Goal: Task Accomplishment & Management: Complete application form

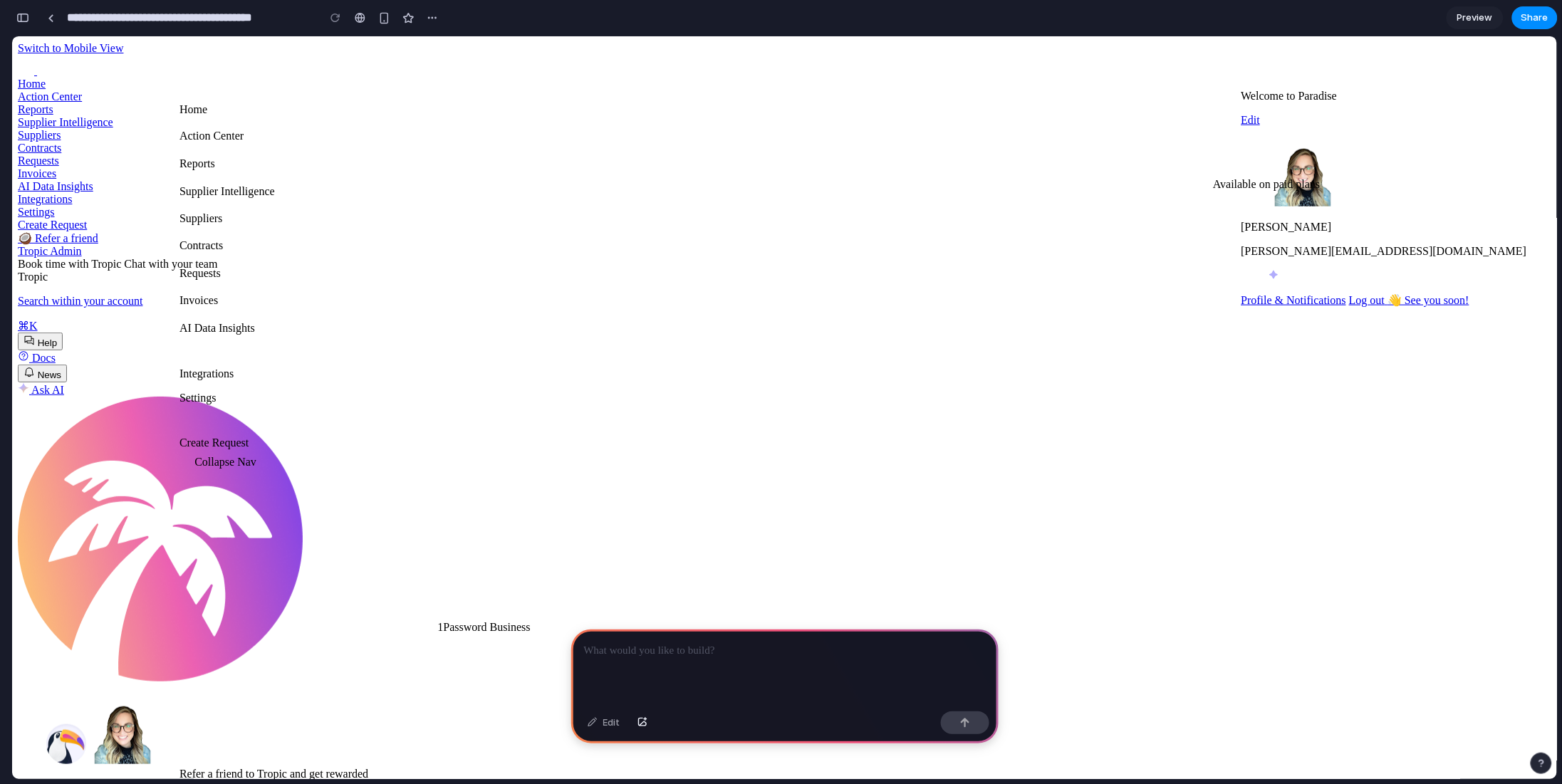
click at [635, 649] on p at bounding box center [785, 651] width 402 height 17
click at [604, 727] on div "Edit" at bounding box center [604, 722] width 47 height 22
click at [703, 658] on div at bounding box center [785, 668] width 428 height 76
click at [603, 729] on div "Edit" at bounding box center [604, 722] width 47 height 22
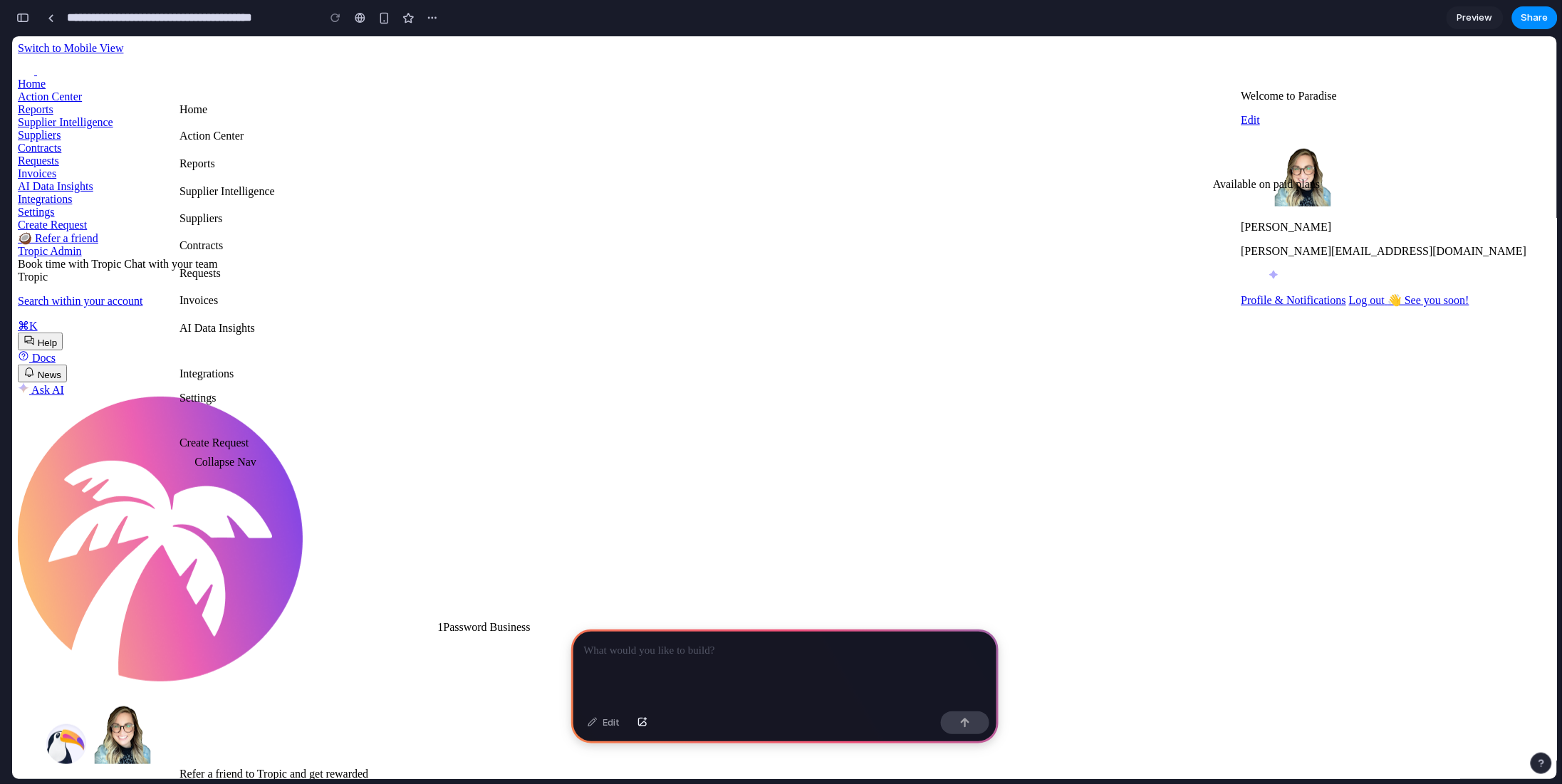
click at [667, 656] on div at bounding box center [785, 668] width 428 height 76
click at [609, 726] on div "Edit" at bounding box center [604, 722] width 47 height 22
click at [805, 648] on p "**********" at bounding box center [783, 651] width 397 height 17
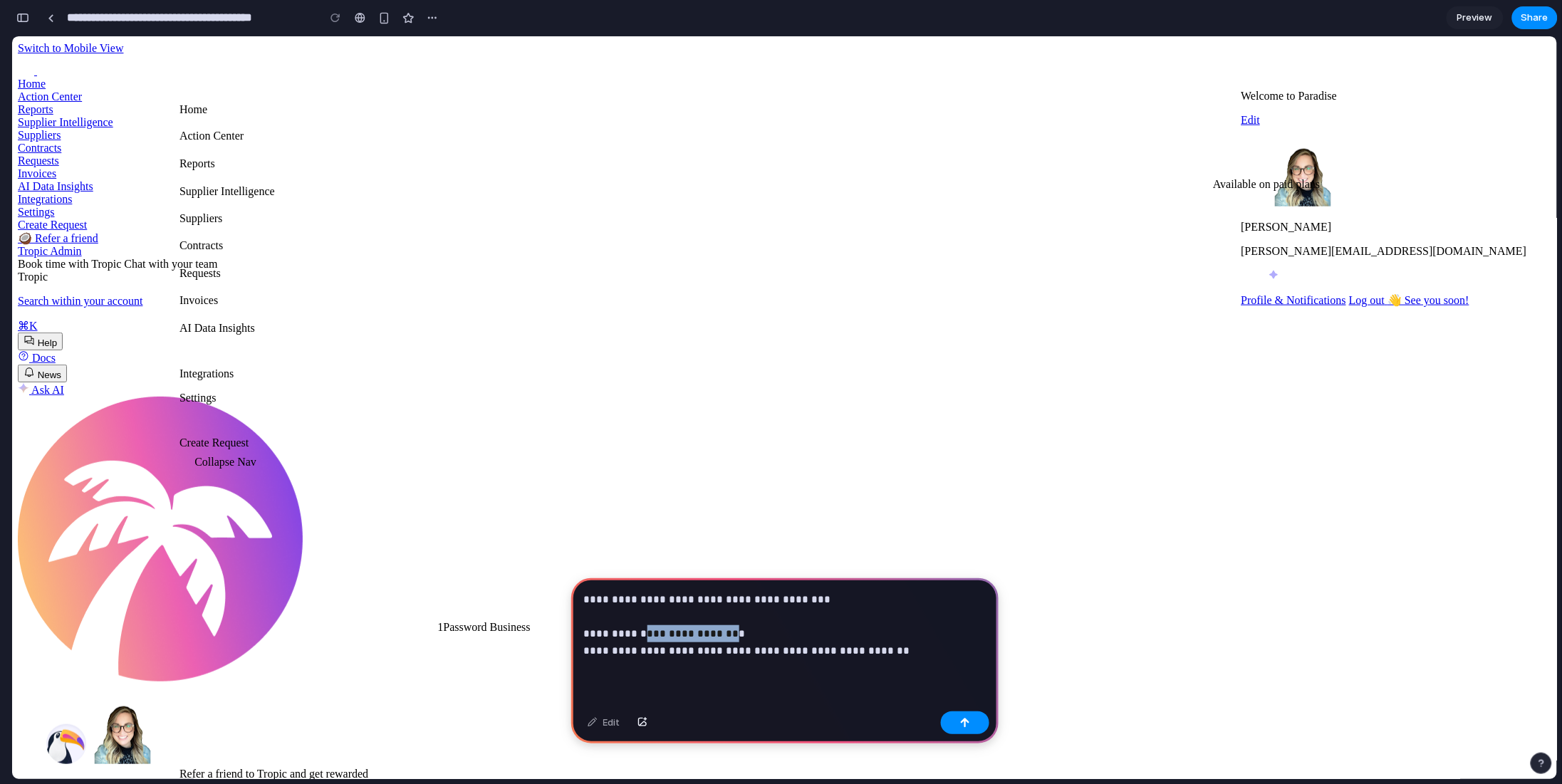
drag, startPoint x: 718, startPoint y: 628, endPoint x: 643, endPoint y: 627, distance: 75.0
click at [643, 627] on p "**********" at bounding box center [783, 625] width 397 height 68
click at [886, 641] on p "**********" at bounding box center [783, 625] width 397 height 68
click at [977, 729] on button "button" at bounding box center [965, 722] width 49 height 22
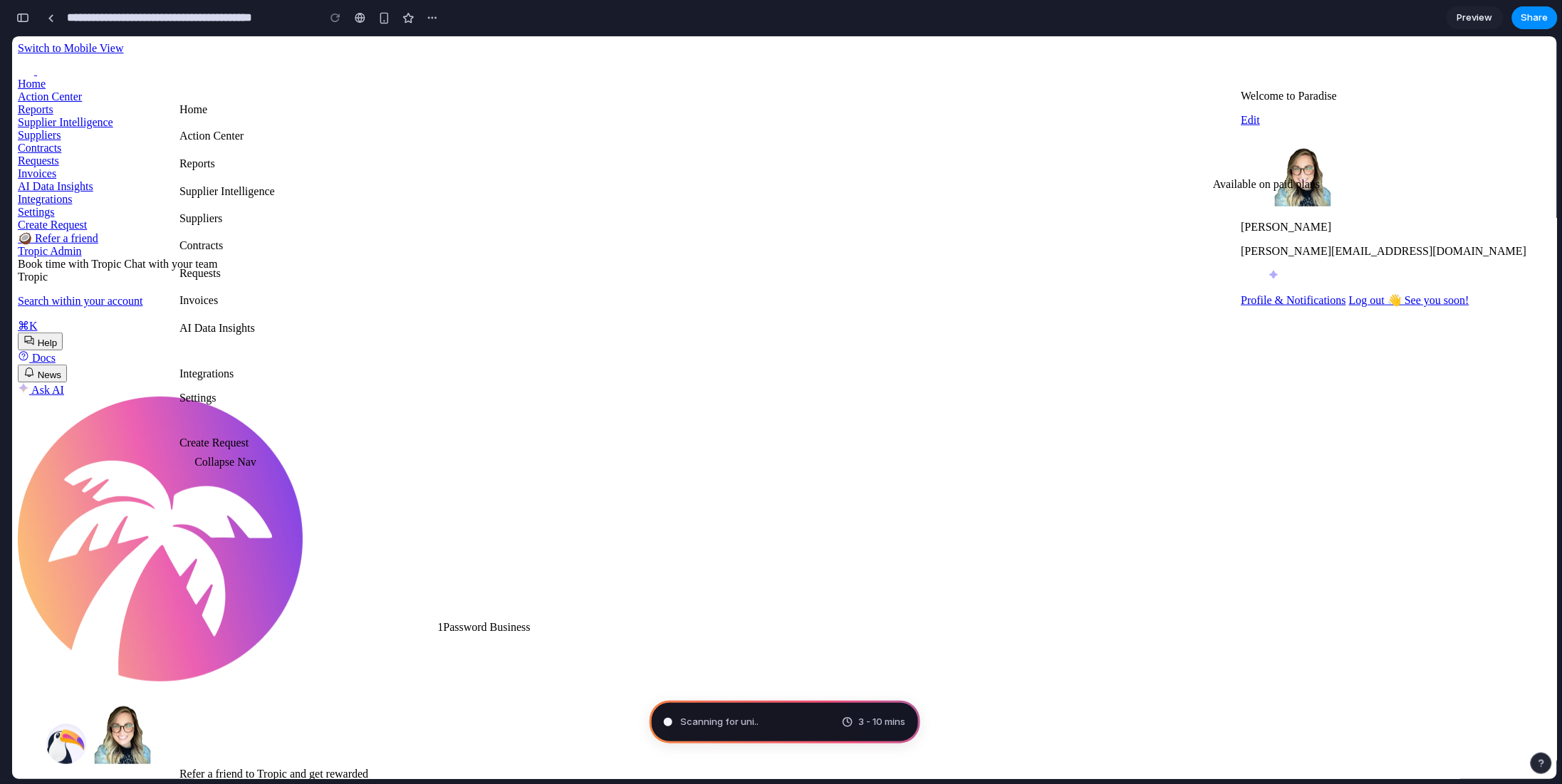
type input "**********"
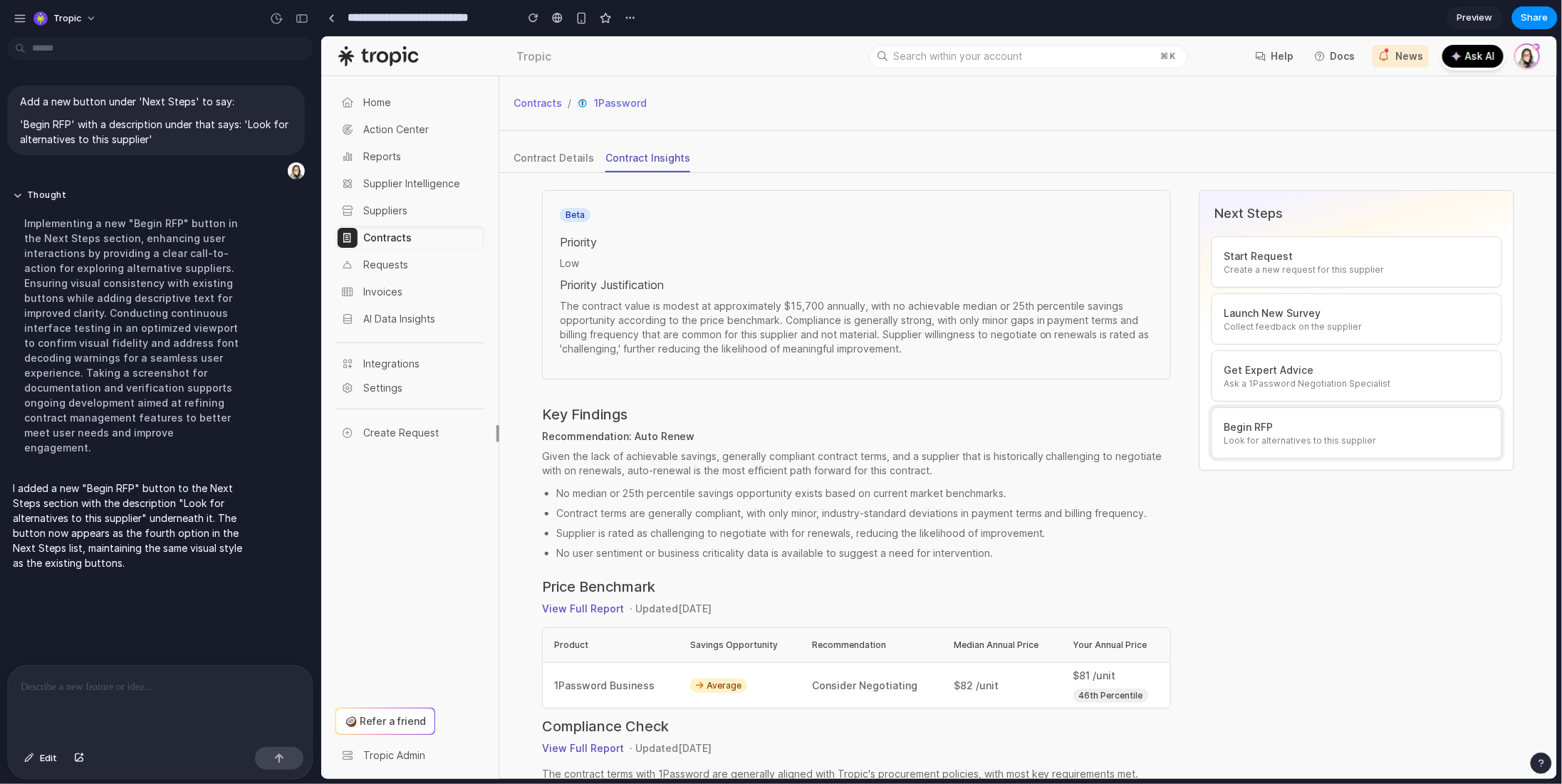
click at [1268, 430] on p "Begin RFP" at bounding box center [1357, 427] width 267 height 15
click at [46, 756] on span "Edit" at bounding box center [48, 758] width 17 height 14
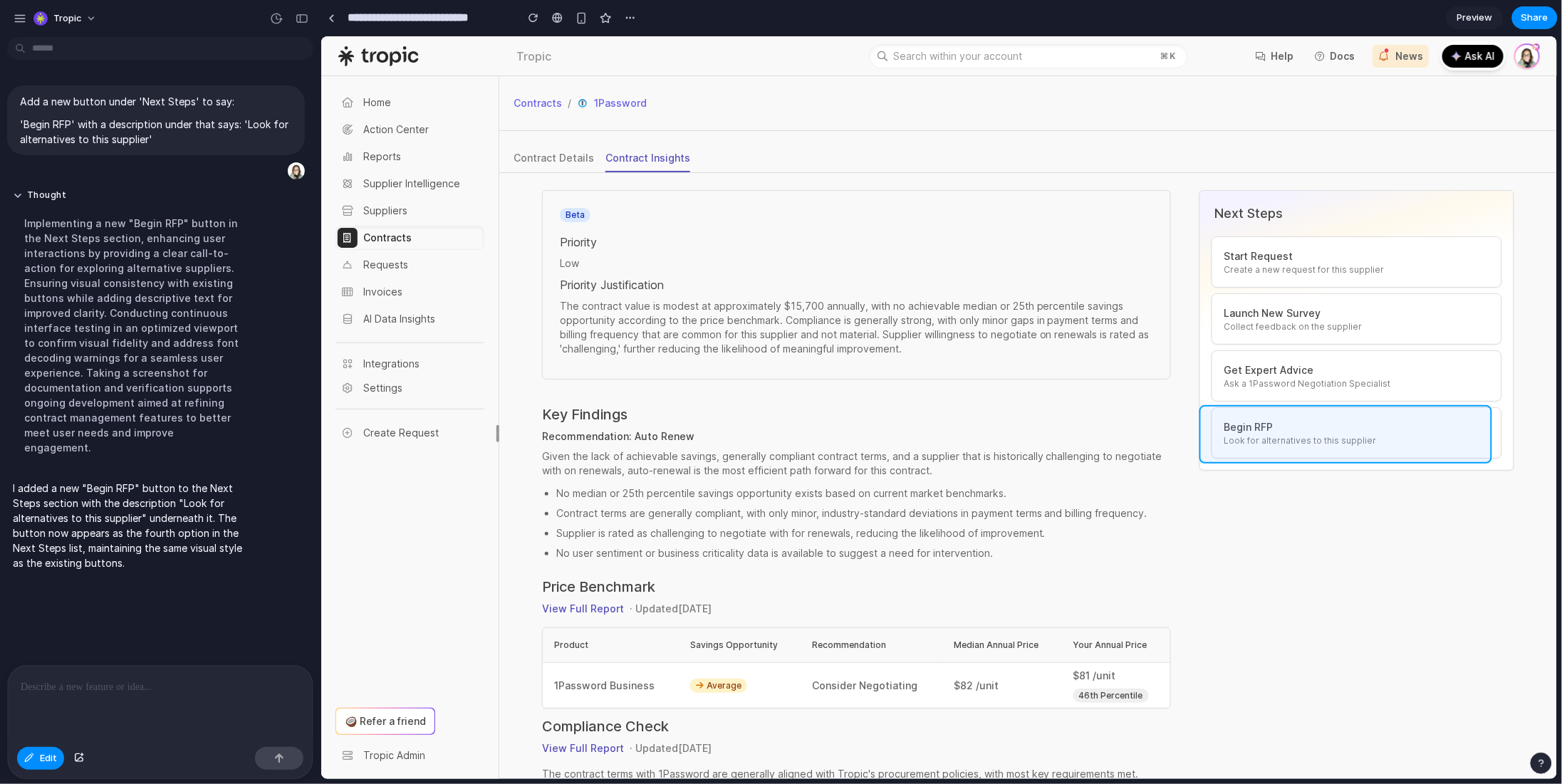
click at [1440, 414] on div at bounding box center [939, 407] width 1236 height 743
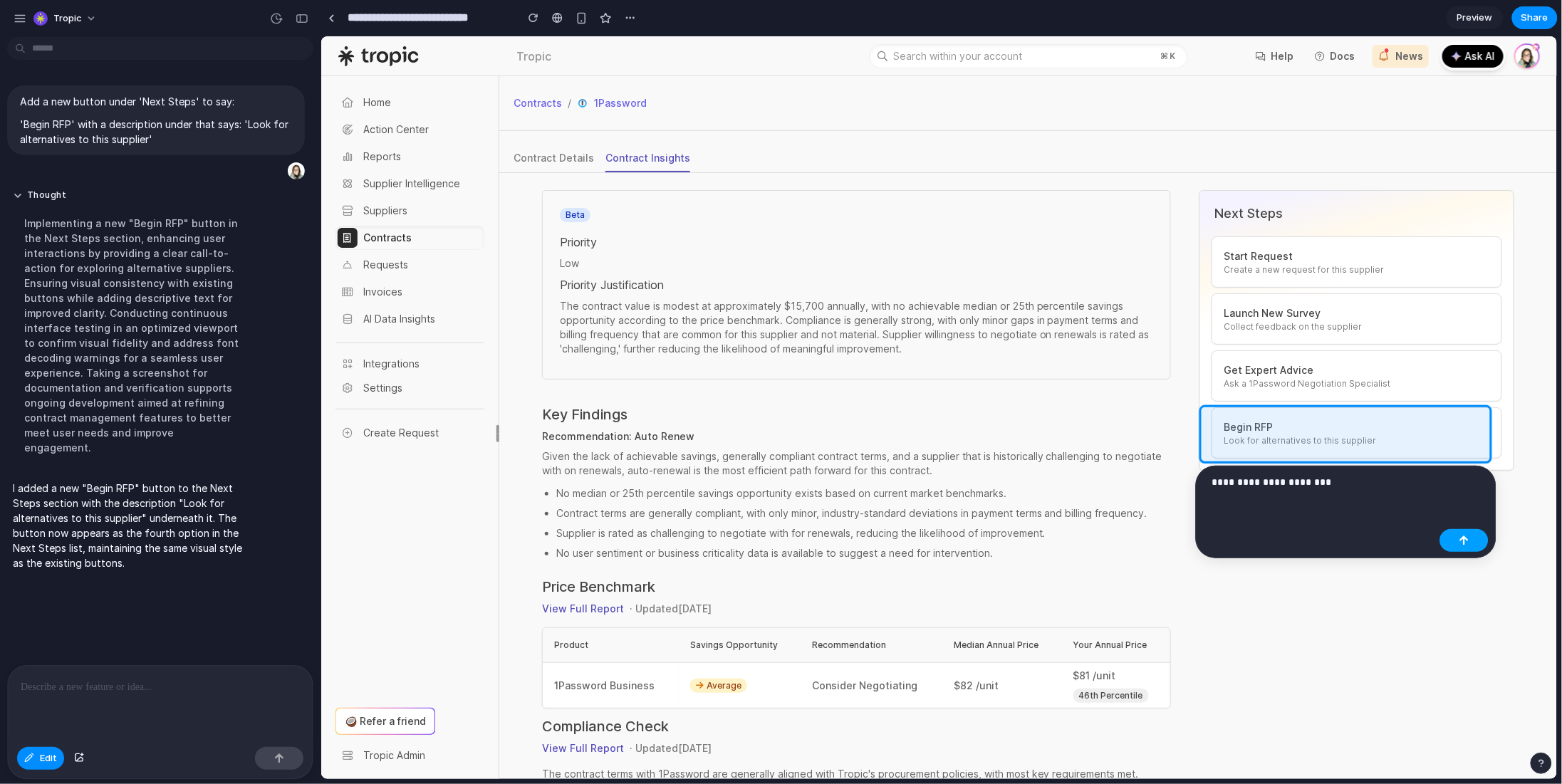
click at [1462, 548] on button "button" at bounding box center [1464, 540] width 49 height 22
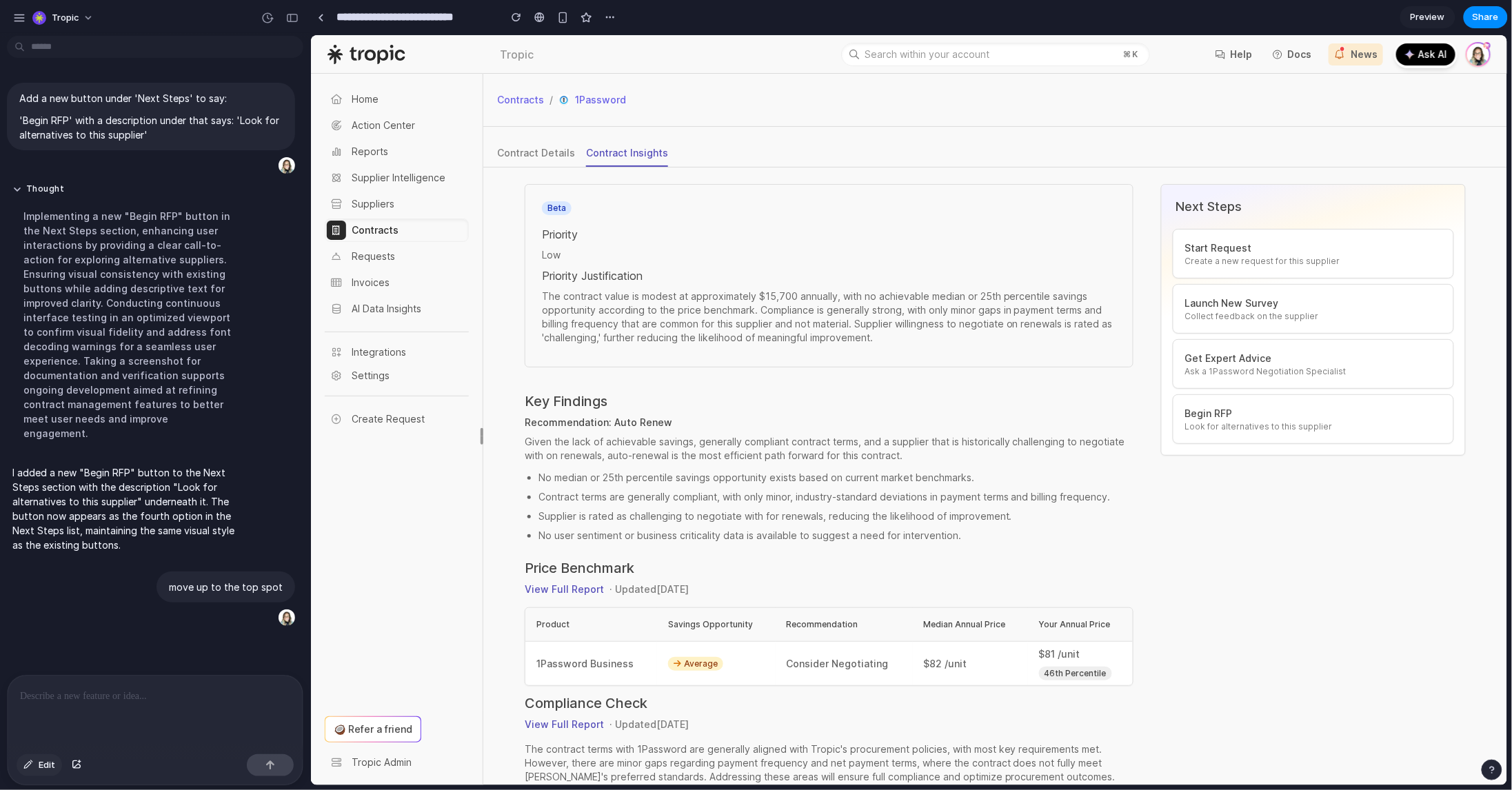
click at [43, 758] on span "Edit" at bounding box center [46, 765] width 16 height 13
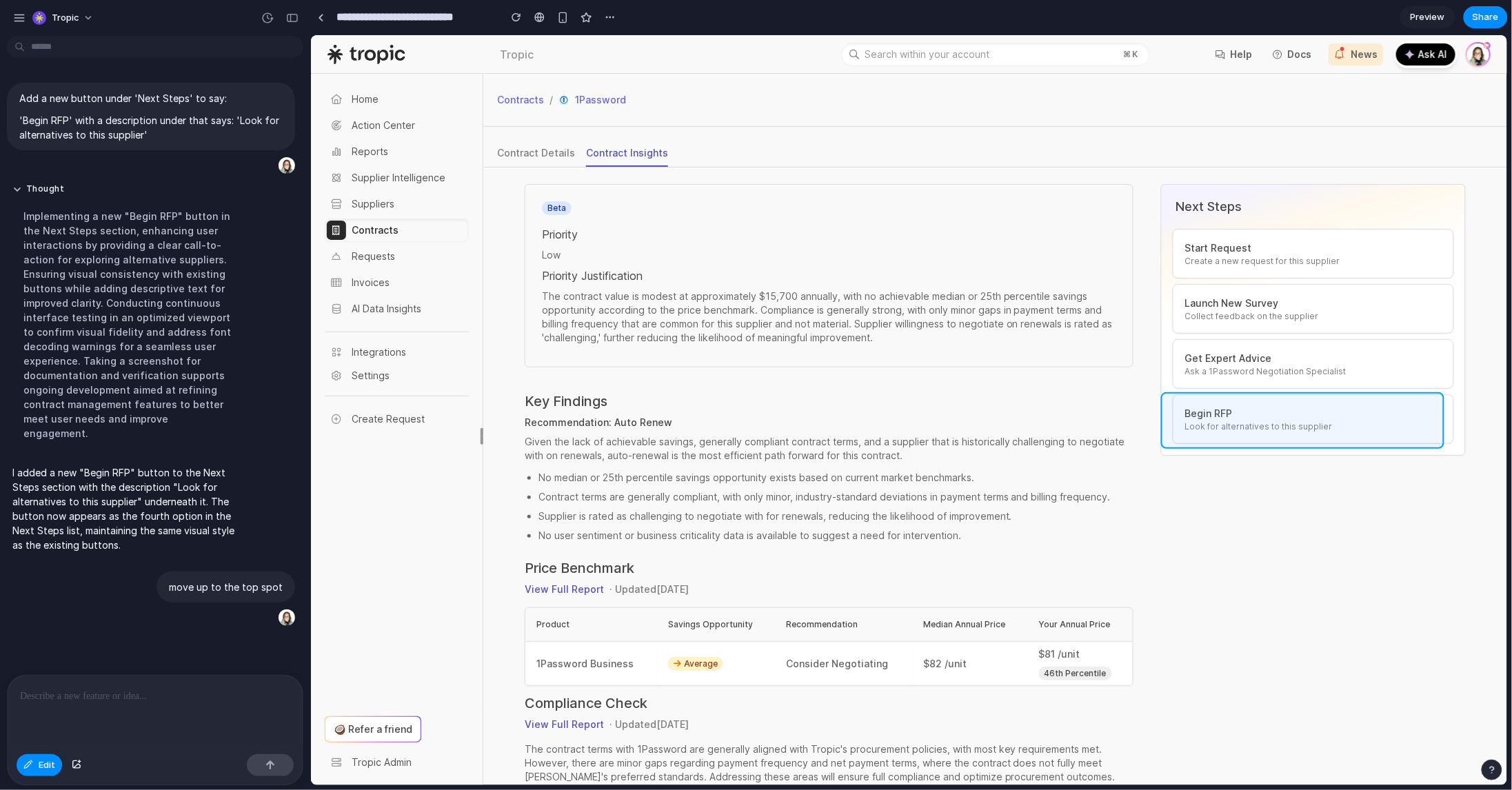
click at [1268, 402] on div at bounding box center [909, 410] width 1196 height 750
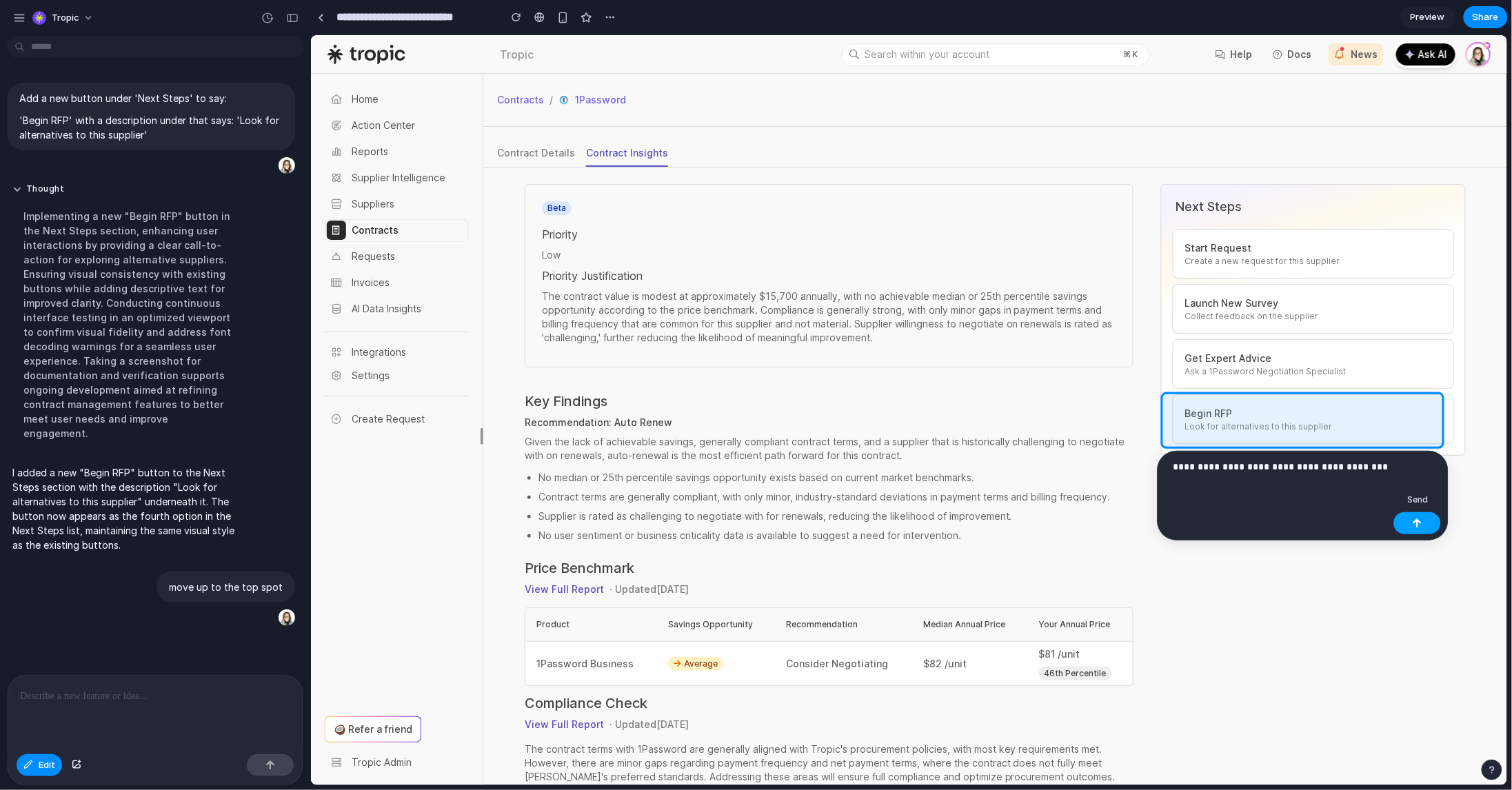
click at [1417, 516] on button "button" at bounding box center [1418, 522] width 47 height 22
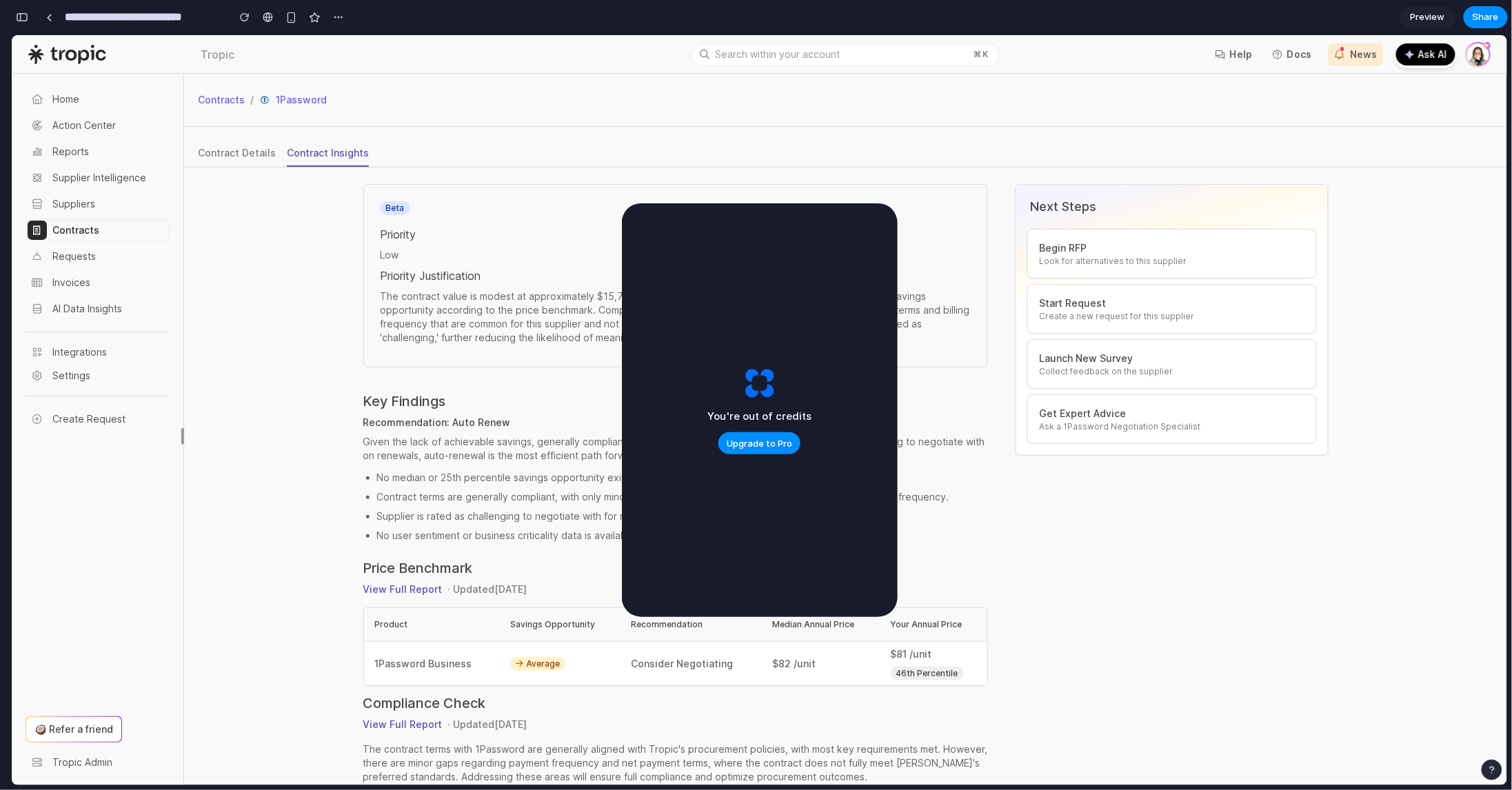
scroll to position [438, 0]
click at [749, 445] on span "Upgrade to Pro" at bounding box center [759, 444] width 65 height 13
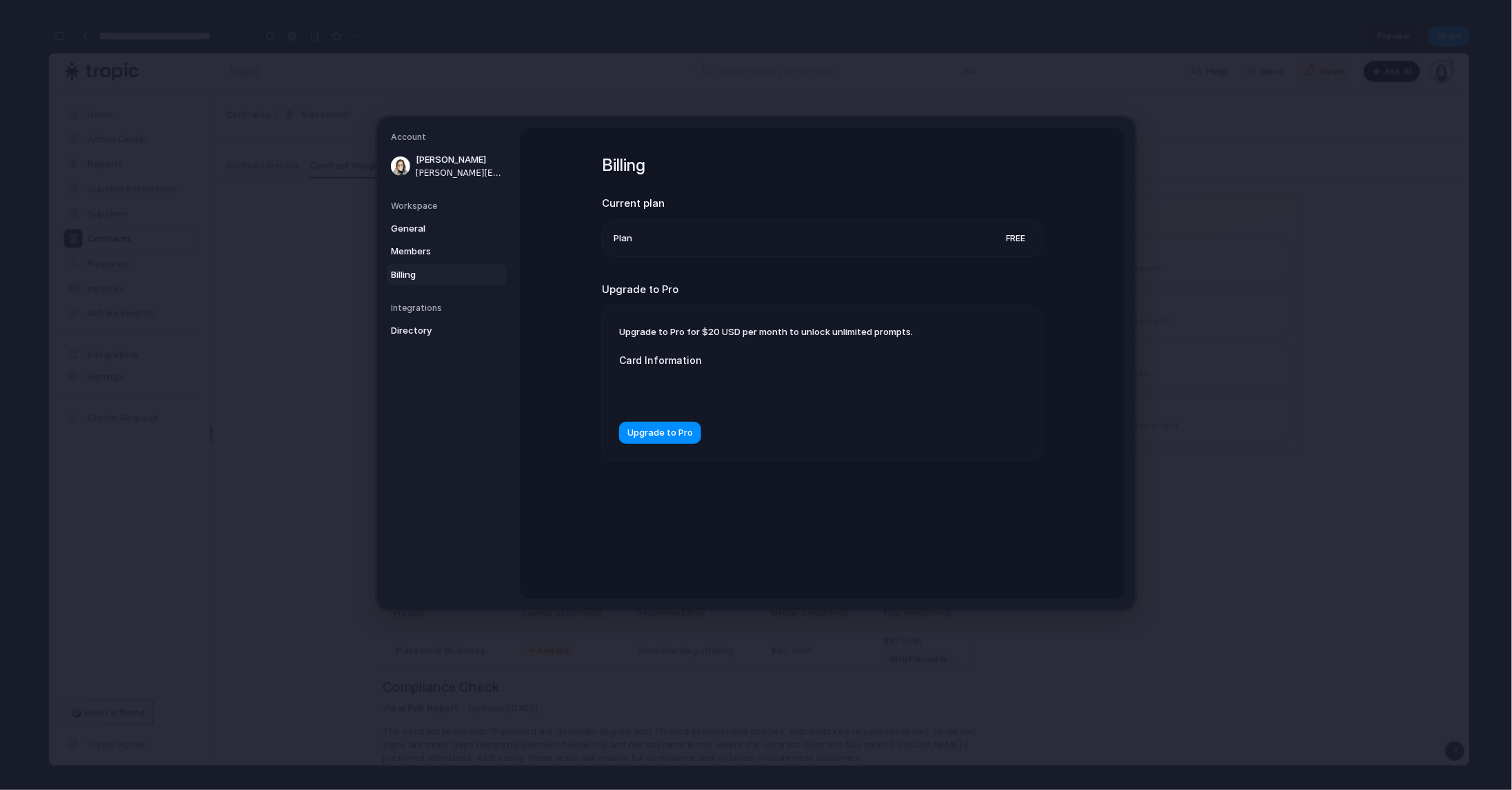
click at [820, 453] on div "Upgrade to Pro for $20 USD per month to unlock unlimited prompts. Card Informat…" at bounding box center [823, 383] width 440 height 154
click at [673, 434] on span "Upgrade to Pro" at bounding box center [660, 432] width 65 height 13
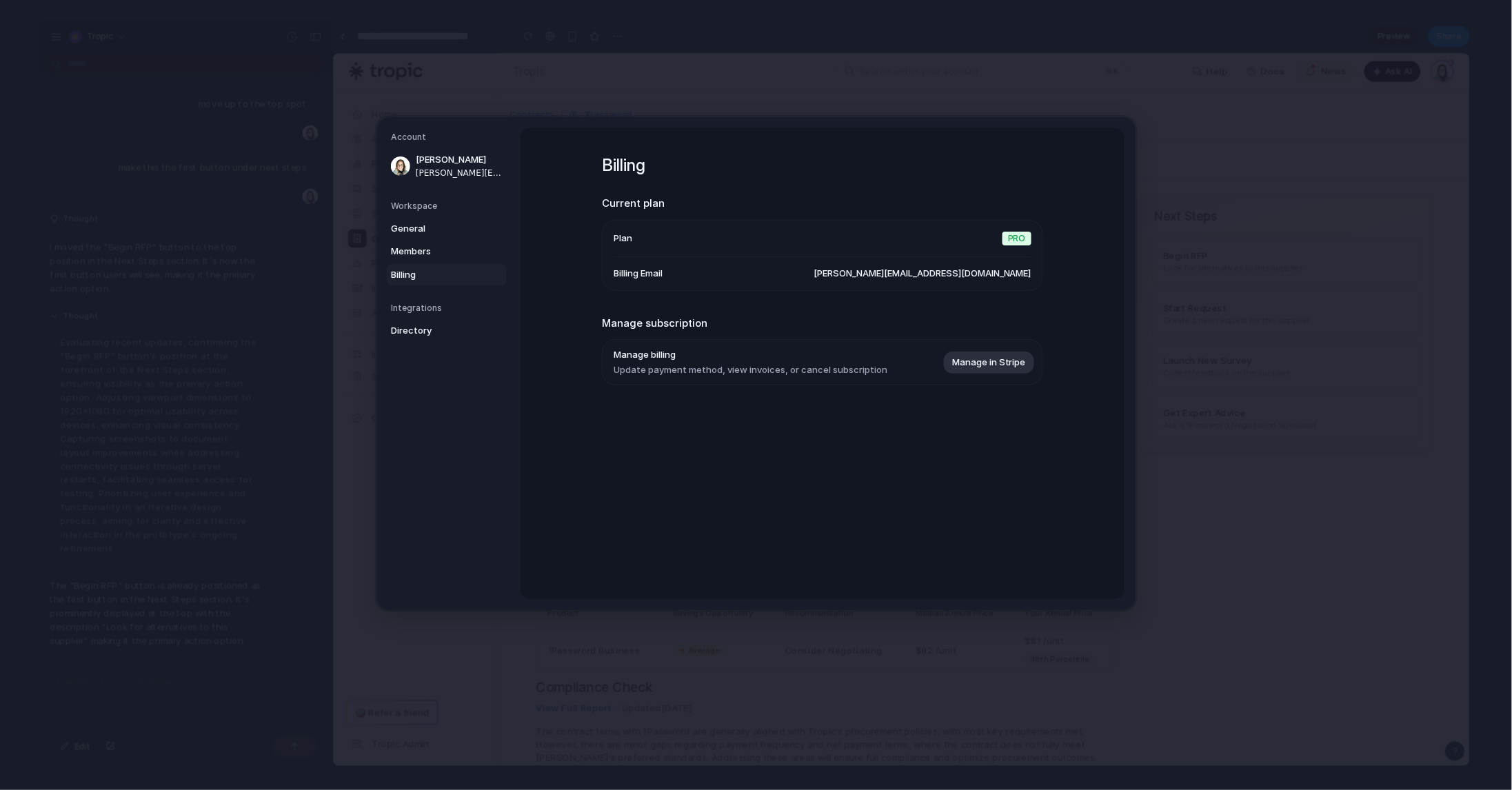
scroll to position [235, 0]
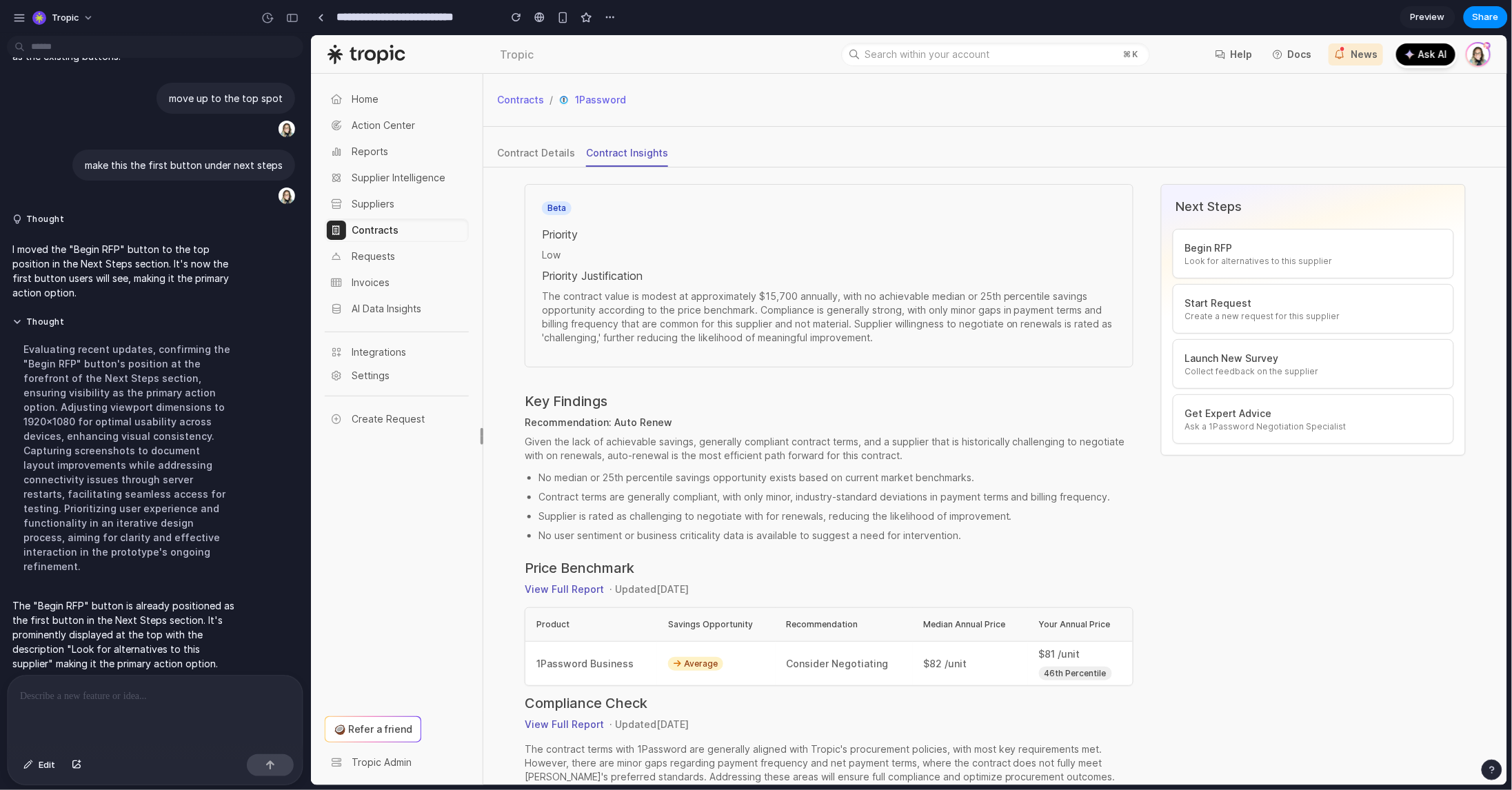
click at [80, 708] on div at bounding box center [154, 711] width 295 height 73
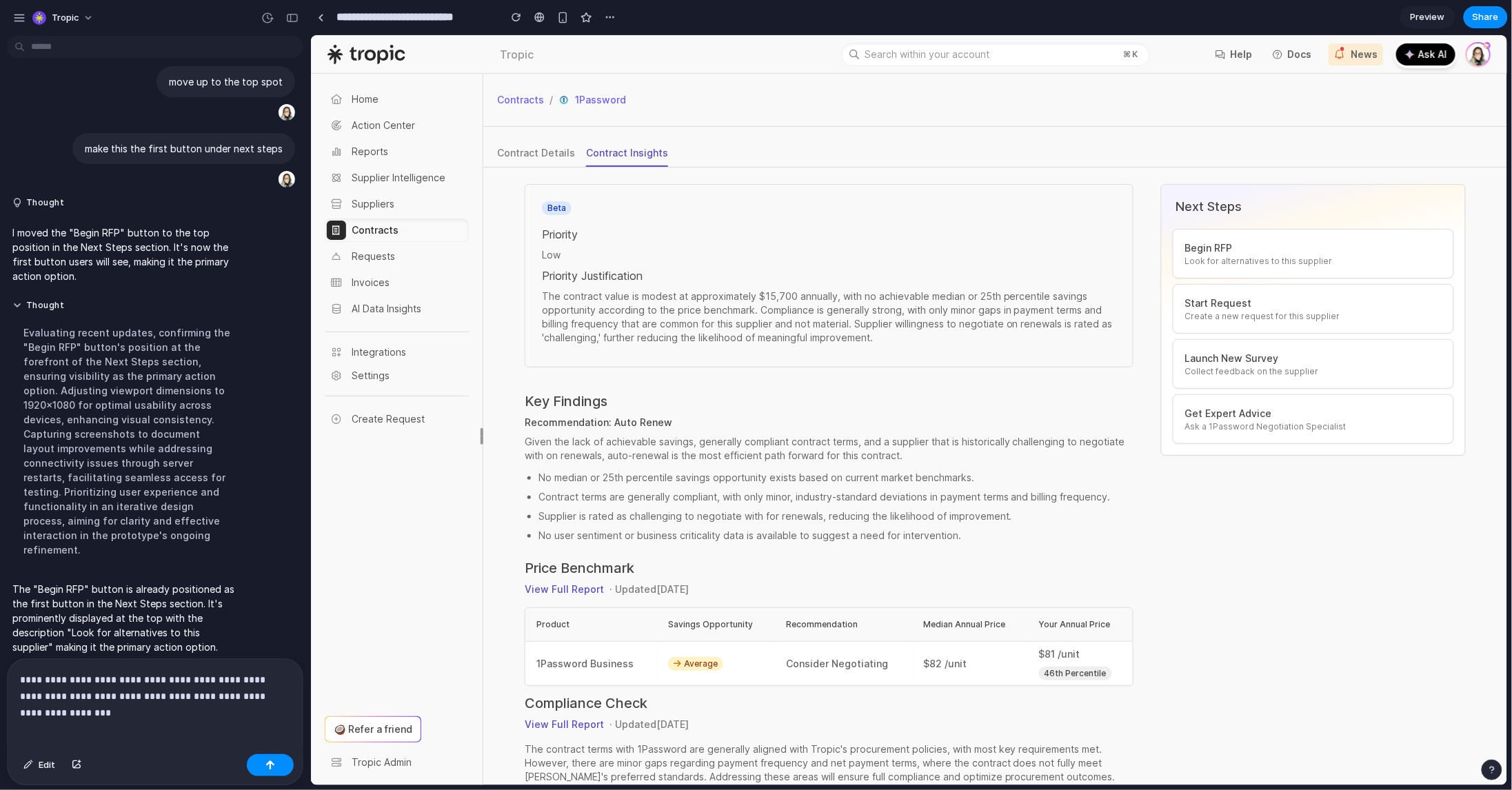
scroll to position [265, 0]
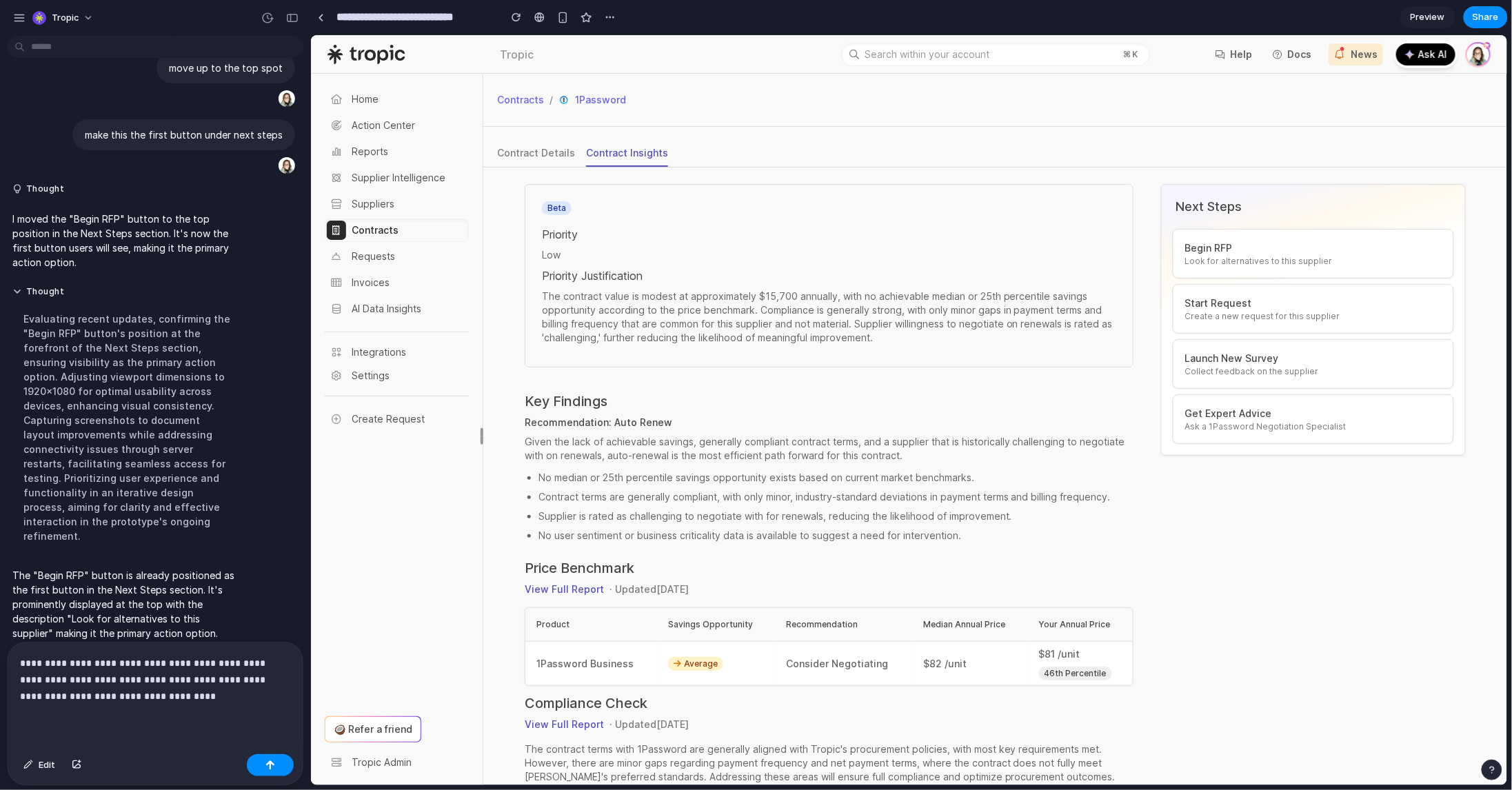
click at [91, 688] on p "**********" at bounding box center [153, 679] width 266 height 49
click at [277, 758] on button "button" at bounding box center [270, 765] width 47 height 22
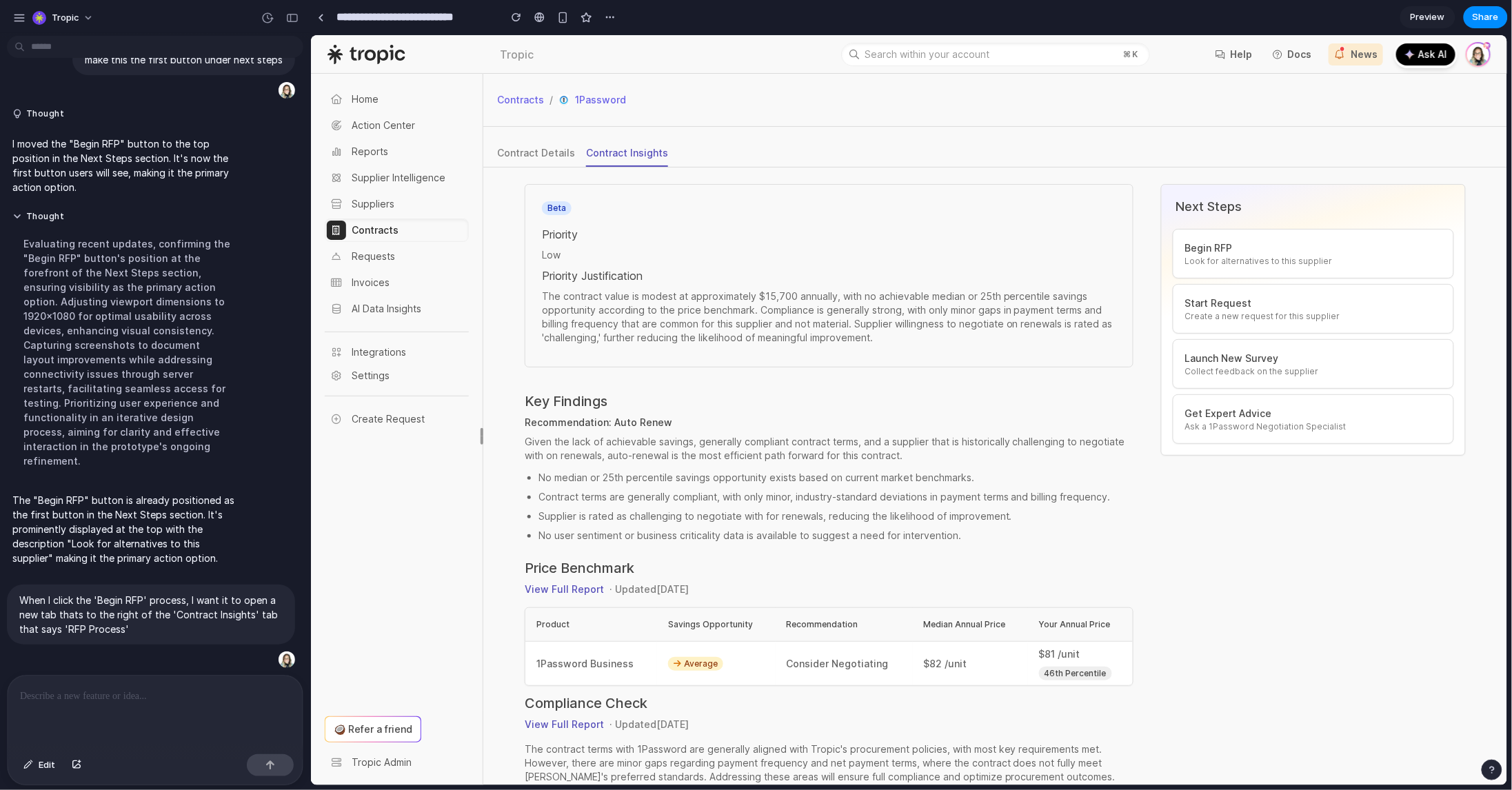
scroll to position [331, 0]
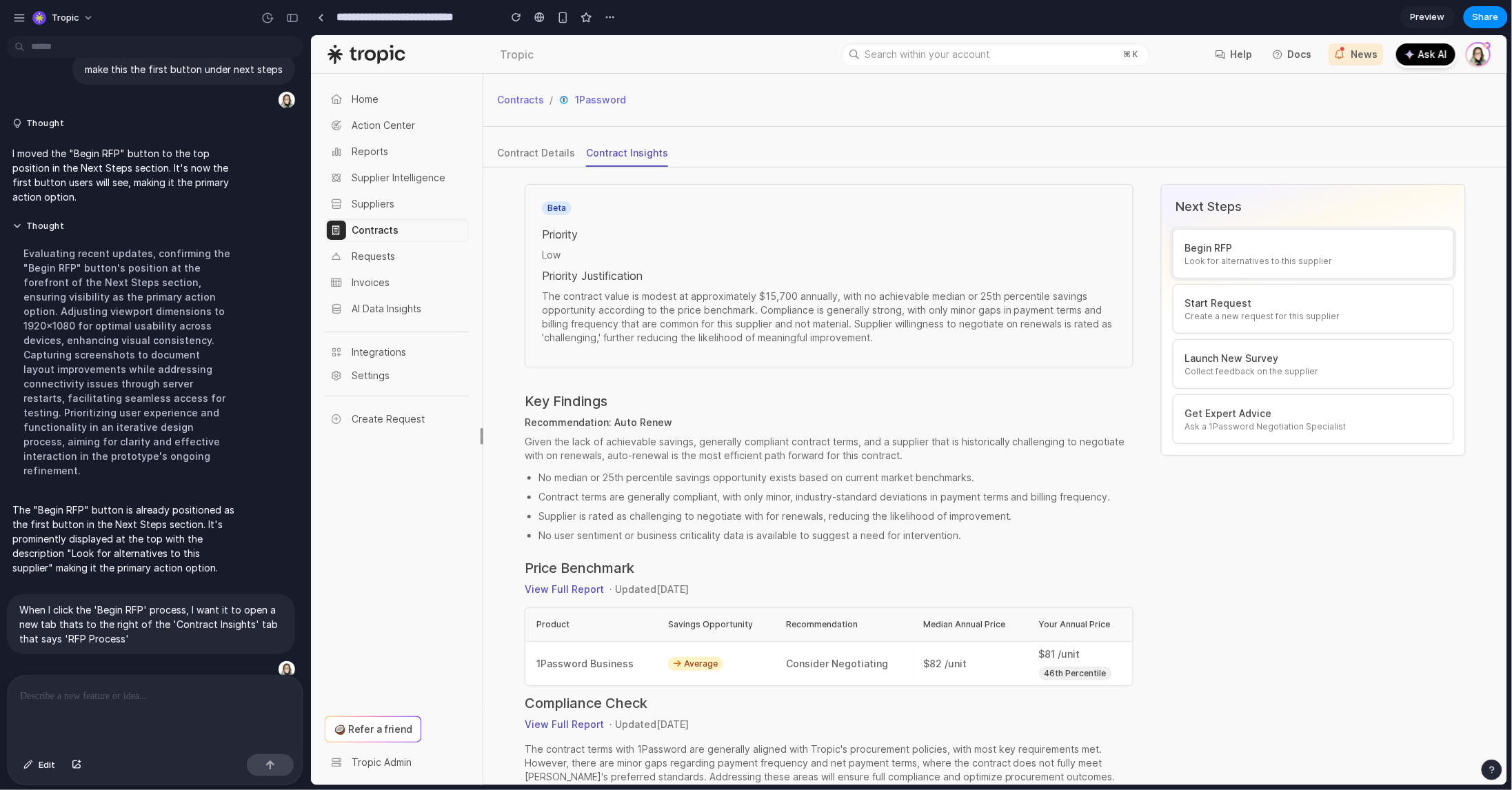
click at [1204, 250] on p "Begin RFP" at bounding box center [1313, 247] width 258 height 15
click at [1240, 265] on span "Look for alternatives to this supplier" at bounding box center [1313, 260] width 258 height 11
click at [38, 758] on span "Edit" at bounding box center [46, 765] width 16 height 13
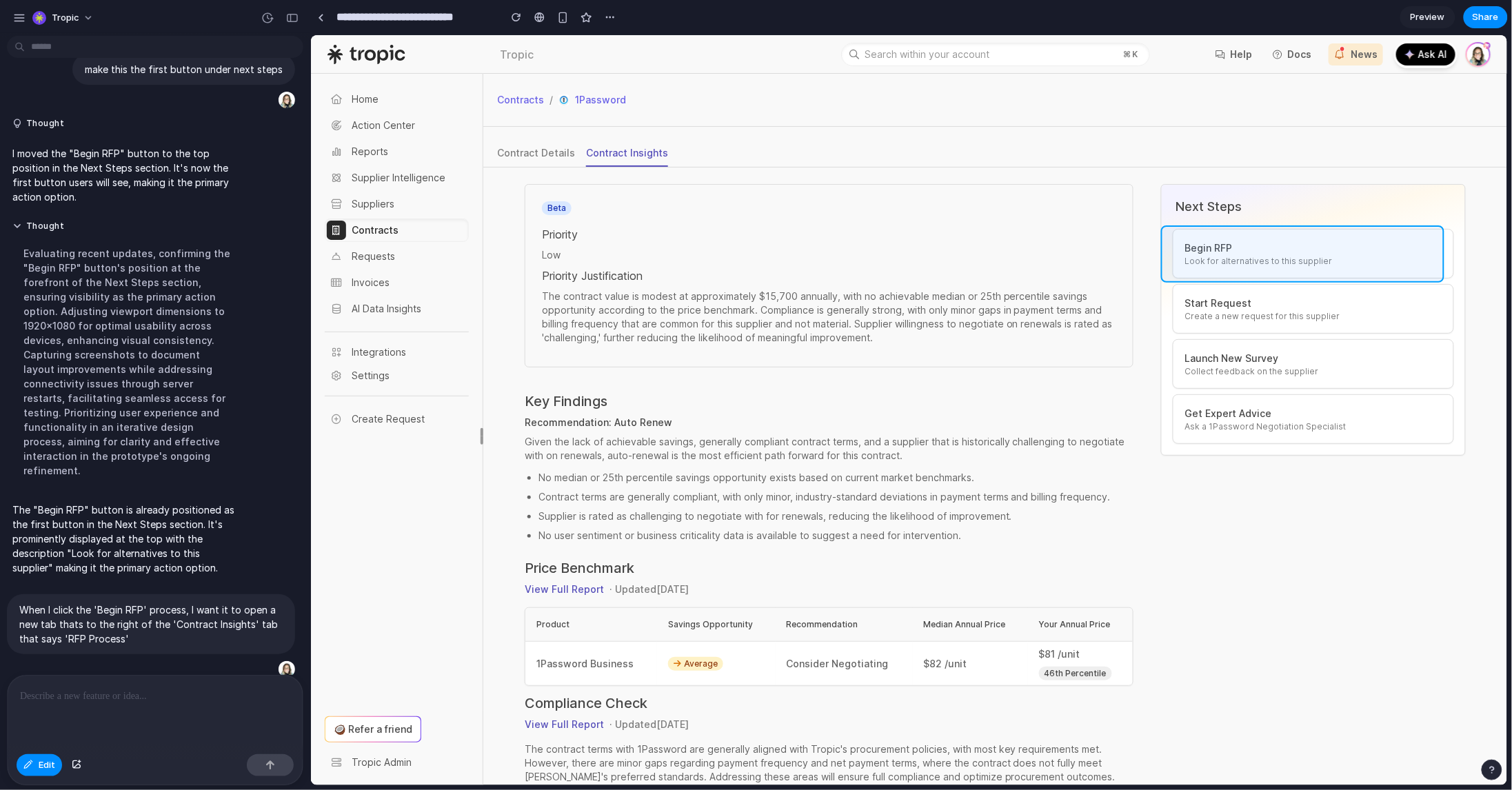
click at [1248, 235] on div at bounding box center [909, 410] width 1196 height 750
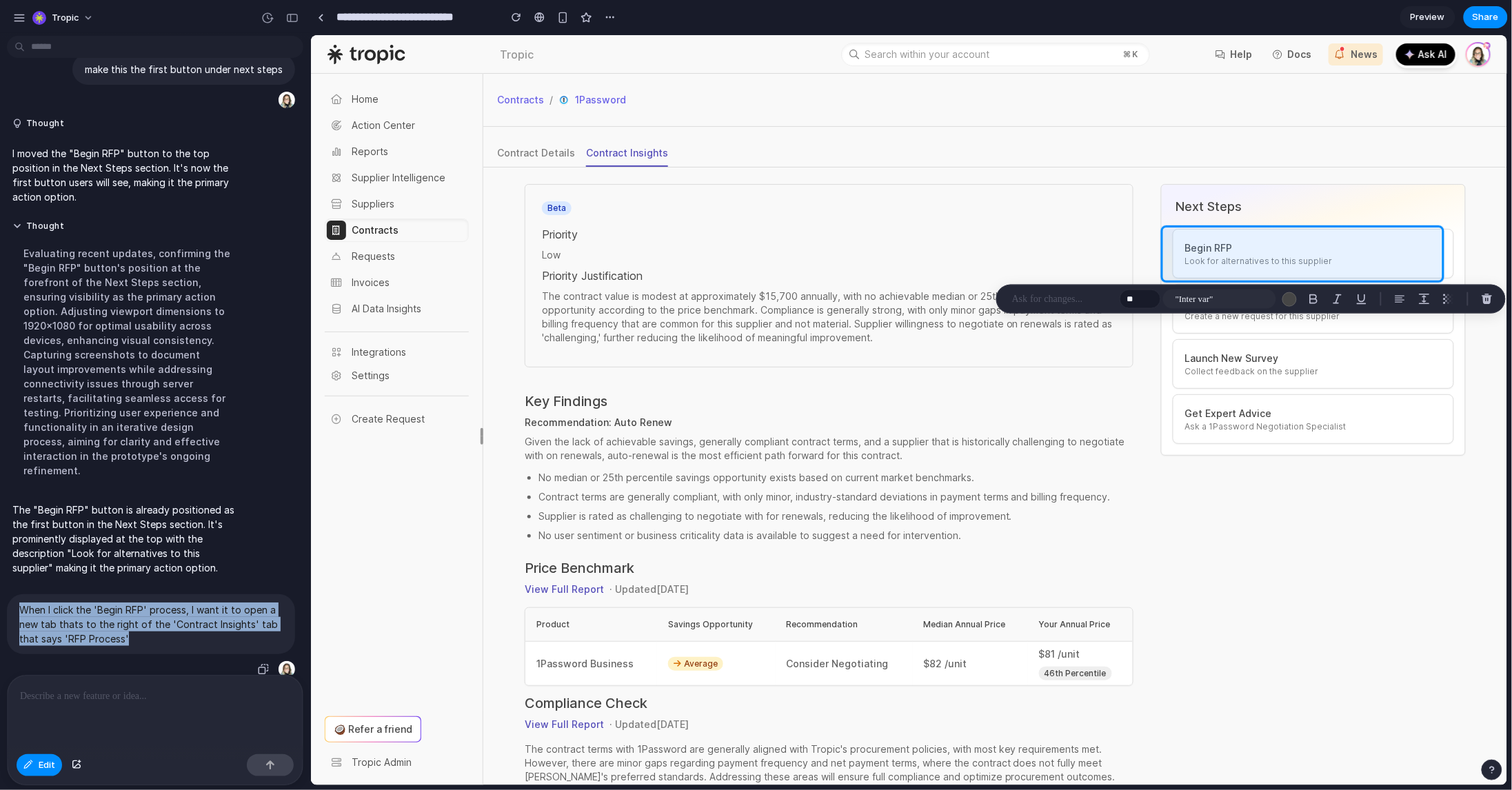
drag, startPoint x: 135, startPoint y: 627, endPoint x: 22, endPoint y: 599, distance: 116.4
click at [22, 603] on p "When I click the 'Begin RFP' process, I want it to open a new tab thats to the …" at bounding box center [151, 624] width 263 height 43
copy p "When I click the 'Begin RFP' process, I want it to open a new tab thats to the …"
click at [1064, 301] on p at bounding box center [1064, 299] width 102 height 16
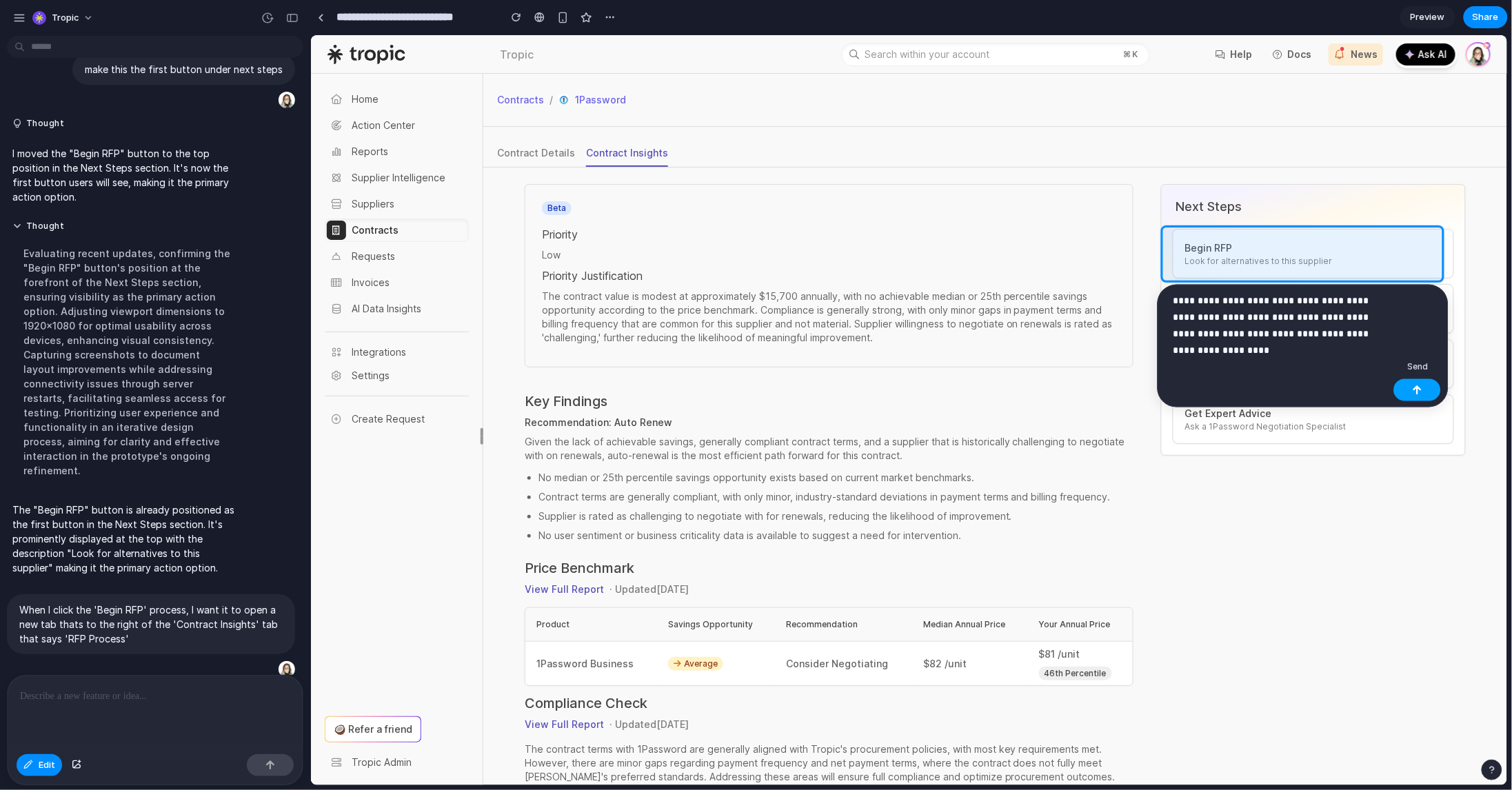
click at [1424, 383] on button "button" at bounding box center [1418, 390] width 47 height 22
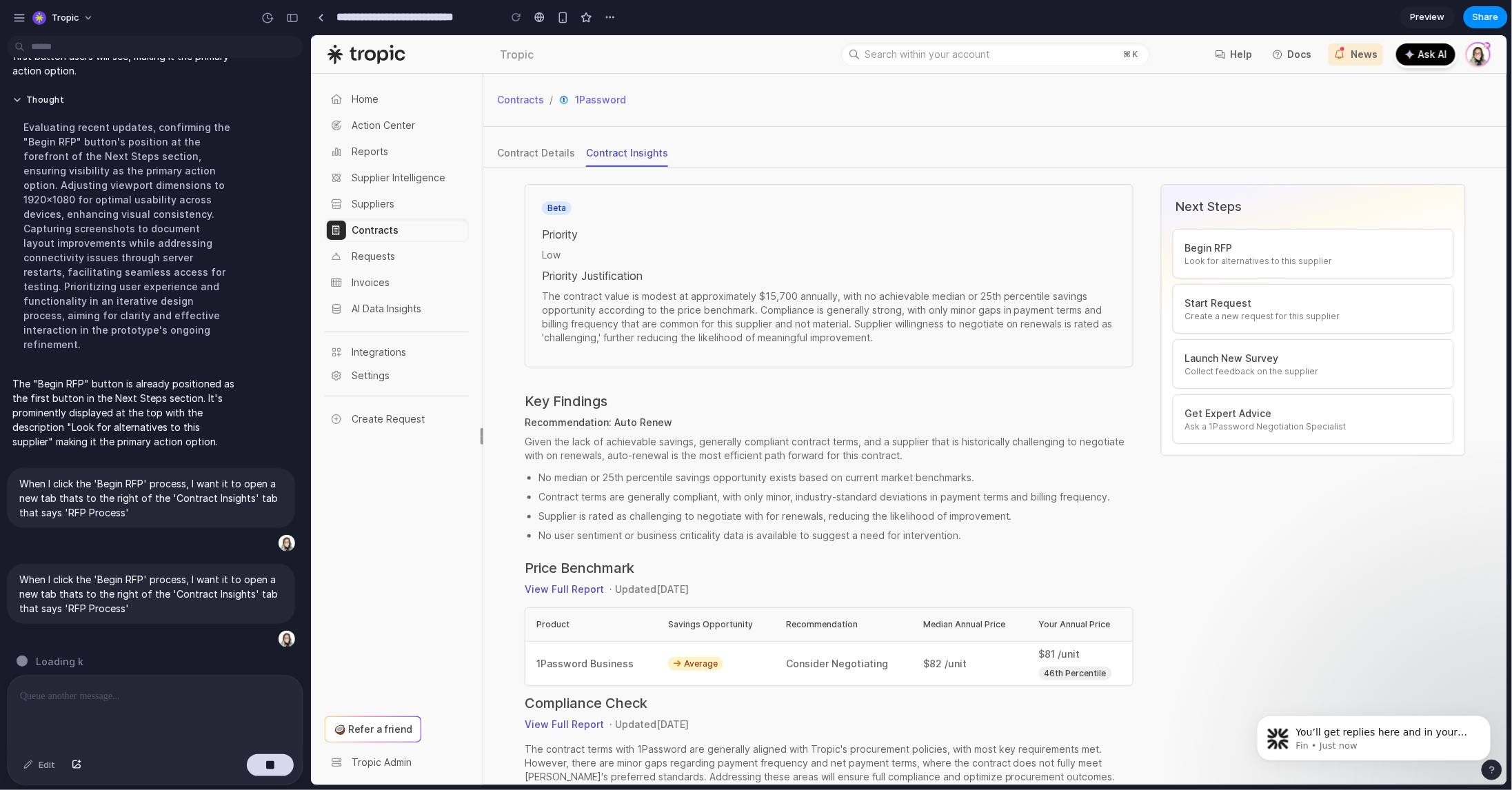
scroll to position [0, 0]
click at [1314, 261] on span "Look for alternatives to this supplier" at bounding box center [1313, 260] width 258 height 11
click at [1210, 256] on span "Look for alternatives to this supplier" at bounding box center [1313, 260] width 258 height 11
click at [1370, 730] on p "Hey!" at bounding box center [1384, 732] width 178 height 13
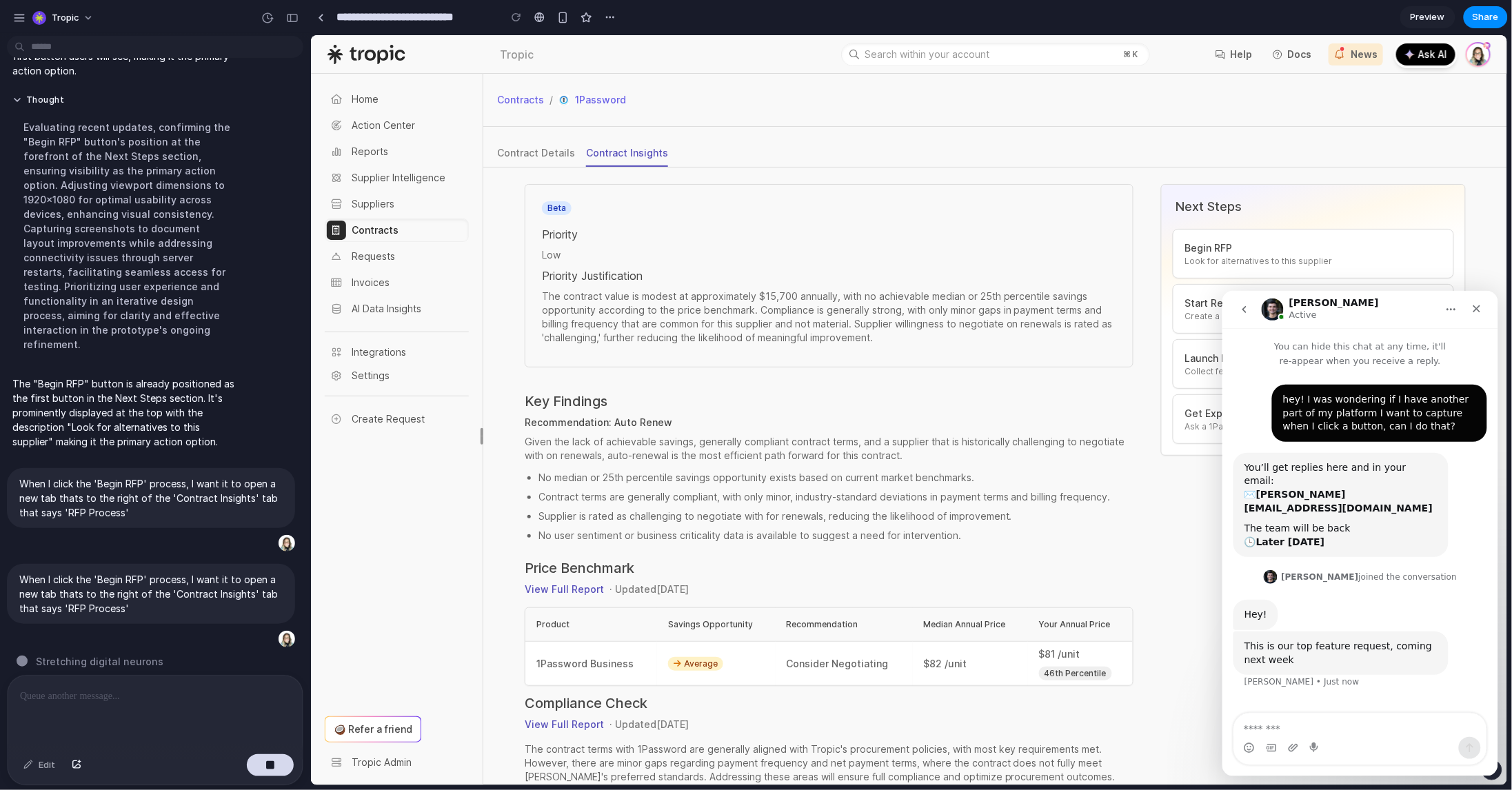
click at [1357, 731] on textarea "Message…" at bounding box center [1360, 724] width 252 height 23
type textarea "**********"
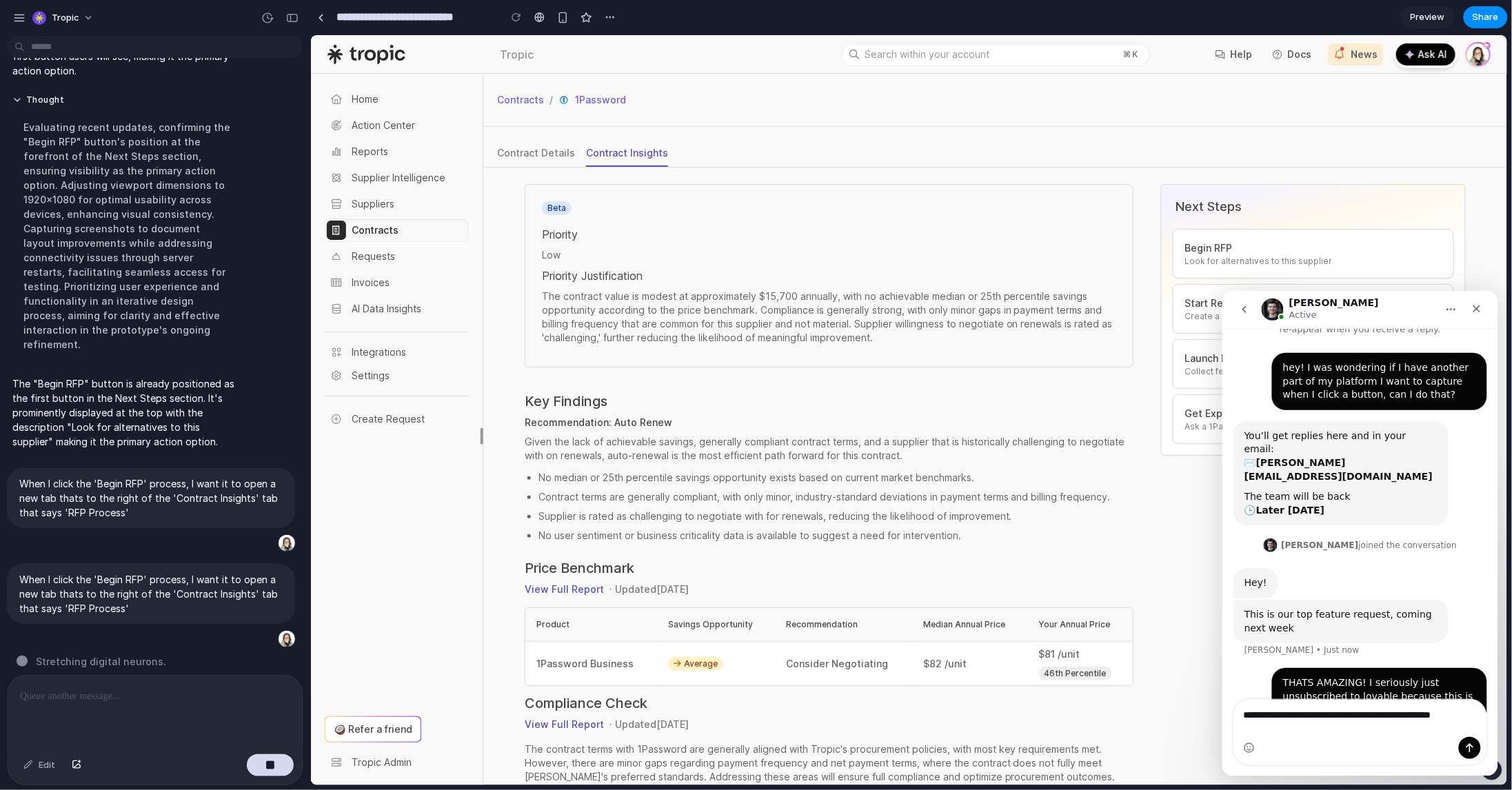
scroll to position [46, 0]
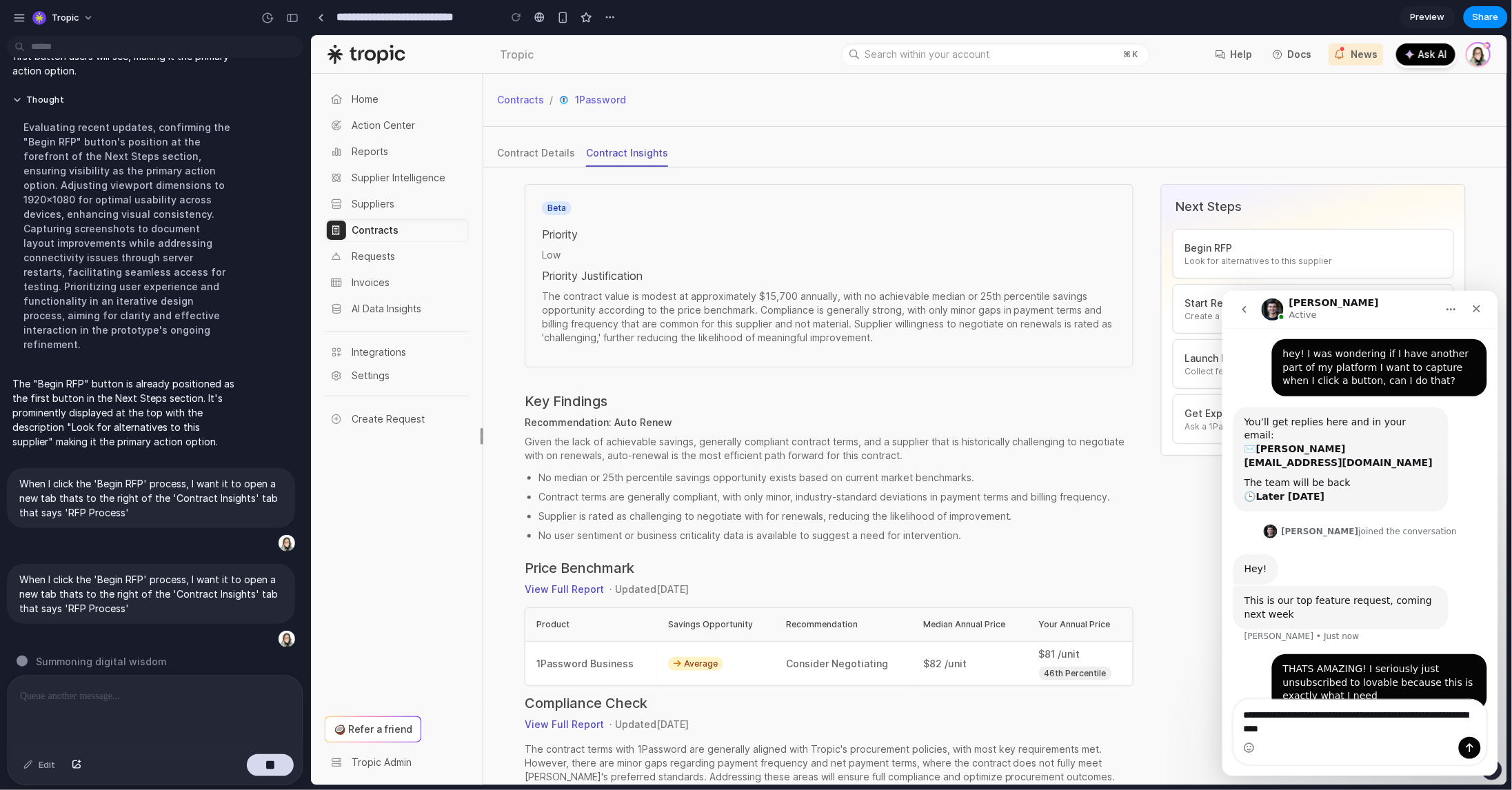
type textarea "**********"
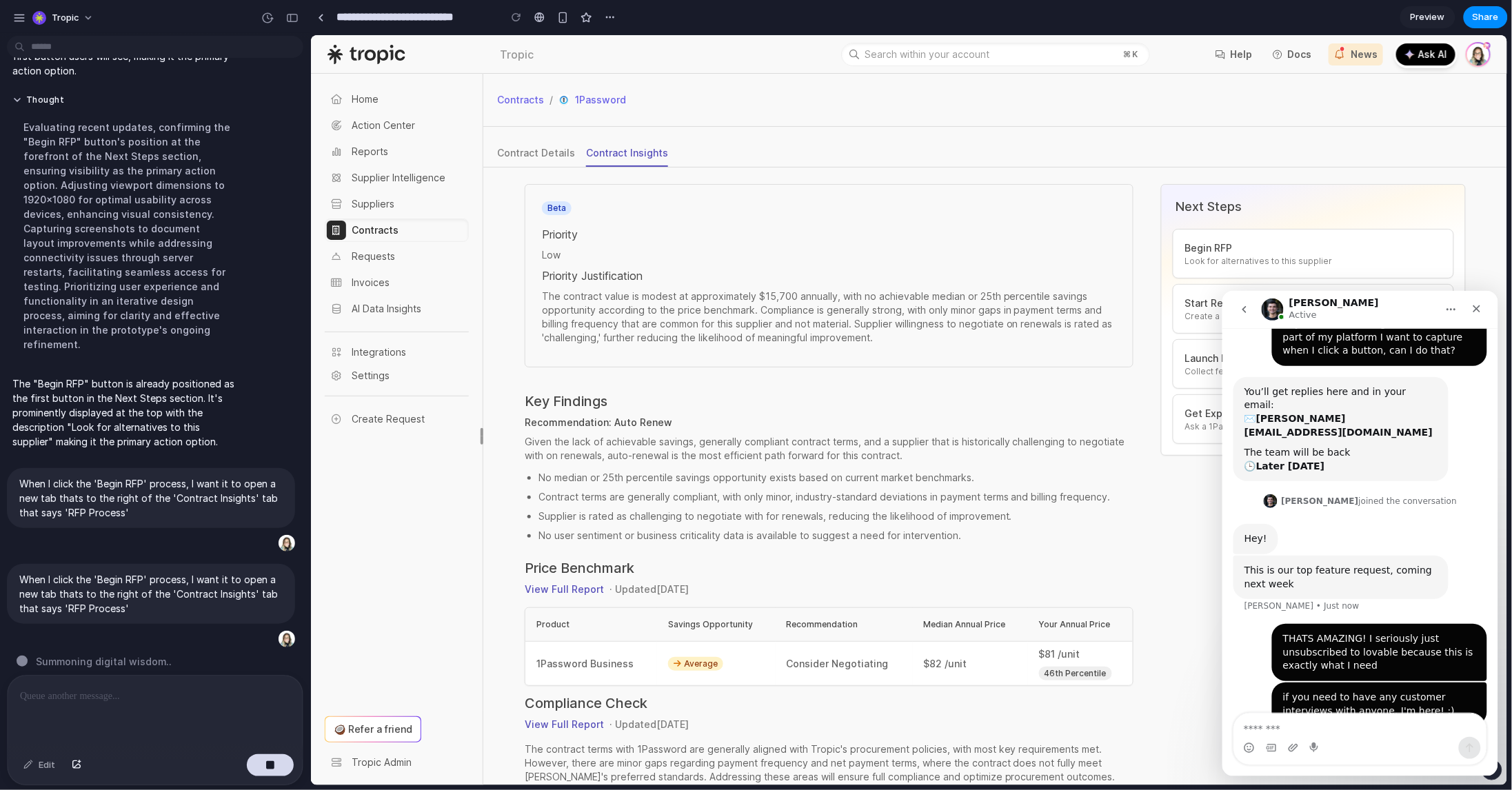
scroll to position [76, 0]
click at [1474, 305] on icon "Close" at bounding box center [1477, 308] width 8 height 7
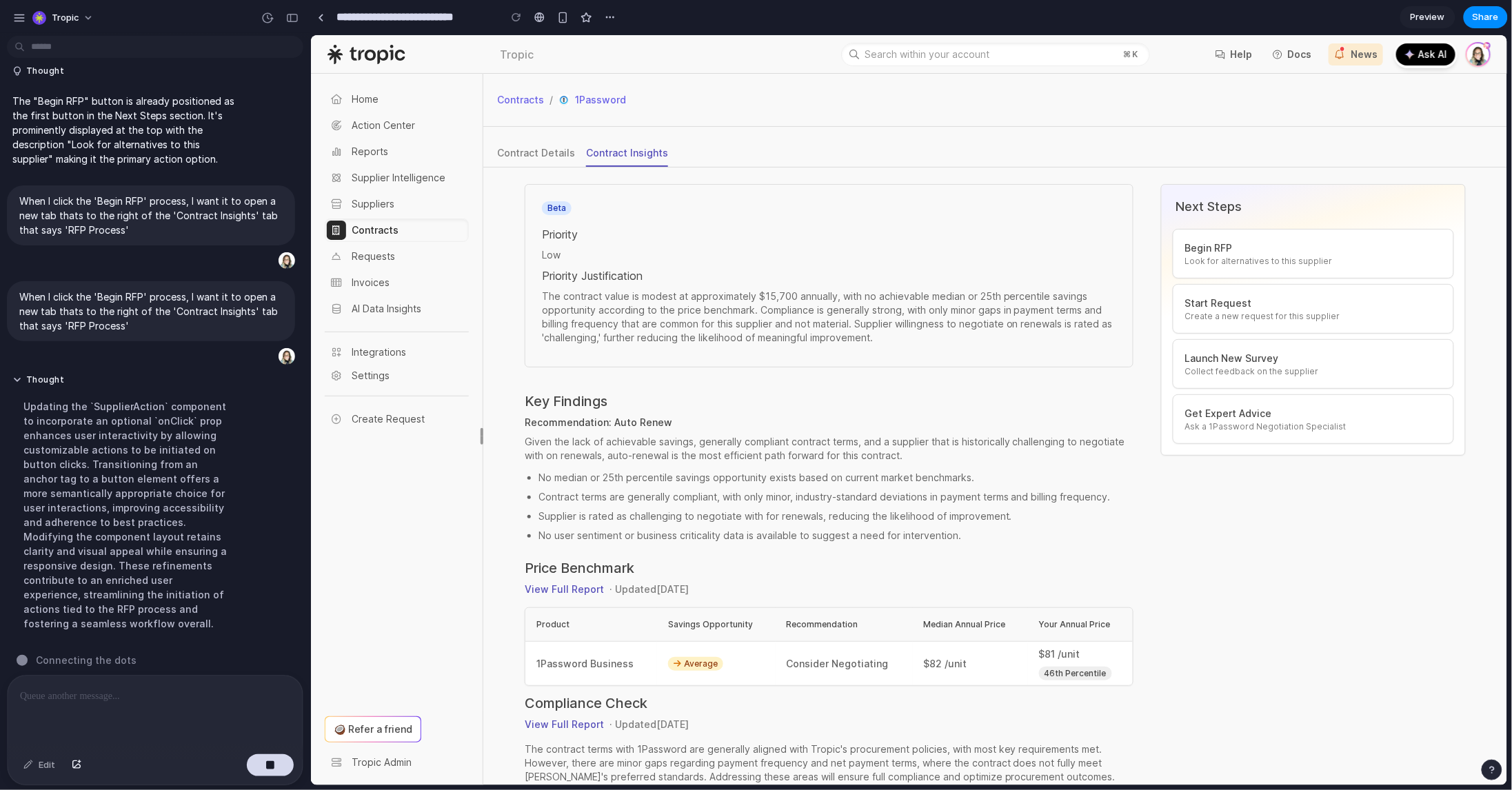
scroll to position [294, 0]
click at [1235, 253] on p "Begin RFP" at bounding box center [1313, 247] width 258 height 15
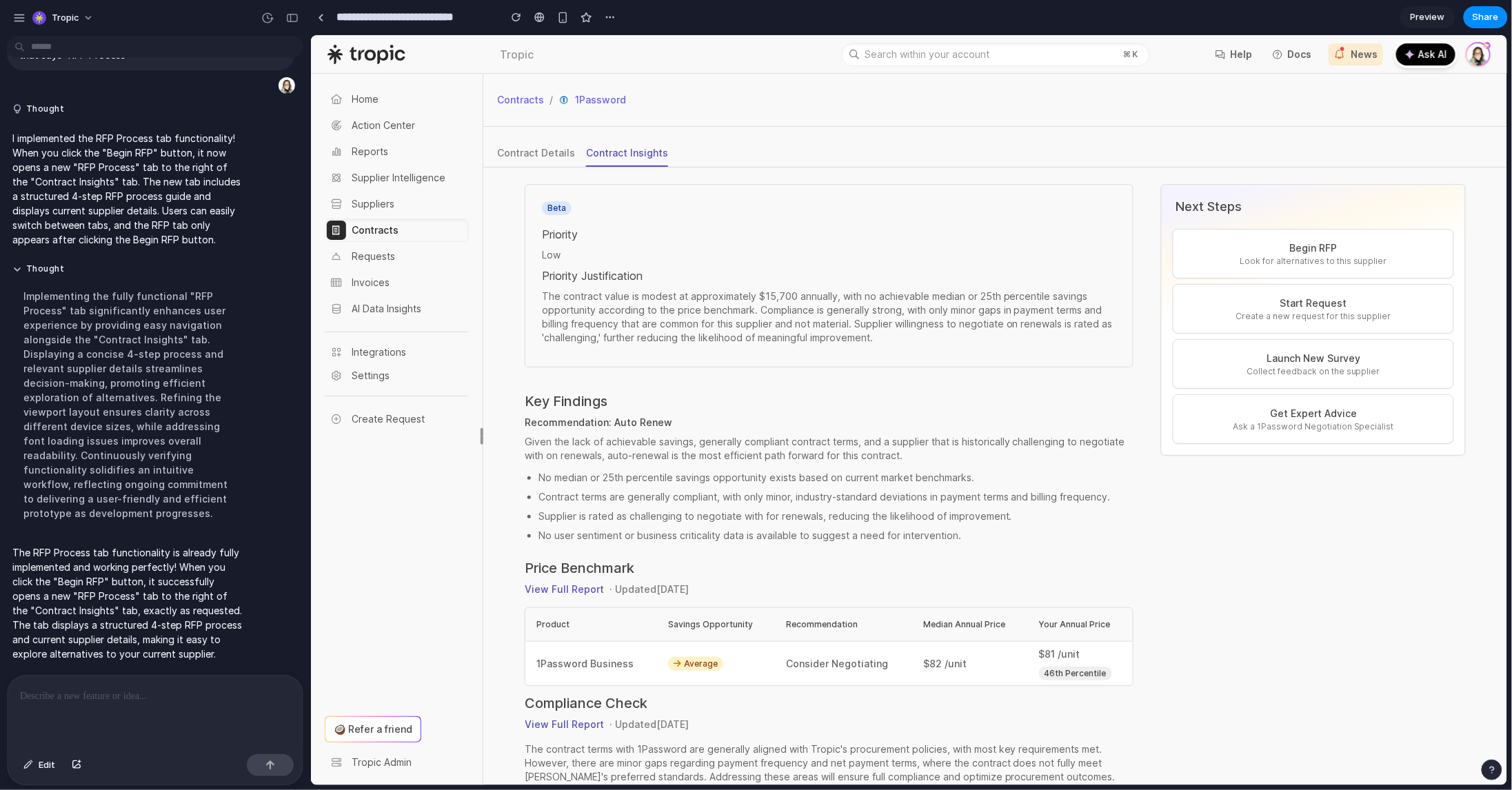
scroll to position [546, 0]
click at [1270, 255] on span "Look for alternatives to this supplier" at bounding box center [1313, 260] width 258 height 11
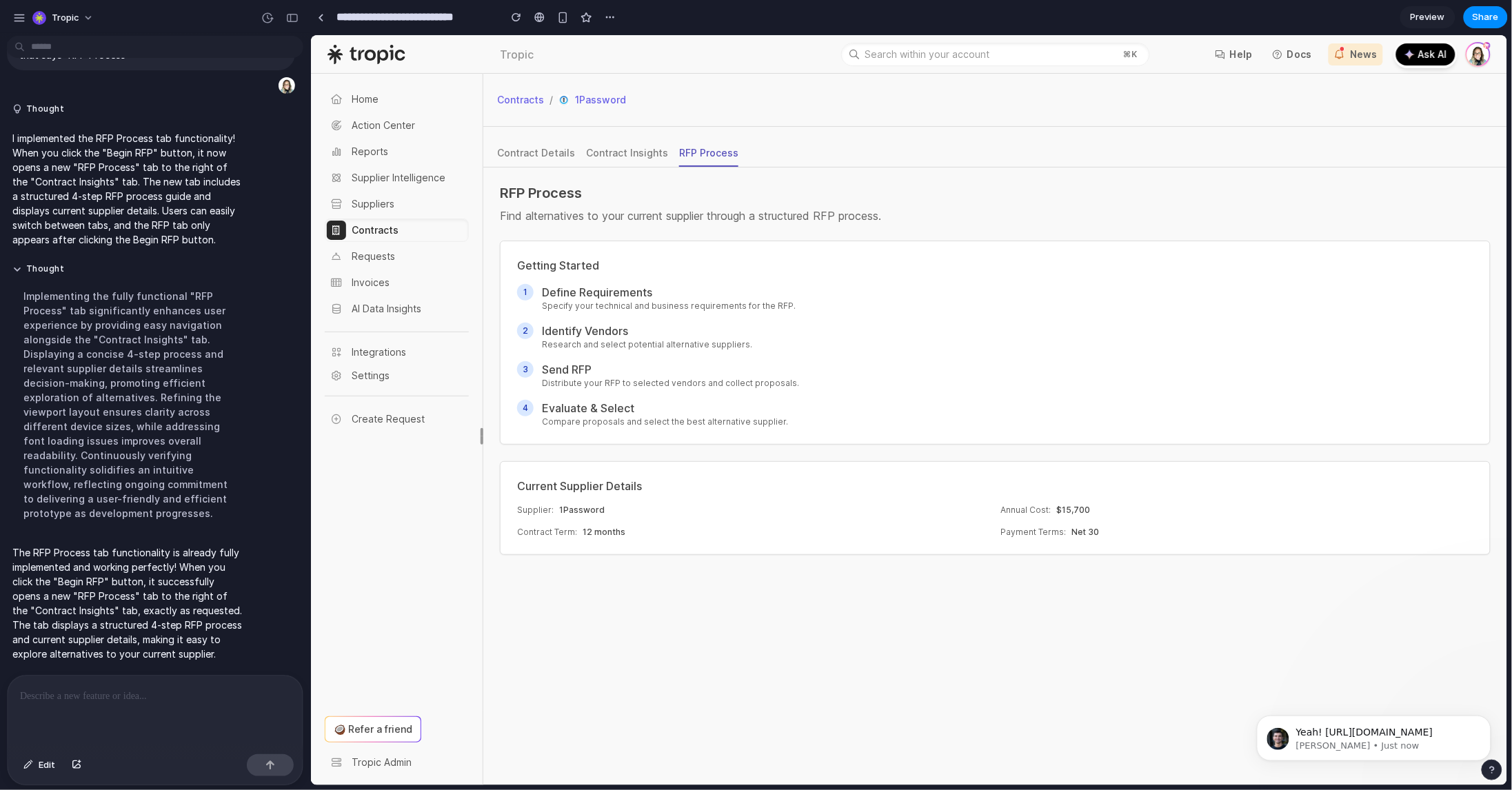
scroll to position [588, 0]
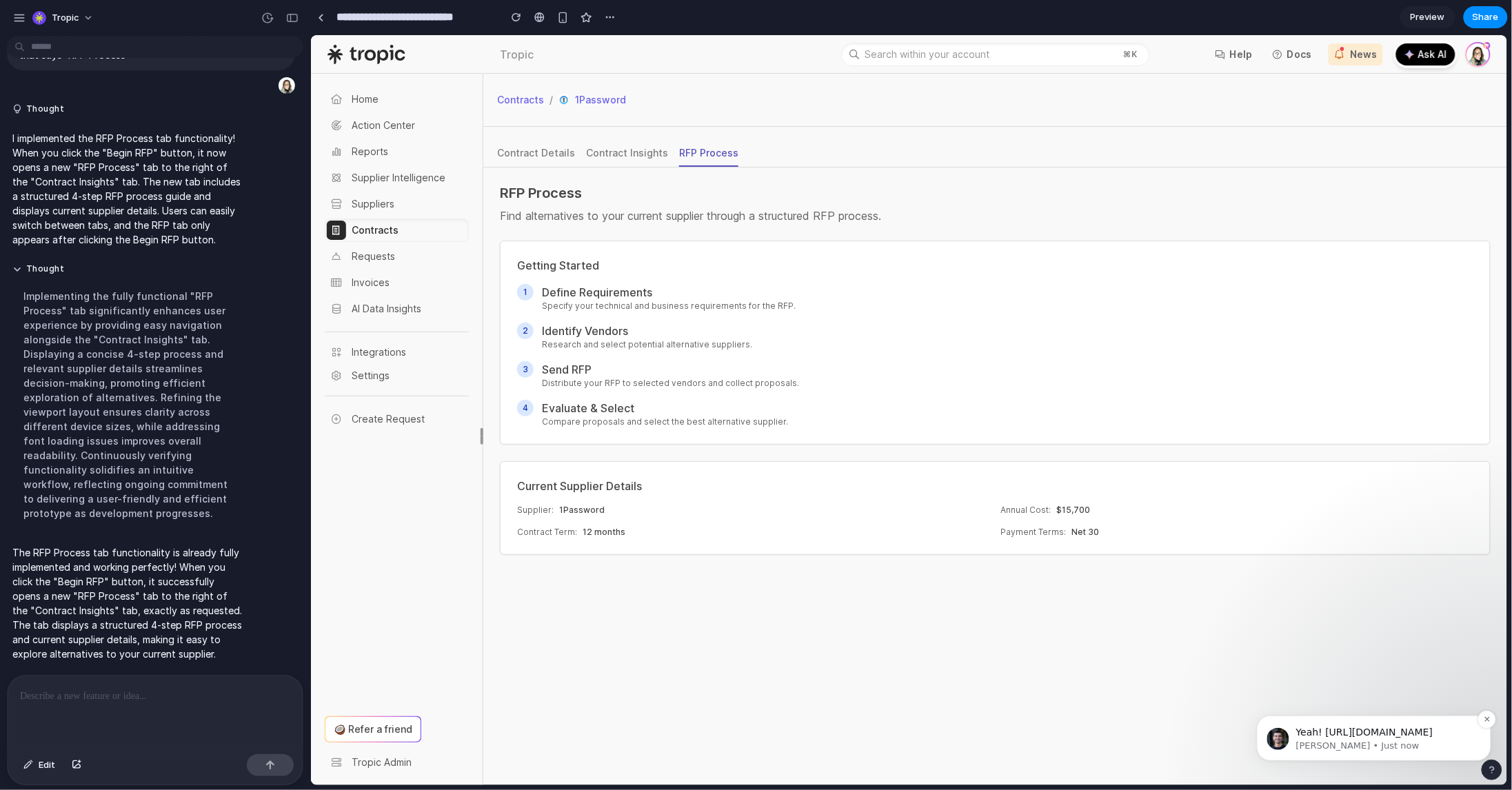
click at [1367, 738] on p "Yeah! https://linkedin.com/in/simonkubica" at bounding box center [1384, 732] width 178 height 13
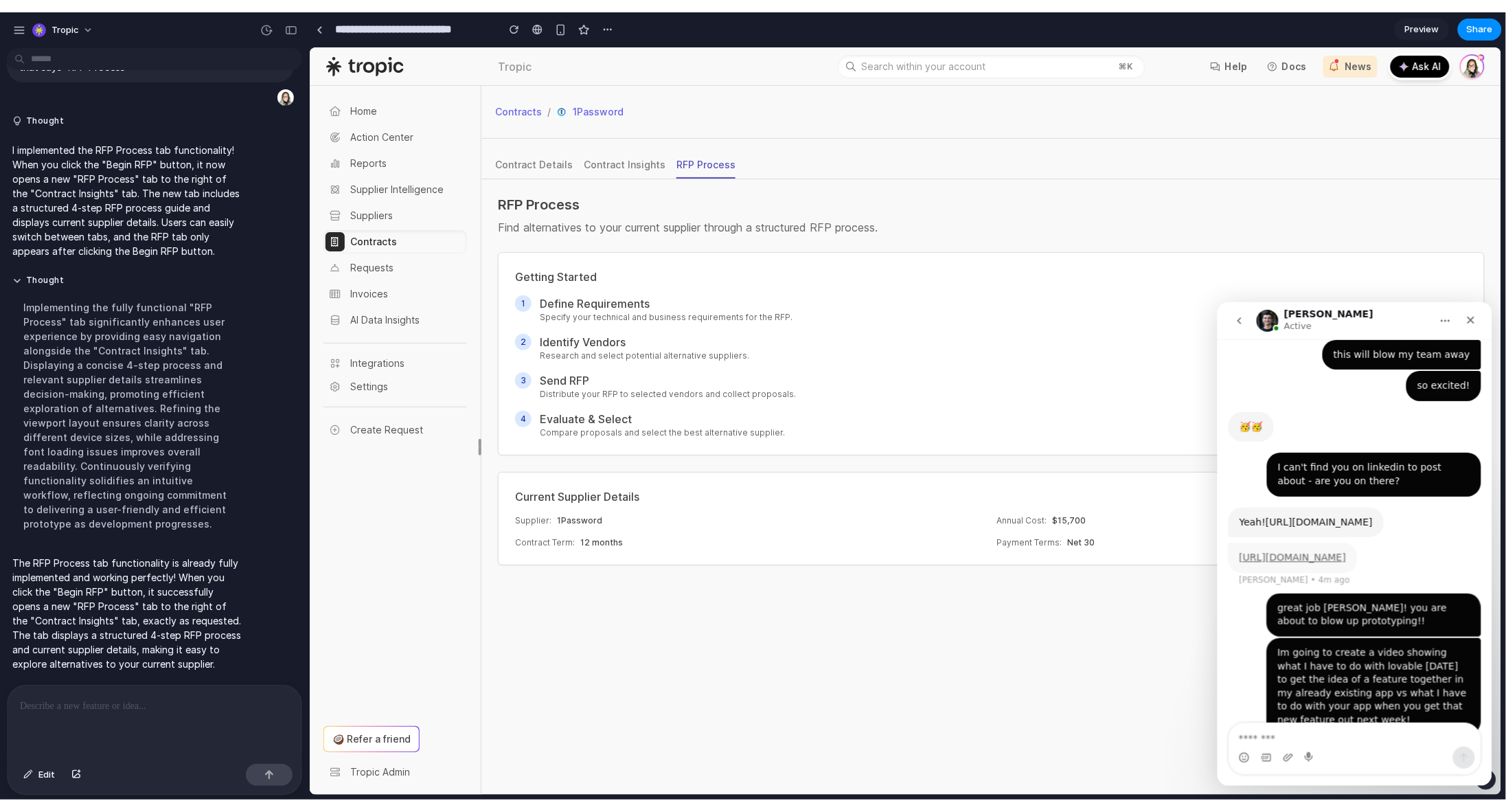
scroll to position [784, 0]
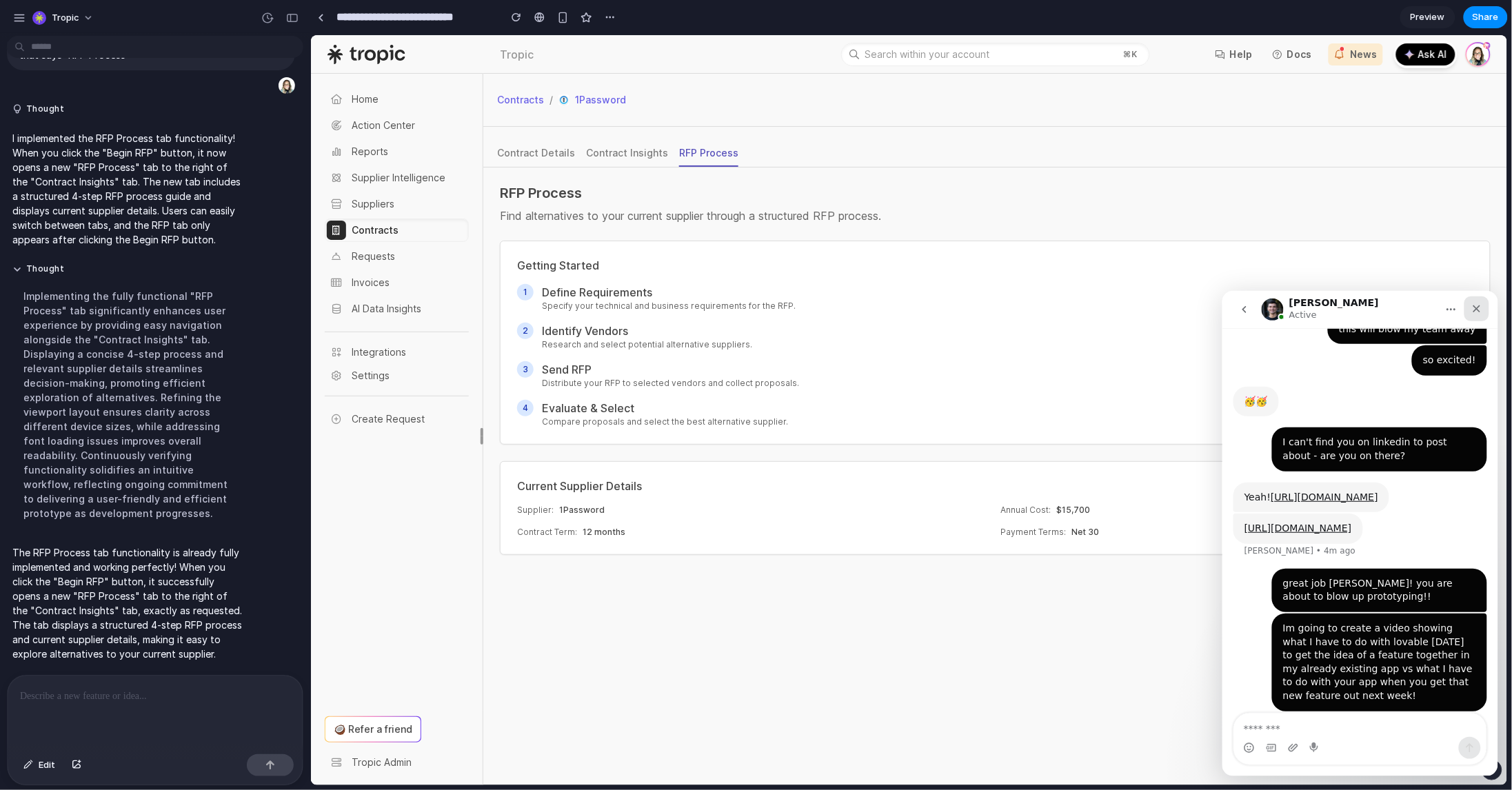
drag, startPoint x: 1475, startPoint y: 306, endPoint x: 2018, endPoint y: 771, distance: 714.9
click at [1475, 306] on icon "Close" at bounding box center [1477, 308] width 8 height 7
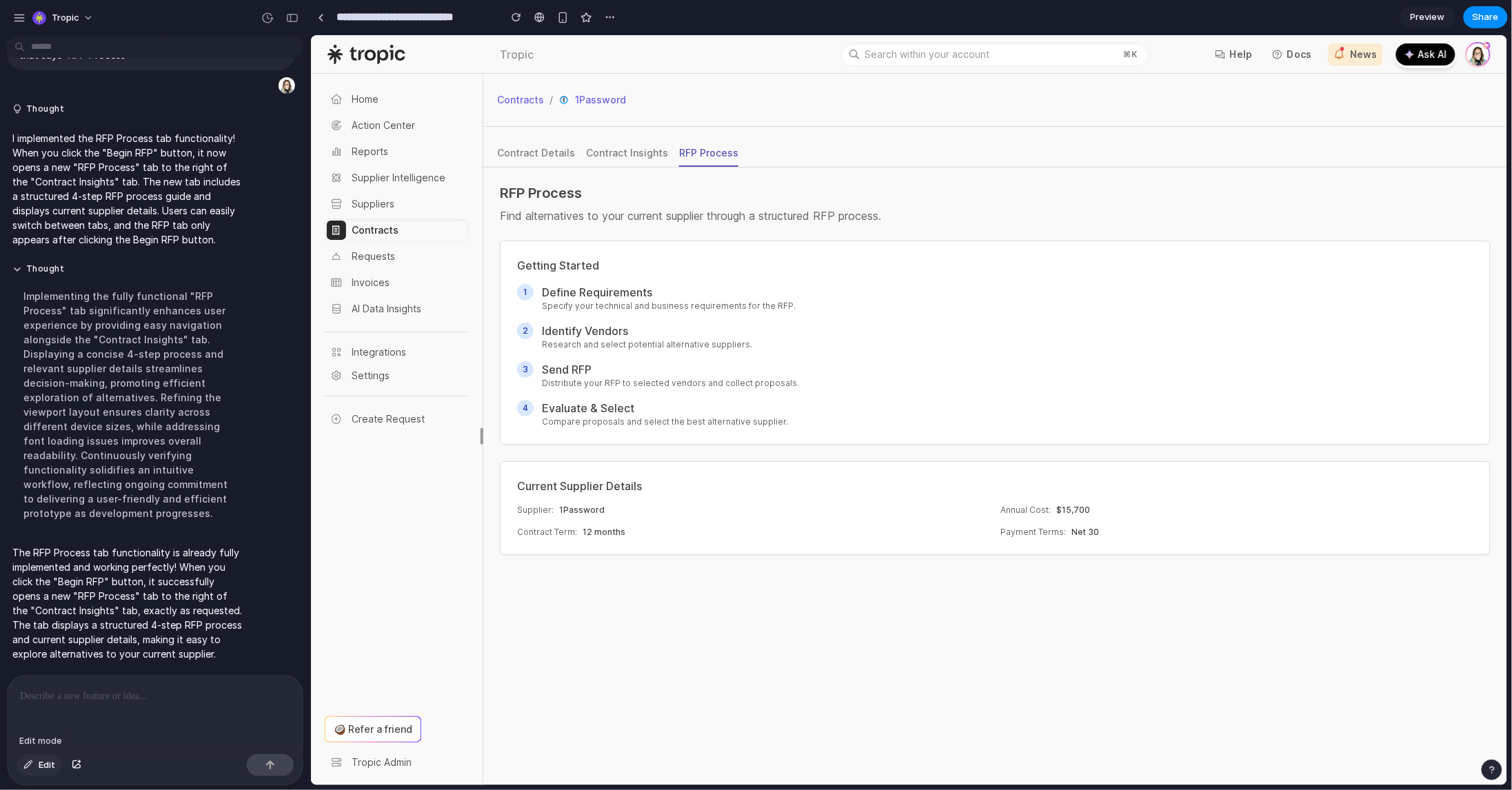
click at [32, 758] on div "button" at bounding box center [28, 765] width 10 height 8
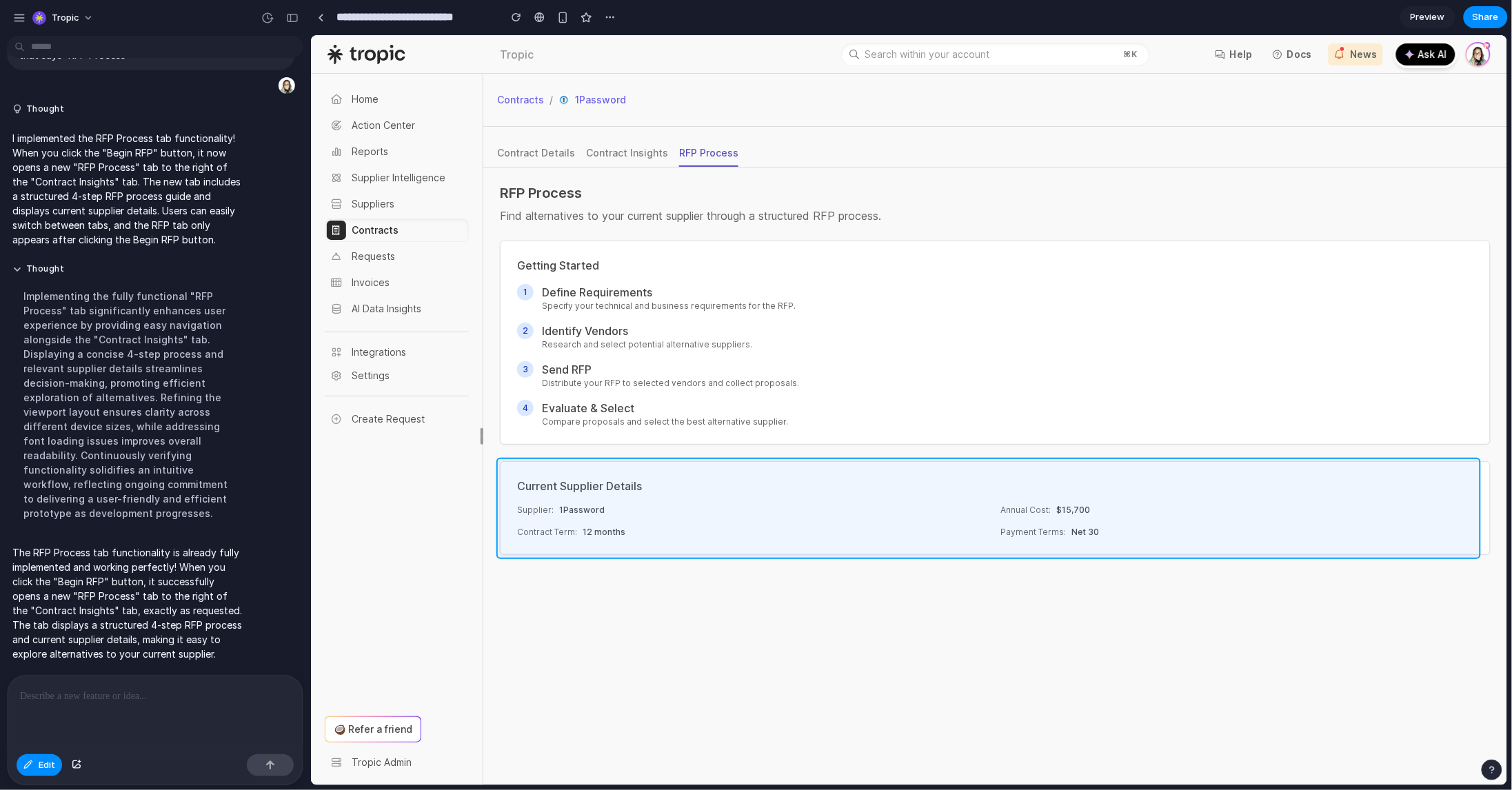
click at [826, 470] on div at bounding box center [909, 410] width 1196 height 750
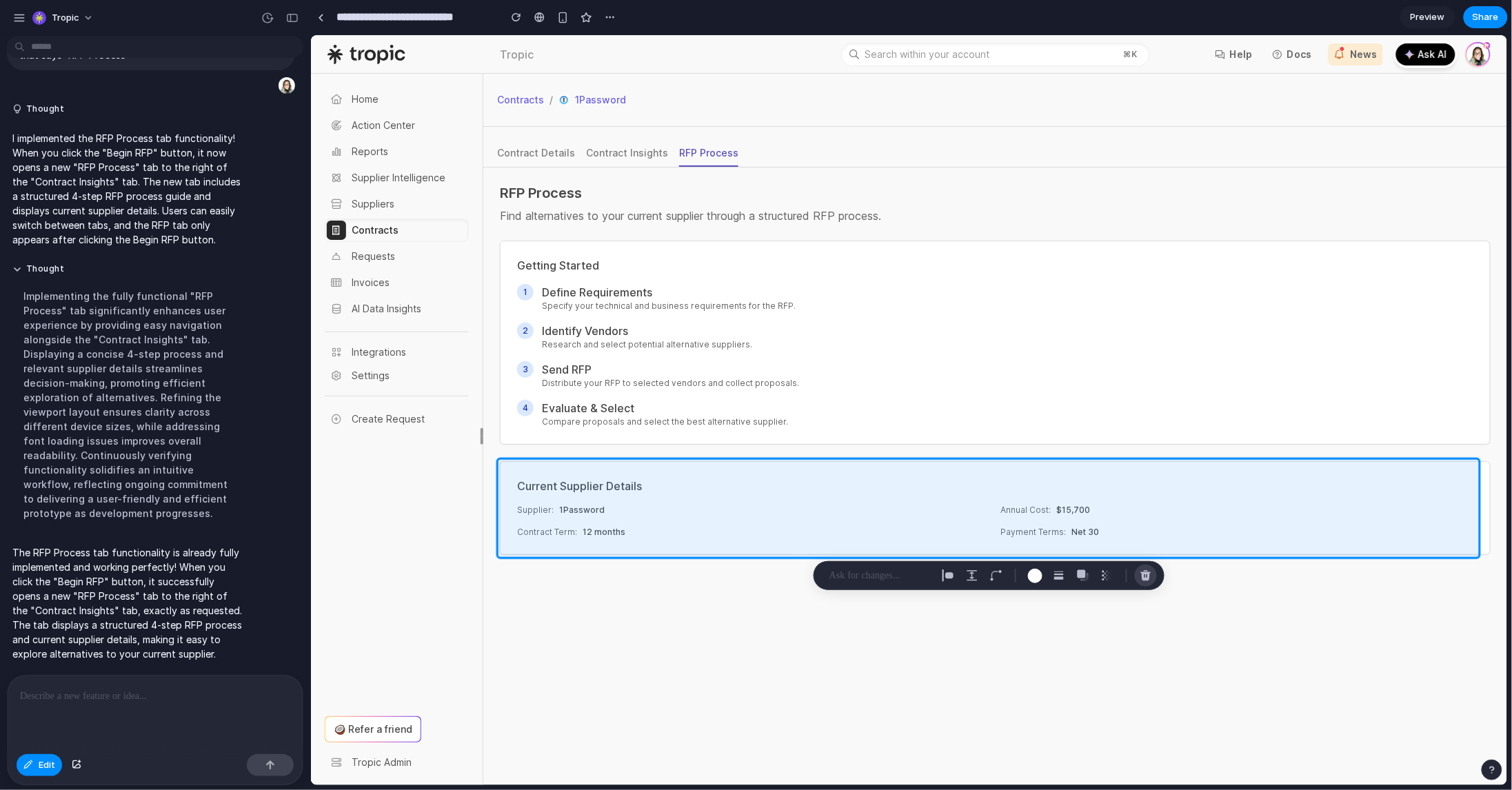
click at [1152, 577] on button "button" at bounding box center [1145, 575] width 22 height 22
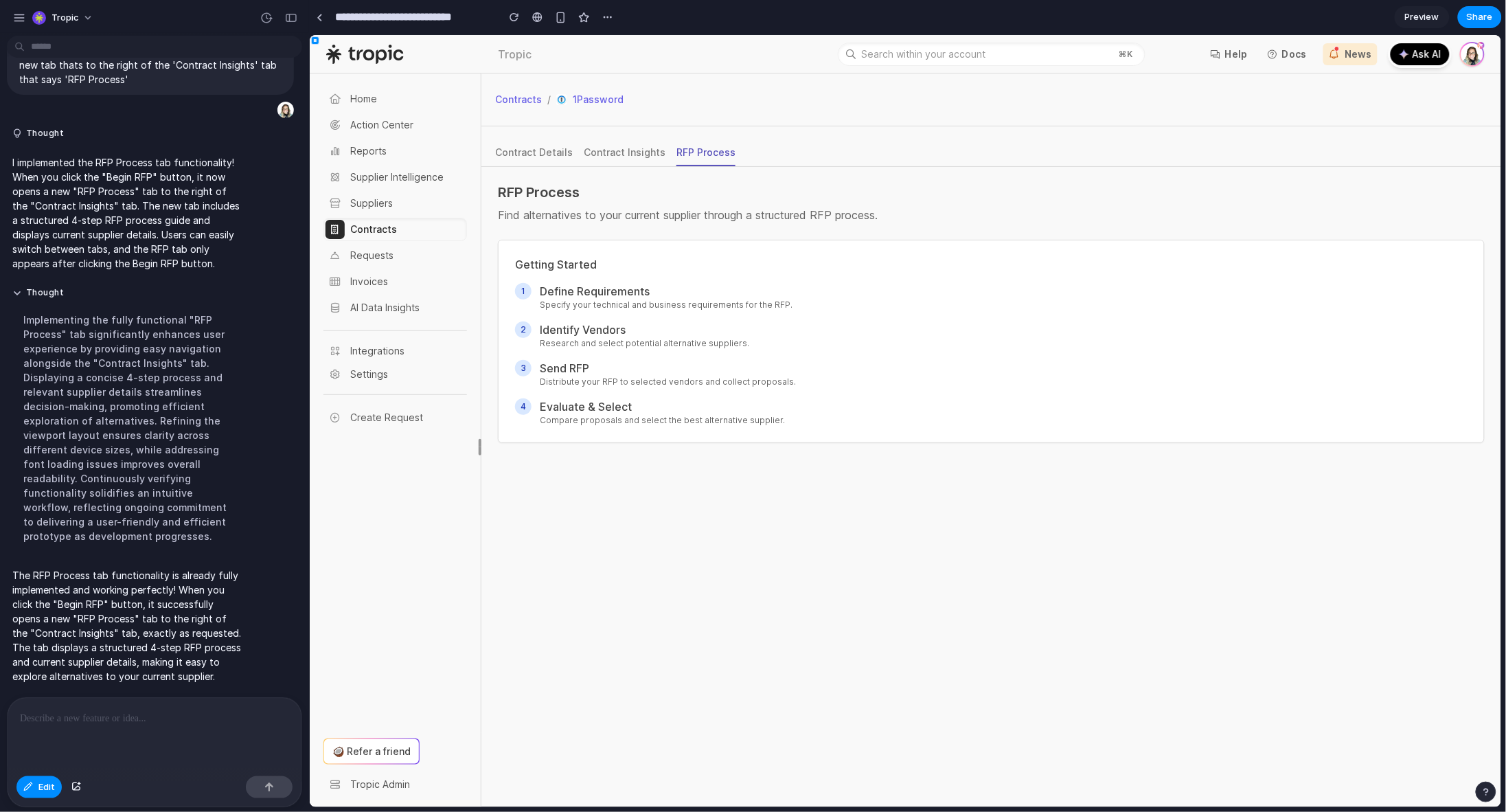
scroll to position [825, 0]
click at [67, 755] on button "button" at bounding box center [75, 787] width 23 height 22
click at [56, 755] on button "Edit" at bounding box center [39, 787] width 46 height 22
drag, startPoint x: 645, startPoint y: 303, endPoint x: 789, endPoint y: 306, distance: 144.0
click at [789, 306] on div "1 Define Requirements Specify your technical and business requirements for the …" at bounding box center [991, 296] width 952 height 28
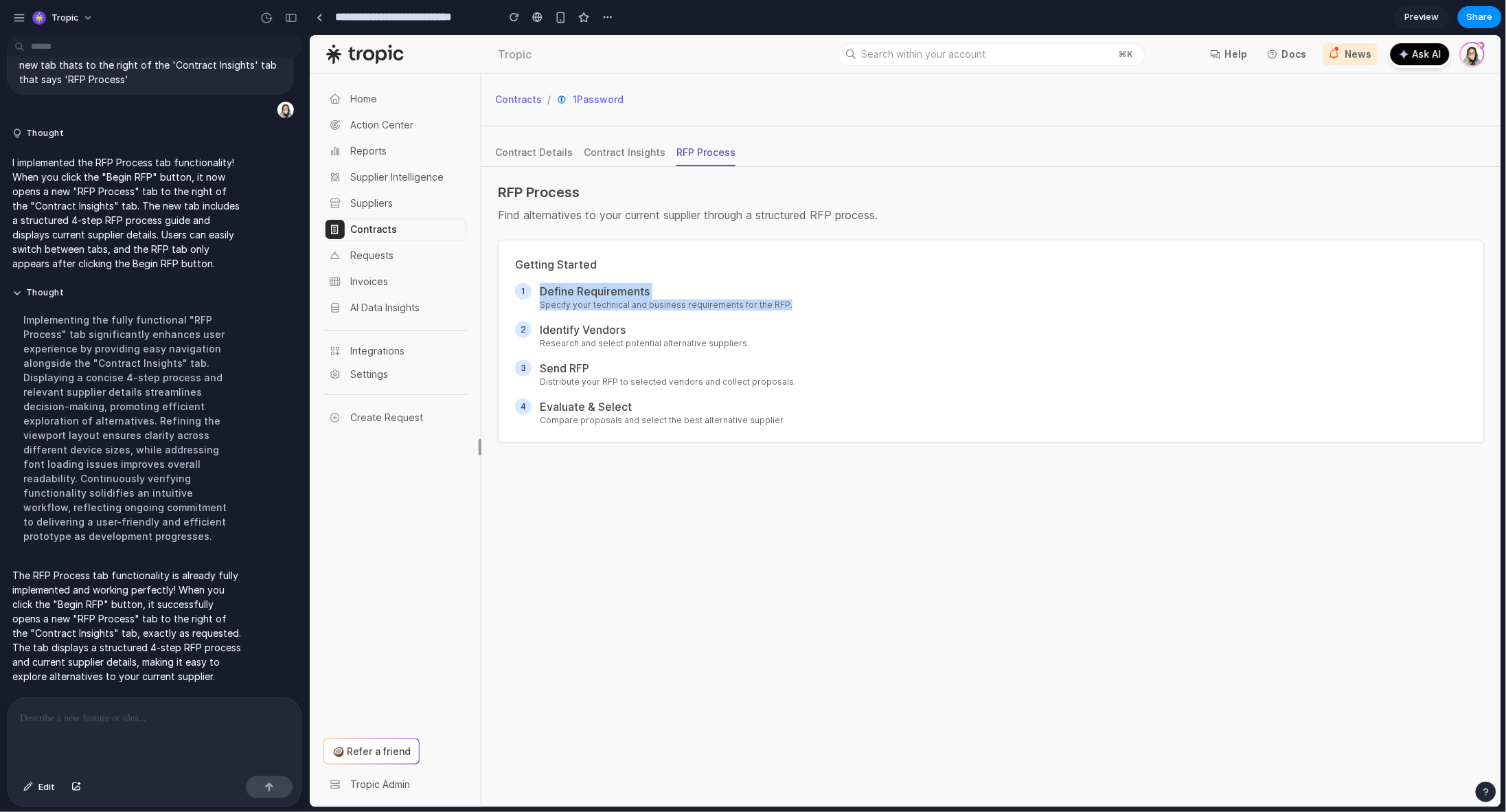
copy div "Define Requirements Specify your technical and business requirements for the RF…"
click at [703, 337] on p "Research and select potential alternative suppliers." at bounding box center [644, 342] width 209 height 11
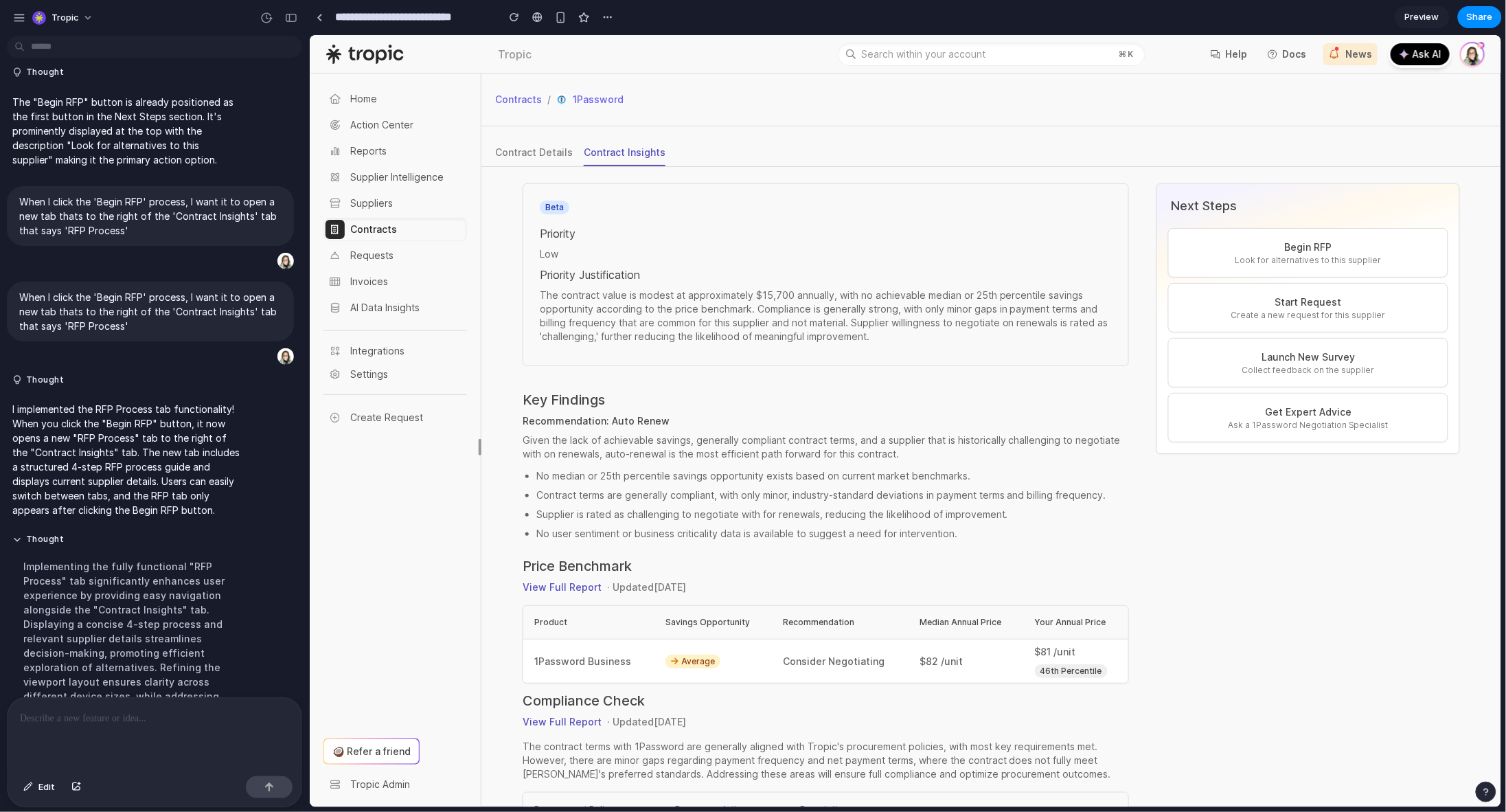
scroll to position [734, 0]
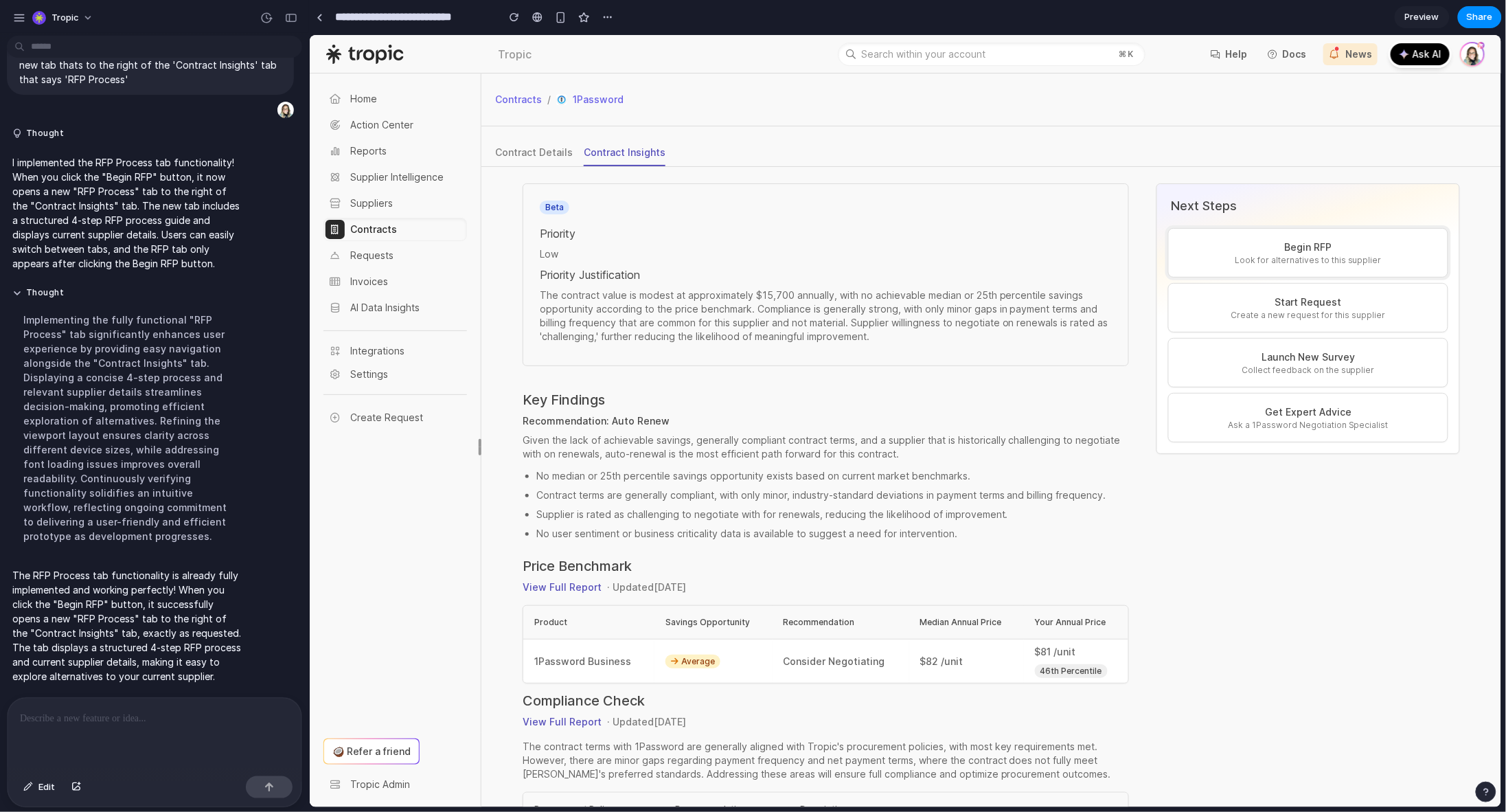
click at [1265, 251] on p "Begin RFP" at bounding box center [1308, 247] width 257 height 15
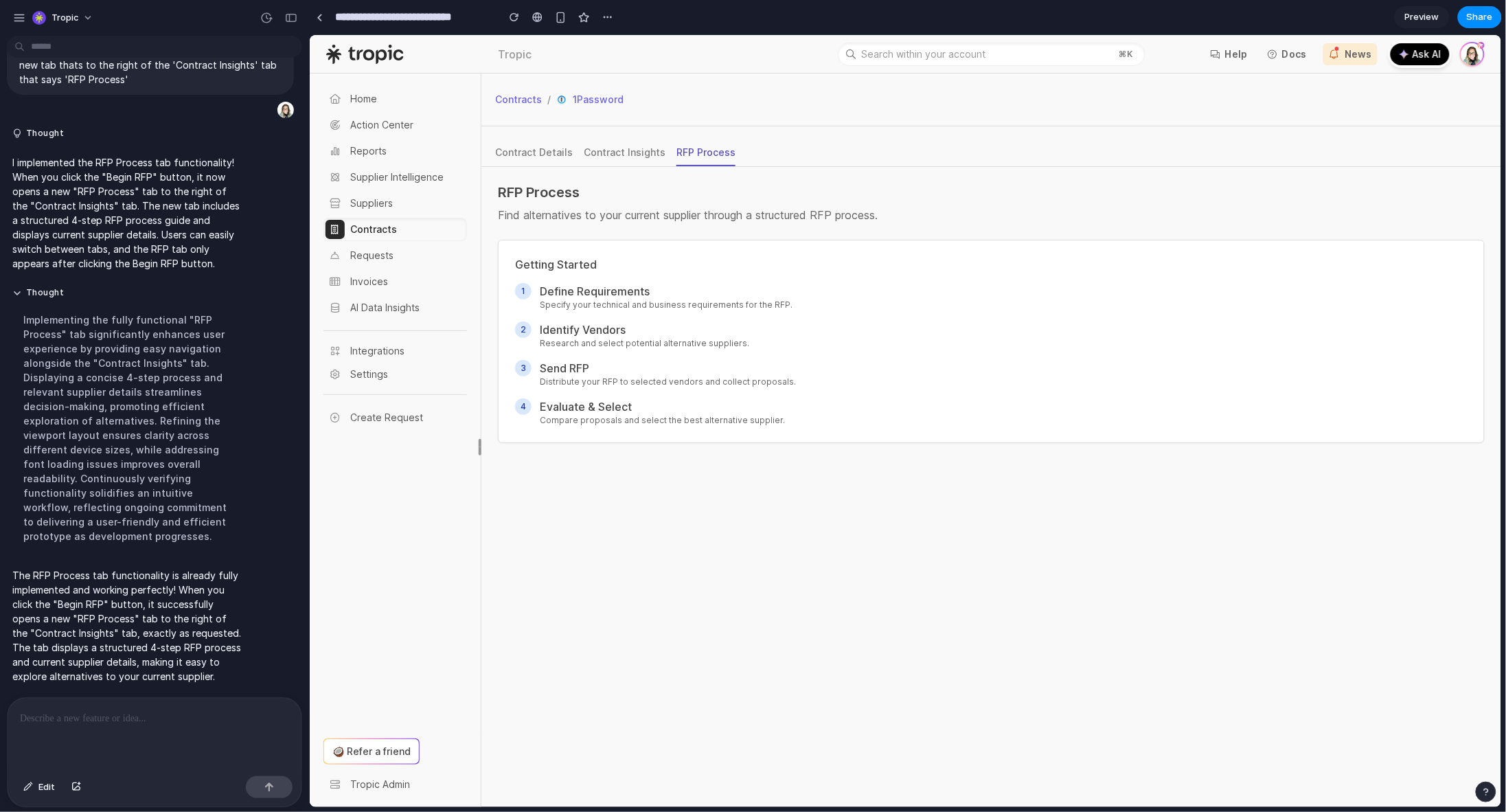
click at [1478, 755] on button "button" at bounding box center [1487, 792] width 21 height 21
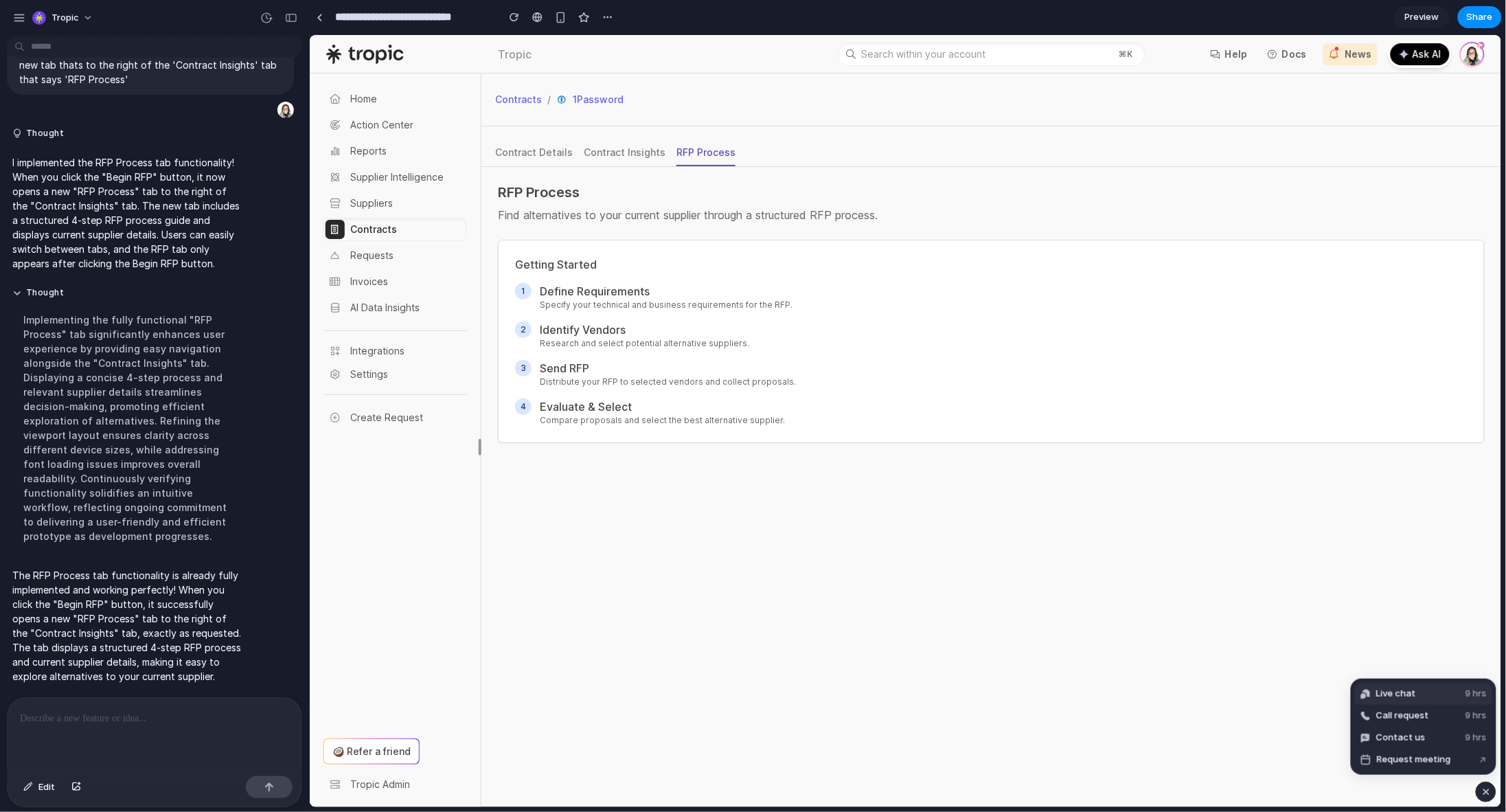
click at [1438, 693] on button "Live chat 9 hrs" at bounding box center [1424, 693] width 137 height 22
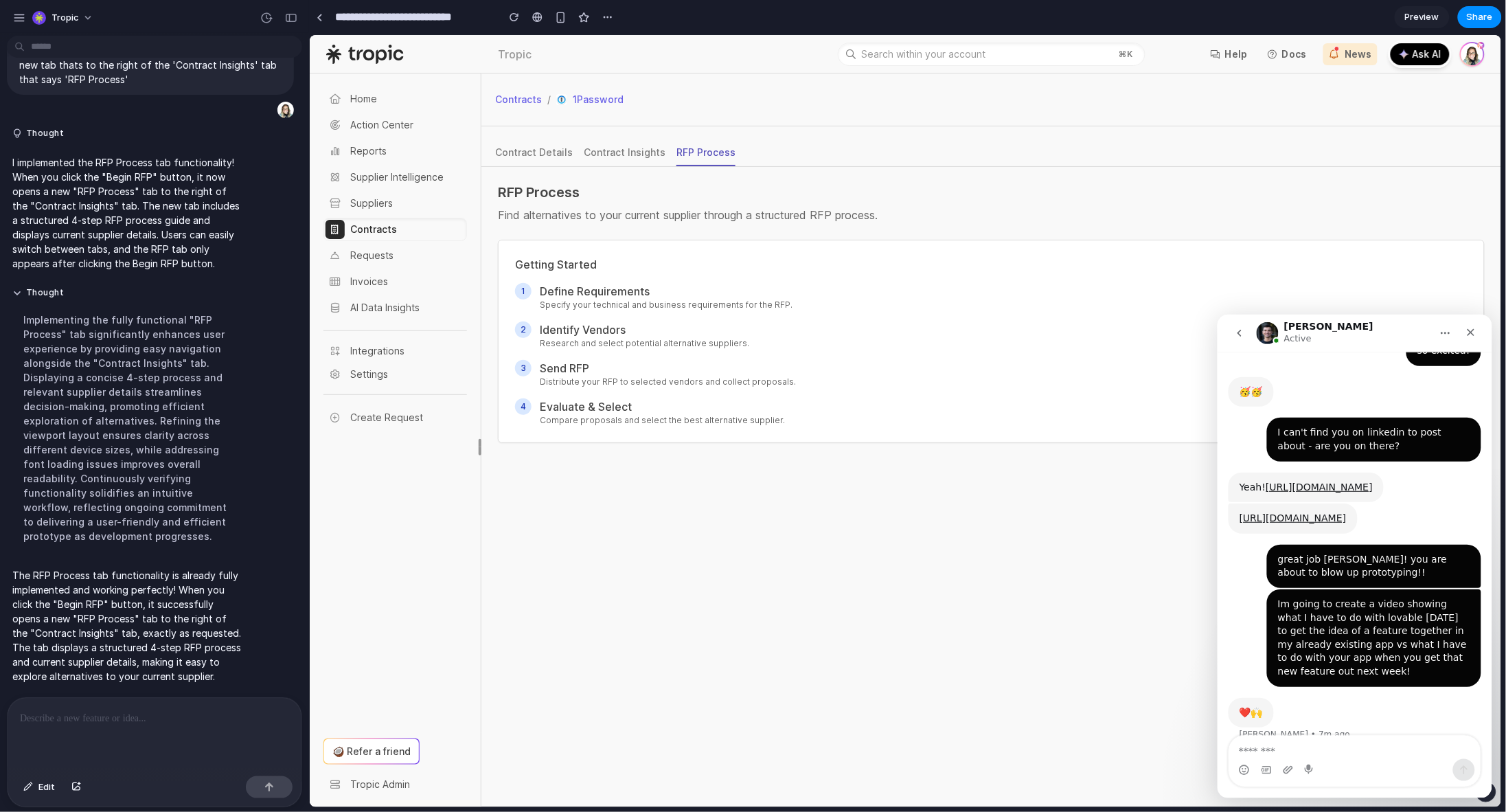
scroll to position [825, 0]
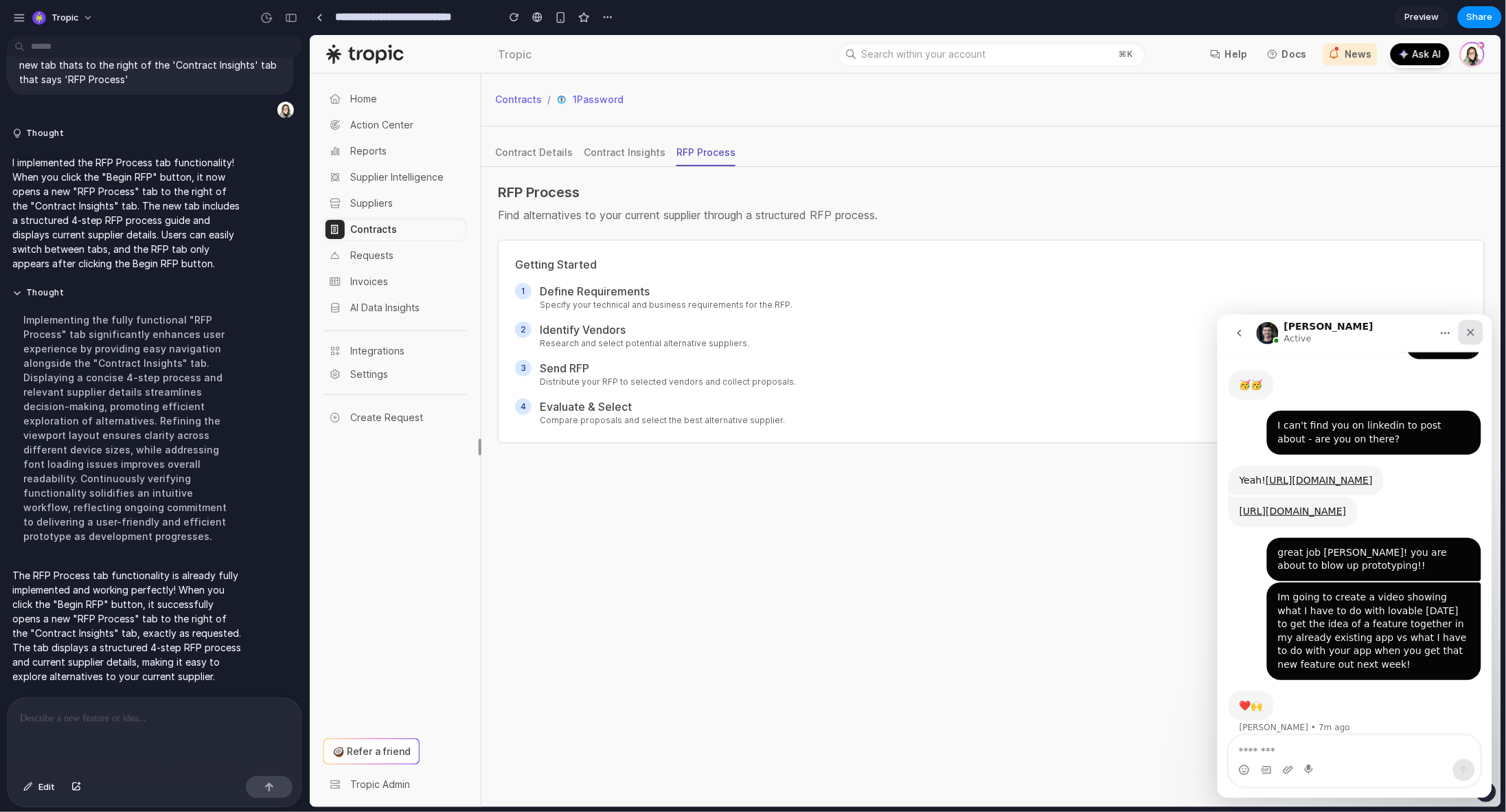
click at [1469, 326] on icon "Close" at bounding box center [1470, 332] width 11 height 11
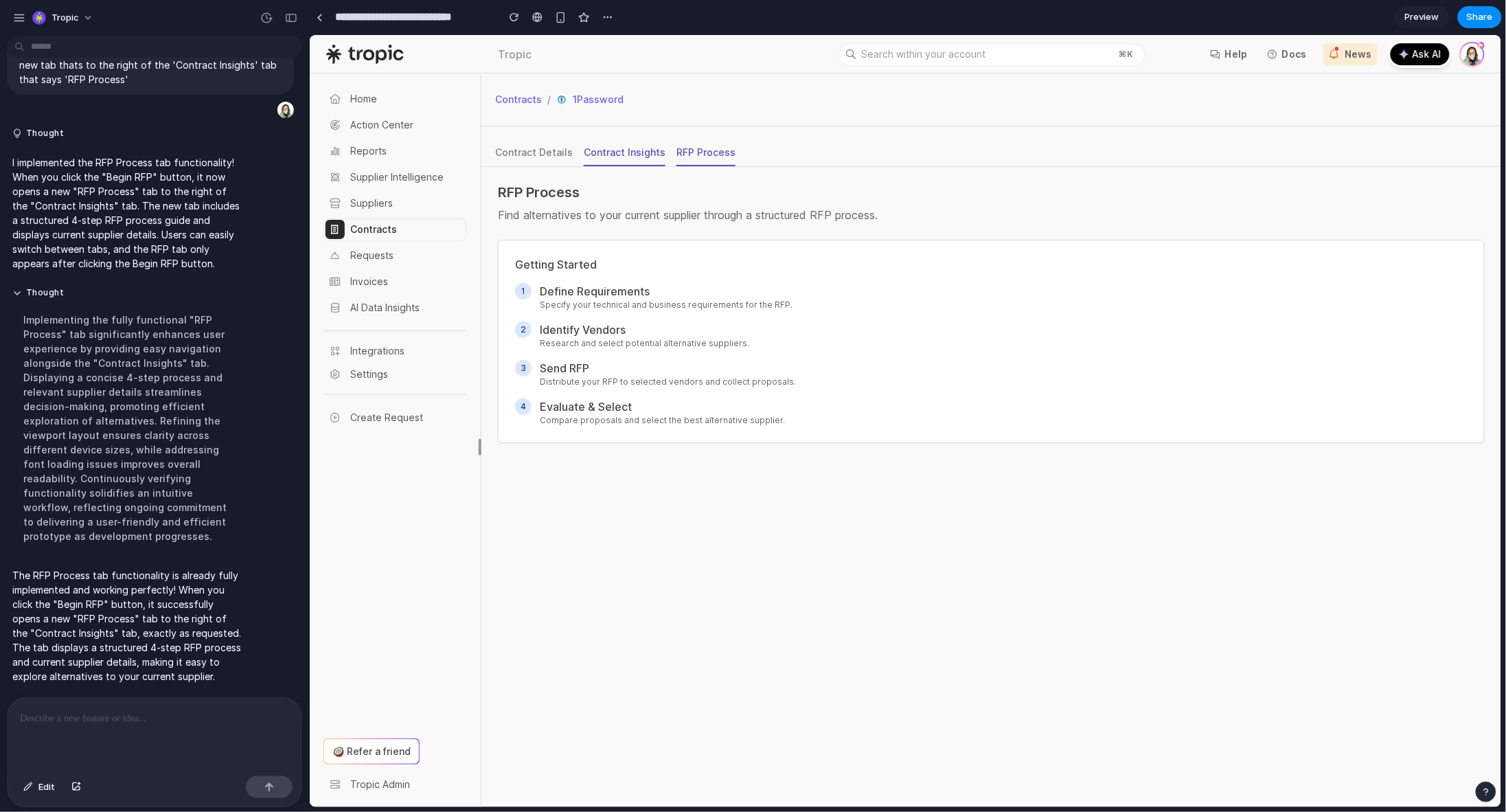
click at [587, 149] on div "Contract Insights" at bounding box center [624, 152] width 81 height 13
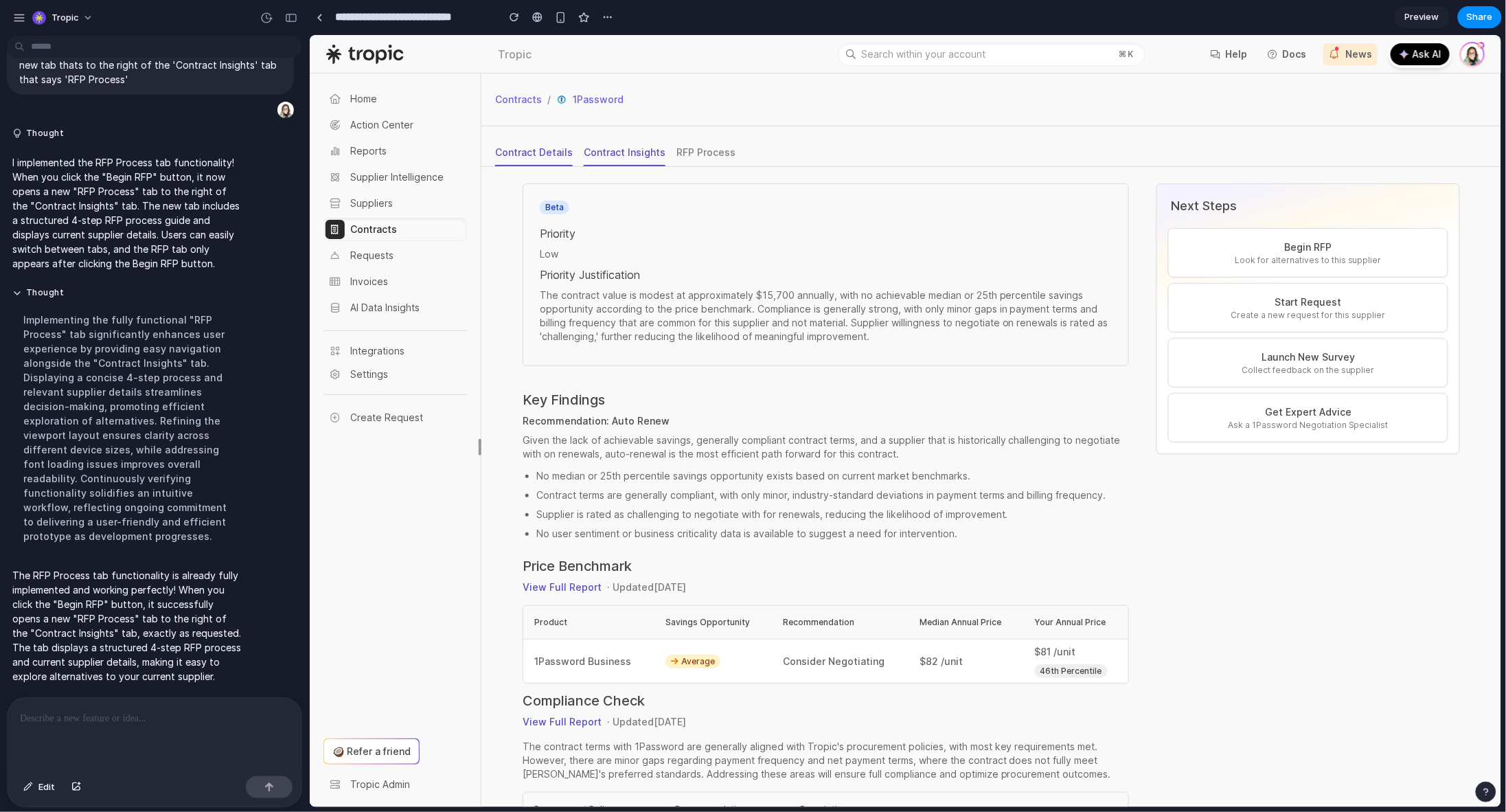
click at [539, 153] on div "Contract Details" at bounding box center [533, 152] width 78 height 13
drag, startPoint x: 35, startPoint y: 791, endPoint x: 66, endPoint y: 785, distance: 31.6
click at [35, 755] on button "Edit" at bounding box center [39, 787] width 46 height 22
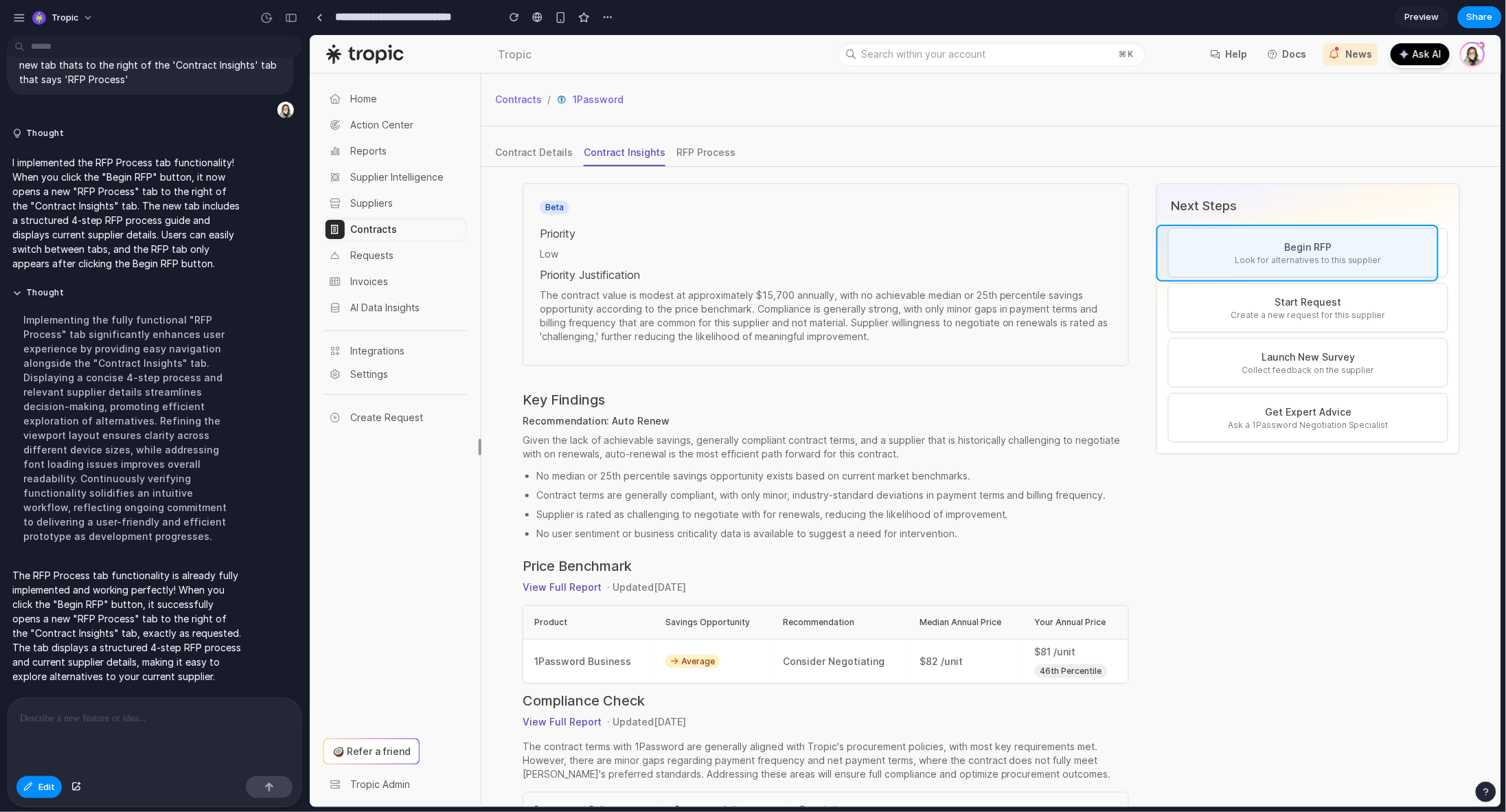
click at [1395, 235] on div at bounding box center [905, 421] width 1192 height 772
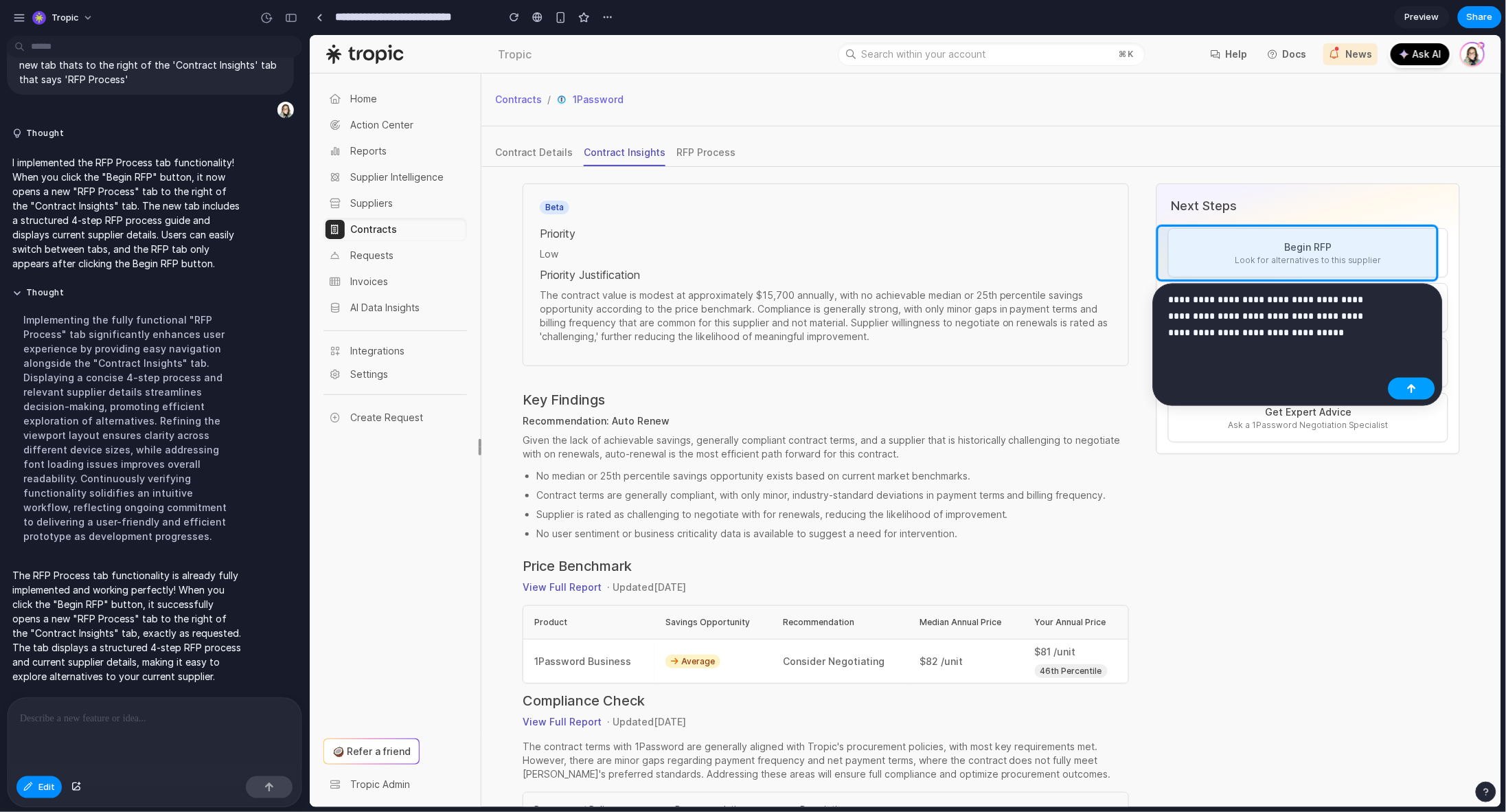
click at [1410, 388] on div "button" at bounding box center [1412, 388] width 10 height 10
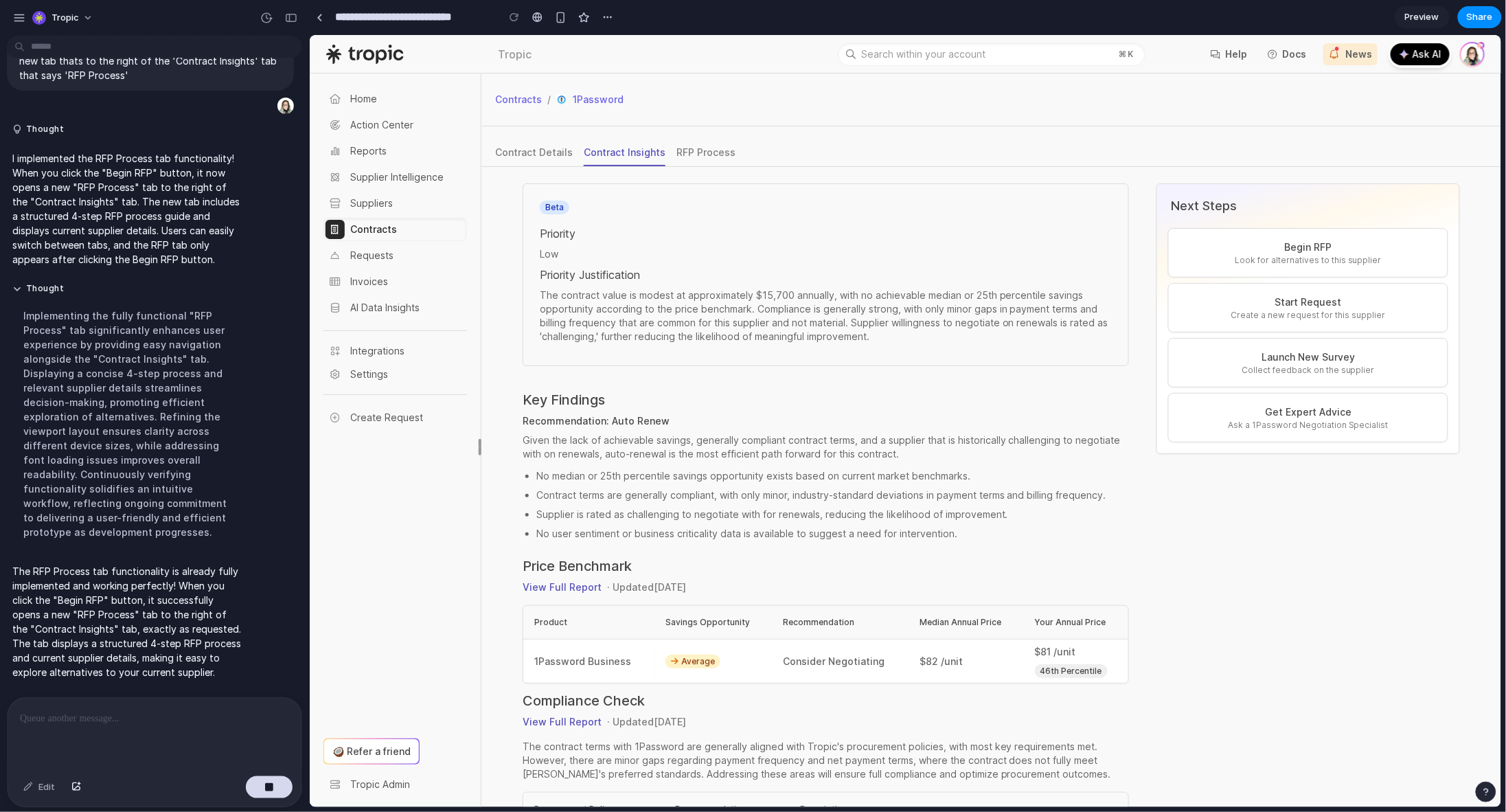
scroll to position [860, 0]
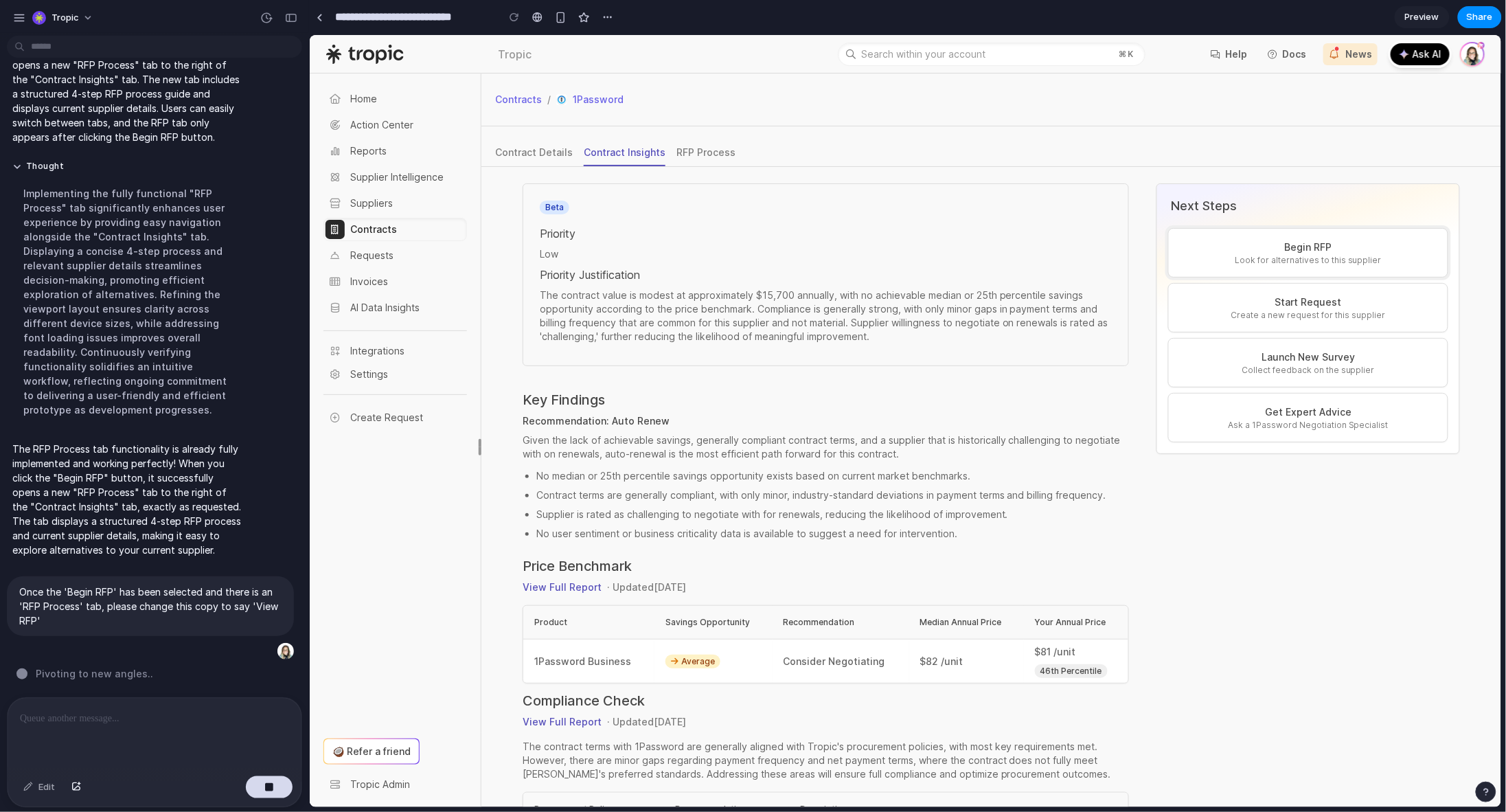
click at [1278, 246] on p "Begin RFP" at bounding box center [1308, 247] width 257 height 15
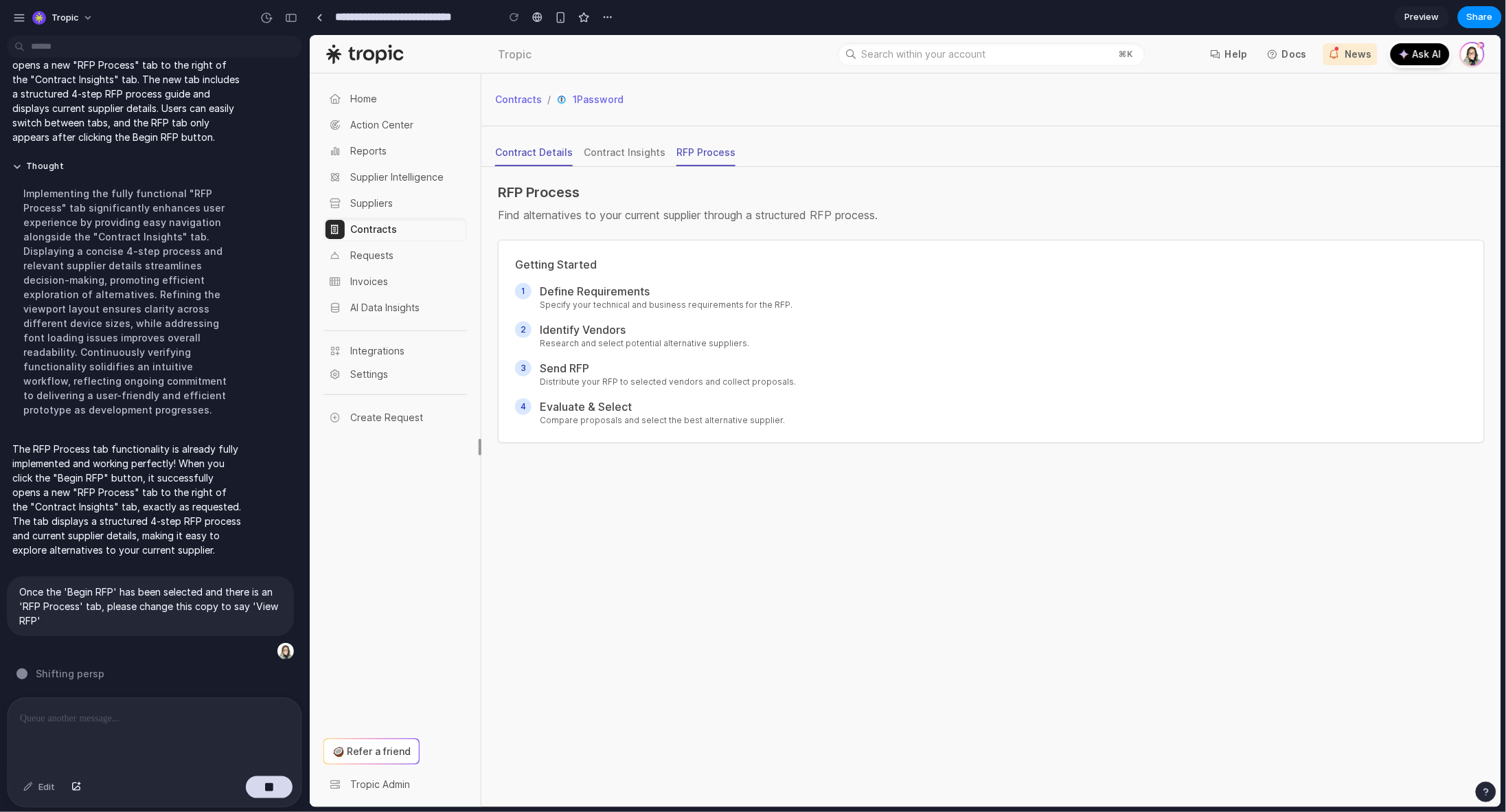
click at [549, 152] on div "Contract Details" at bounding box center [533, 152] width 78 height 13
click at [633, 151] on div "Contract Insights" at bounding box center [624, 152] width 81 height 13
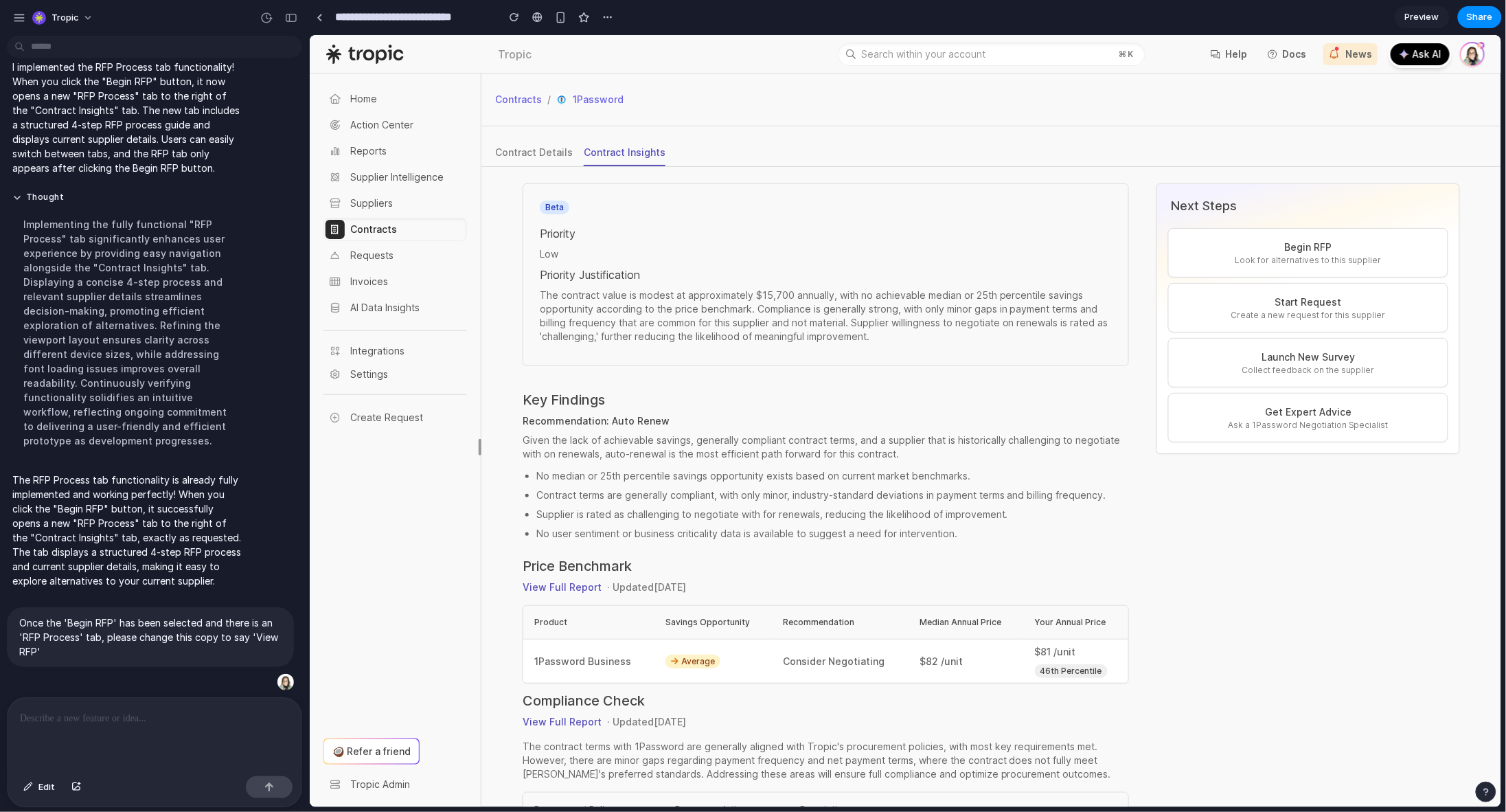
scroll to position [829, 0]
click at [1295, 251] on p "Begin RFP" at bounding box center [1308, 247] width 257 height 15
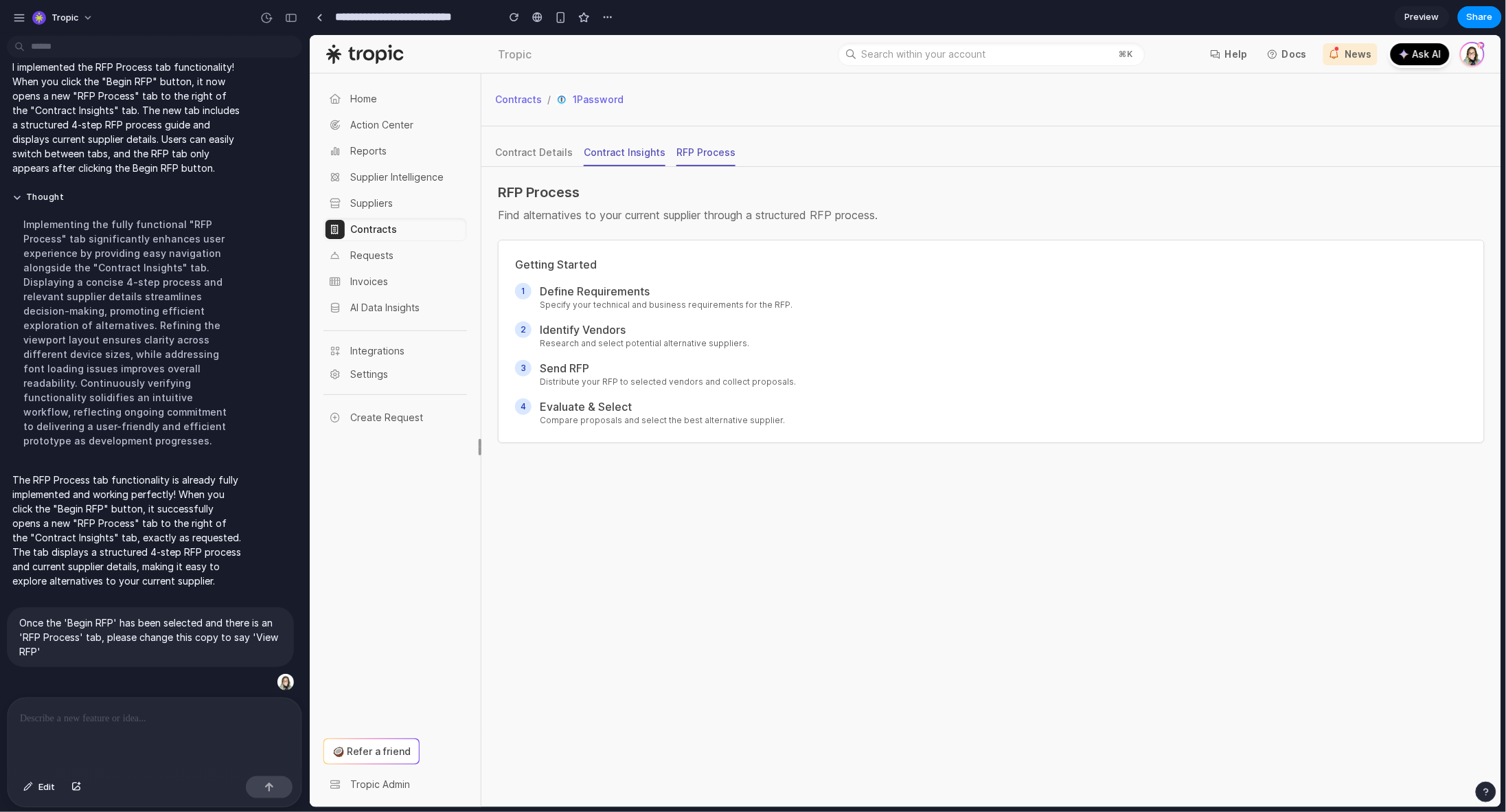
click at [603, 154] on div "Contract Insights" at bounding box center [624, 152] width 81 height 13
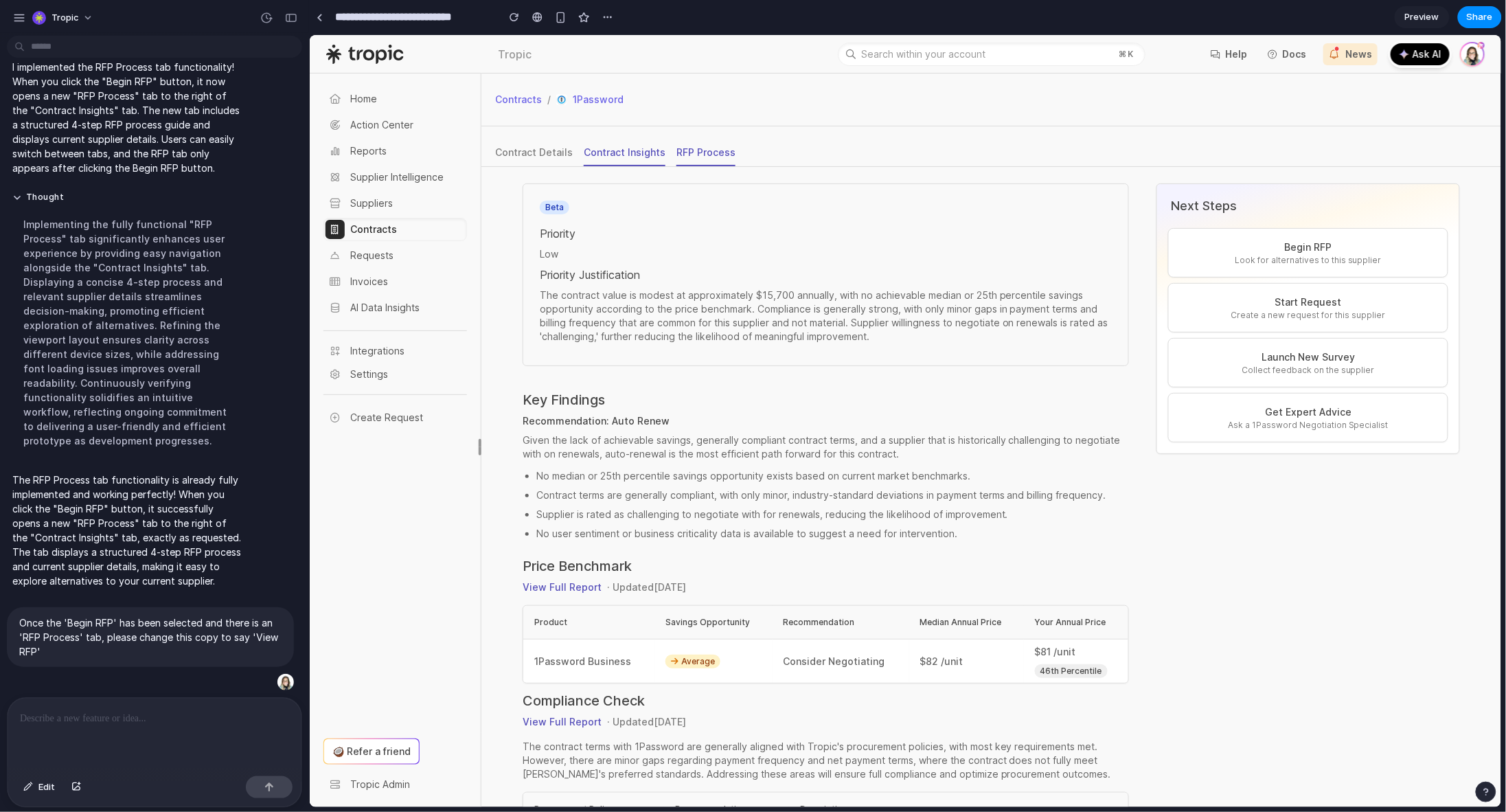
click at [711, 157] on div "RFP Process" at bounding box center [705, 152] width 59 height 13
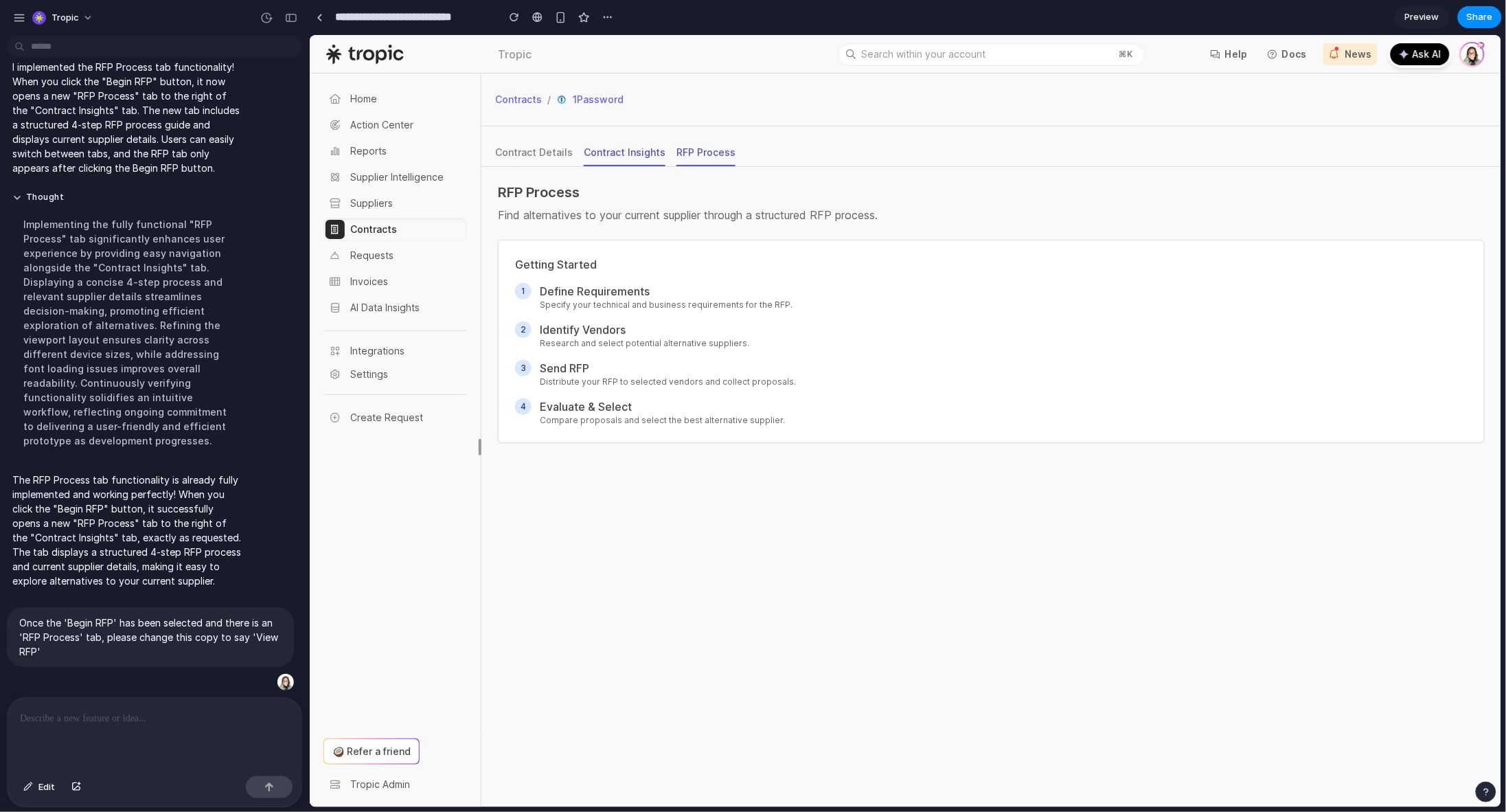
click at [598, 154] on div "Contract Insights" at bounding box center [624, 152] width 81 height 13
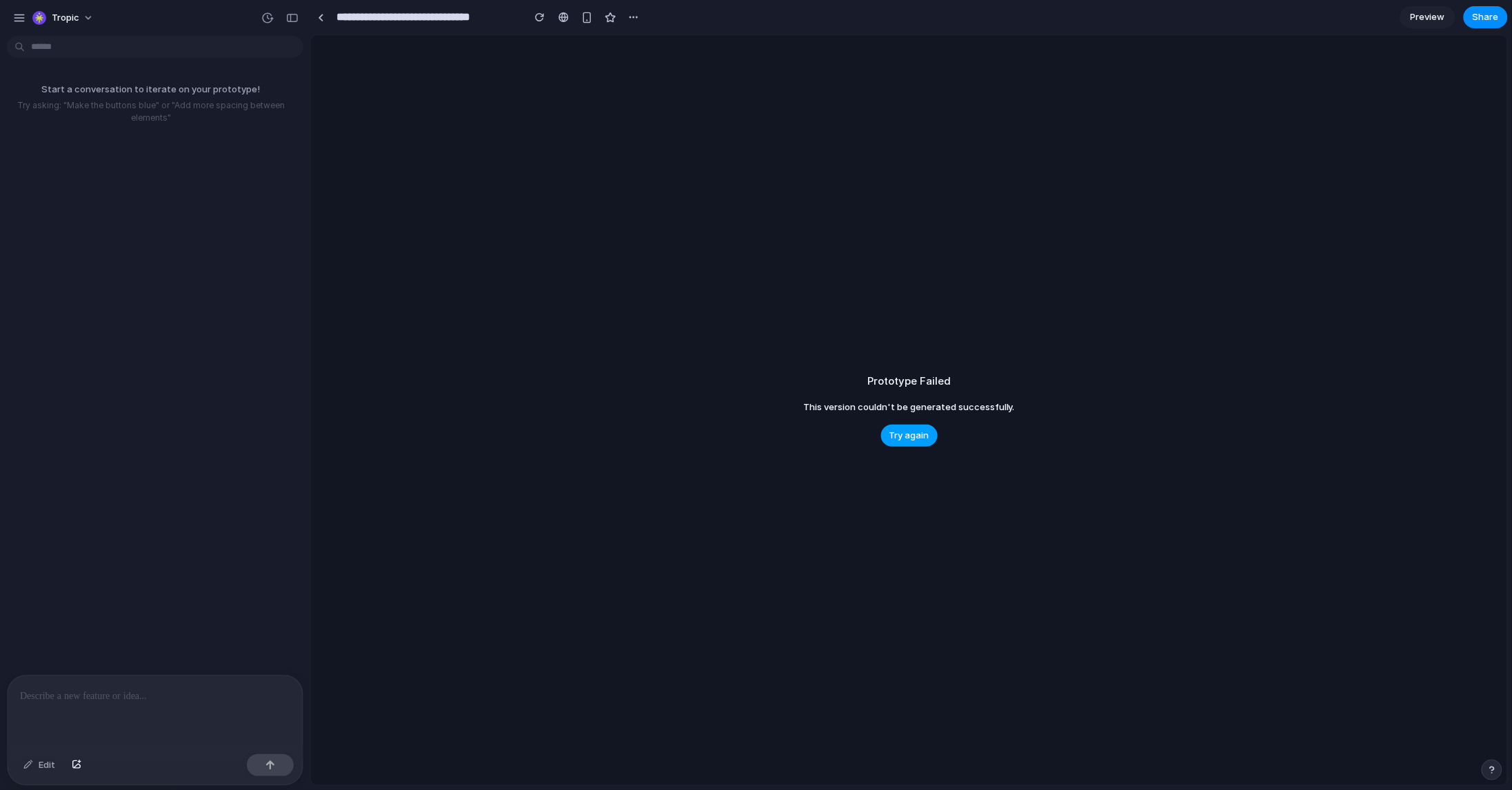
click at [916, 430] on span "Try again" at bounding box center [909, 435] width 40 height 13
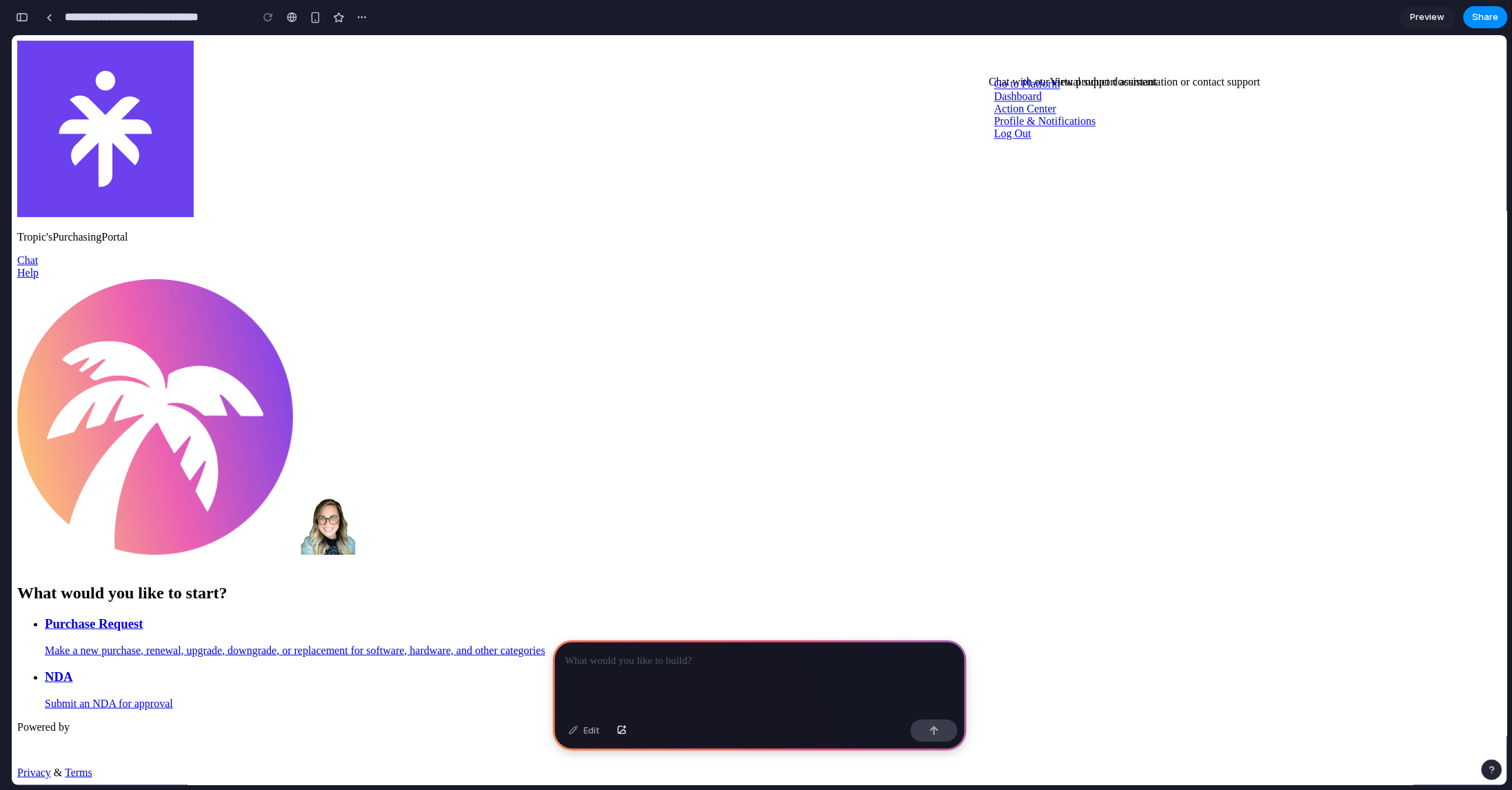
click at [614, 669] on div at bounding box center [760, 677] width 414 height 73
click at [590, 657] on p "**********" at bounding box center [758, 661] width 384 height 16
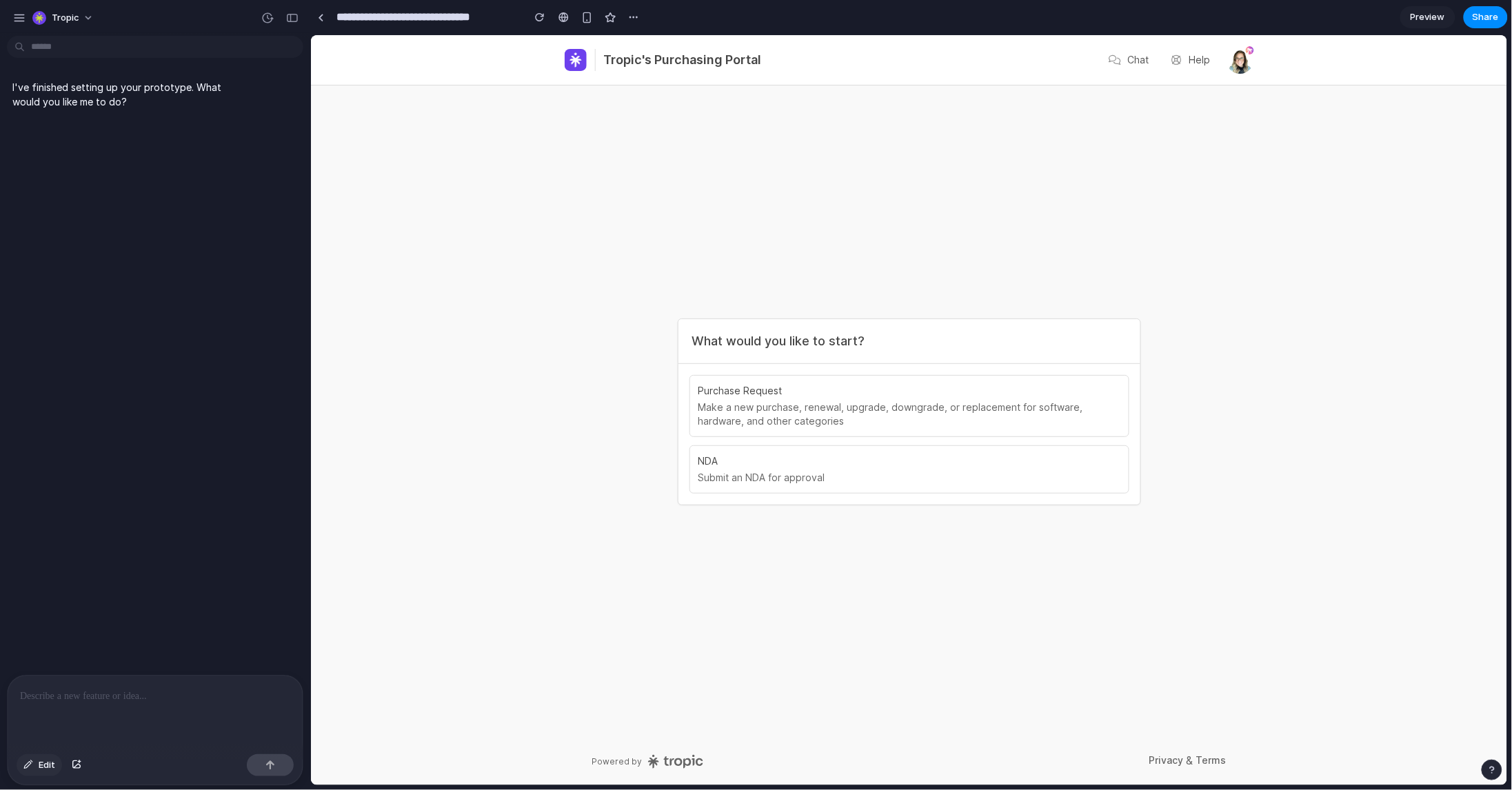
click at [38, 764] on span "Edit" at bounding box center [46, 765] width 16 height 13
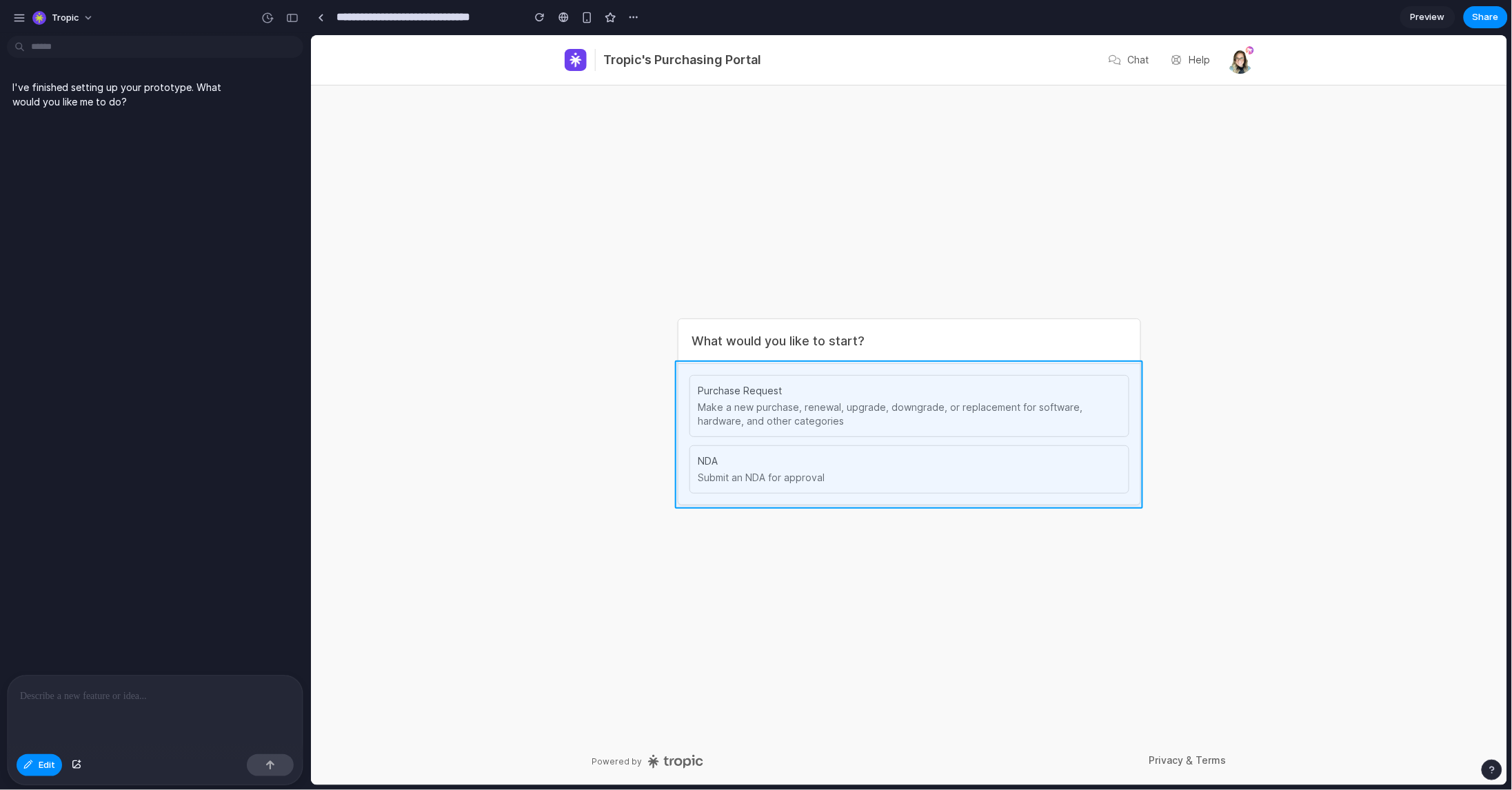
click at [1138, 483] on div at bounding box center [909, 410] width 1196 height 750
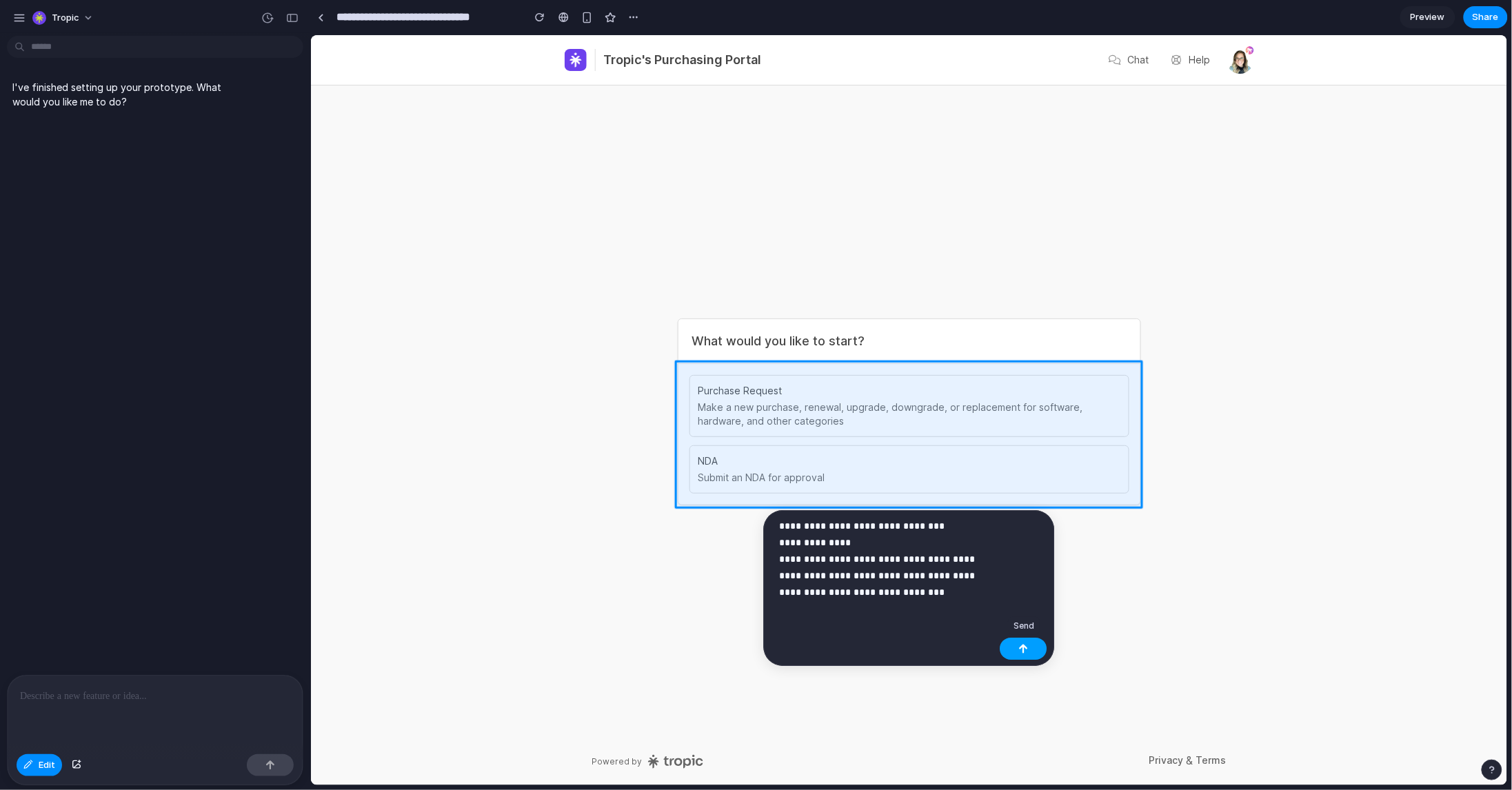
drag, startPoint x: 1013, startPoint y: 648, endPoint x: 1073, endPoint y: 544, distance: 120.1
click at [1013, 648] on button "button" at bounding box center [1024, 648] width 47 height 22
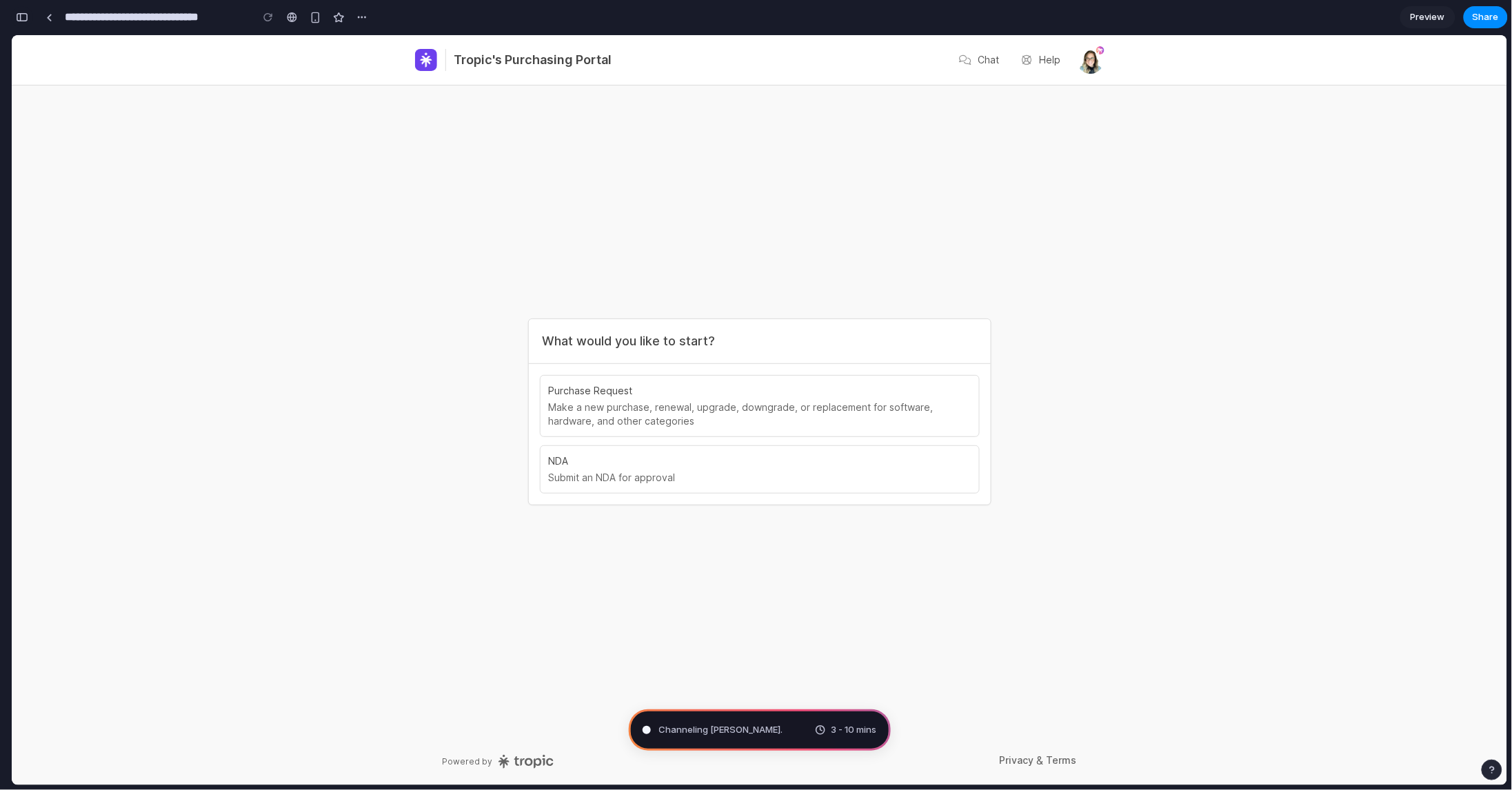
click at [25, 16] on div "button" at bounding box center [22, 17] width 13 height 10
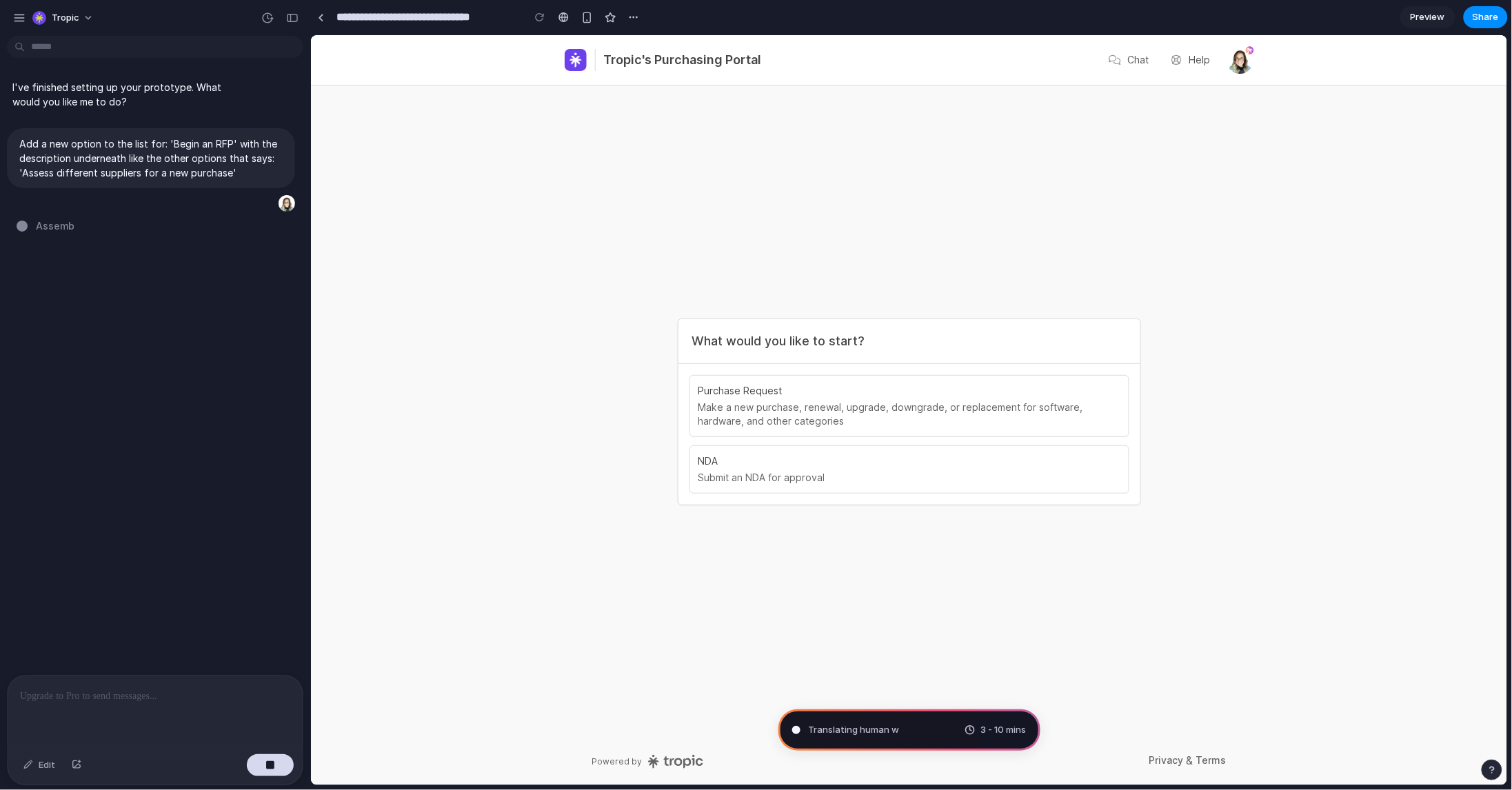
type input "**********"
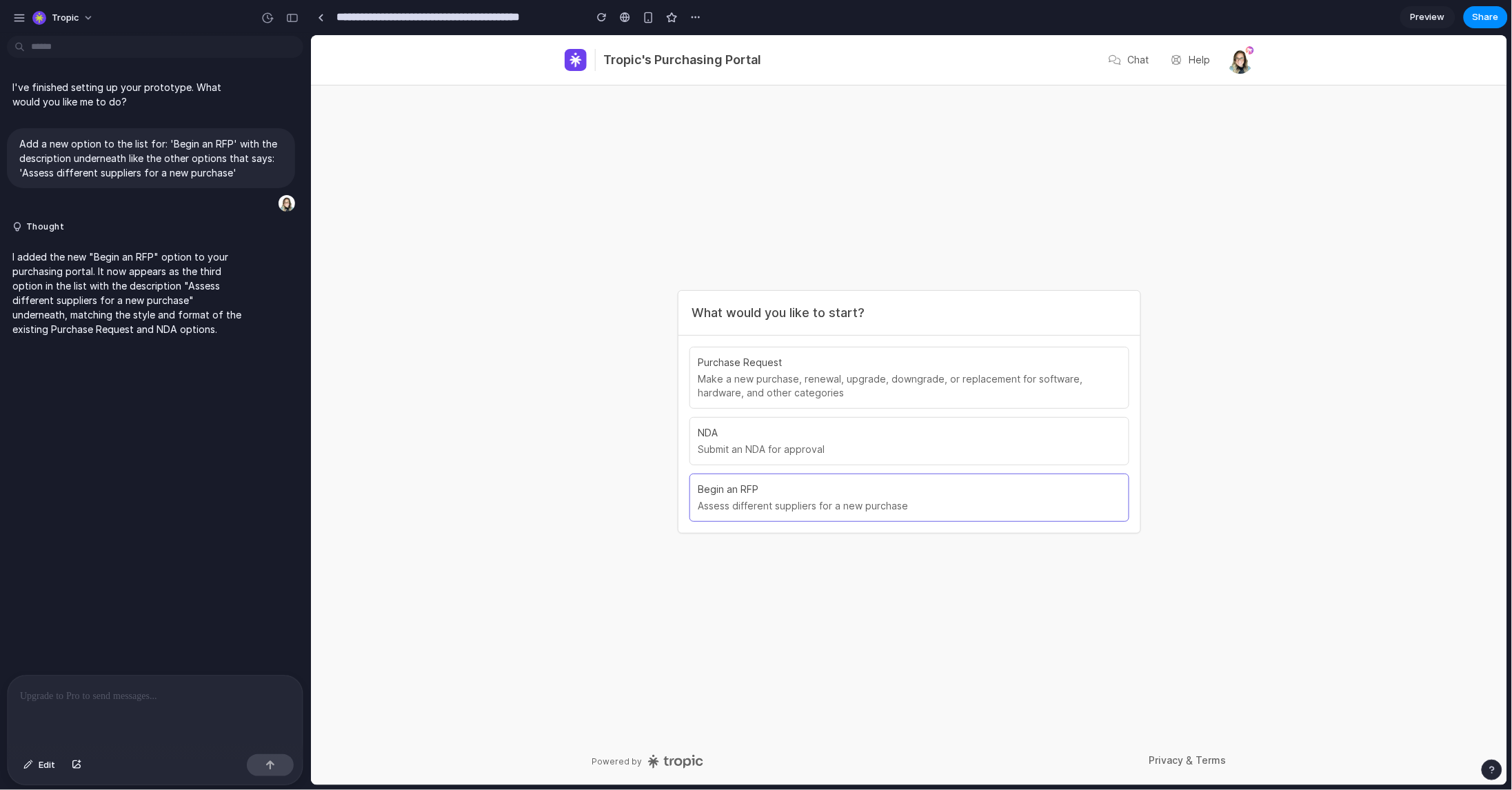
click at [822, 495] on h3 "Begin an RFP" at bounding box center [908, 489] width 422 height 13
click at [160, 702] on div at bounding box center [154, 711] width 295 height 73
click at [1489, 768] on div "button" at bounding box center [1492, 769] width 10 height 10
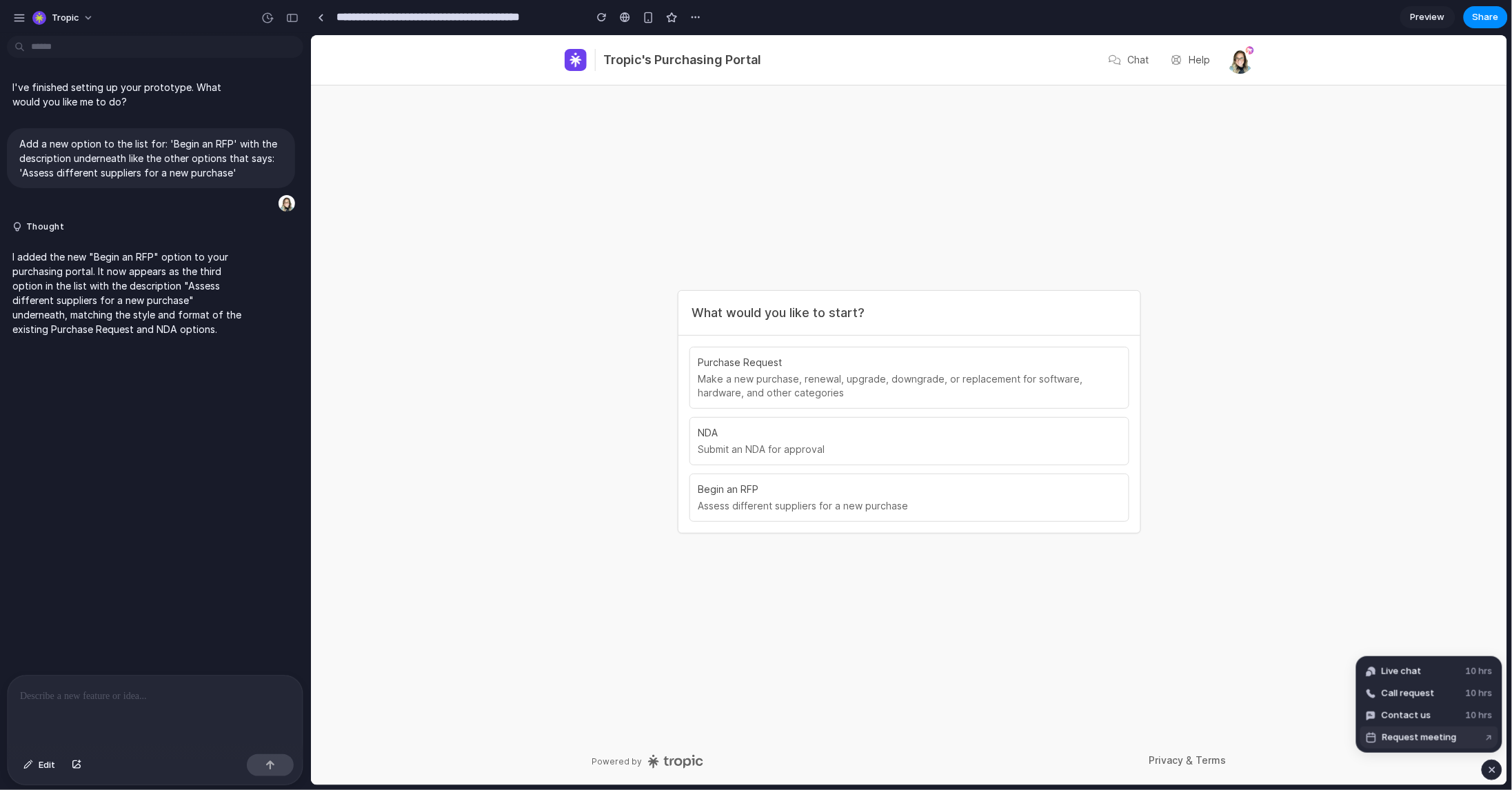
click at [1439, 739] on span "Request meeting" at bounding box center [1419, 738] width 74 height 13
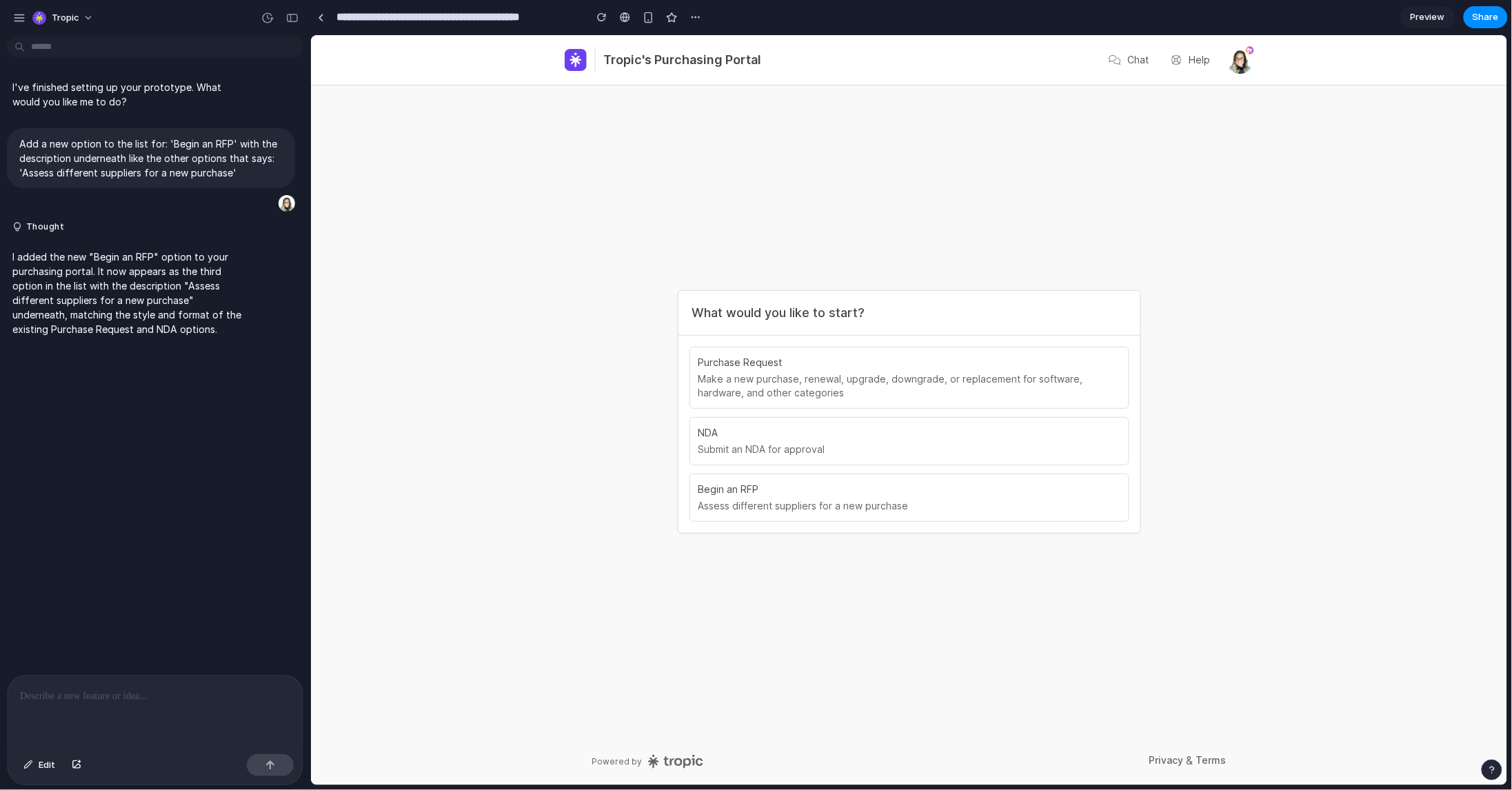
click at [1491, 772] on div "button" at bounding box center [1492, 769] width 10 height 10
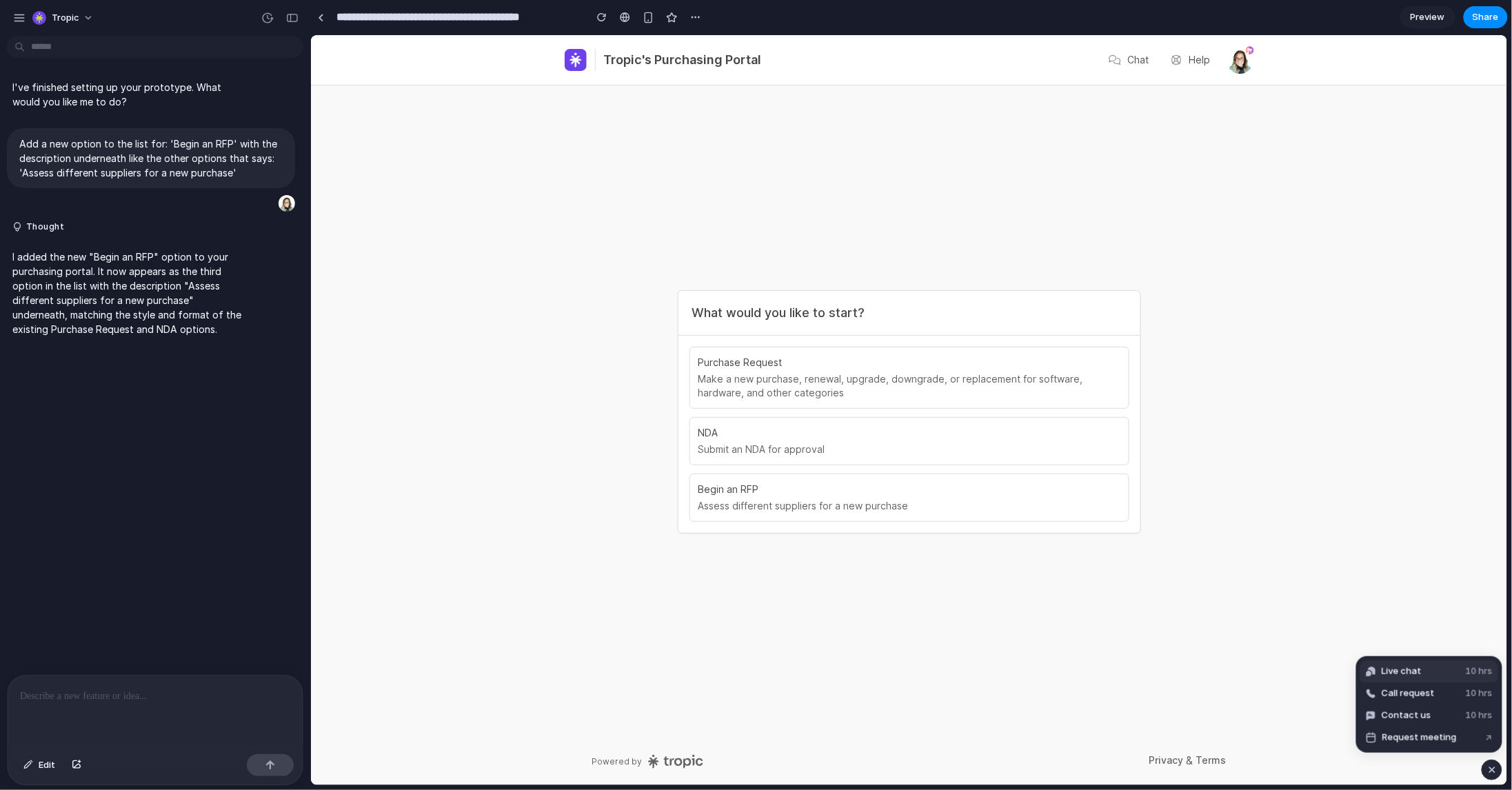
click at [1430, 670] on button "Live chat 10 hrs" at bounding box center [1430, 671] width 138 height 22
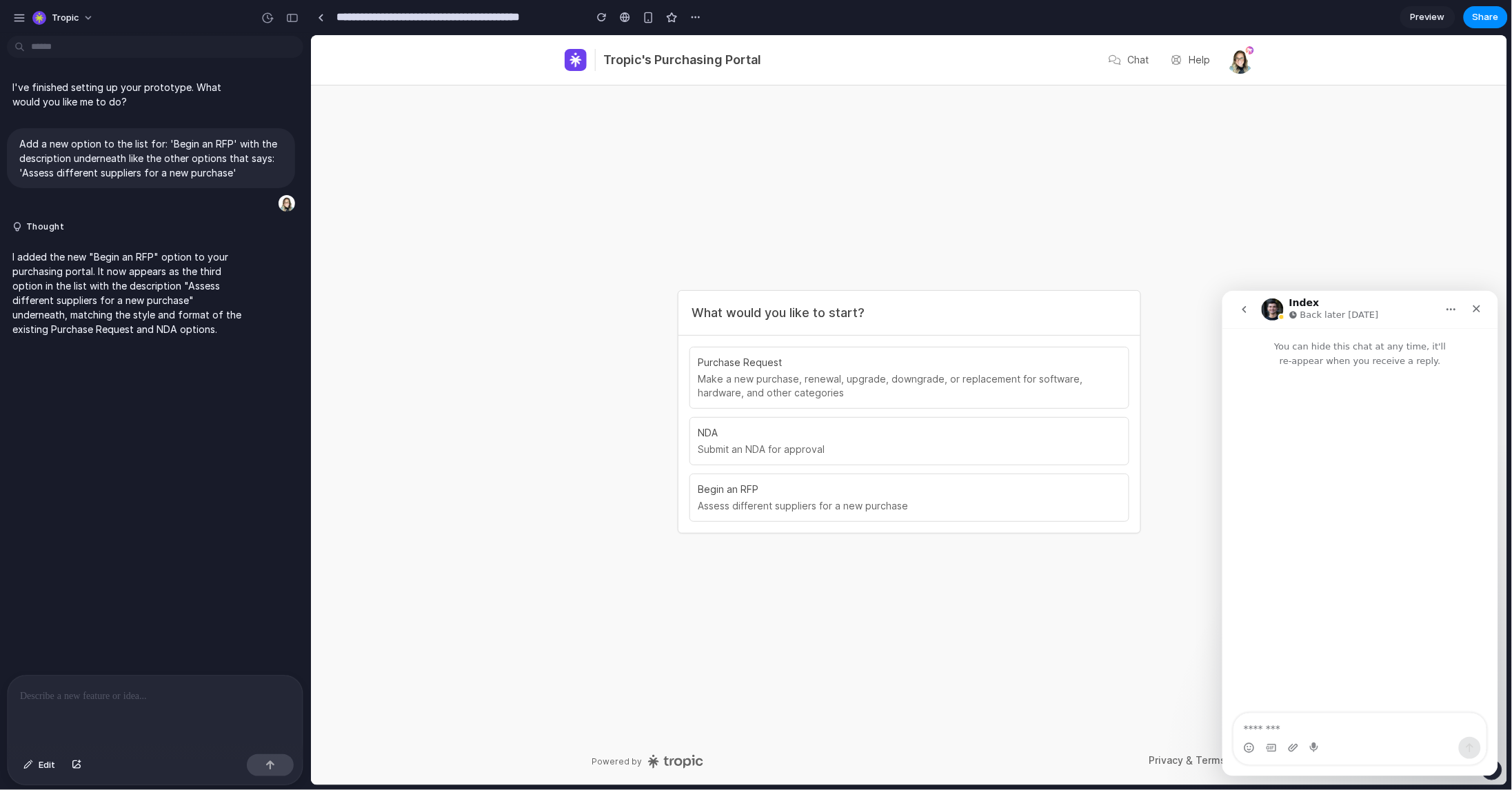
click at [1334, 725] on textarea "Message…" at bounding box center [1360, 724] width 252 height 23
type textarea "**********"
click at [1484, 746] on div "Intercom messenger" at bounding box center [1360, 747] width 252 height 22
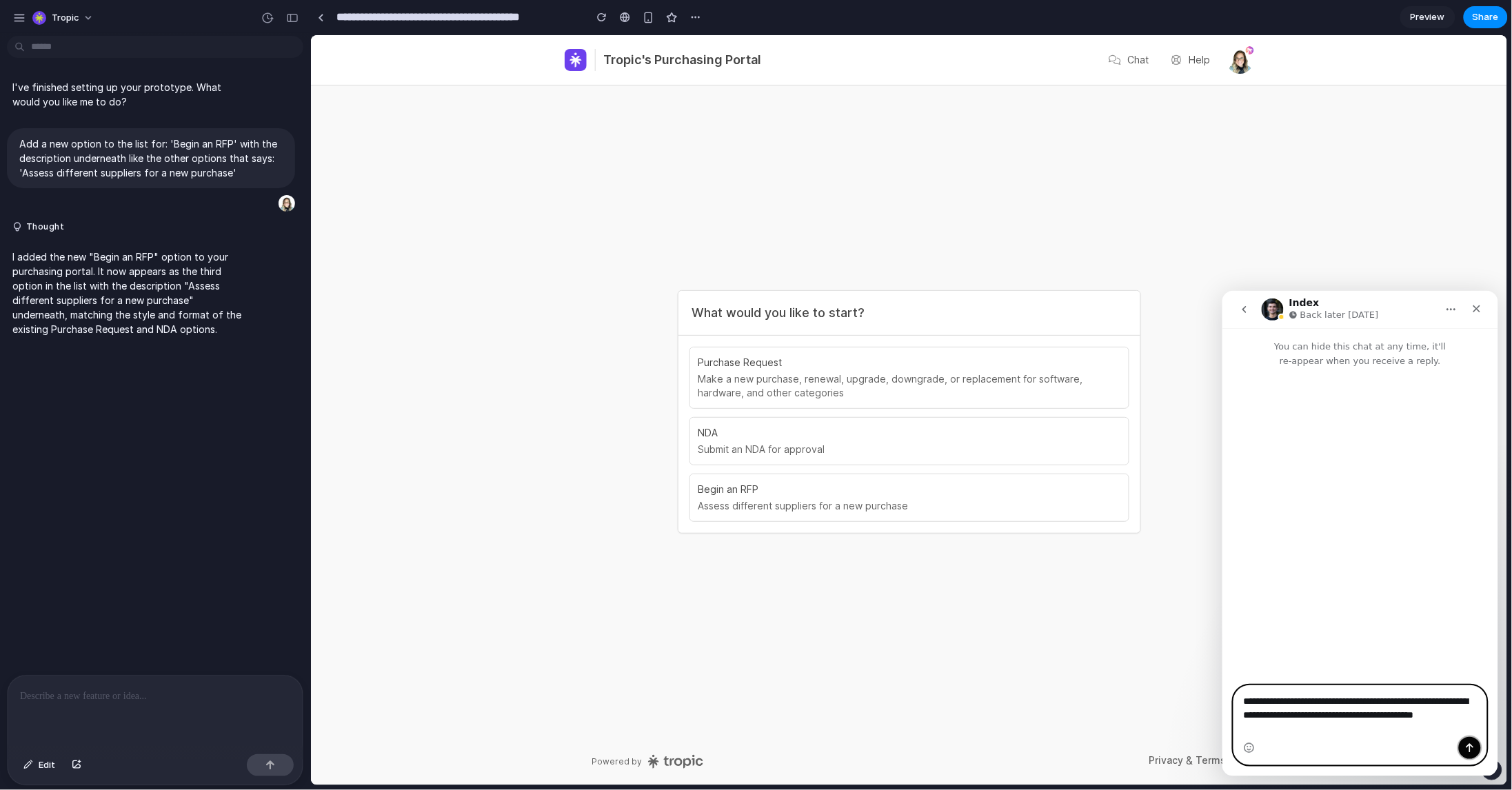
click at [1476, 745] on button "Send a message…" at bounding box center [1468, 747] width 22 height 22
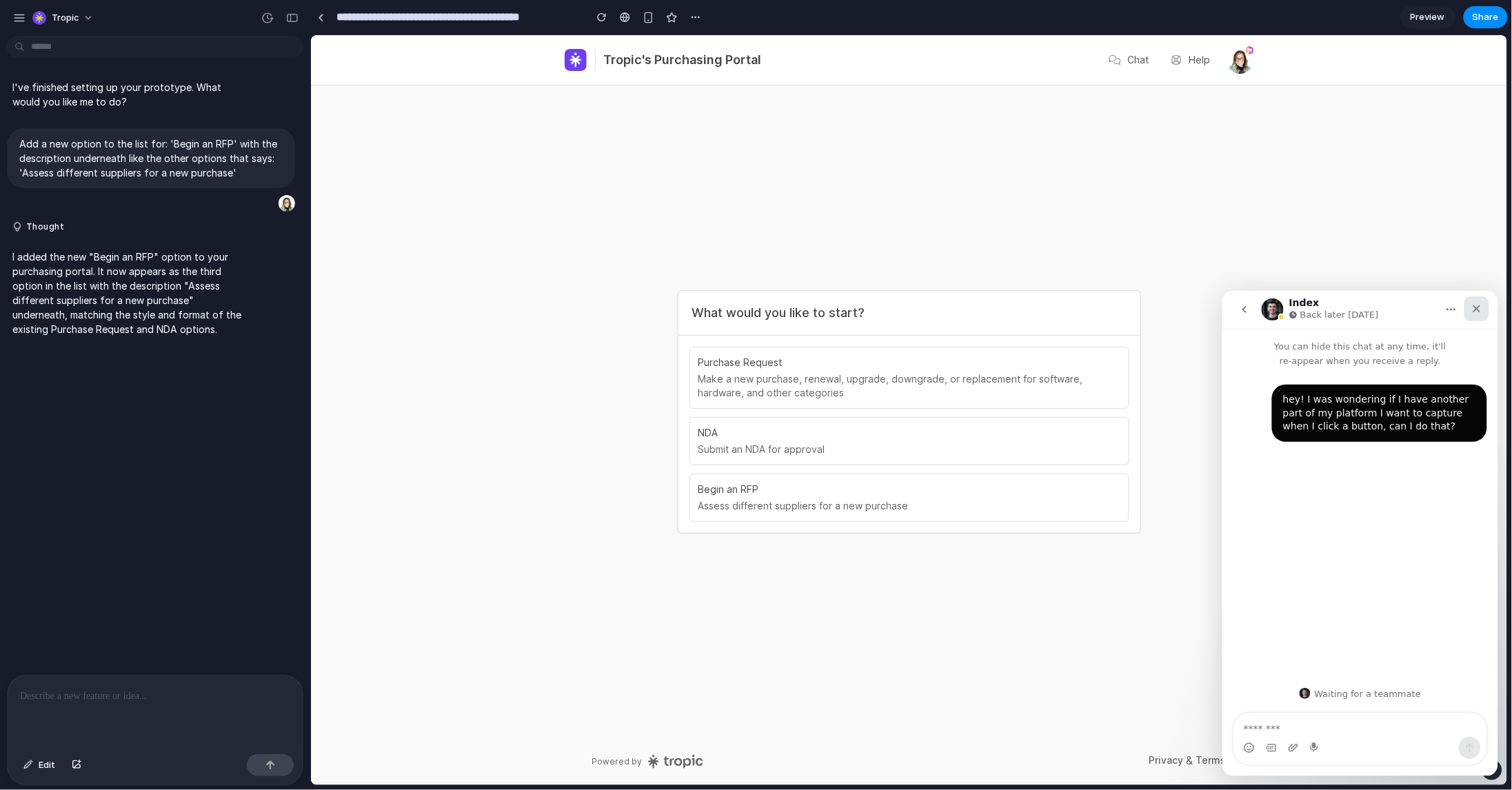
click at [1483, 306] on div "Close" at bounding box center [1476, 307] width 25 height 25
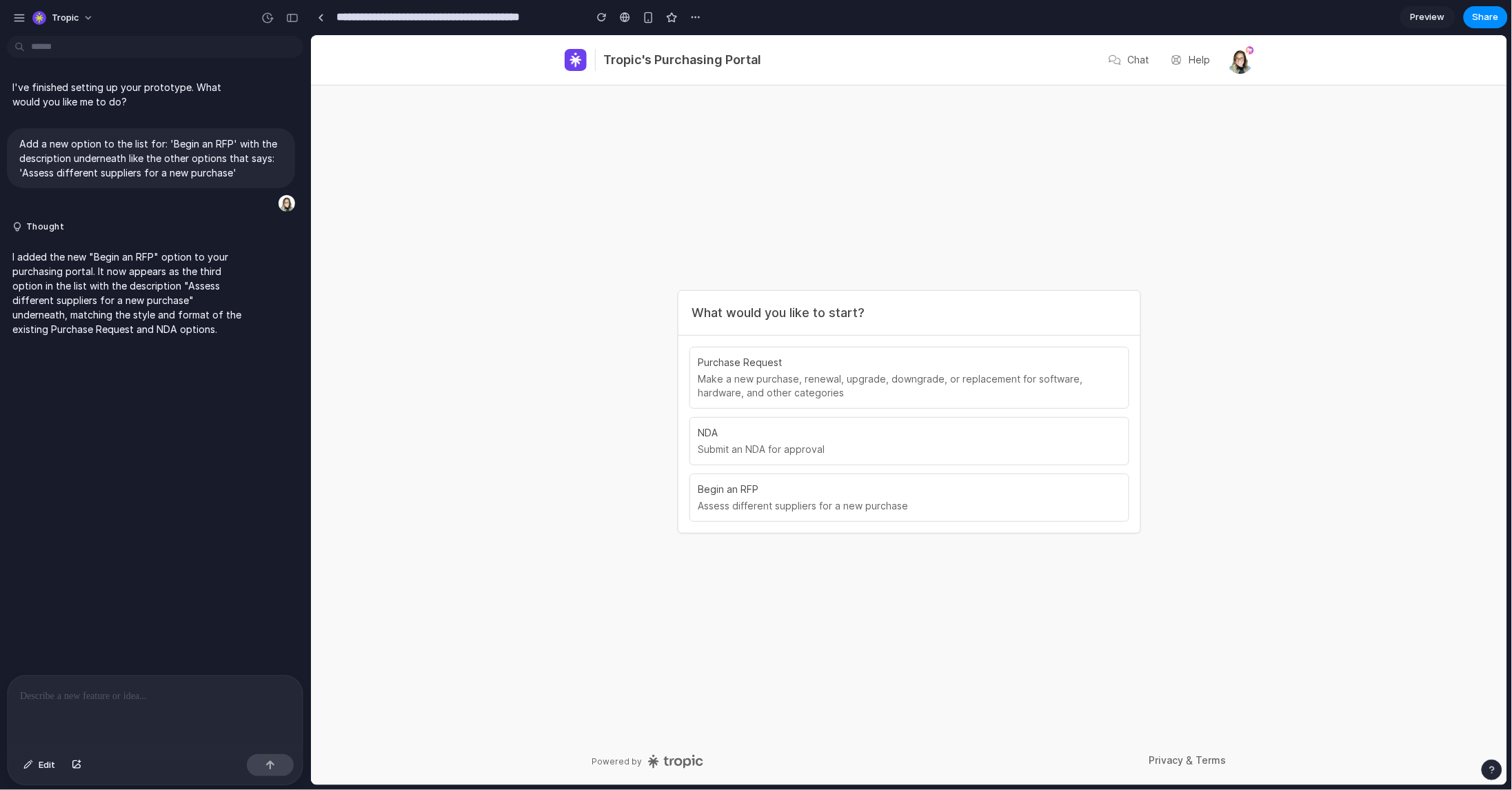
scroll to position [76, 0]
click at [1492, 765] on div "button" at bounding box center [1492, 769] width 10 height 10
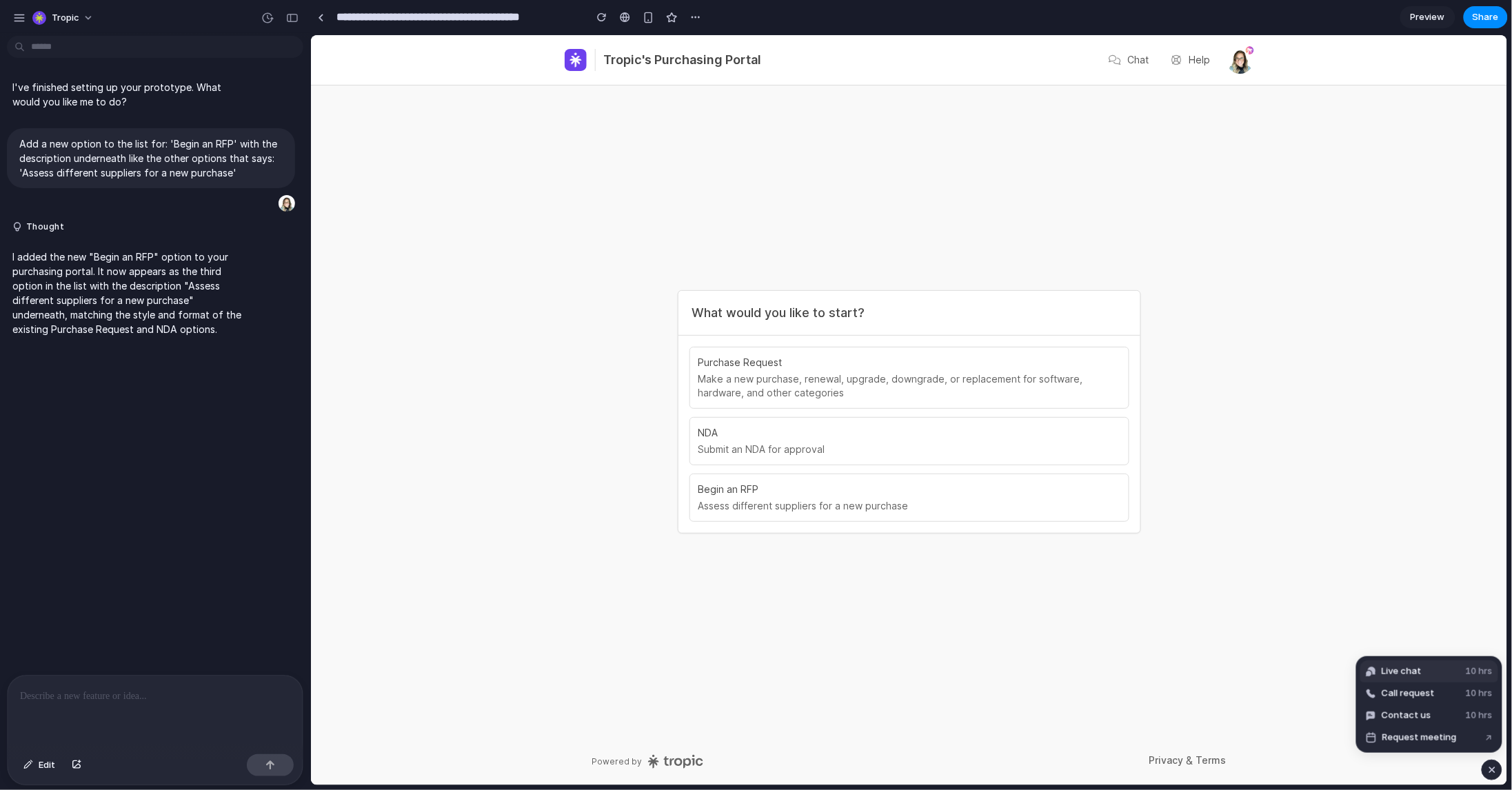
click at [1448, 671] on button "Live chat 10 hrs" at bounding box center [1430, 671] width 138 height 22
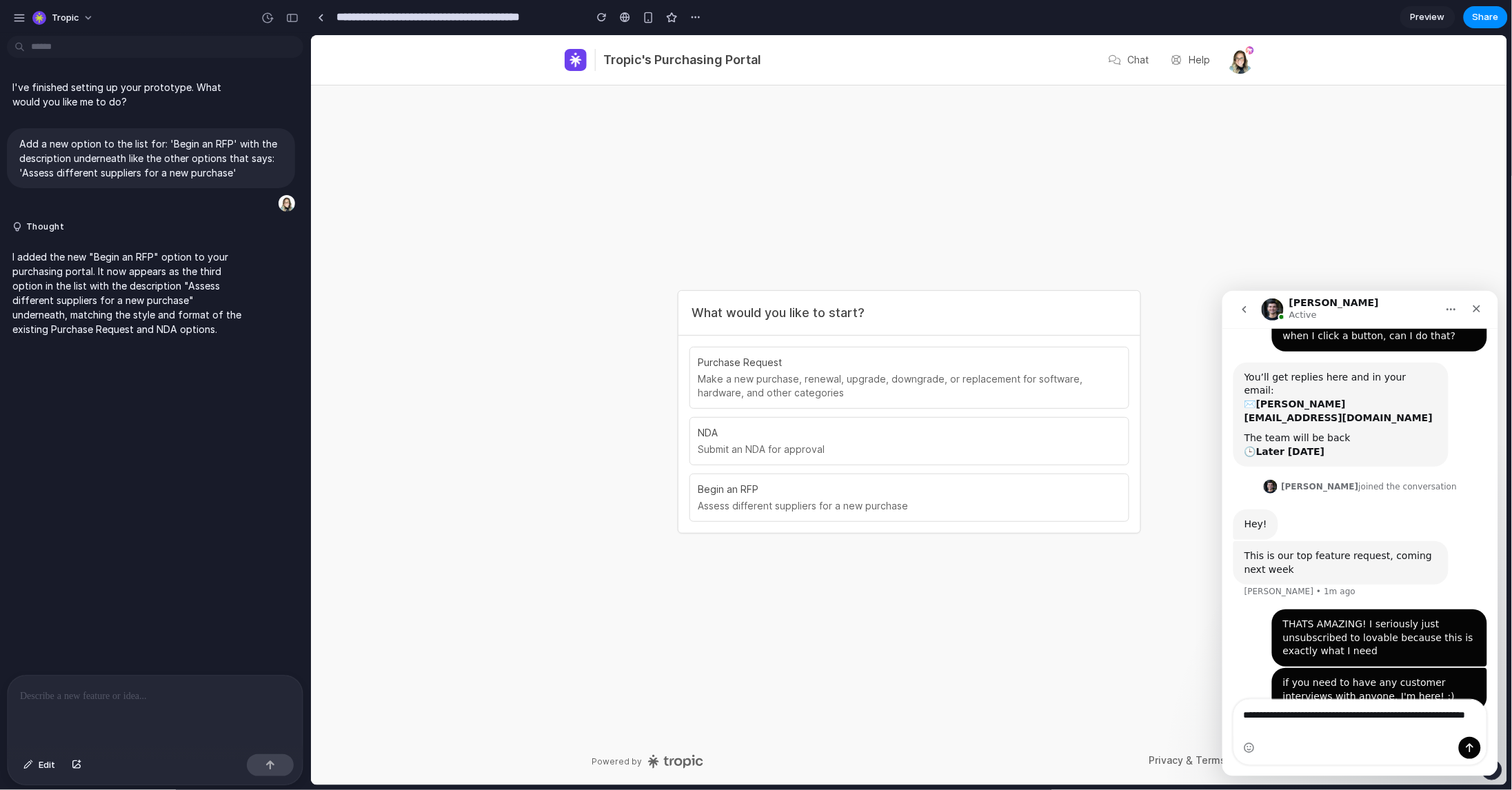
scroll to position [143, 0]
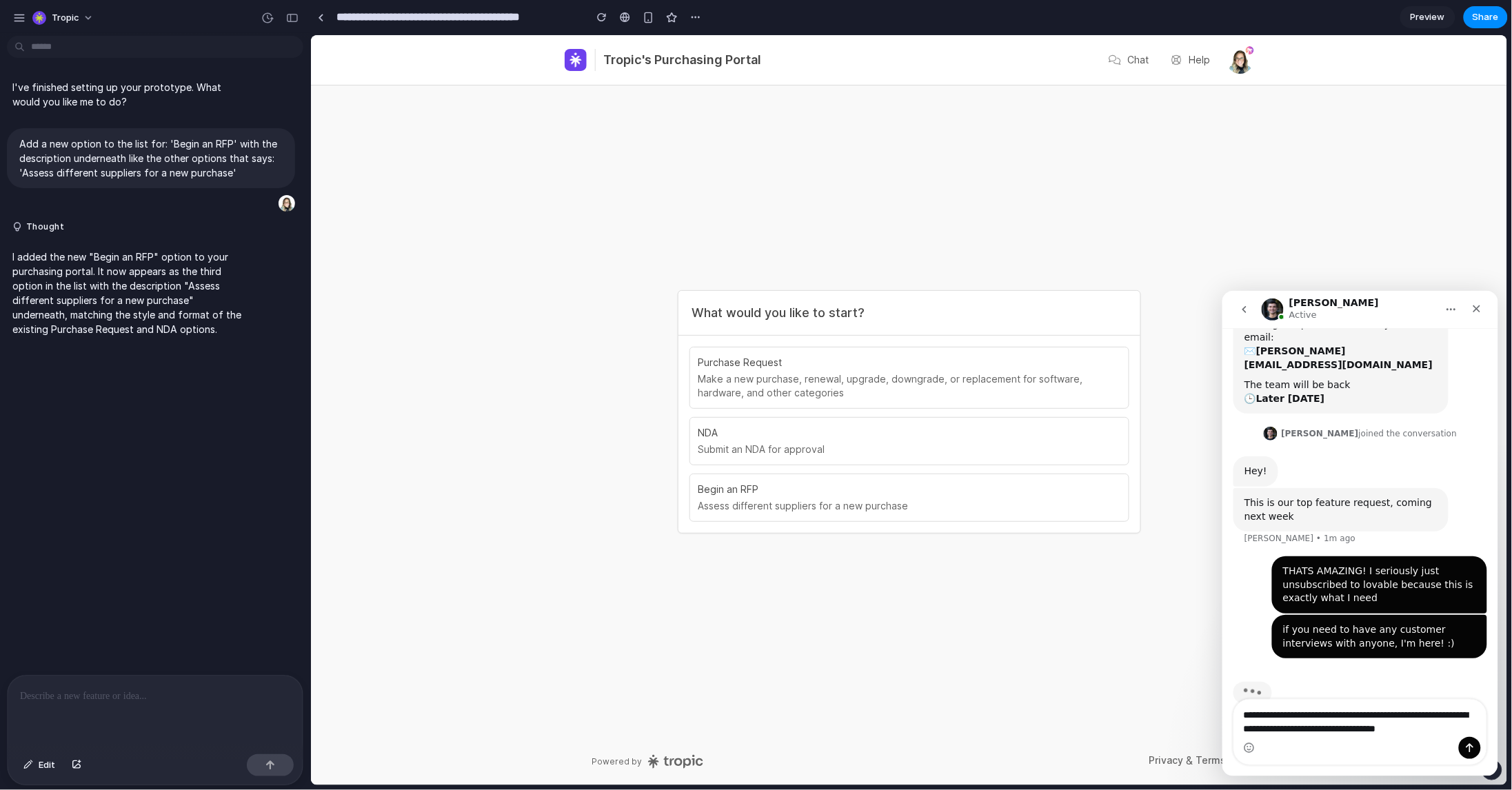
type textarea "**********"
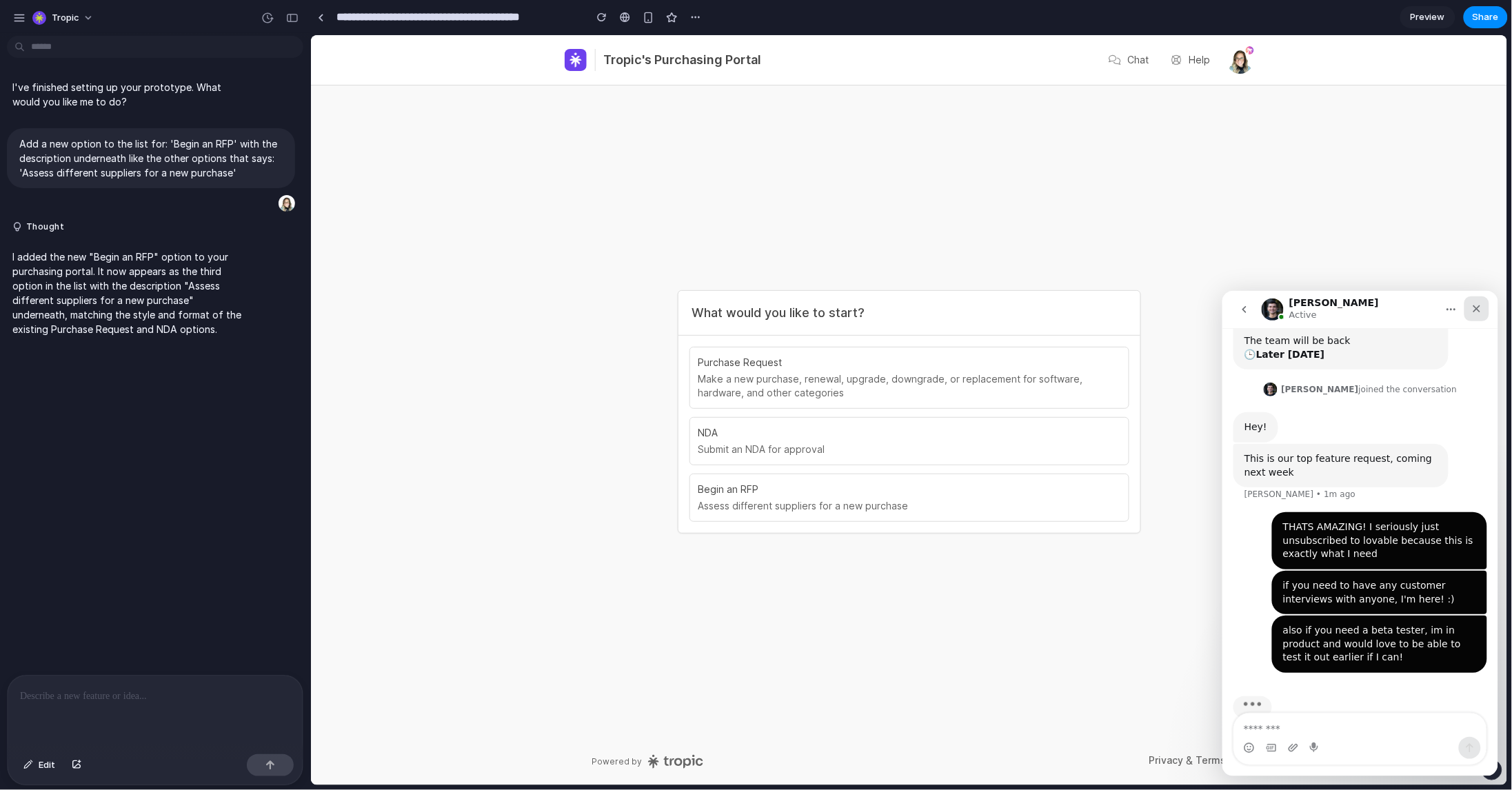
click at [1478, 307] on icon "Close" at bounding box center [1476, 308] width 11 height 11
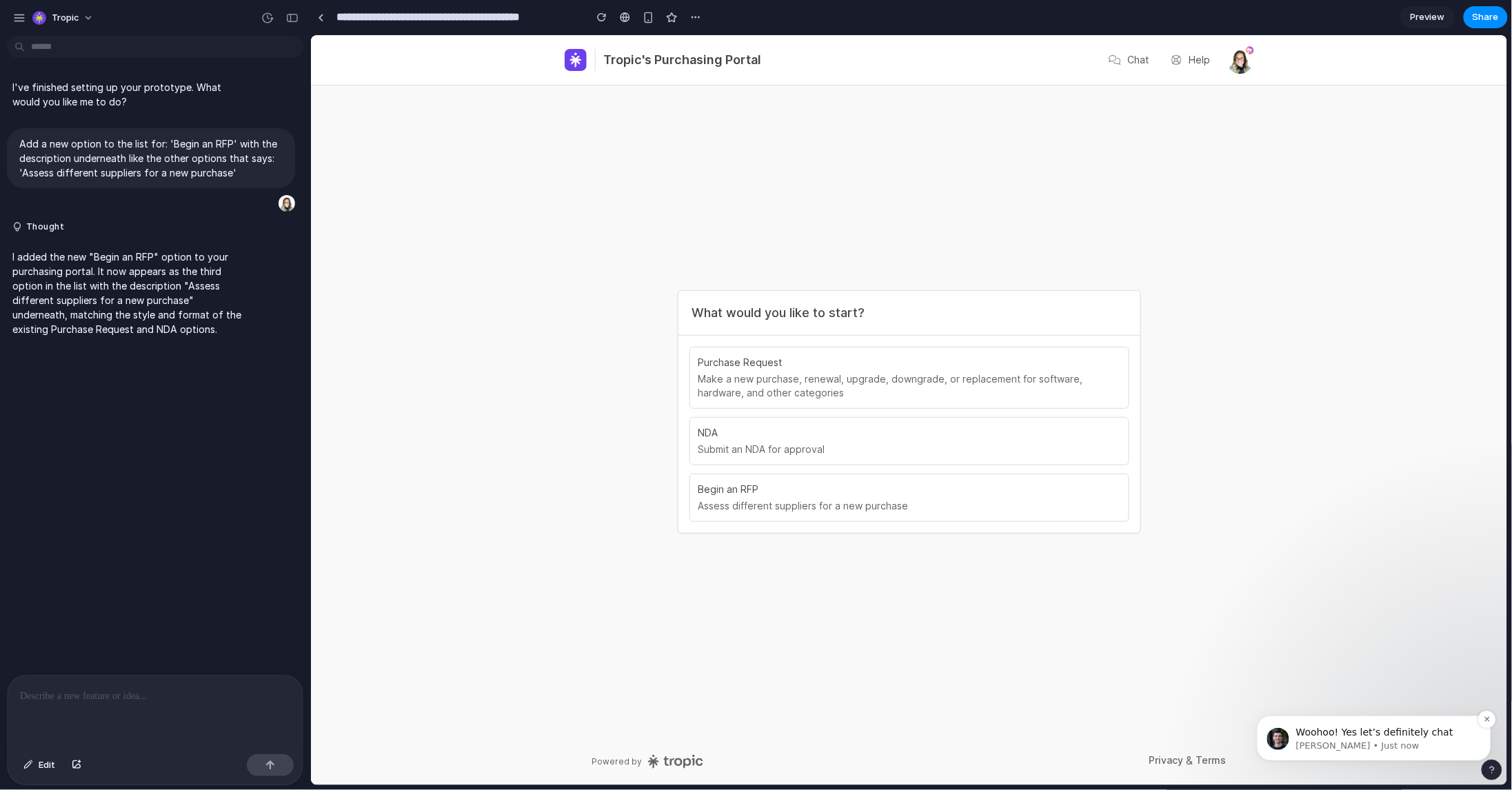
scroll to position [229, 0]
click at [1337, 732] on span "Woohoo! Yes let’s definitely chat" at bounding box center [1374, 731] width 158 height 11
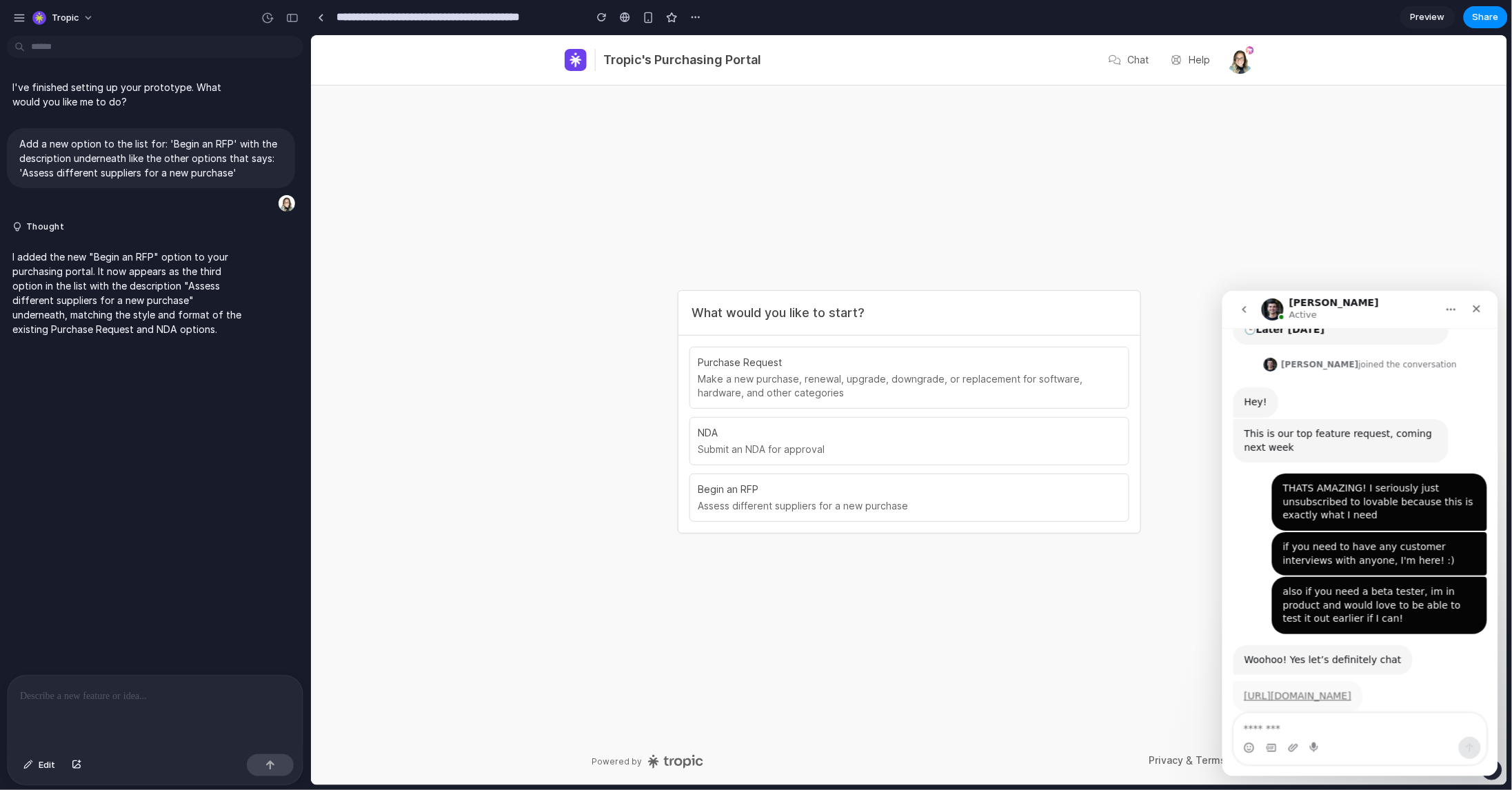
scroll to position [208, 0]
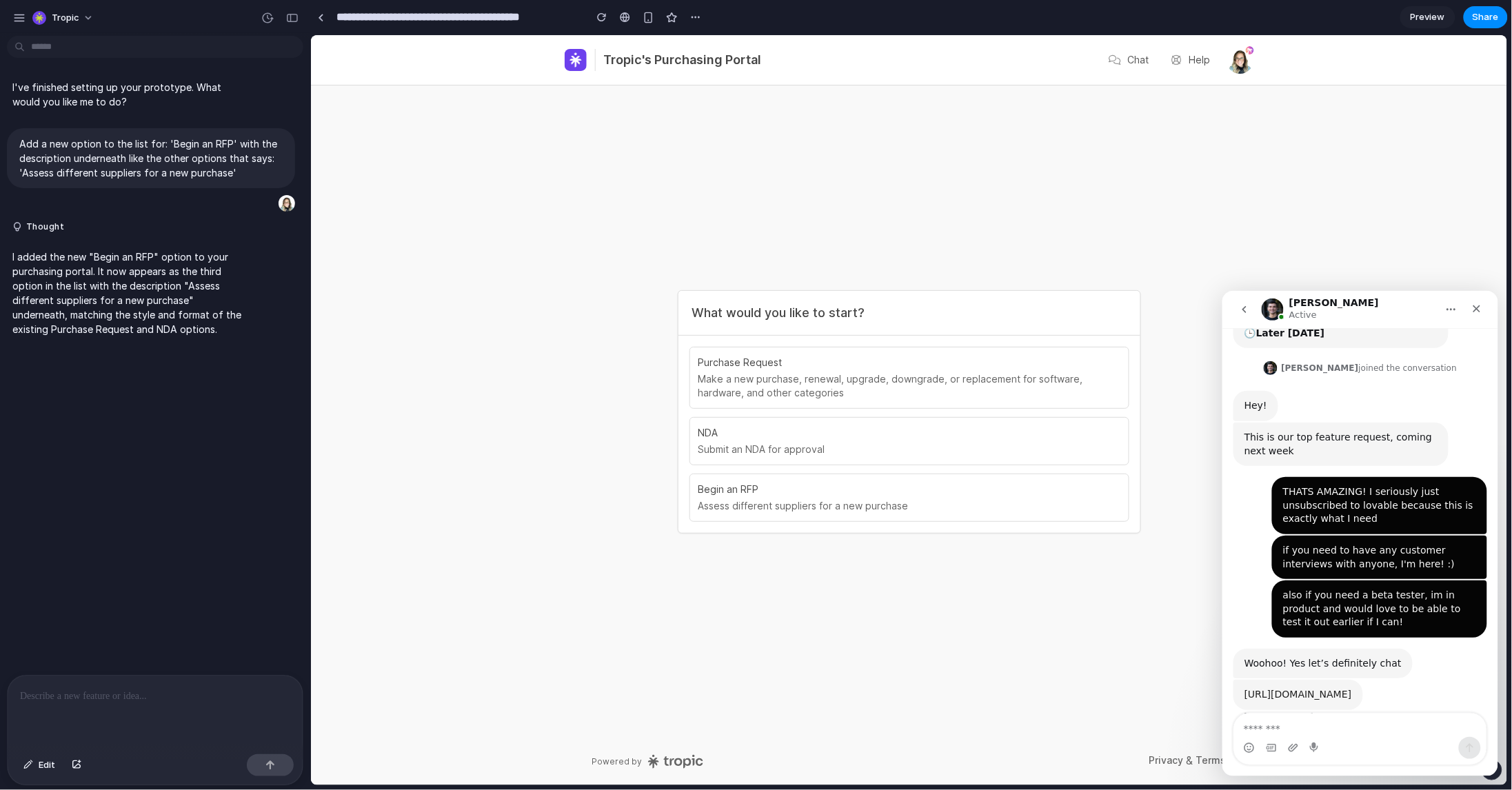
click at [1315, 688] on link "https://cal.com/kubica/priority" at bounding box center [1298, 693] width 107 height 11
click at [1342, 732] on textarea "Message…" at bounding box center [1360, 724] width 252 height 23
type textarea "**********"
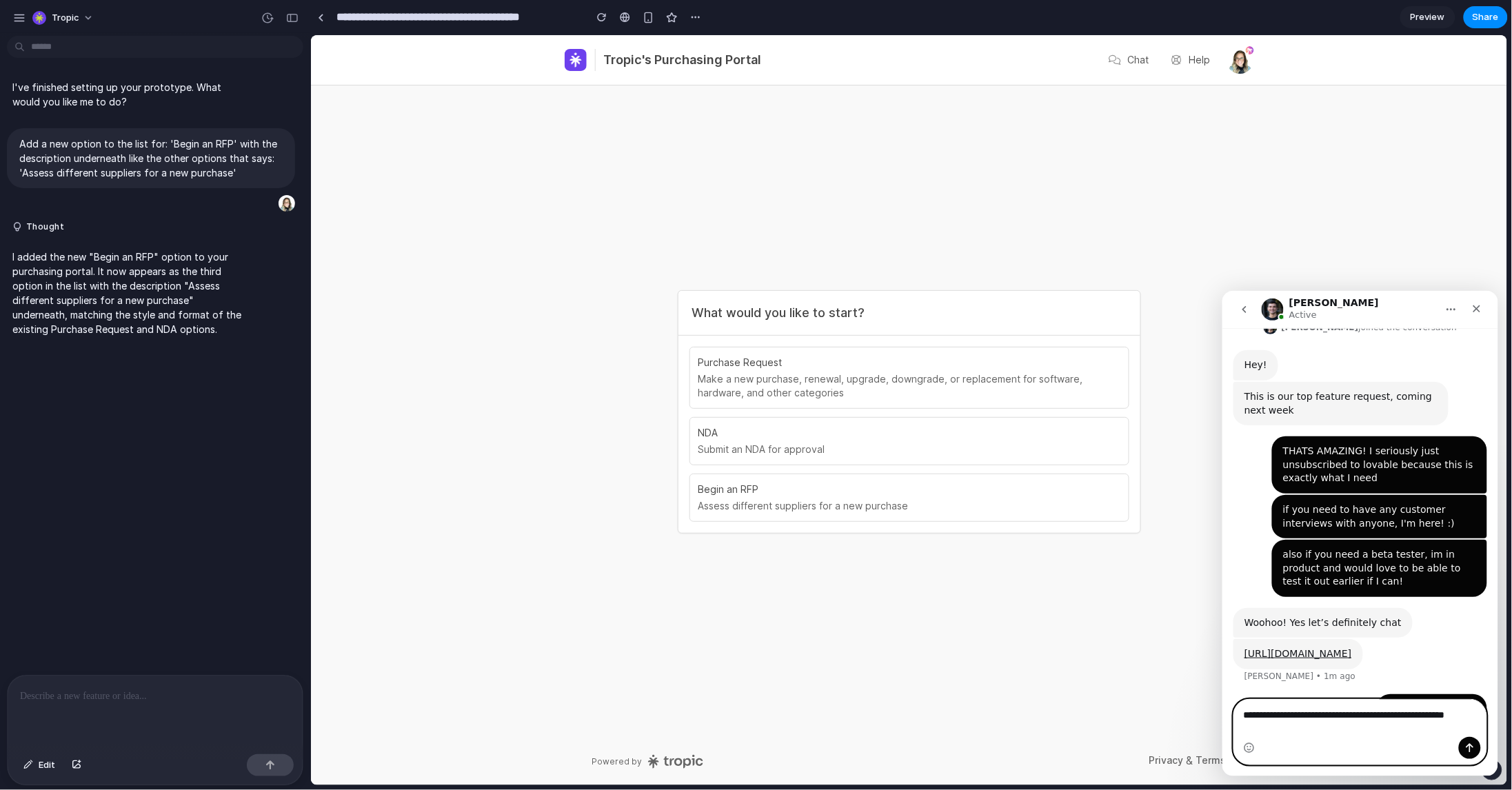
scroll to position [262, 0]
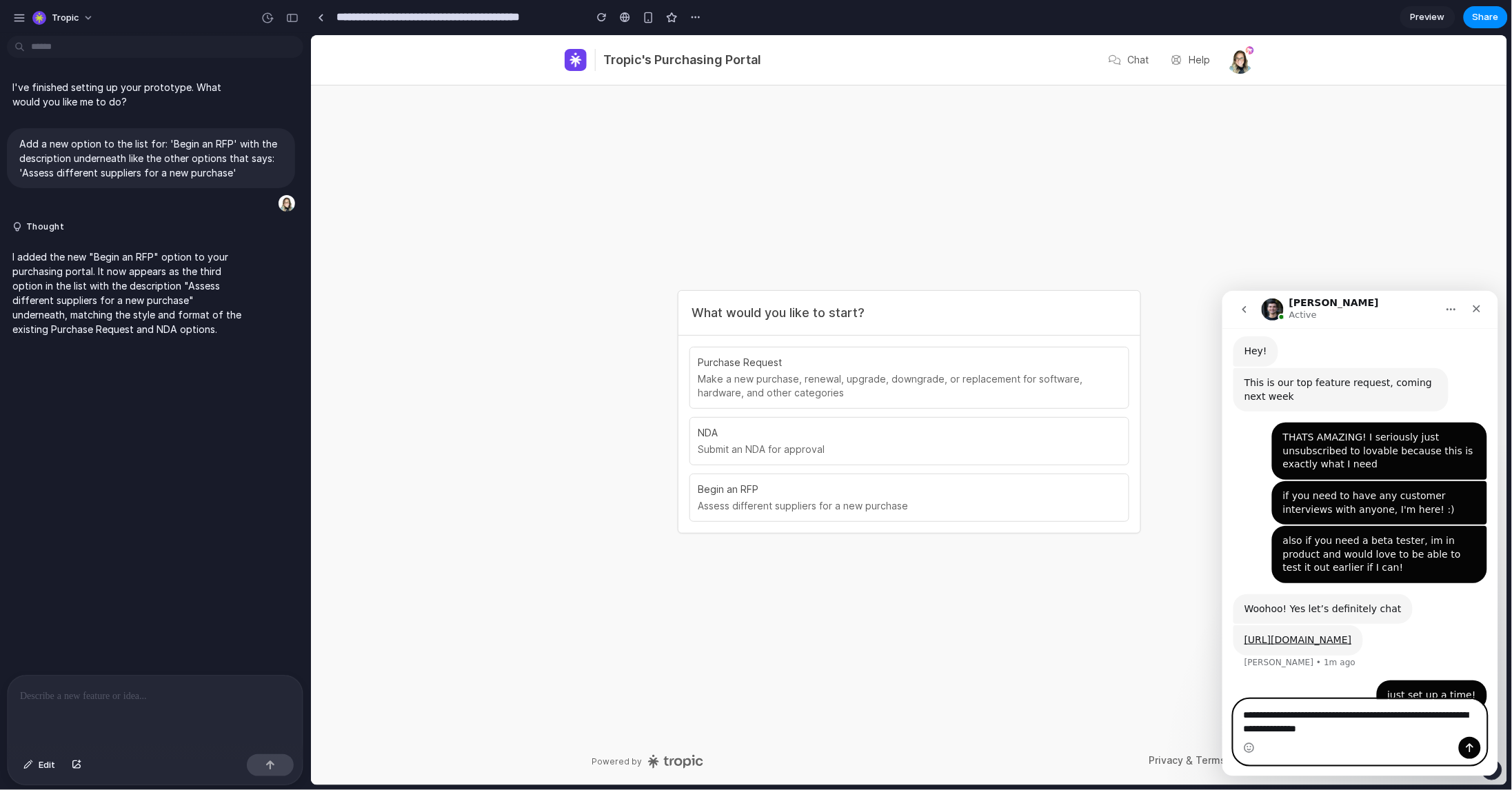
type textarea "**********"
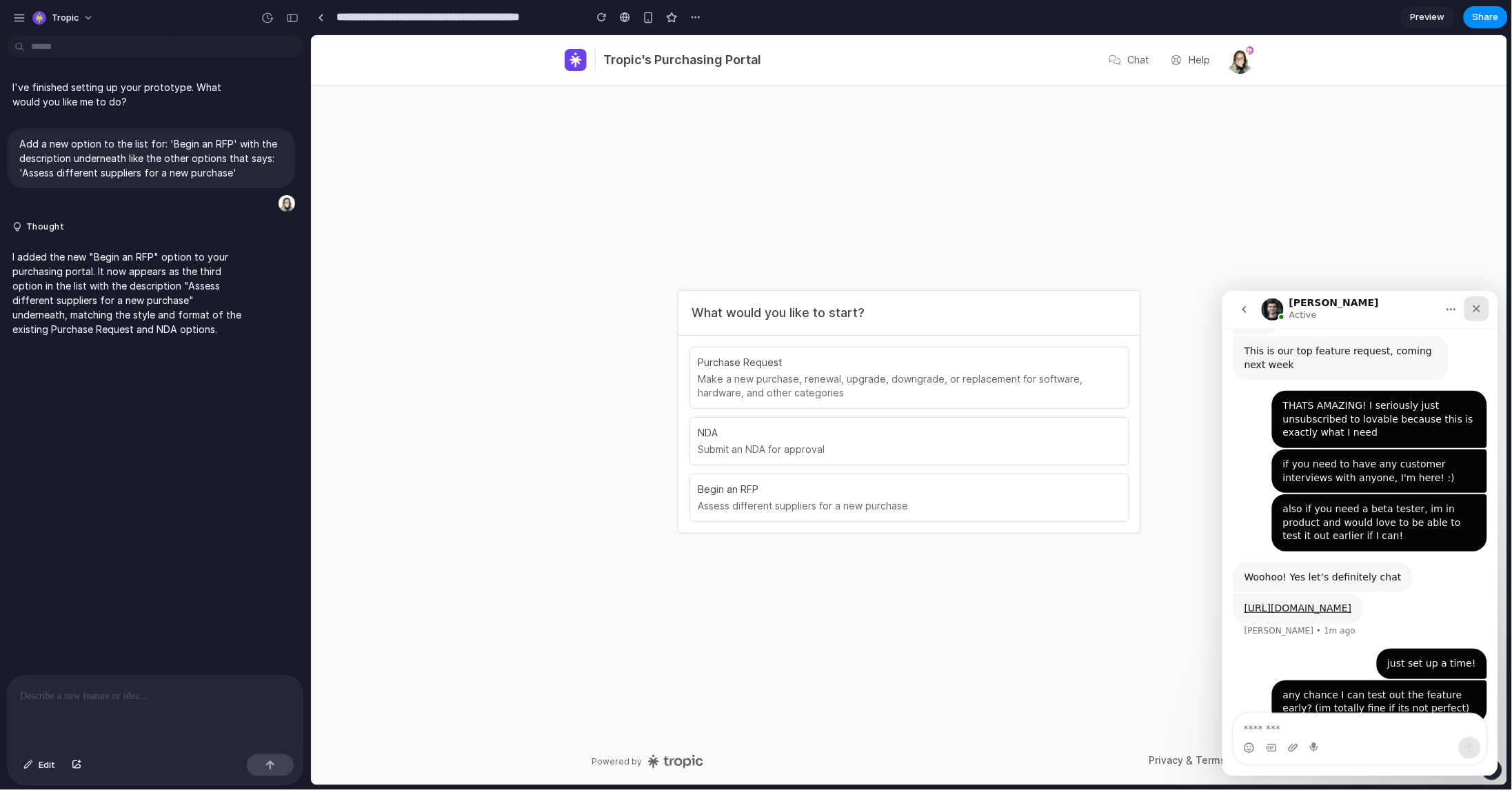
drag, startPoint x: 1478, startPoint y: 304, endPoint x: 2228, endPoint y: 809, distance: 904.2
click at [1478, 304] on icon "Close" at bounding box center [1476, 308] width 11 height 11
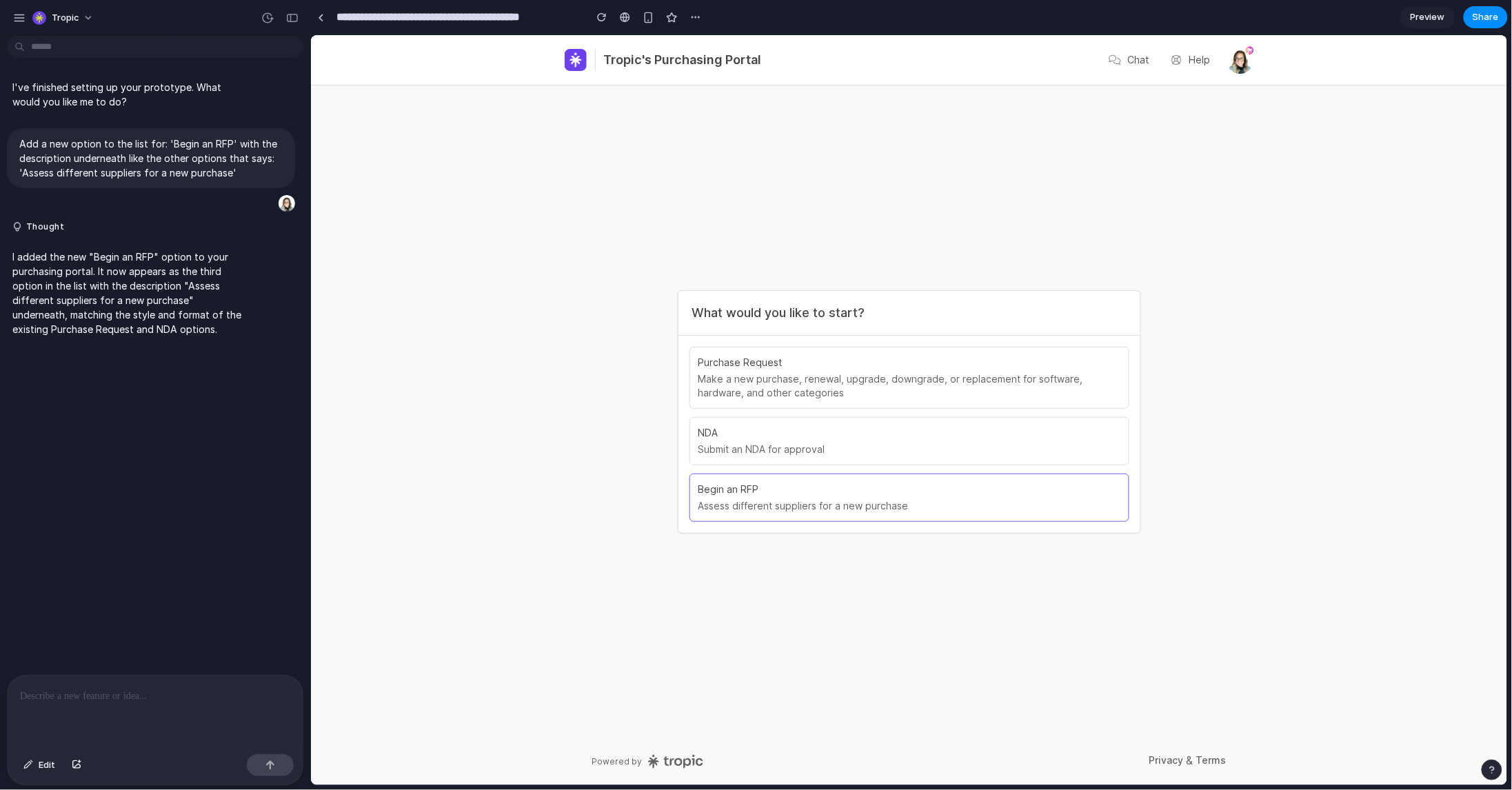
click at [763, 498] on link "Begin an RFP Assess different suppliers for a new purchase" at bounding box center [908, 497] width 422 height 30
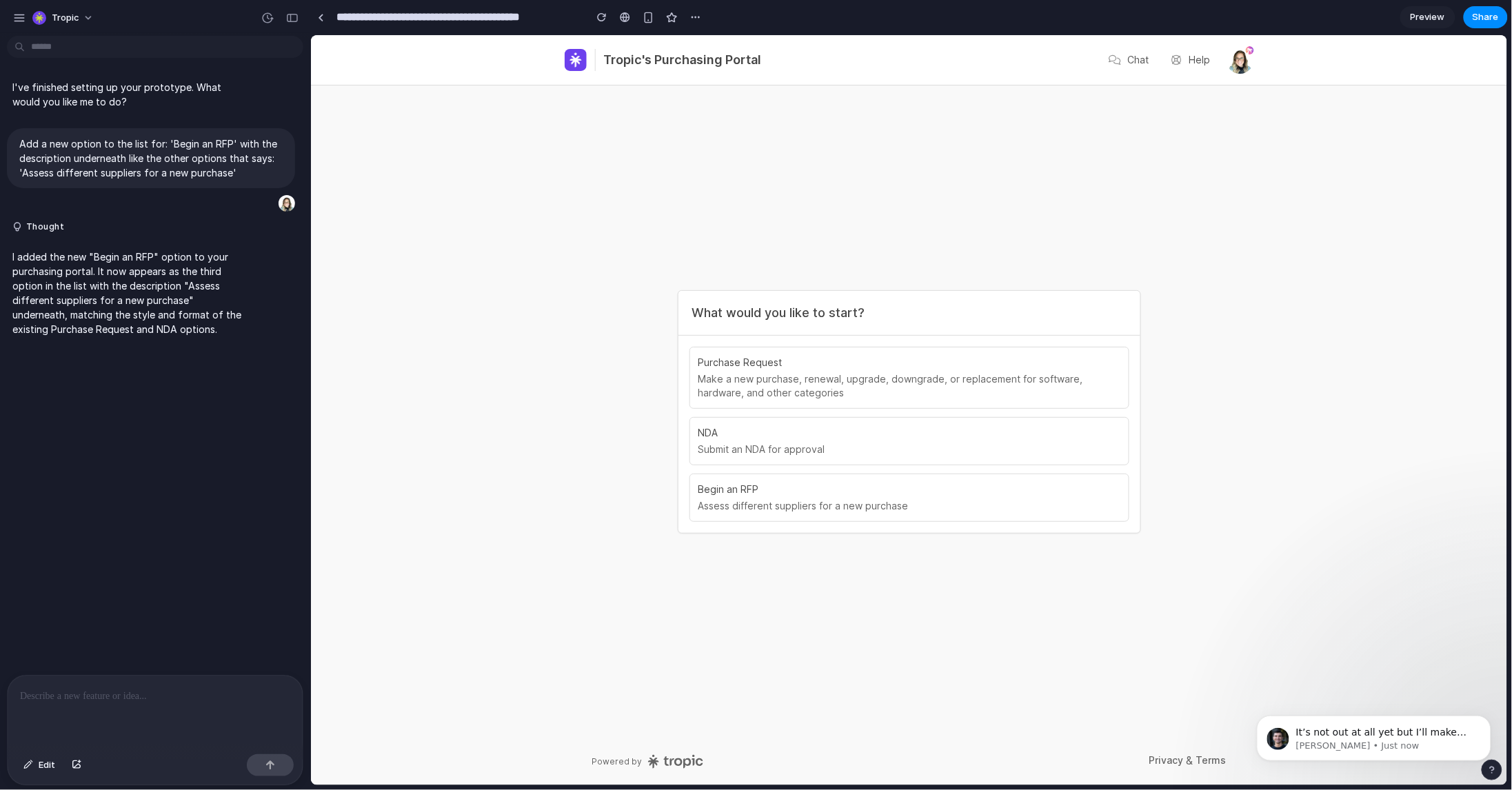
scroll to position [362, 0]
click at [1342, 715] on div "It’s not out at all yet but I’ll make sure you’re the first :) Simon • Just now" at bounding box center [1373, 737] width 235 height 46
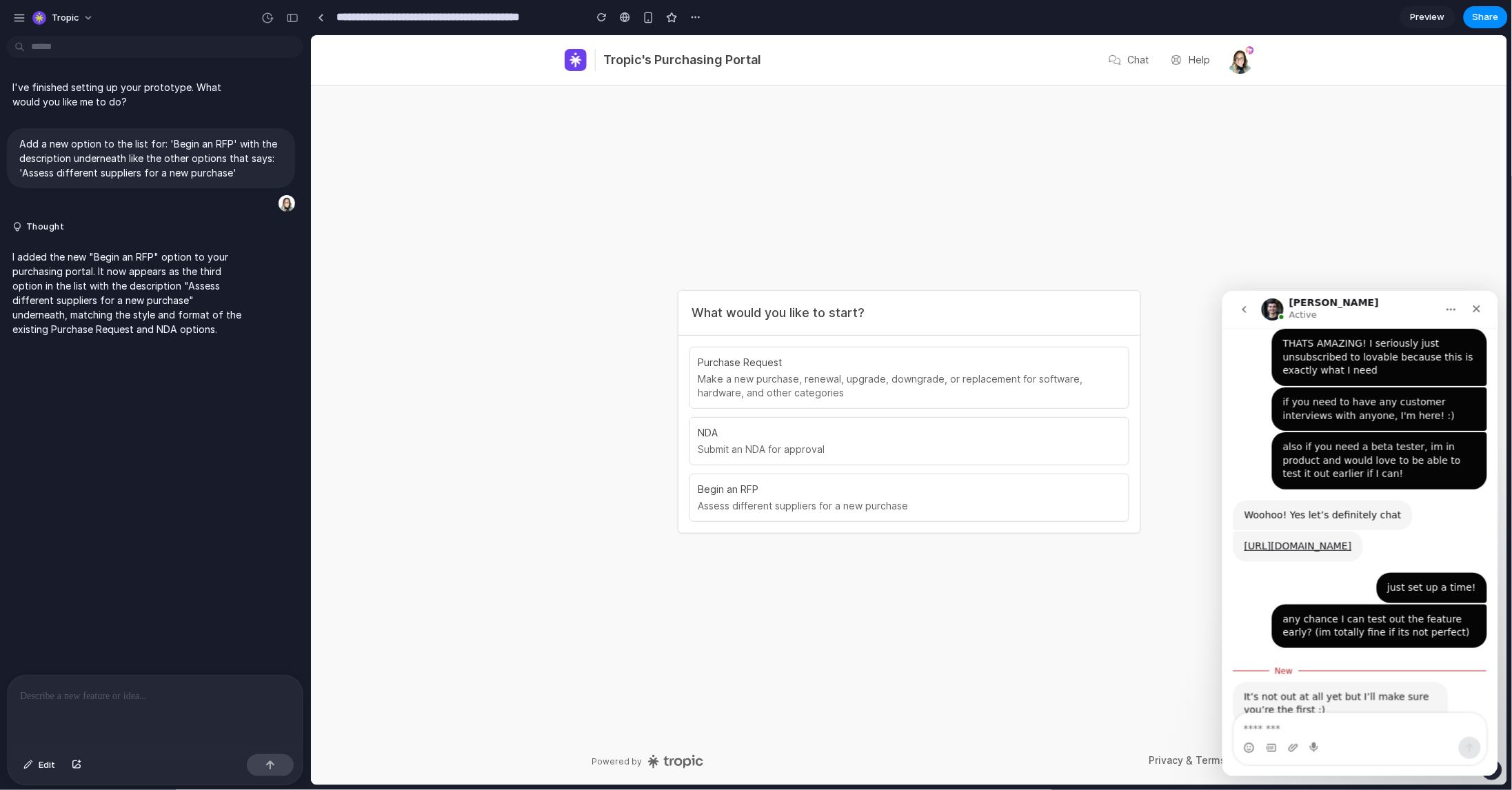
scroll to position [370, 0]
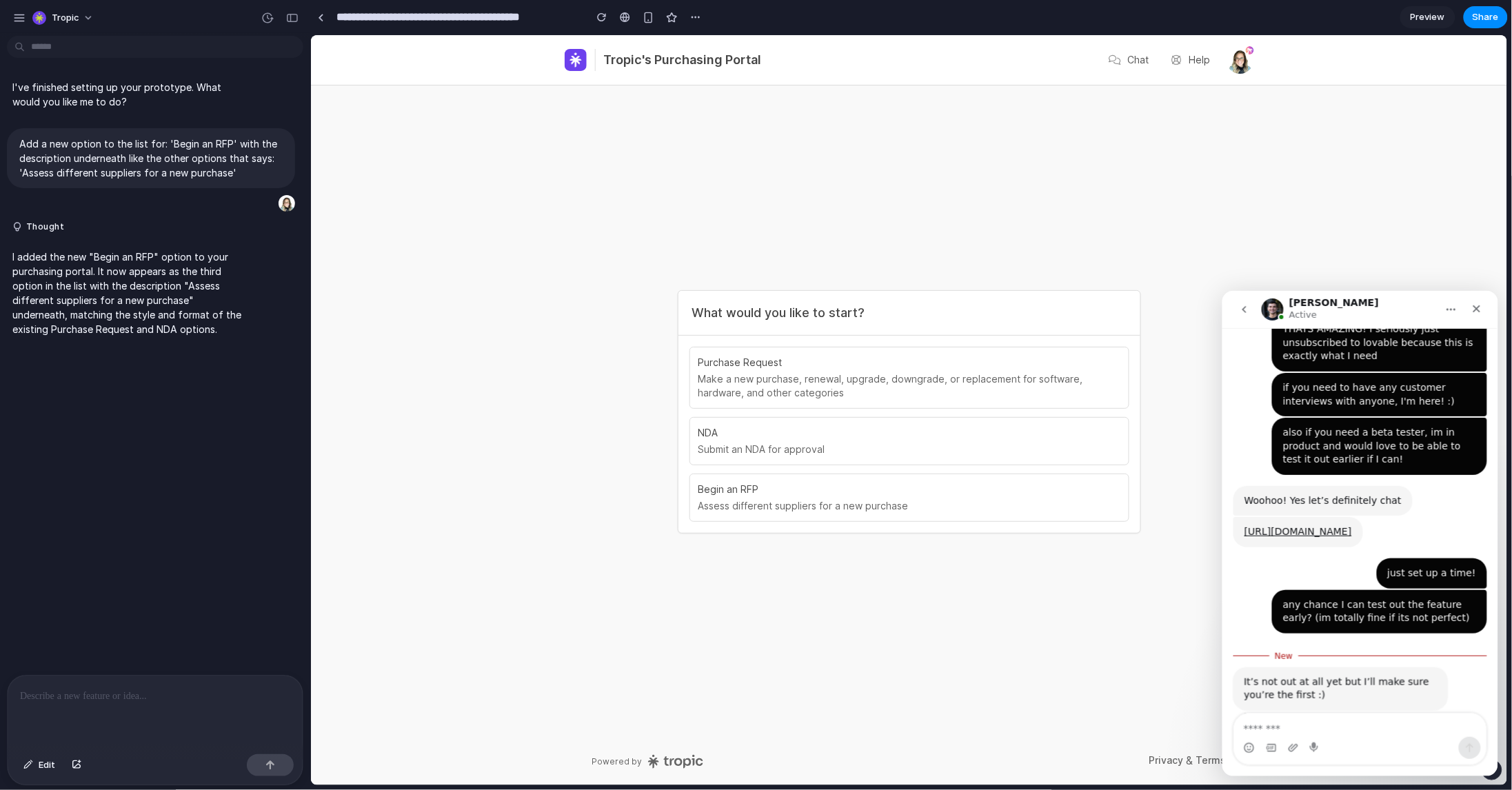
click at [1363, 723] on textarea "Message…" at bounding box center [1360, 724] width 252 height 23
type textarea "**********"
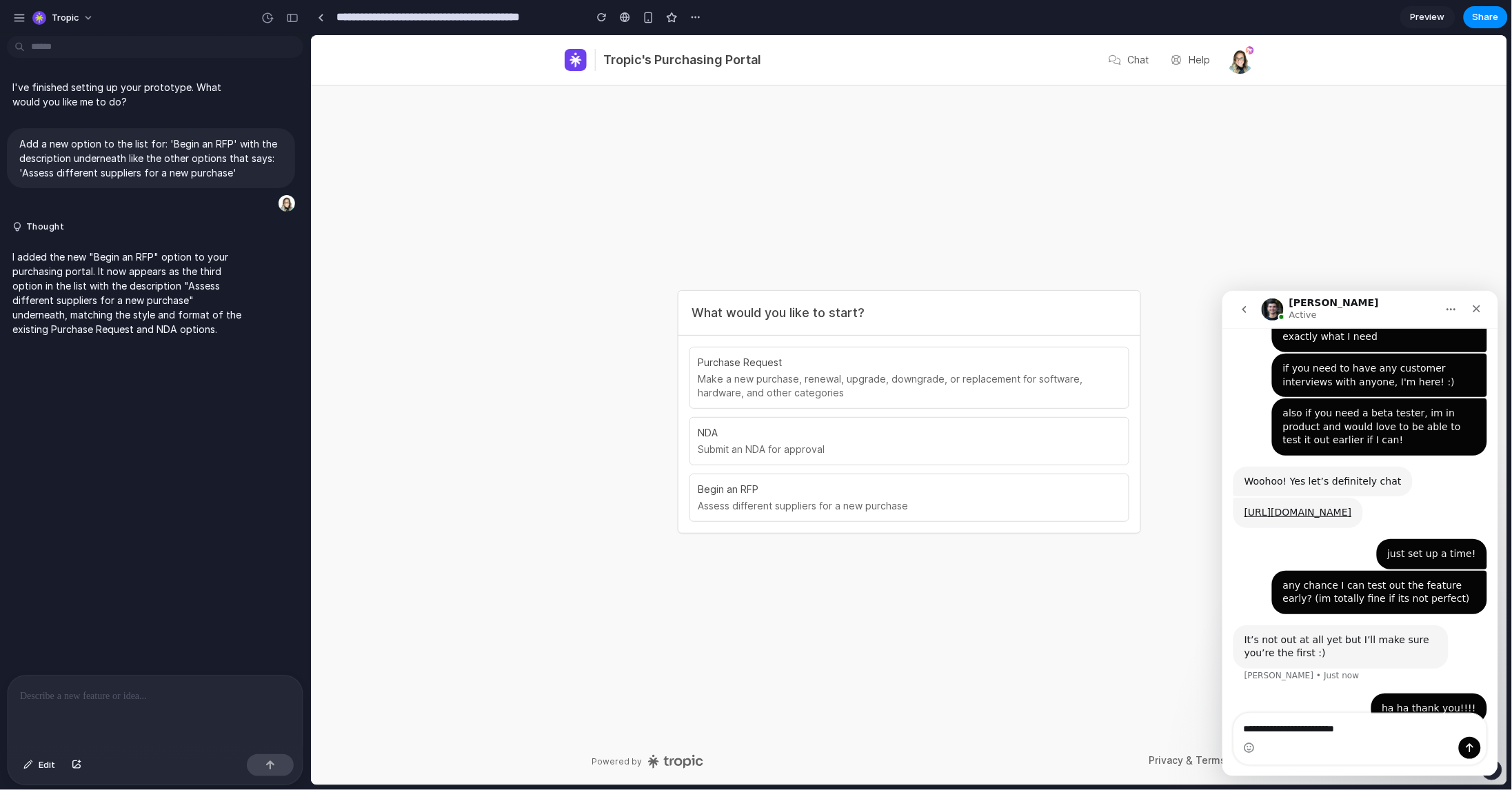
type textarea "**********"
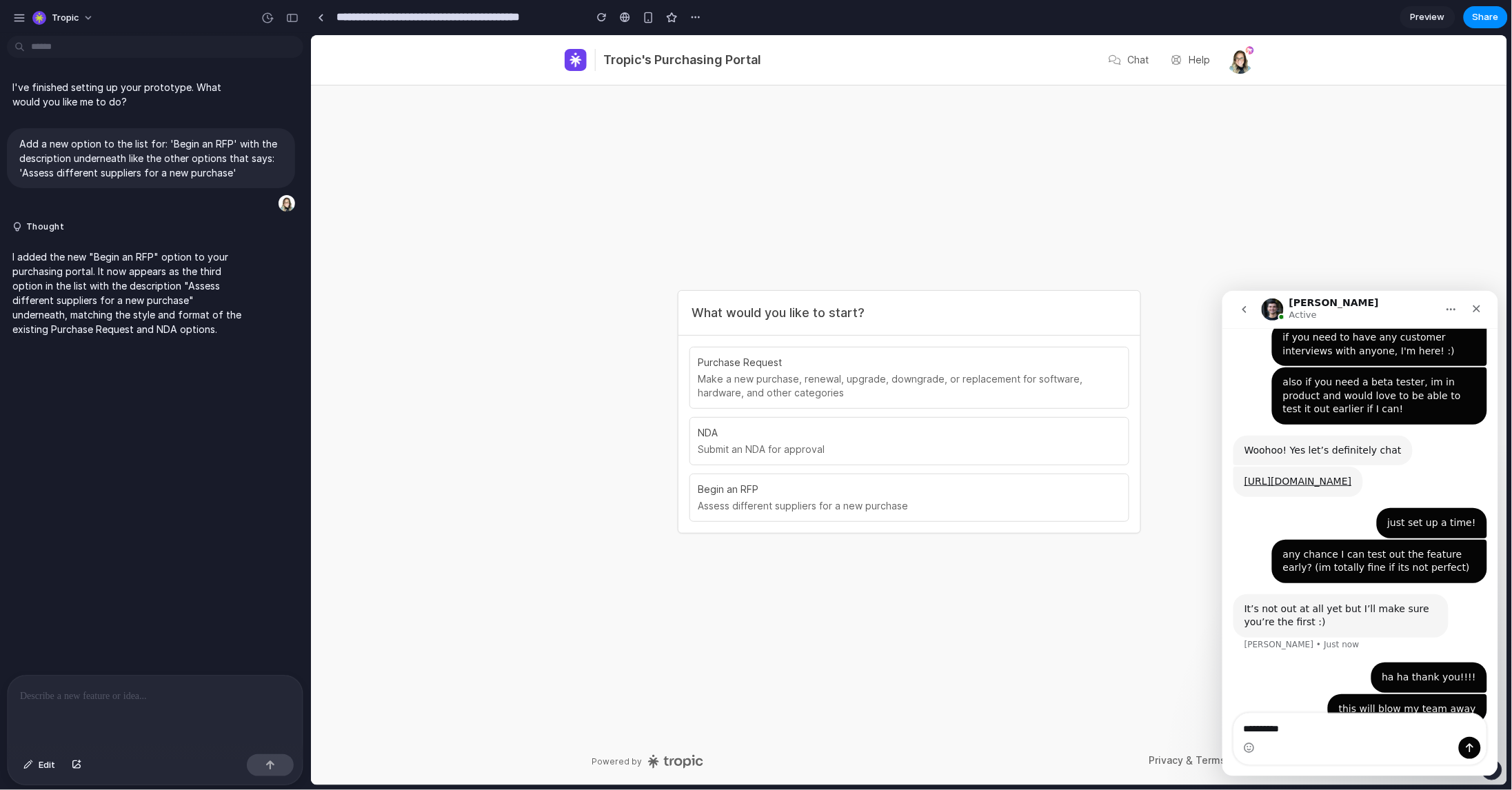
type textarea "**********"
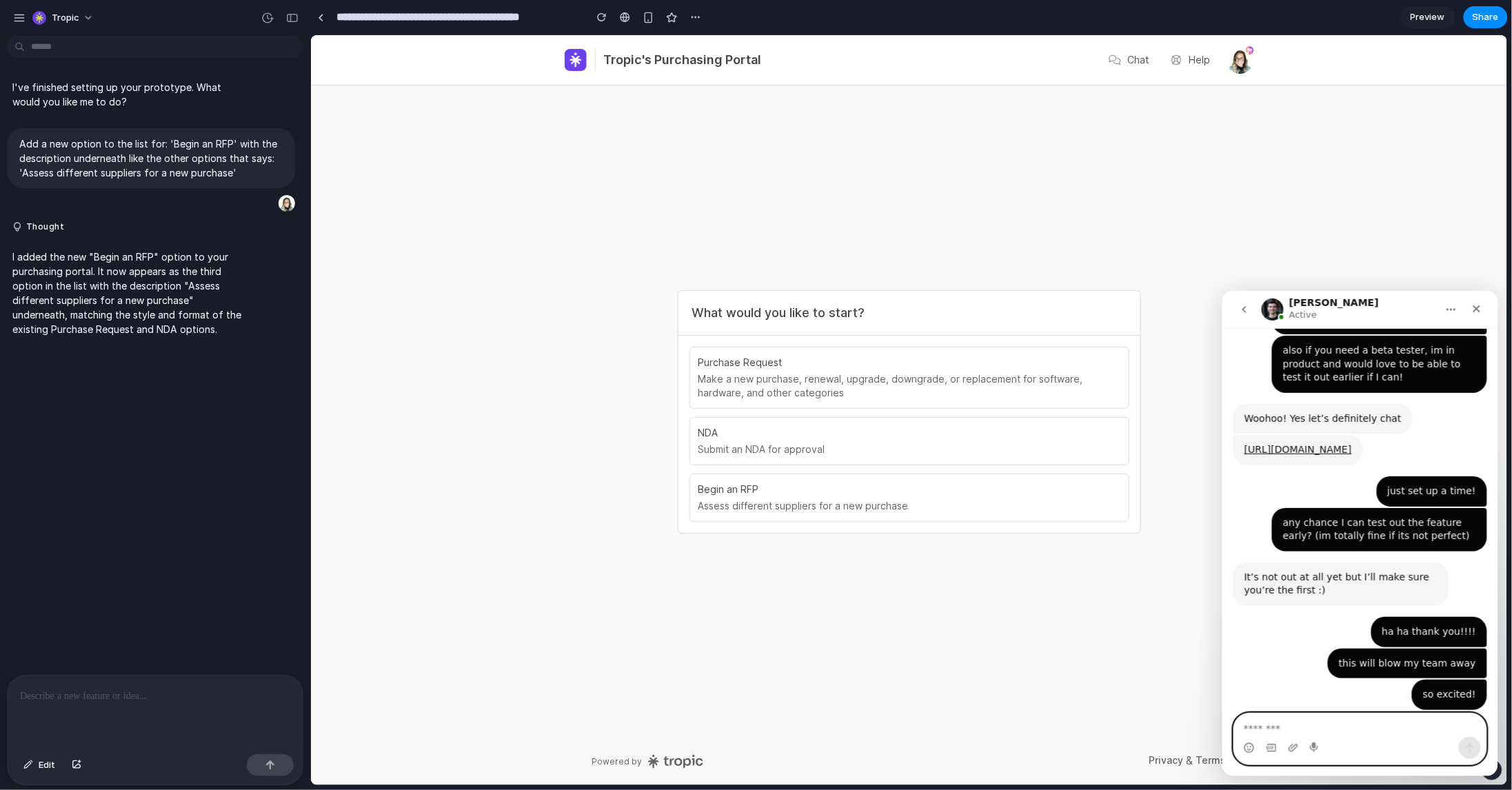
scroll to position [492, 0]
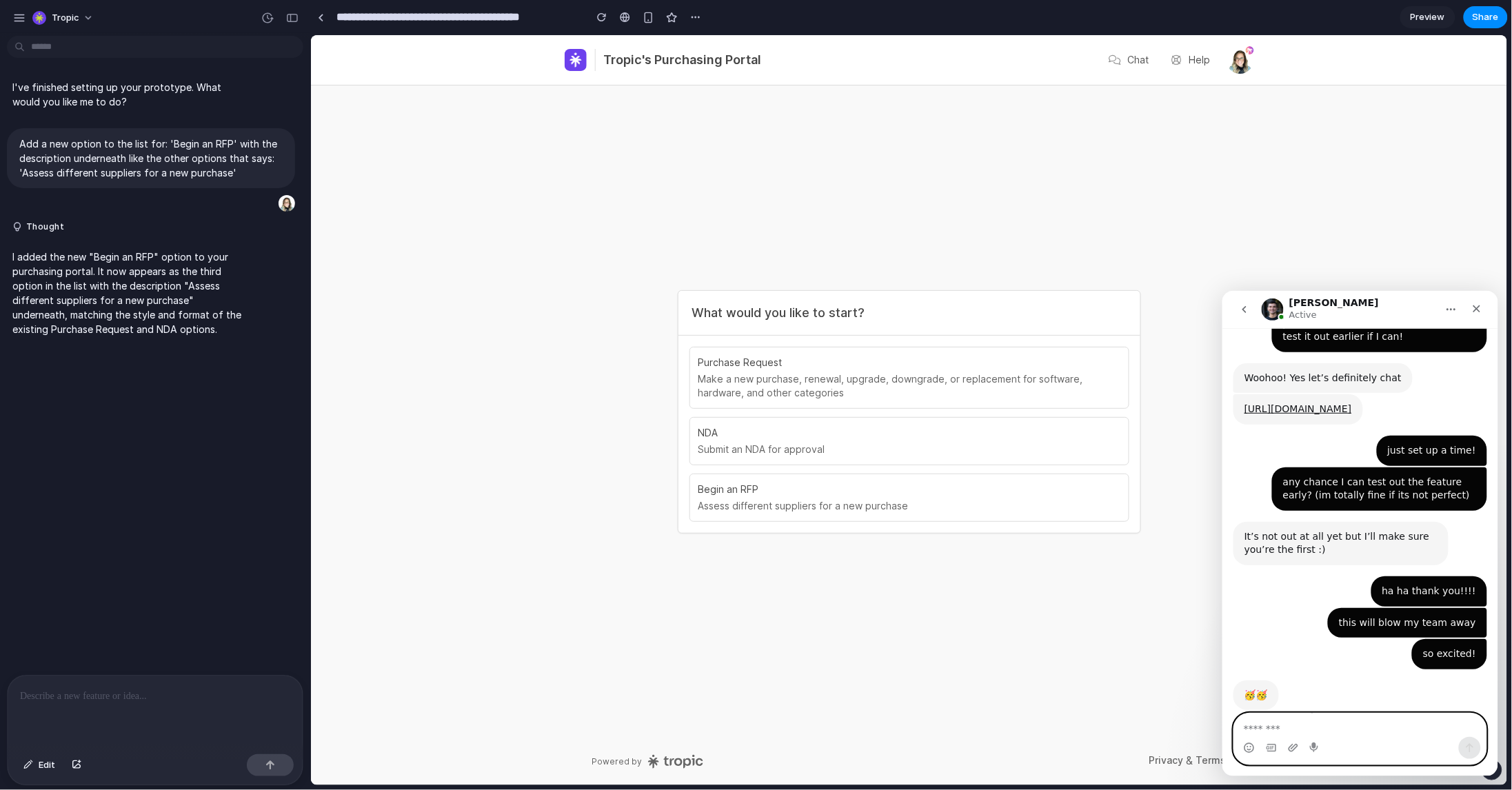
click at [1388, 729] on textarea "Message…" at bounding box center [1360, 724] width 252 height 23
type textarea "*"
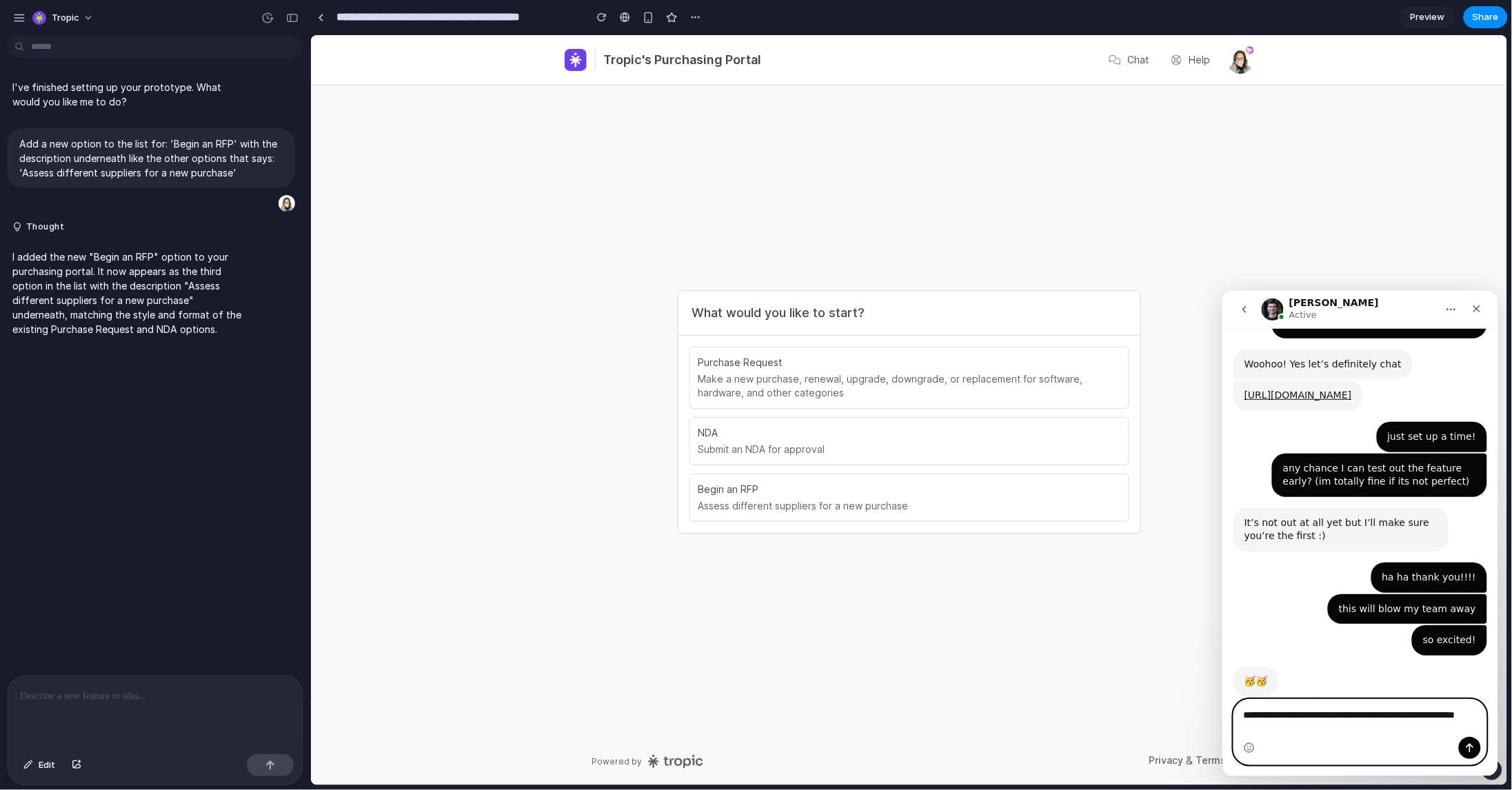
type textarea "**********"
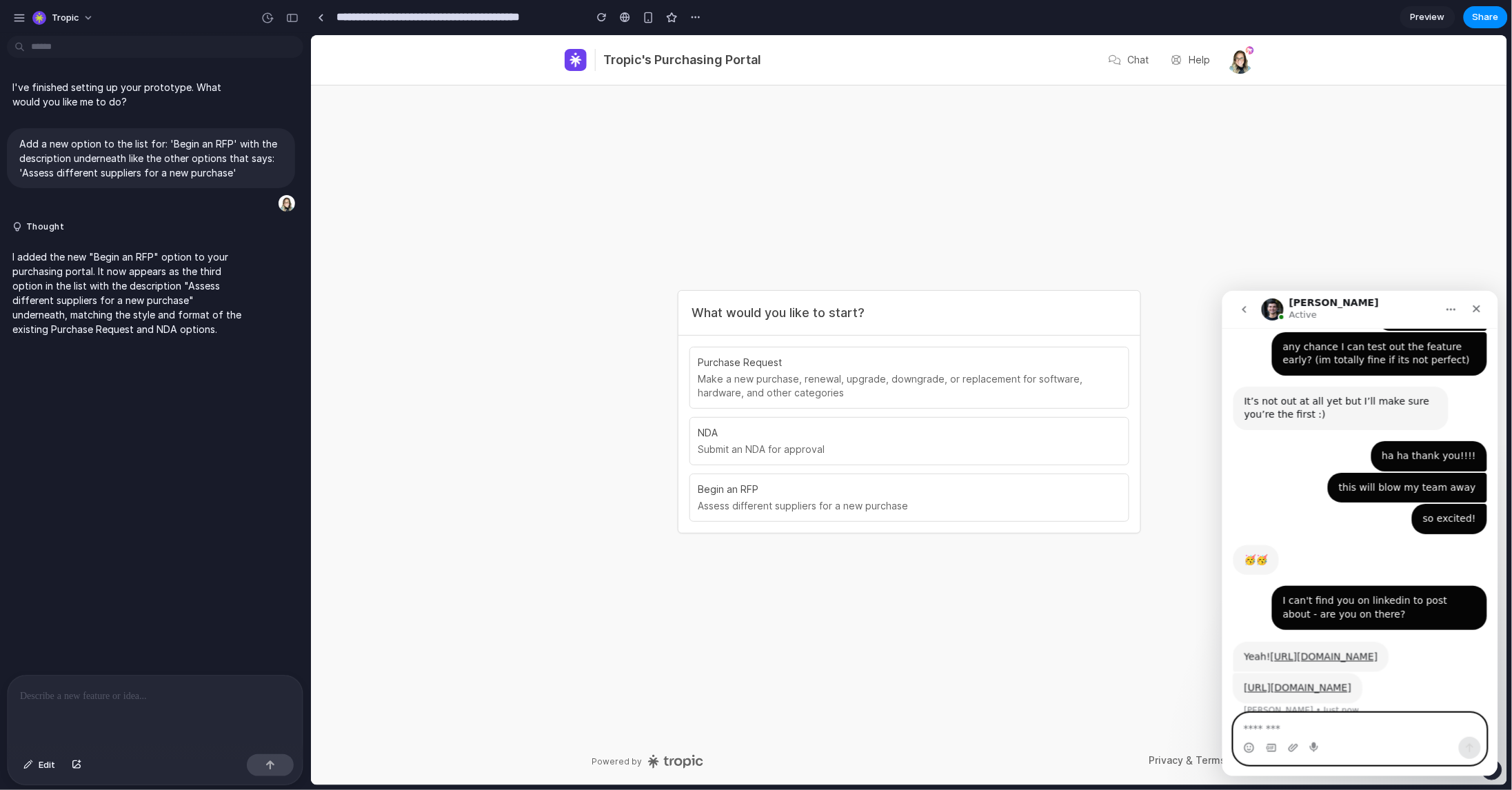
scroll to position [633, 0]
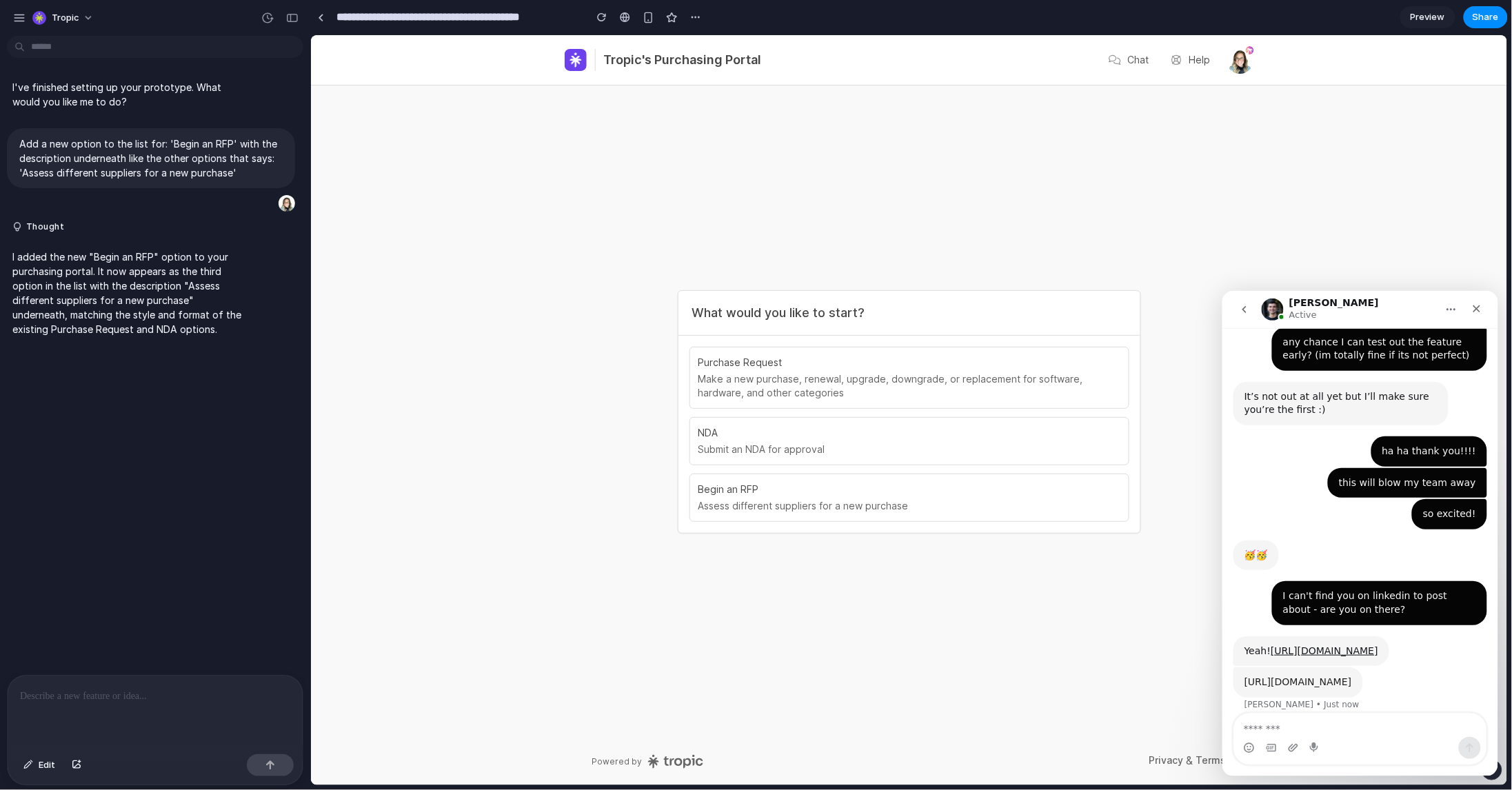
click at [1300, 675] on link "https://www.linkedin.com/showcase/alloyproduct/" at bounding box center [1298, 681] width 107 height 11
click at [1351, 730] on textarea "Message…" at bounding box center [1360, 724] width 252 height 23
type textarea "*"
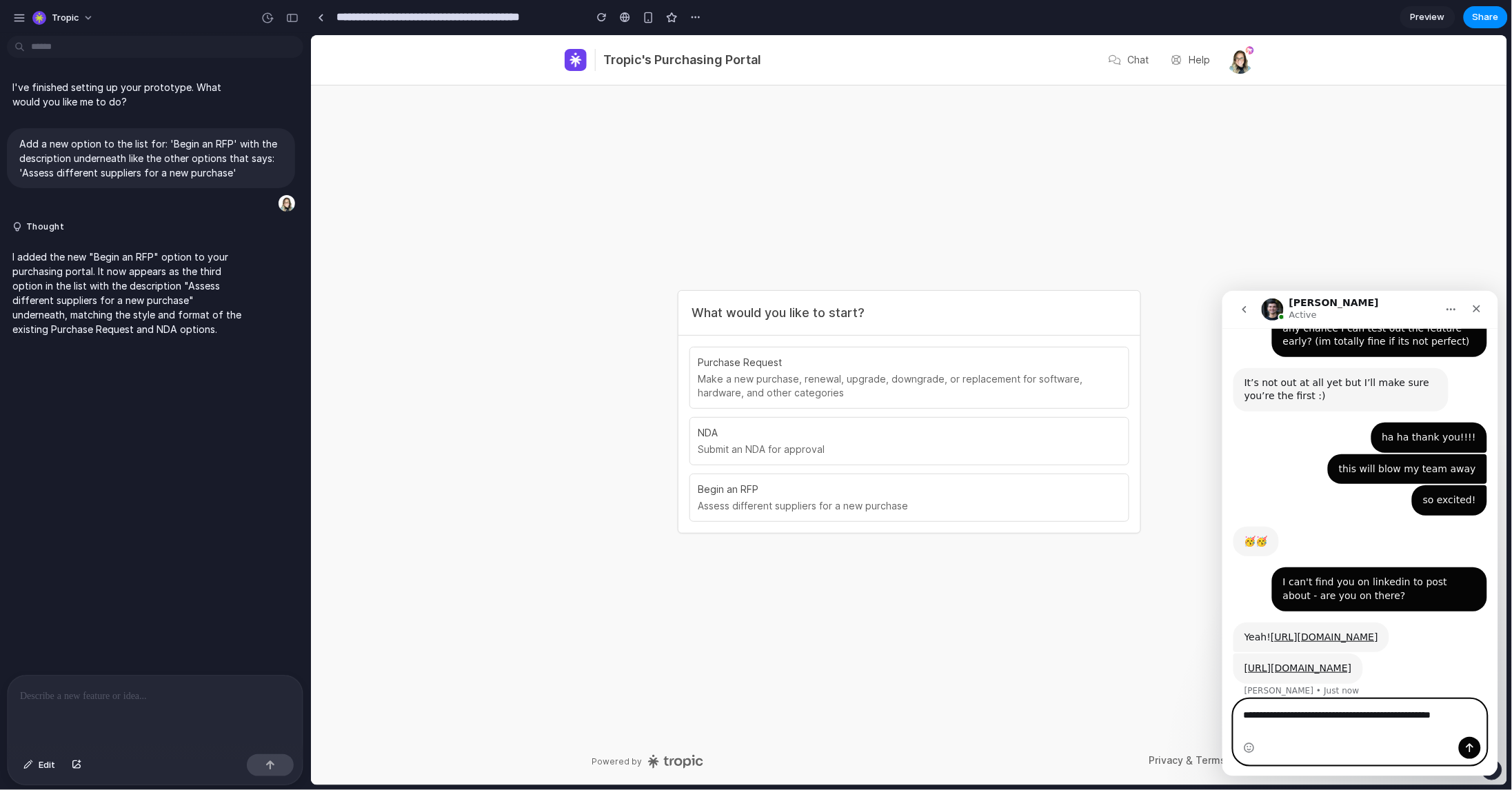
type textarea "**********"
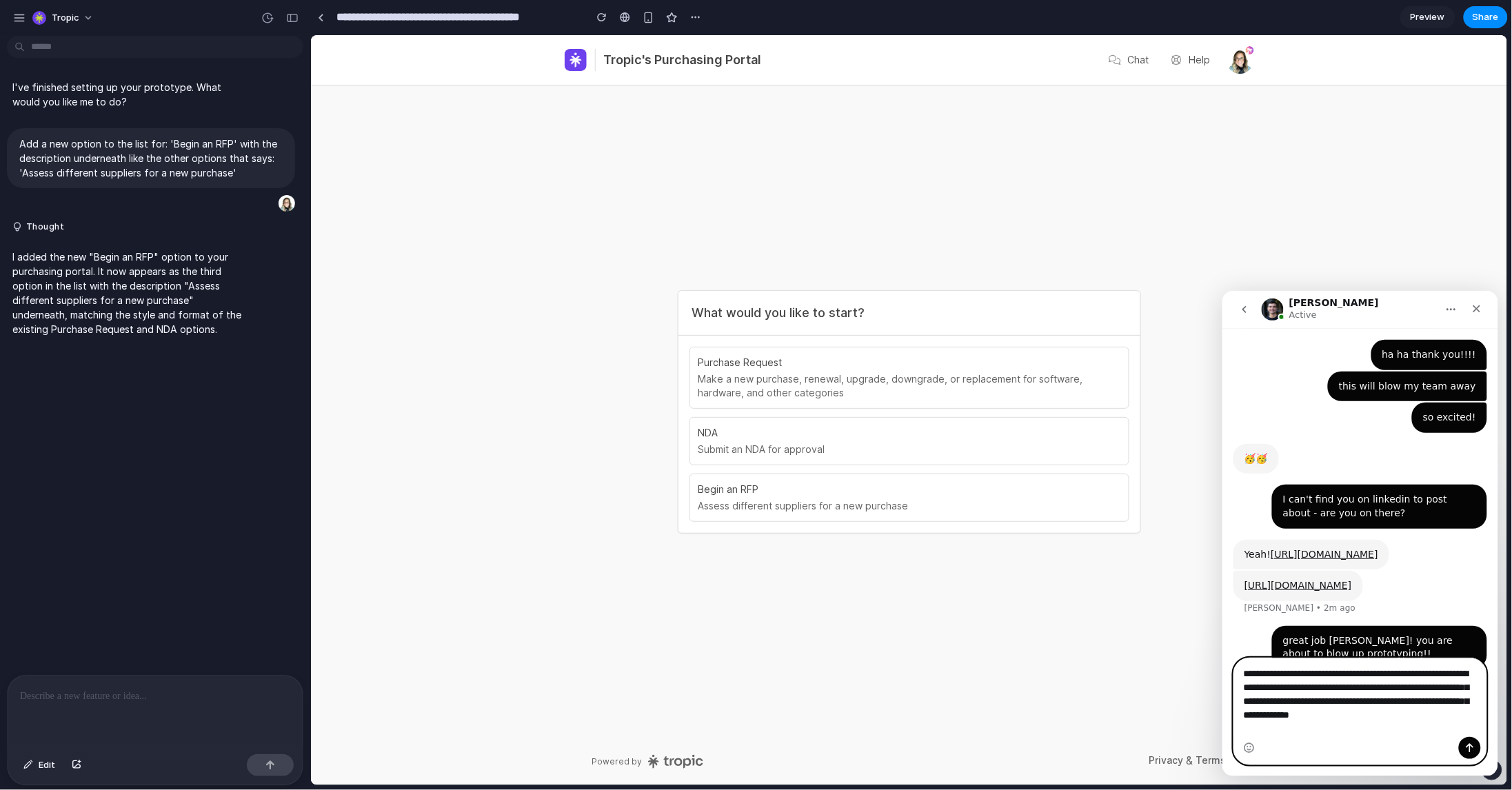
scroll to position [743, 0]
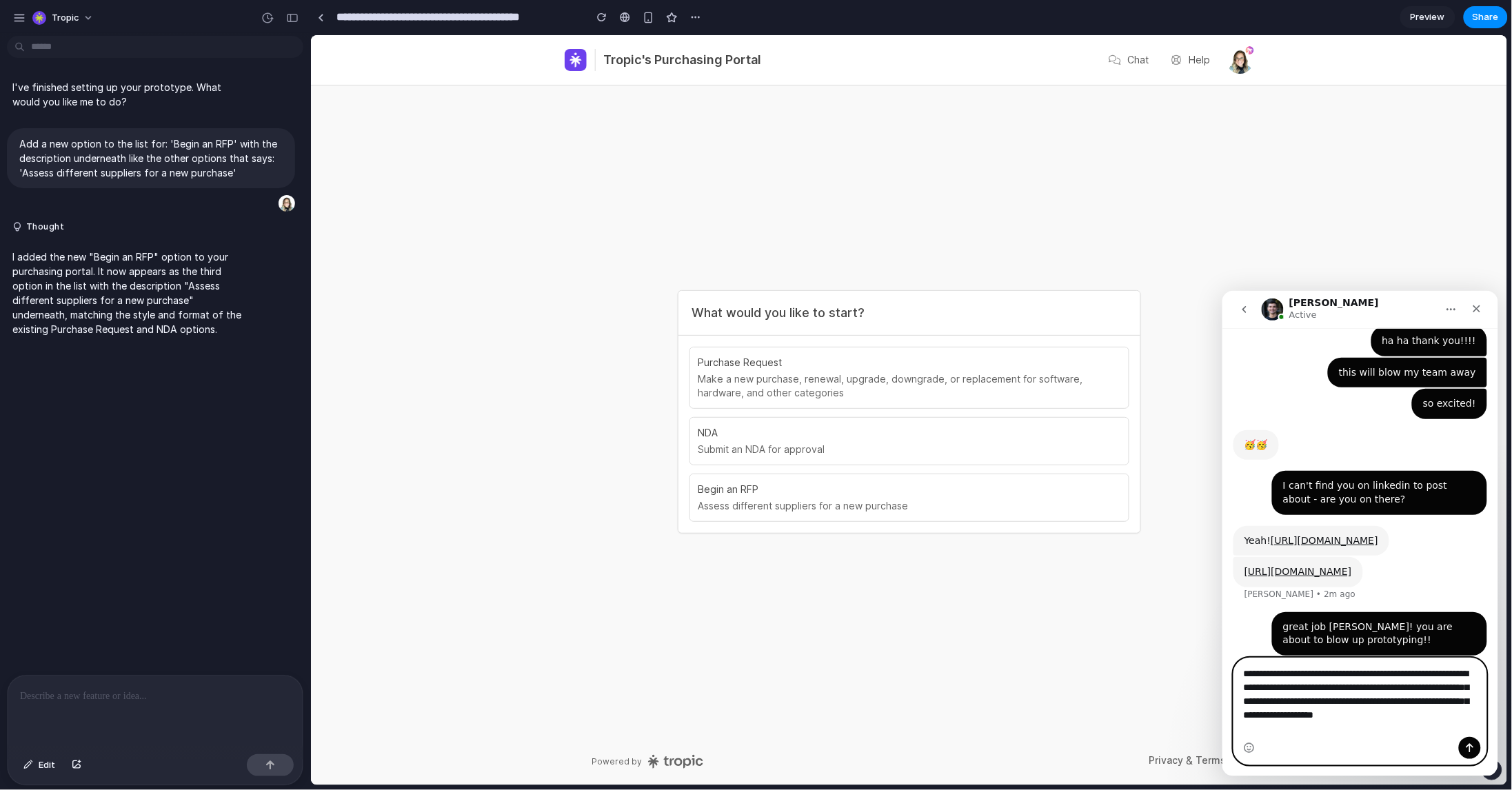
type textarea "**********"
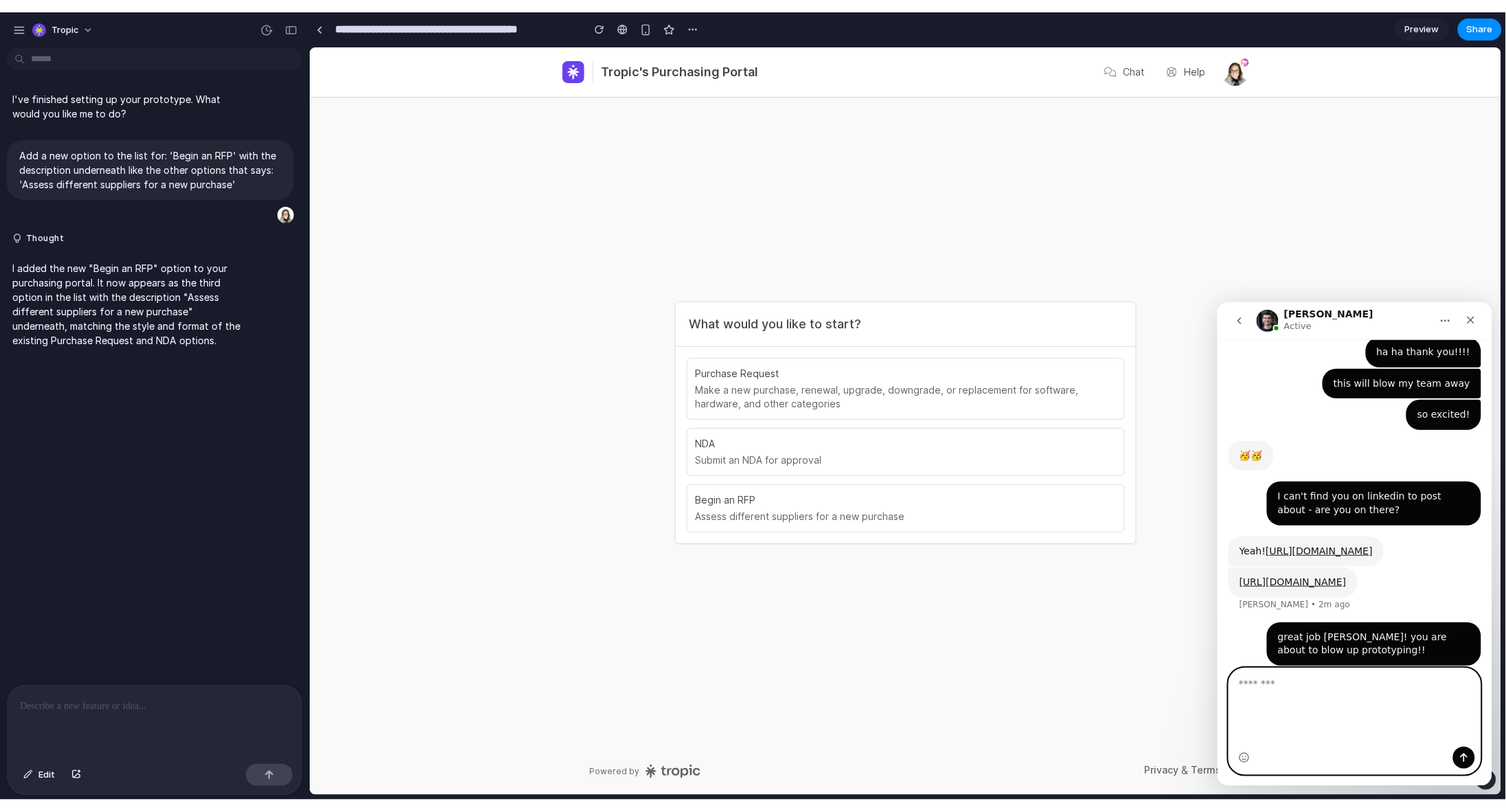
scroll to position [784, 0]
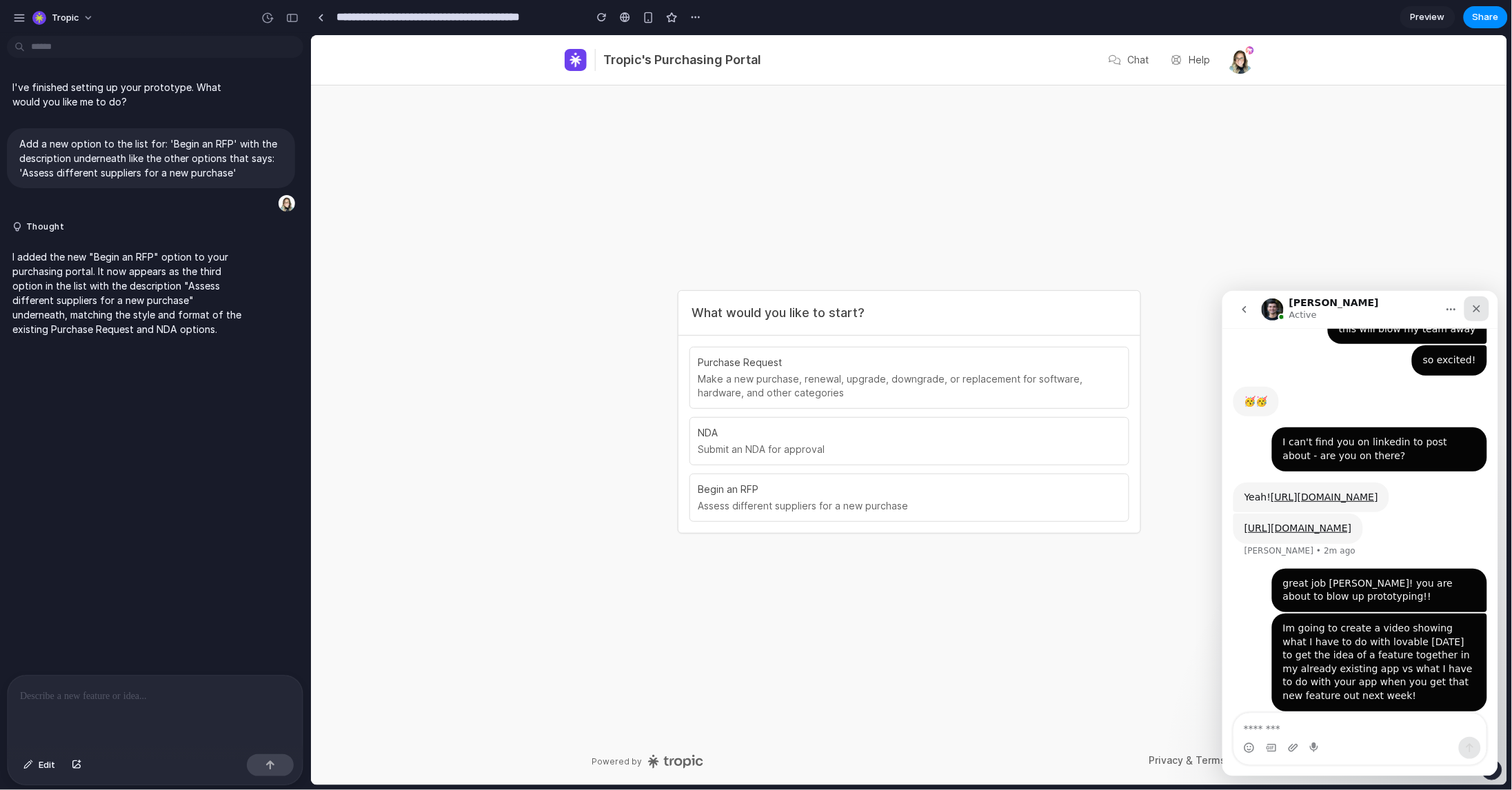
click at [1478, 311] on icon "Close" at bounding box center [1476, 308] width 11 height 11
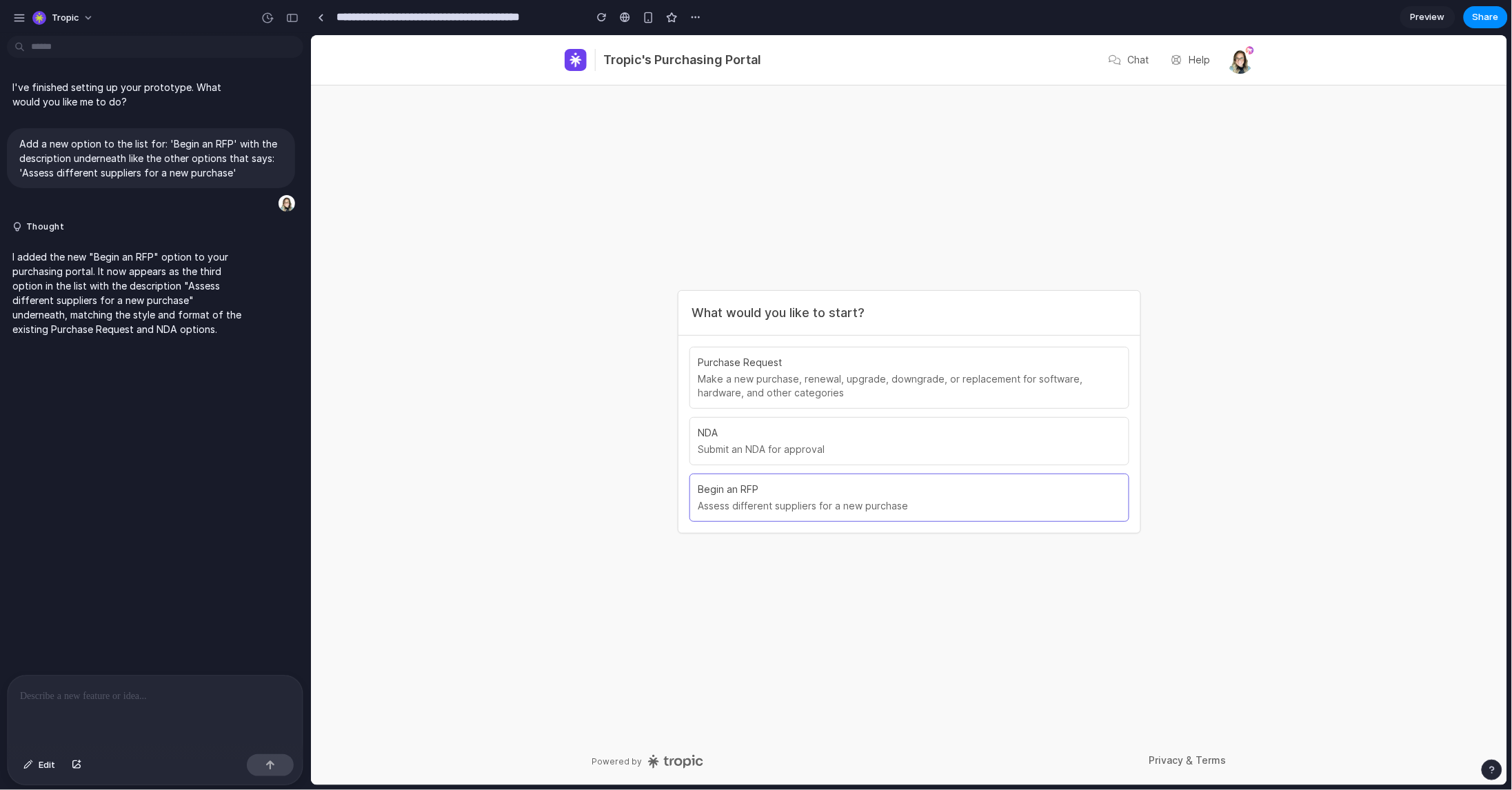
click at [772, 497] on link "Begin an RFP Assess different suppliers for a new purchase" at bounding box center [908, 497] width 422 height 30
click at [45, 758] on span "Edit" at bounding box center [46, 765] width 16 height 13
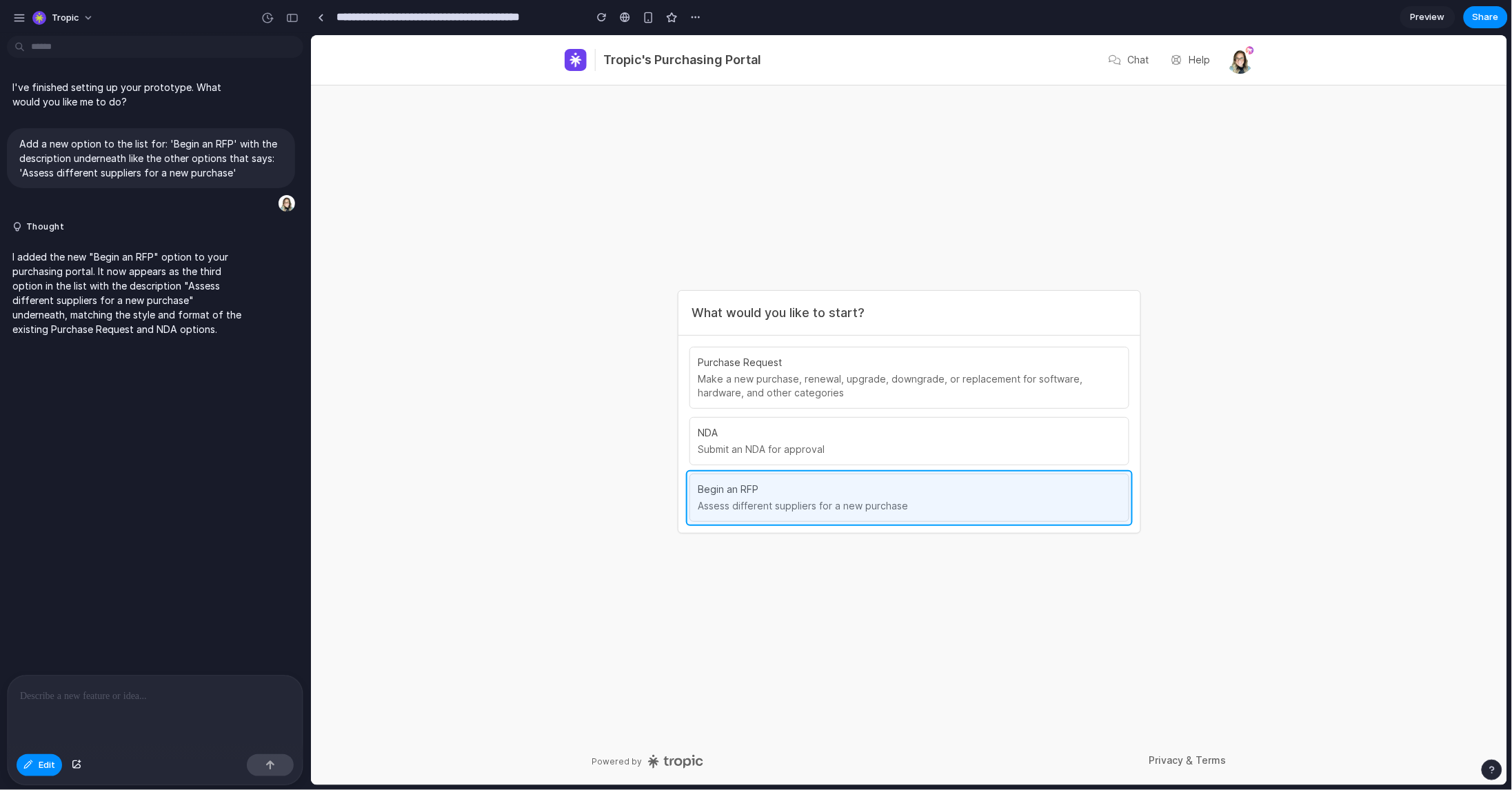
click at [953, 480] on div at bounding box center [909, 410] width 1196 height 750
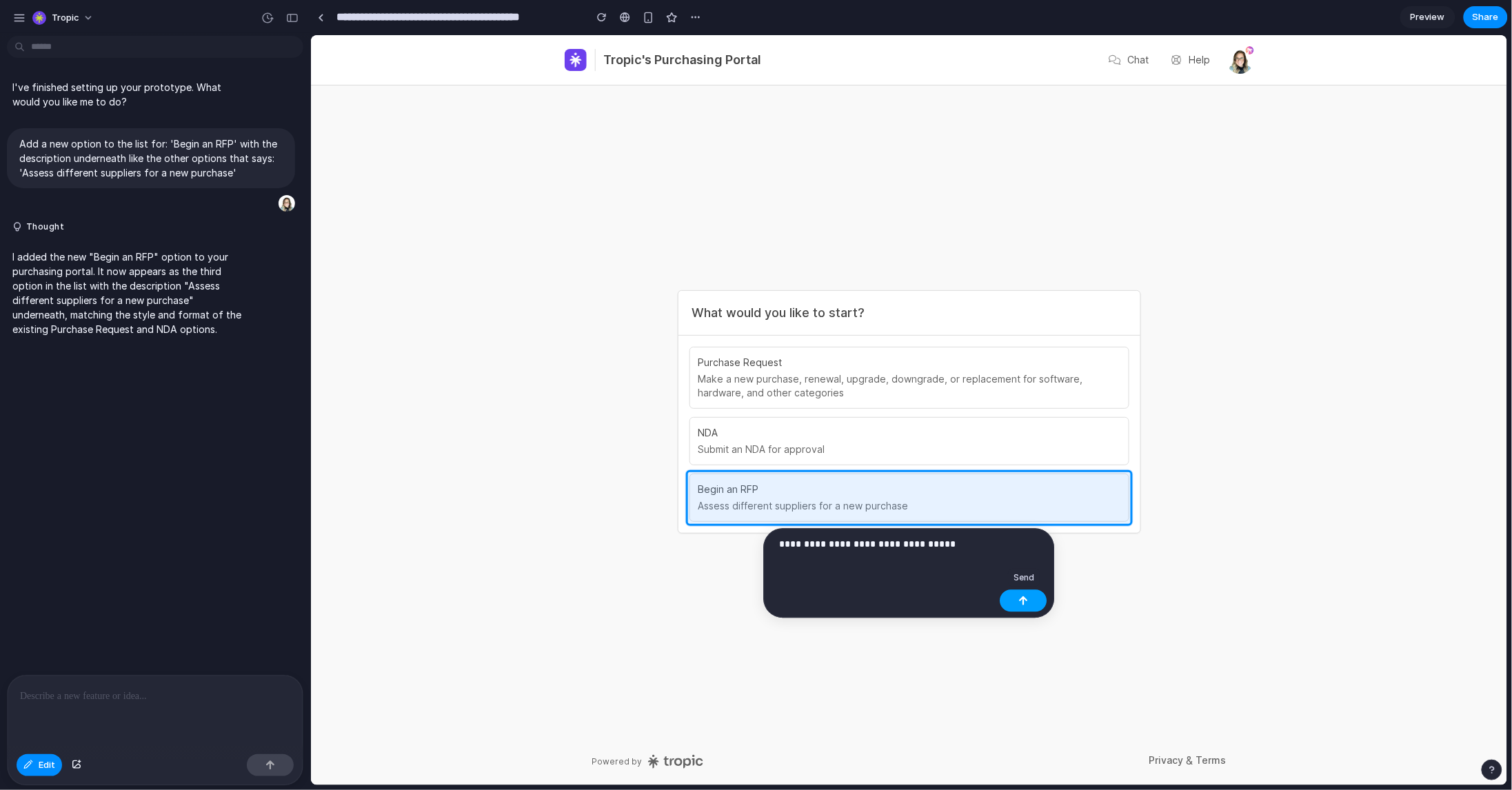
click at [1023, 603] on div "button" at bounding box center [1024, 600] width 10 height 10
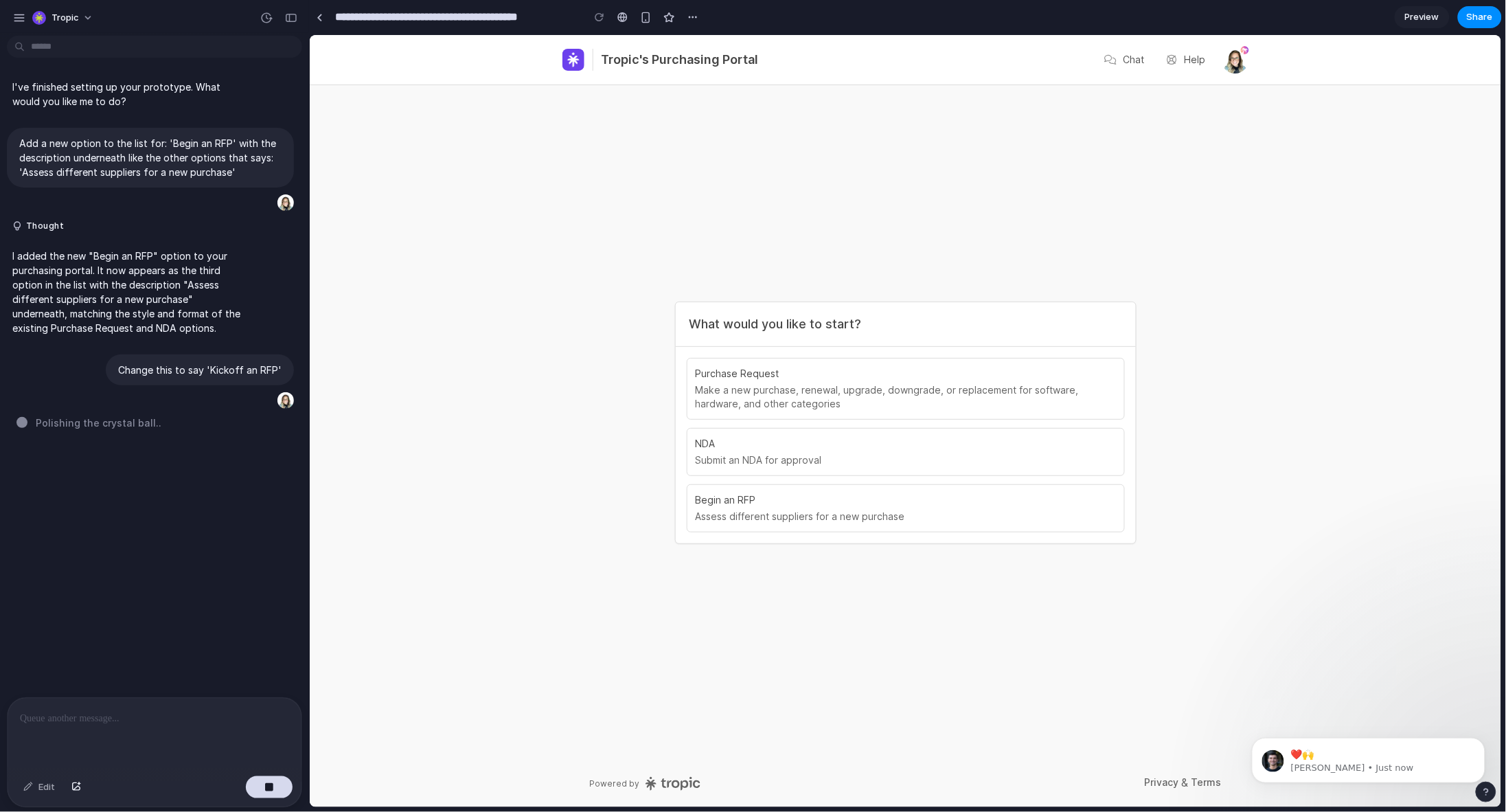
scroll to position [839, 0]
click at [1320, 746] on div "❤️🙌" at bounding box center [1379, 754] width 182 height 18
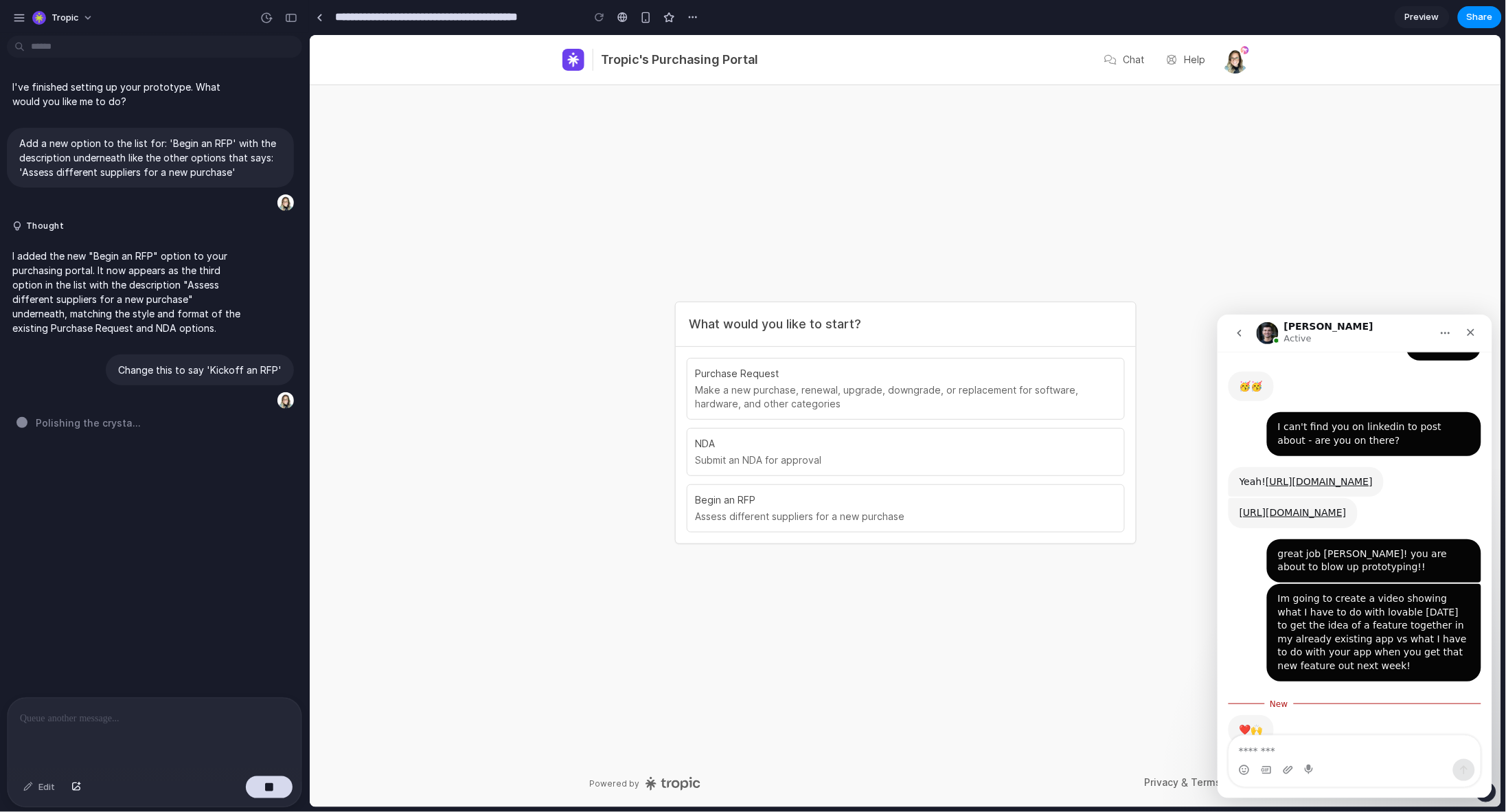
scroll to position [847, 0]
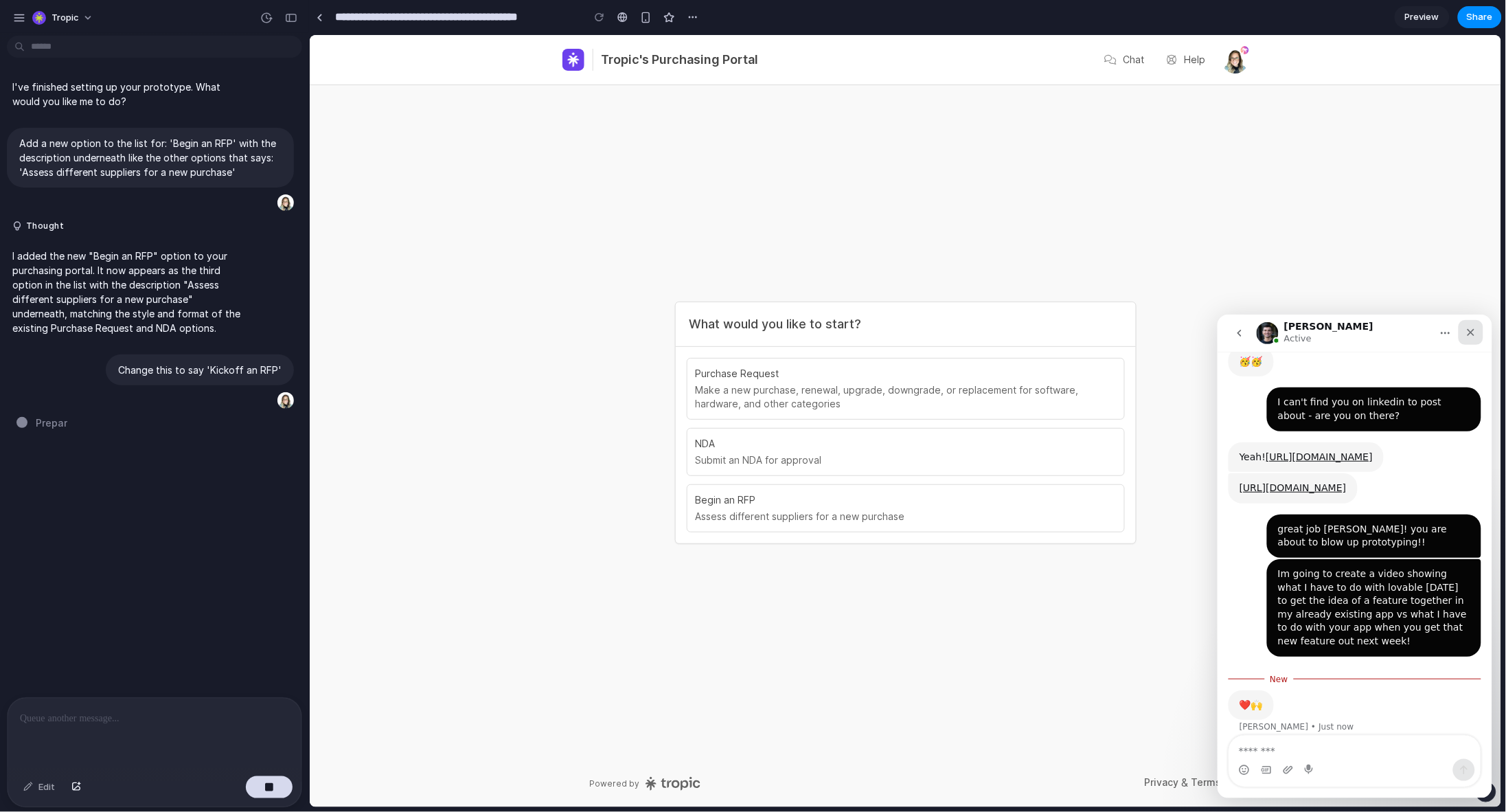
click at [1475, 329] on icon "Close" at bounding box center [1470, 332] width 11 height 11
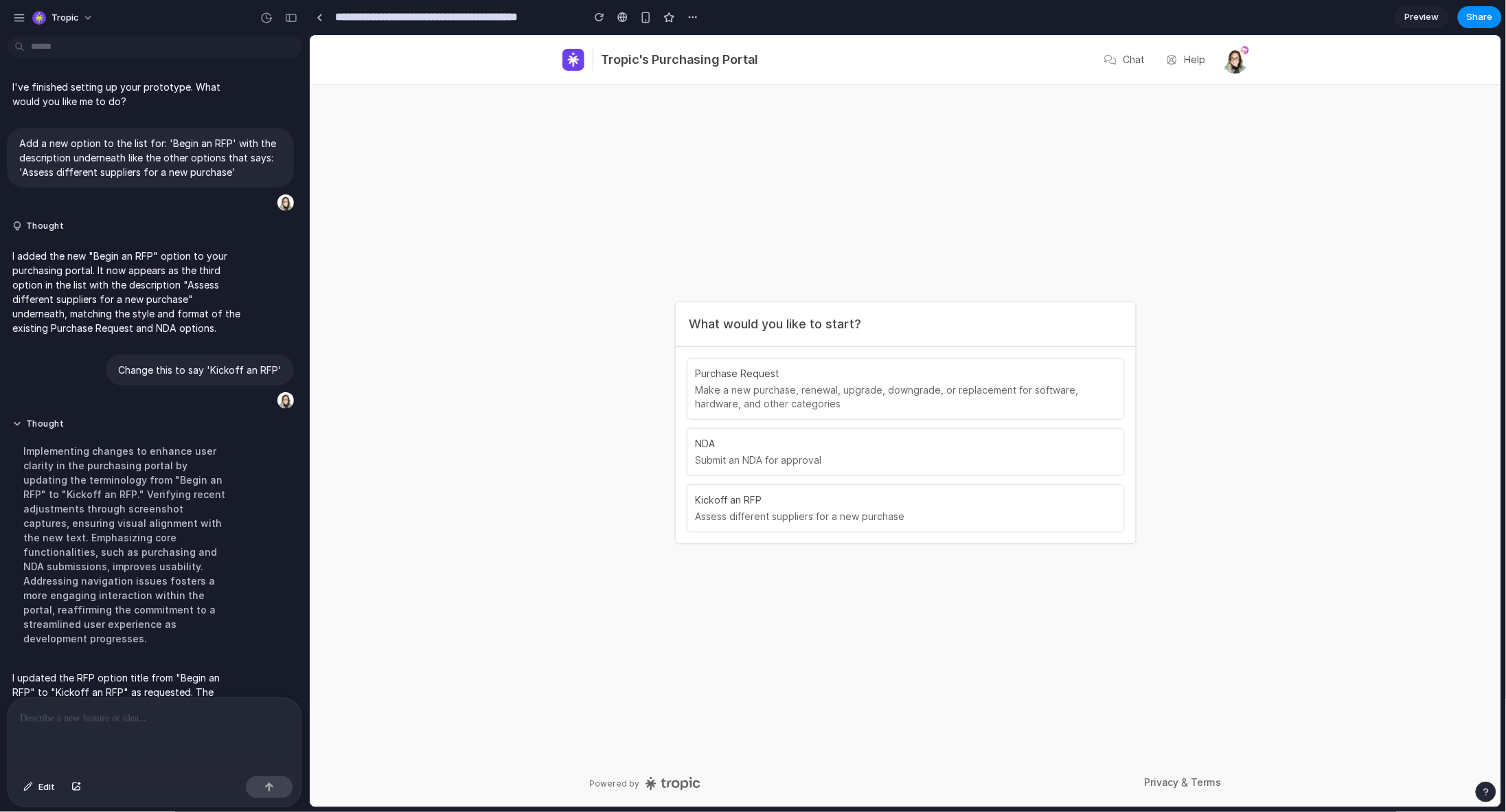
scroll to position [35, 0]
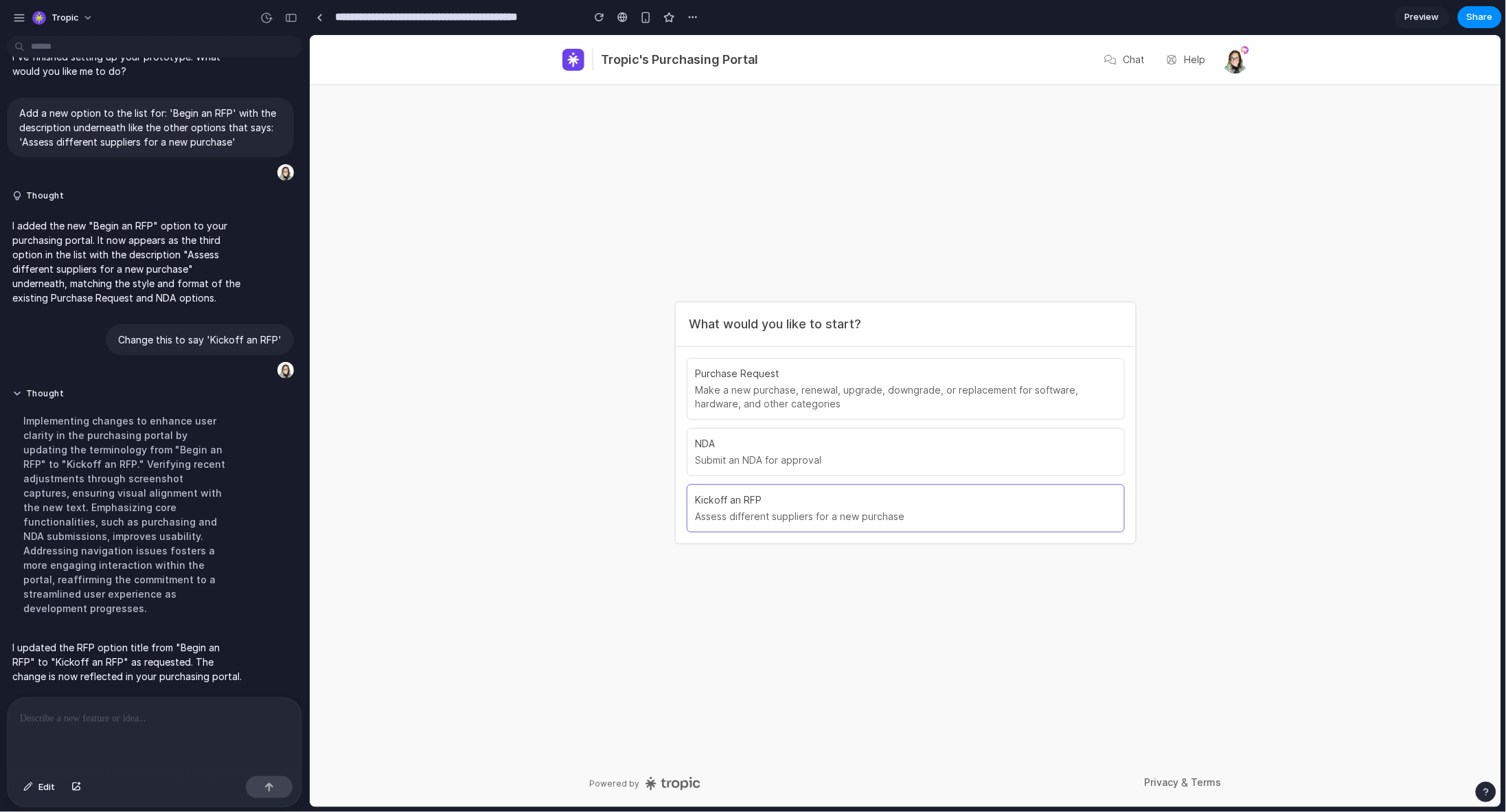
click at [824, 511] on p "Assess different suppliers for a new purchase" at bounding box center [905, 515] width 421 height 13
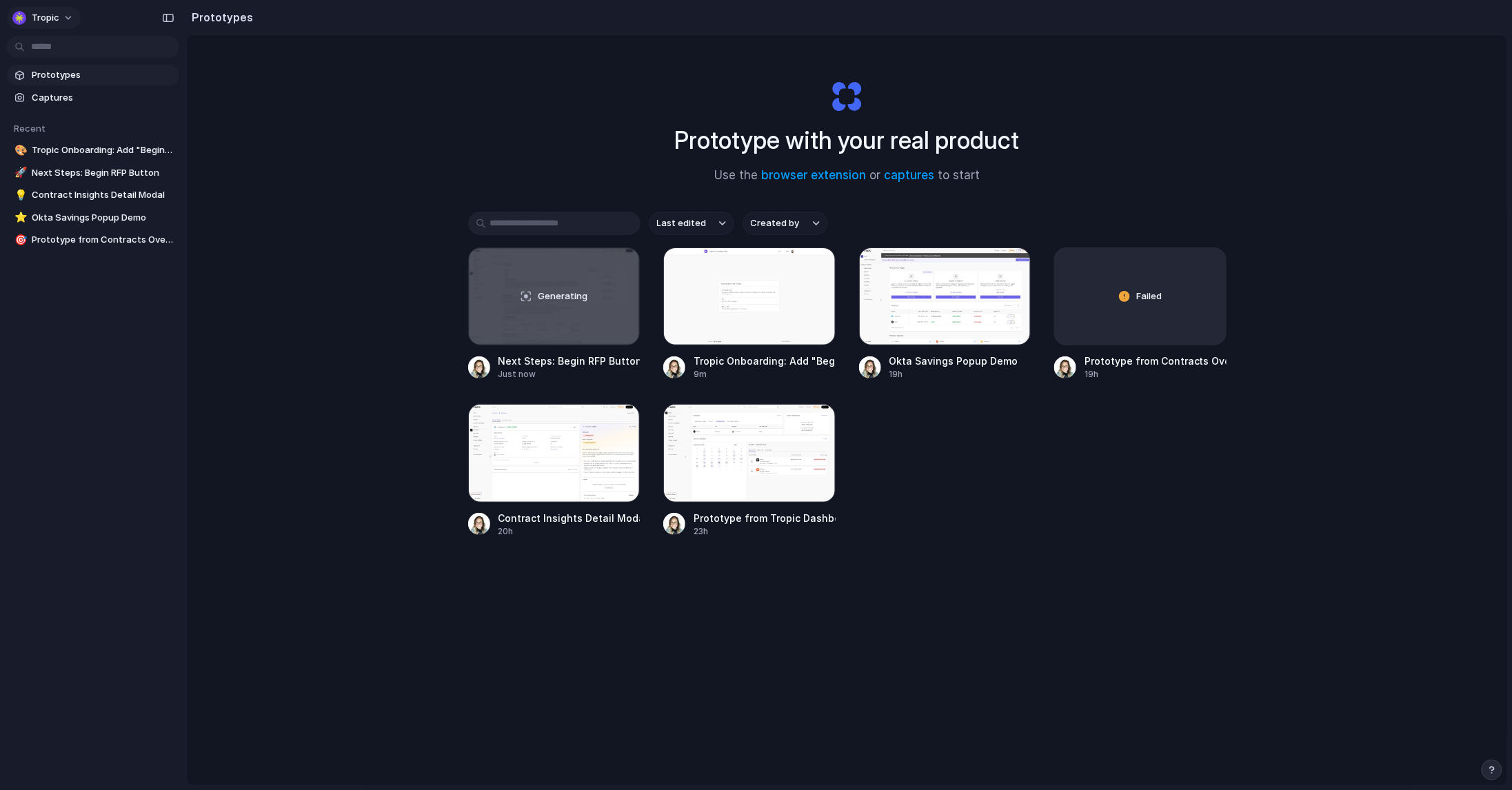
click at [40, 13] on span "Tropic" at bounding box center [45, 18] width 28 height 13
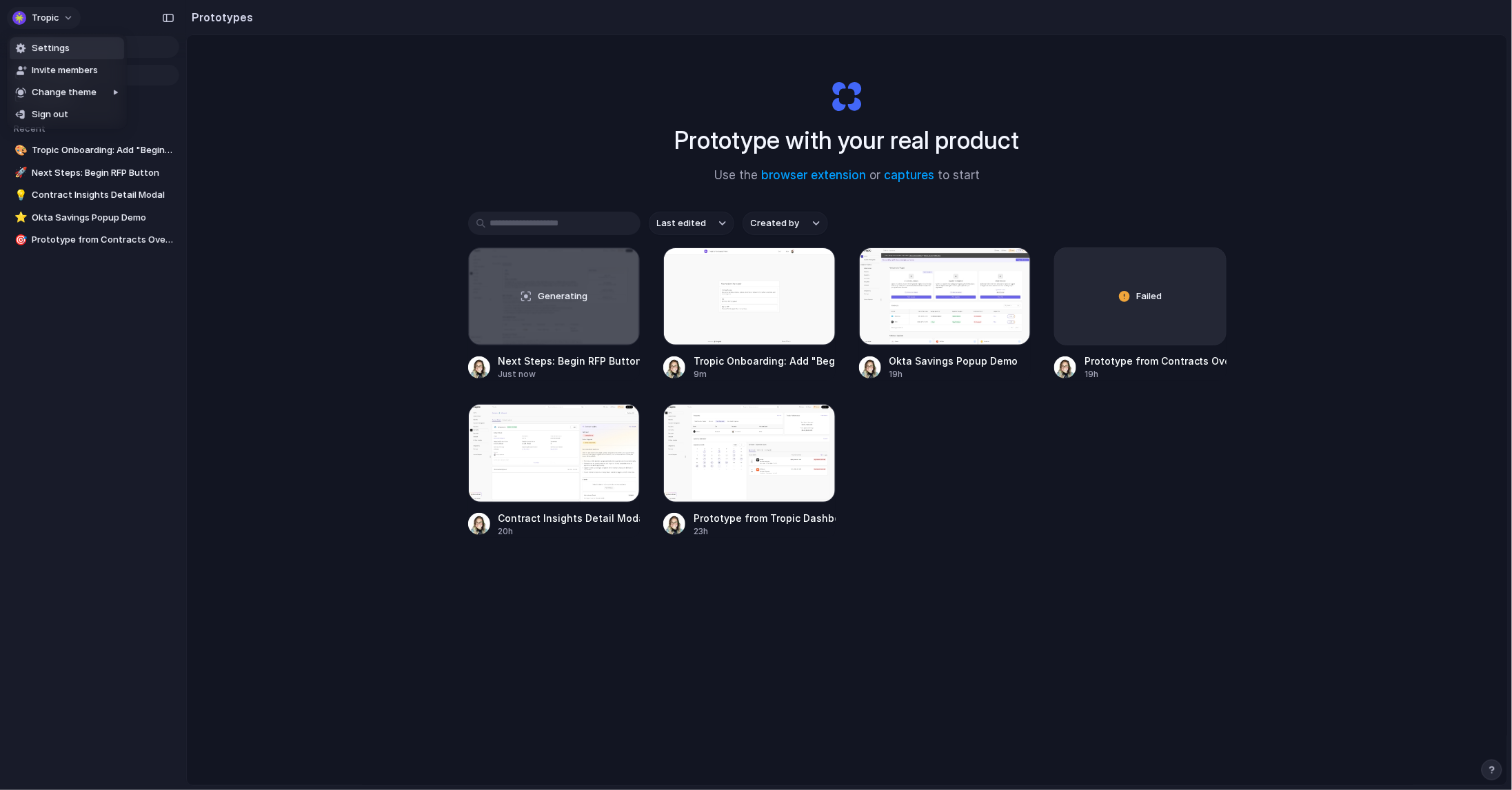
click at [40, 13] on div "Settings Invite members Change theme Sign out" at bounding box center [756, 395] width 1512 height 790
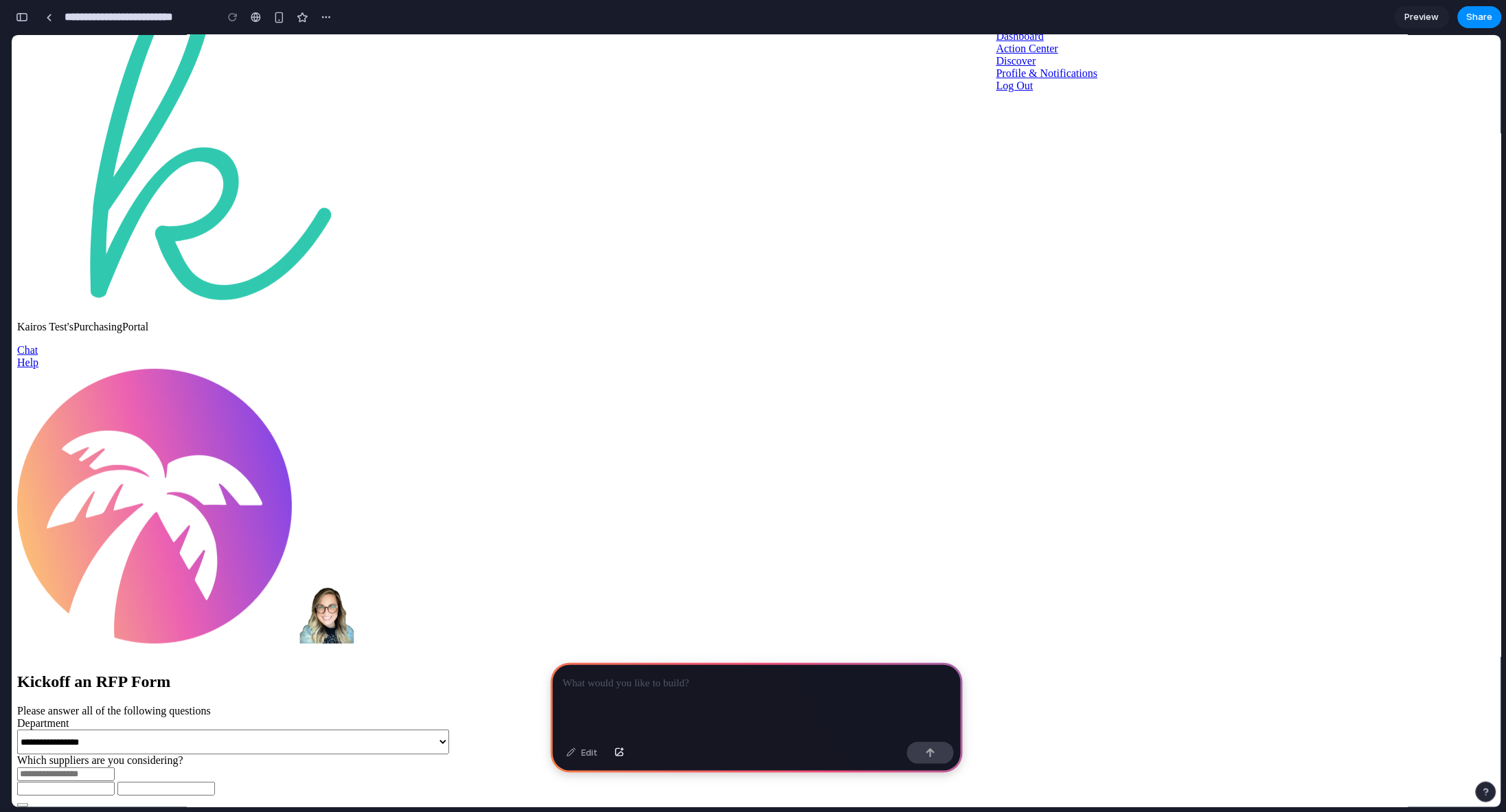
scroll to position [111, 0]
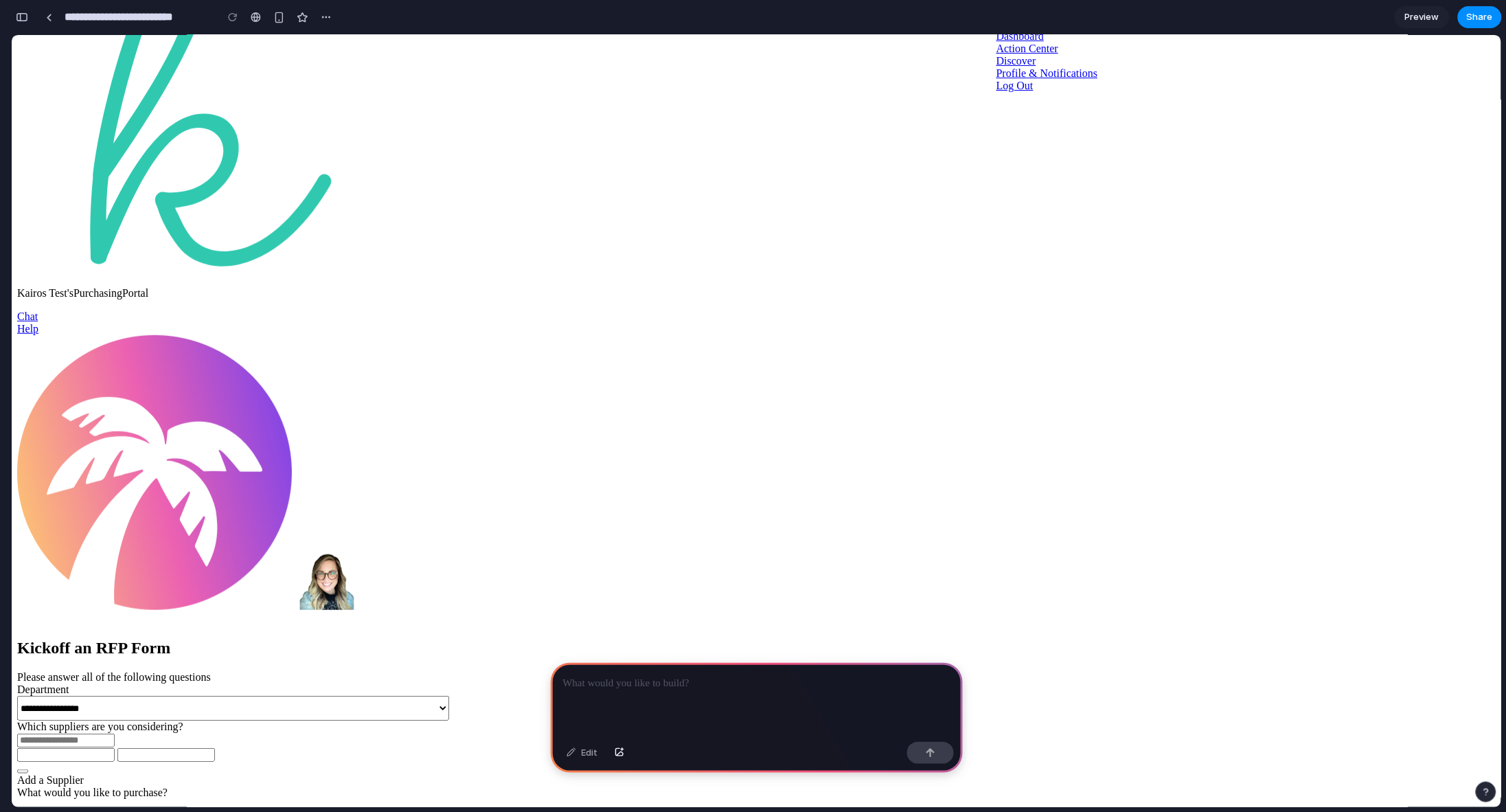
click at [728, 683] on p at bounding box center [757, 684] width 388 height 16
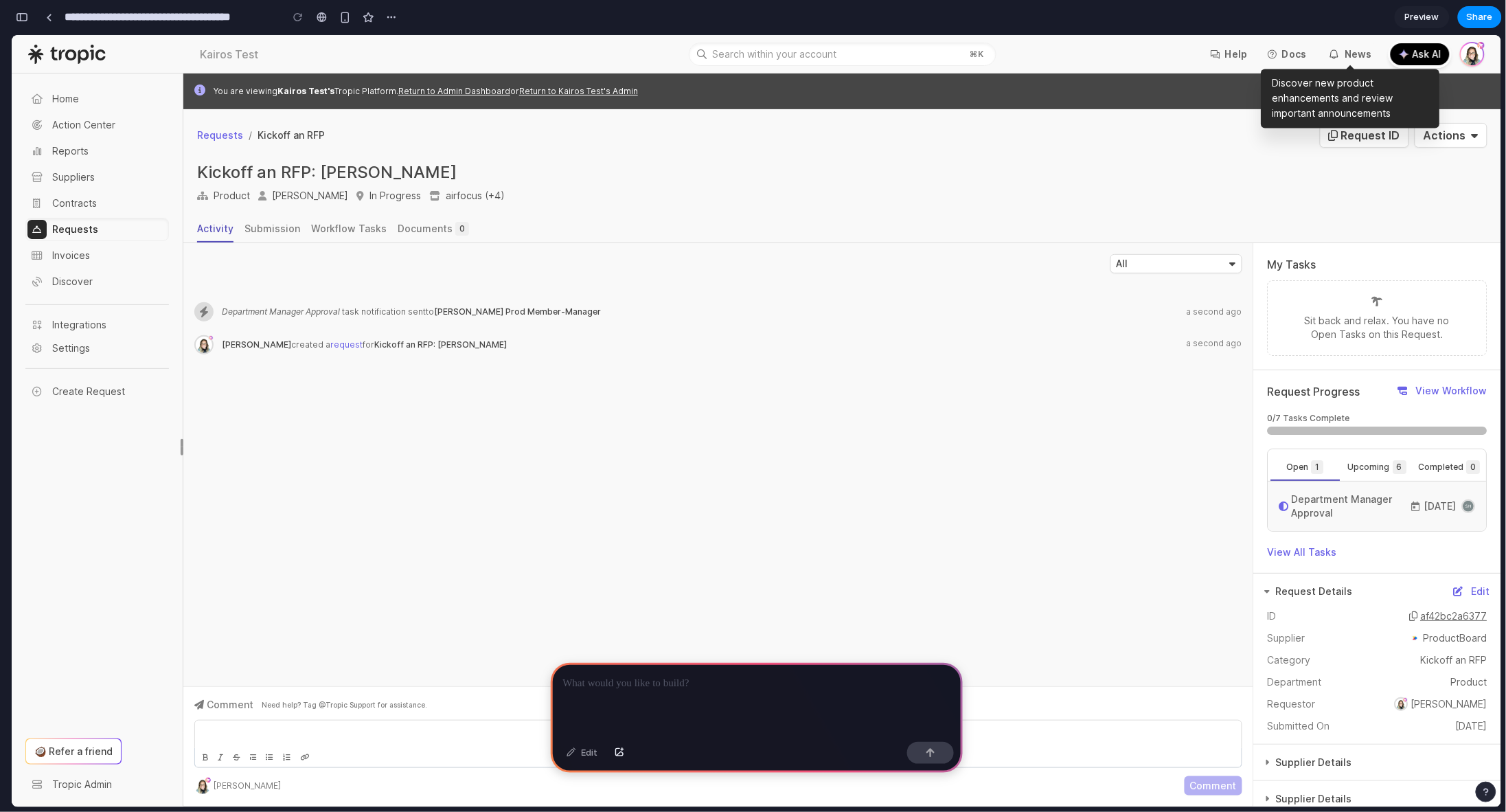
scroll to position [0, 13]
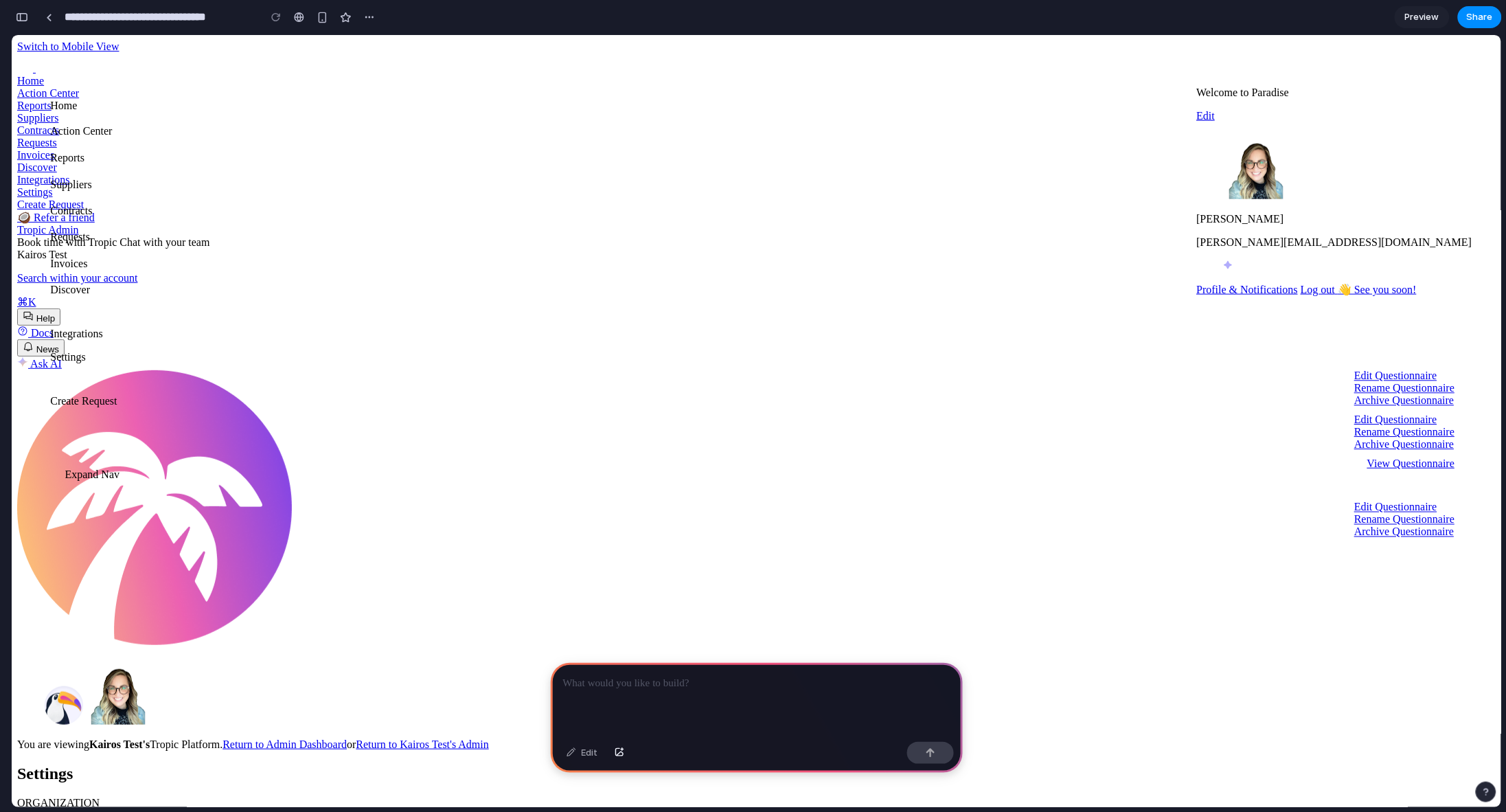
scroll to position [0, 13]
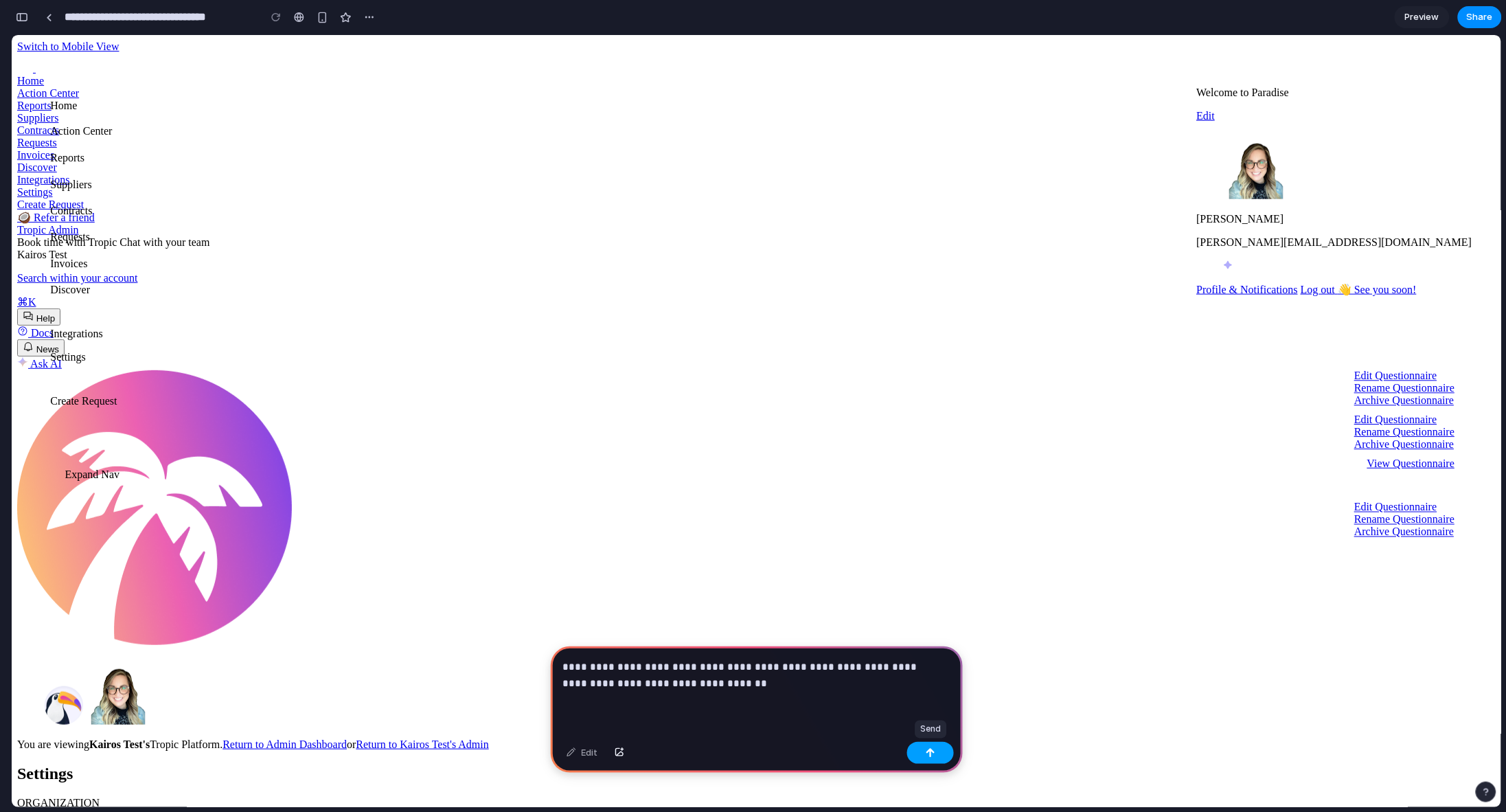
click at [920, 753] on button "button" at bounding box center [930, 752] width 47 height 22
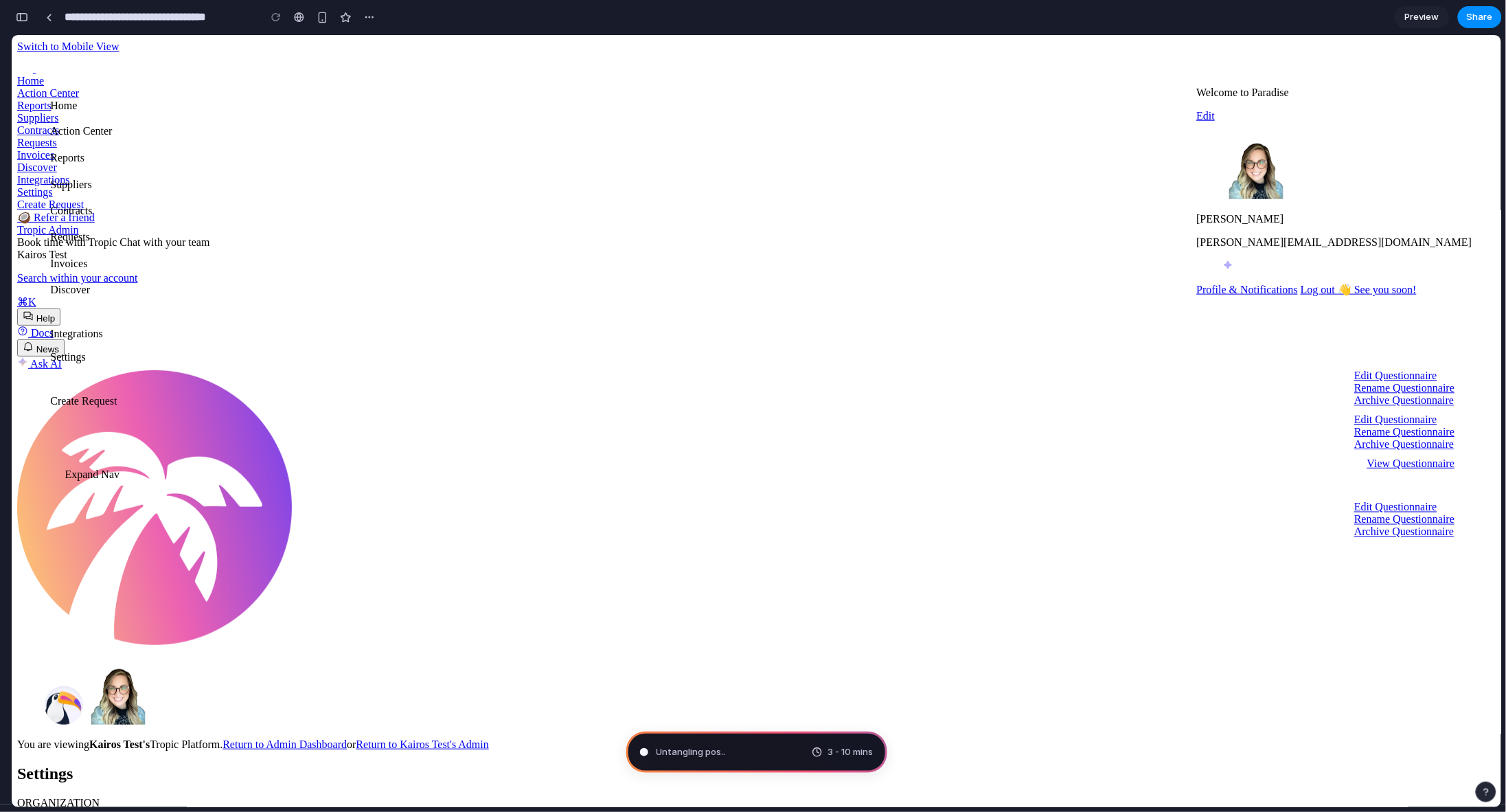
type input "**********"
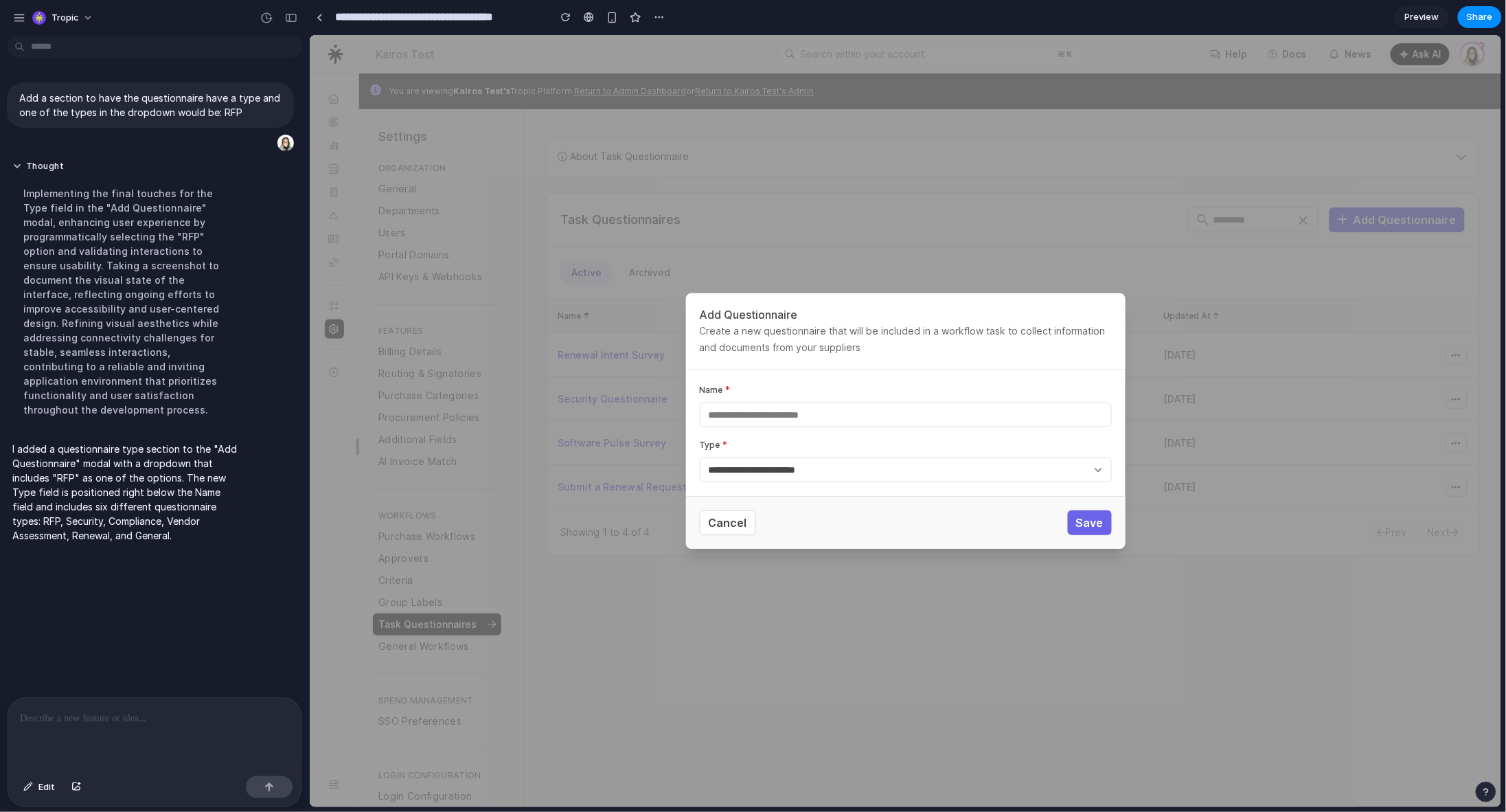
scroll to position [0, 0]
click at [867, 473] on select "**********" at bounding box center [905, 468] width 412 height 25
click at [872, 471] on select "**********" at bounding box center [905, 468] width 412 height 25
click at [49, 788] on span "Edit" at bounding box center [46, 787] width 16 height 13
click at [44, 788] on span "Edit" at bounding box center [46, 787] width 16 height 13
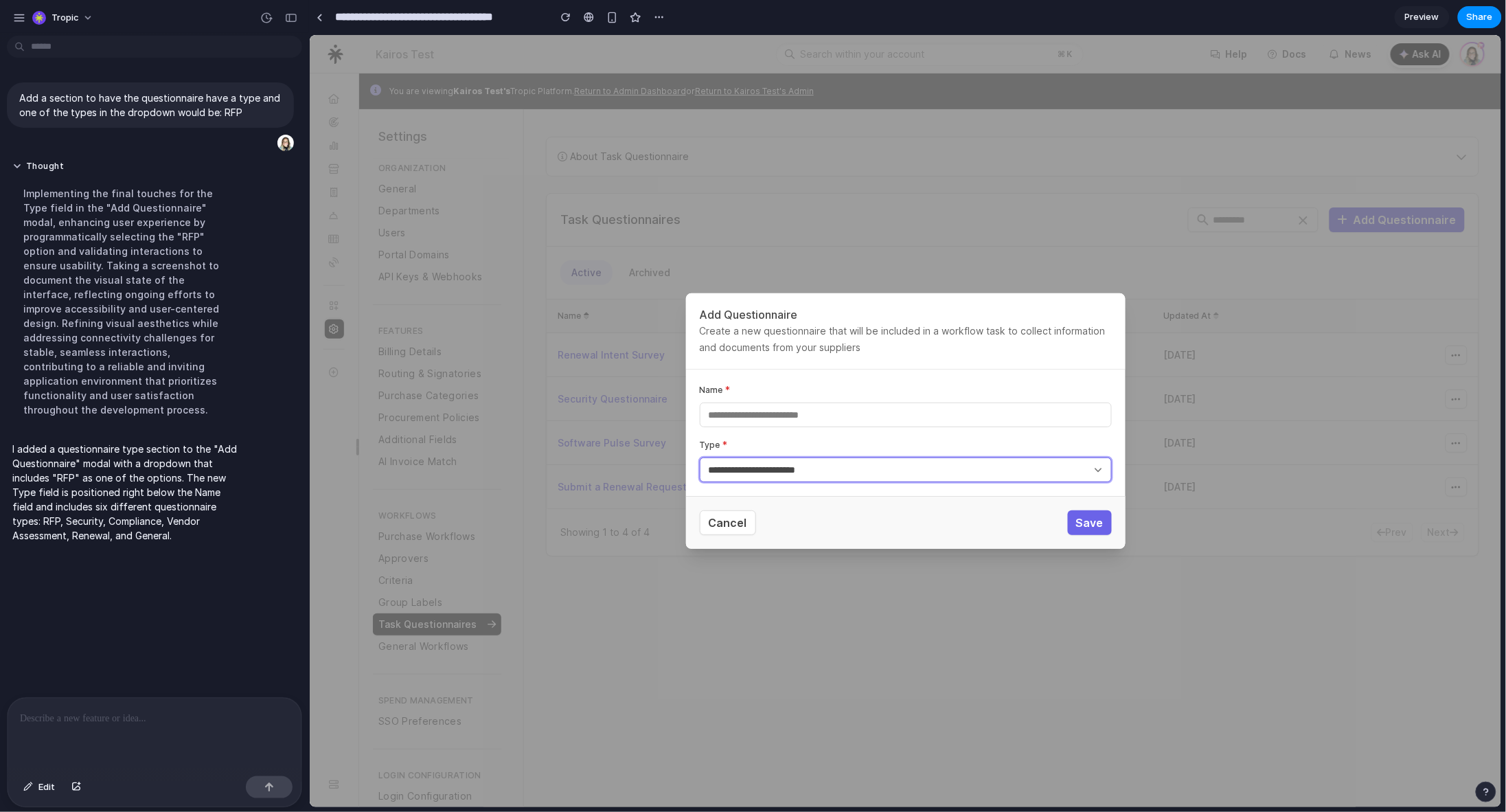
click at [933, 468] on select "**********" at bounding box center [905, 468] width 412 height 25
click at [137, 722] on div at bounding box center [154, 734] width 294 height 72
click at [763, 475] on select "**********" at bounding box center [905, 468] width 412 height 25
click at [201, 730] on div at bounding box center [154, 734] width 294 height 72
click at [775, 462] on select "**********" at bounding box center [905, 468] width 412 height 25
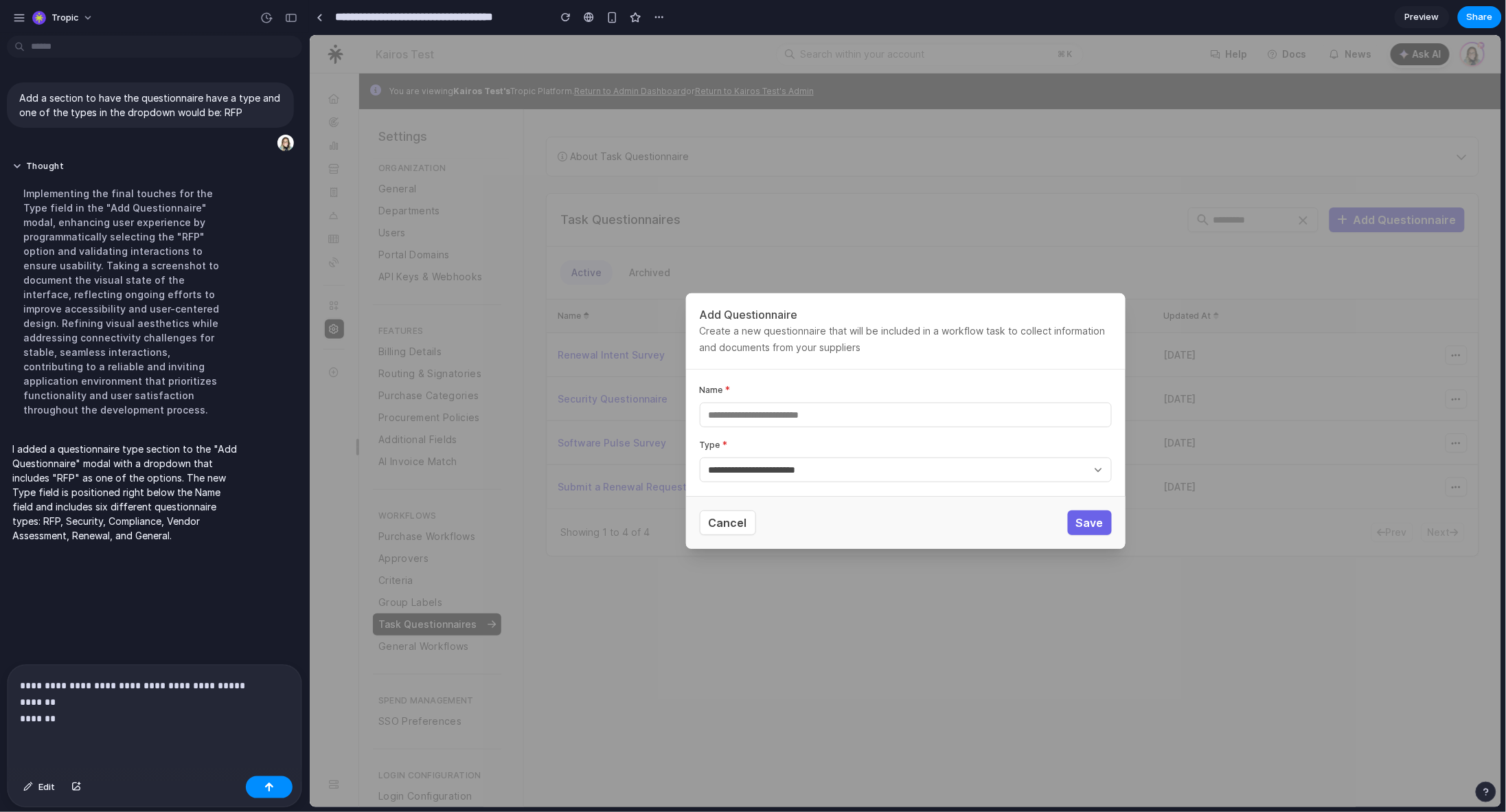
click at [123, 718] on p "**********" at bounding box center [152, 701] width 264 height 49
click at [269, 782] on div "button" at bounding box center [269, 787] width 10 height 10
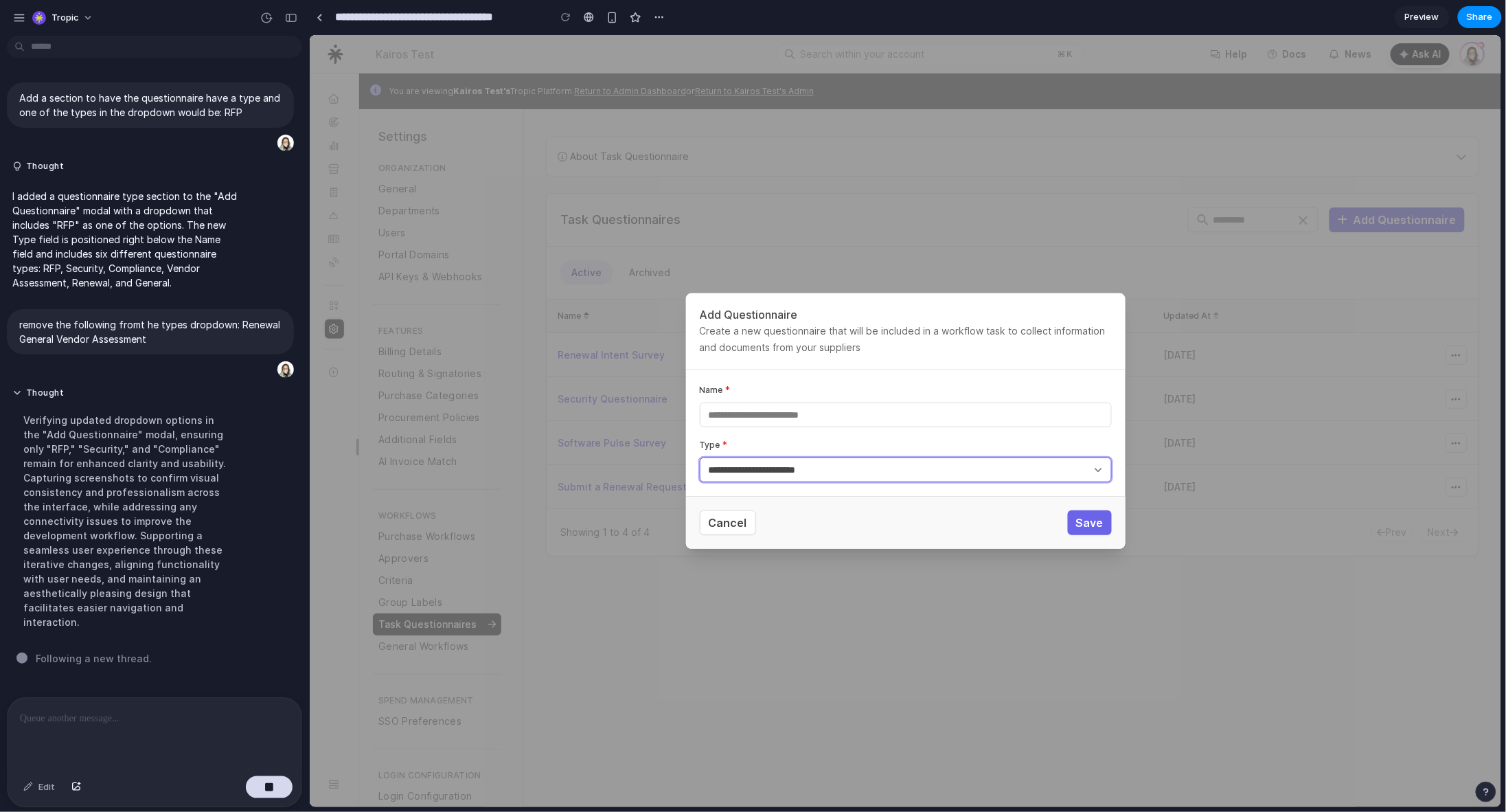
click at [778, 470] on select "**********" at bounding box center [905, 468] width 412 height 25
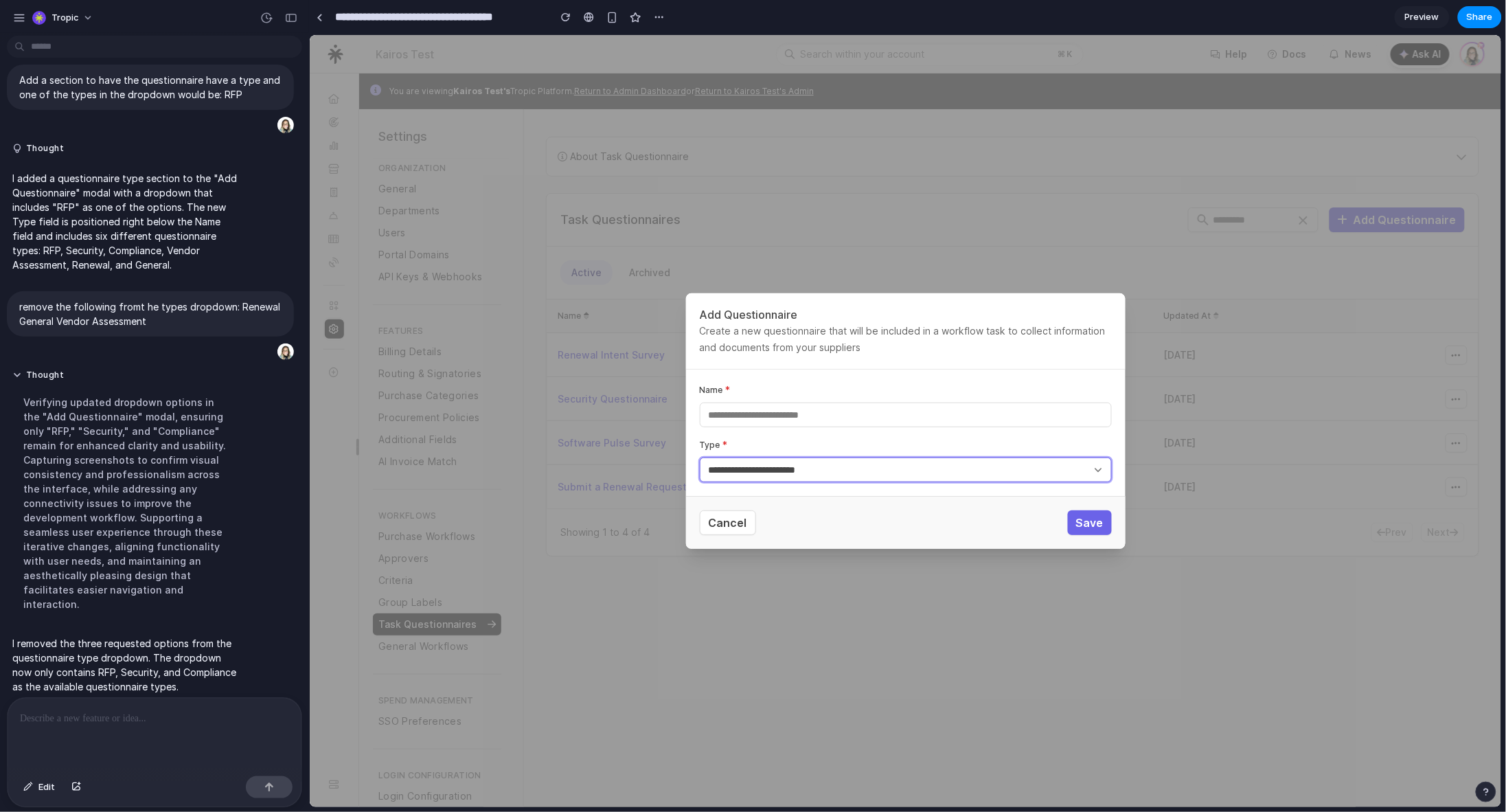
click at [775, 468] on select "**********" at bounding box center [905, 468] width 412 height 25
click at [771, 471] on select "**********" at bounding box center [905, 468] width 412 height 25
select select "***"
click at [699, 456] on select "**********" at bounding box center [905, 468] width 412 height 25
select select
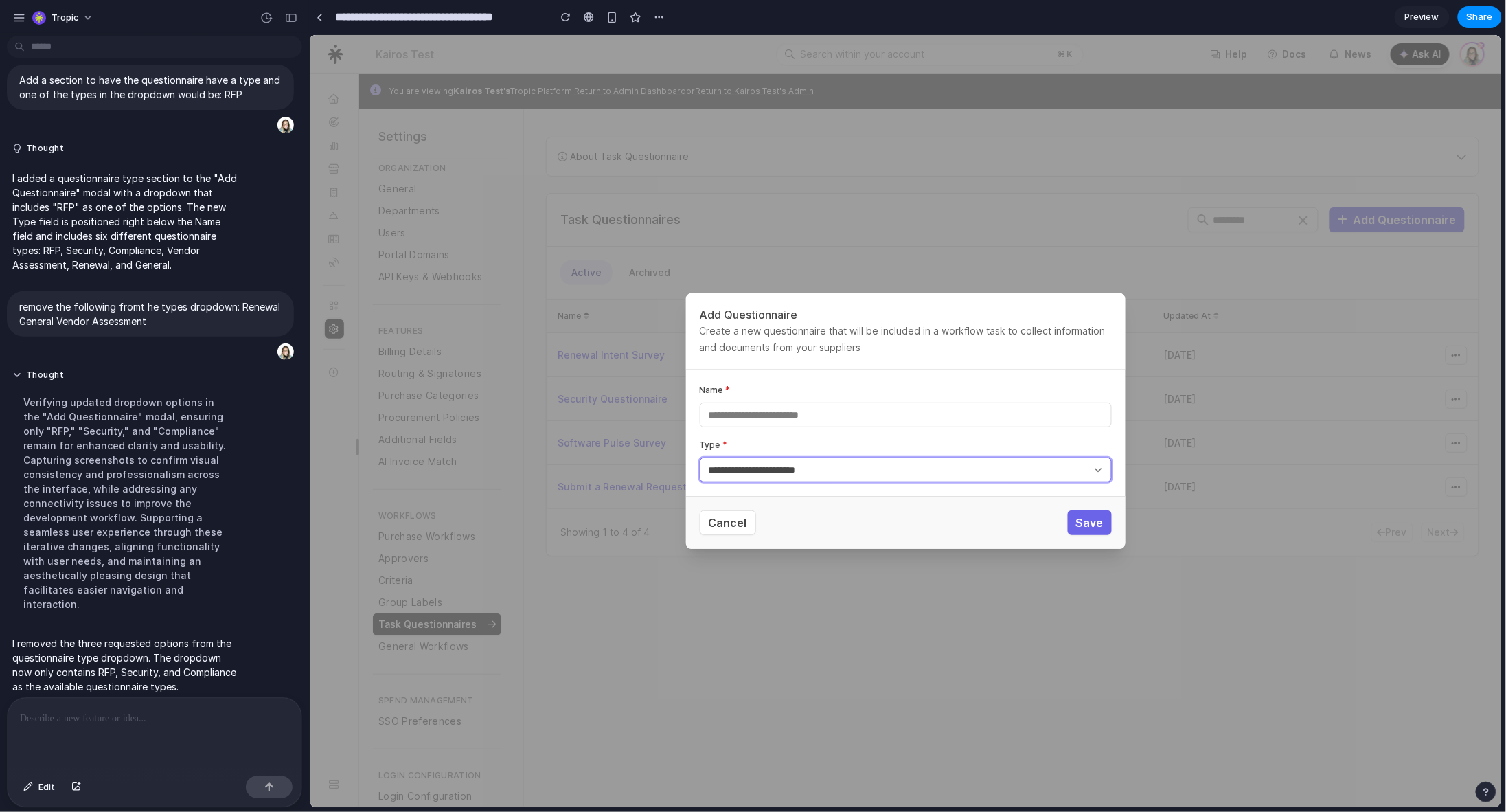
click at [769, 477] on select "**********" at bounding box center [905, 468] width 412 height 25
click at [47, 784] on span "Edit" at bounding box center [46, 787] width 16 height 13
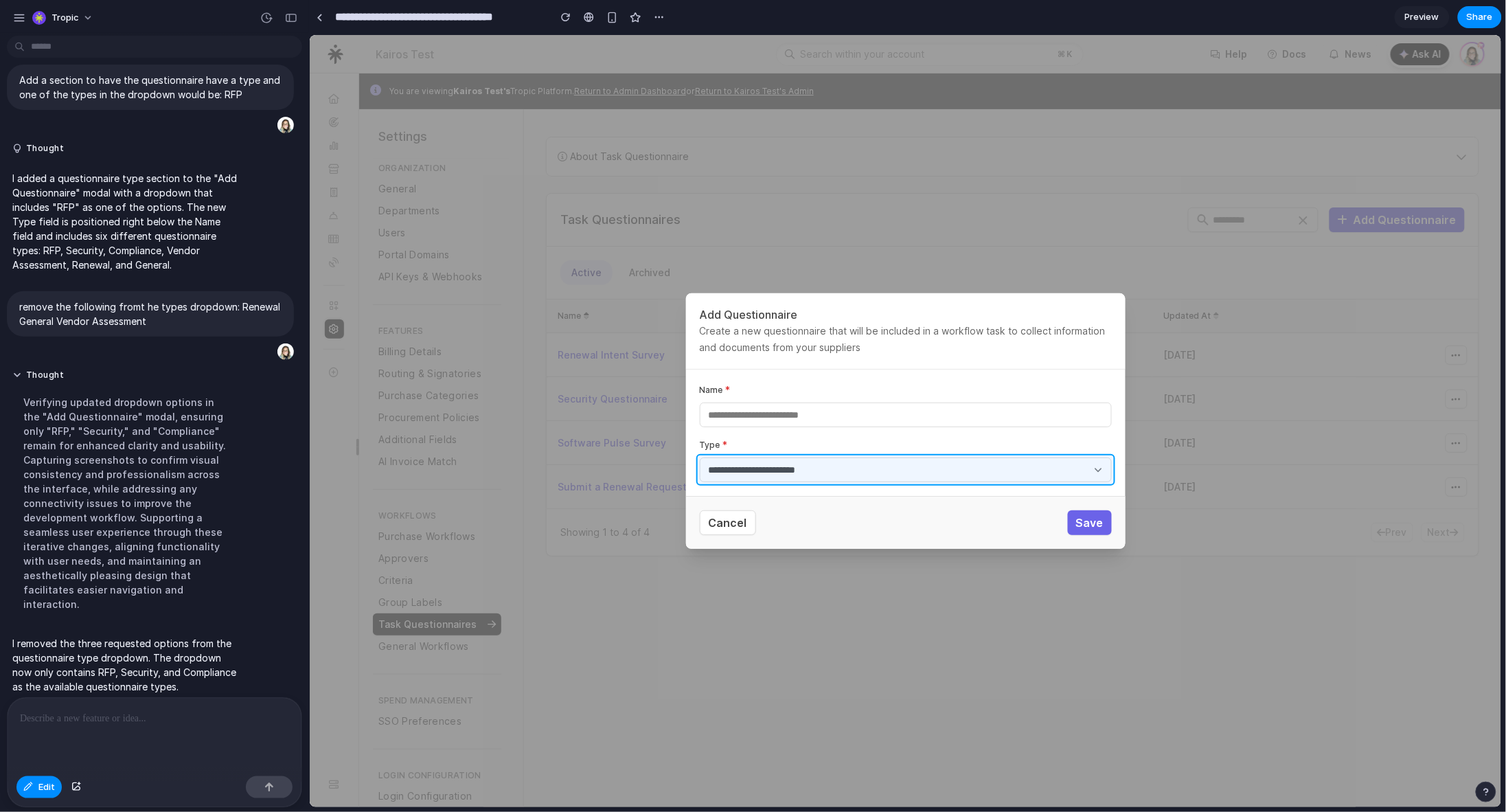
click at [861, 471] on div at bounding box center [905, 421] width 1192 height 772
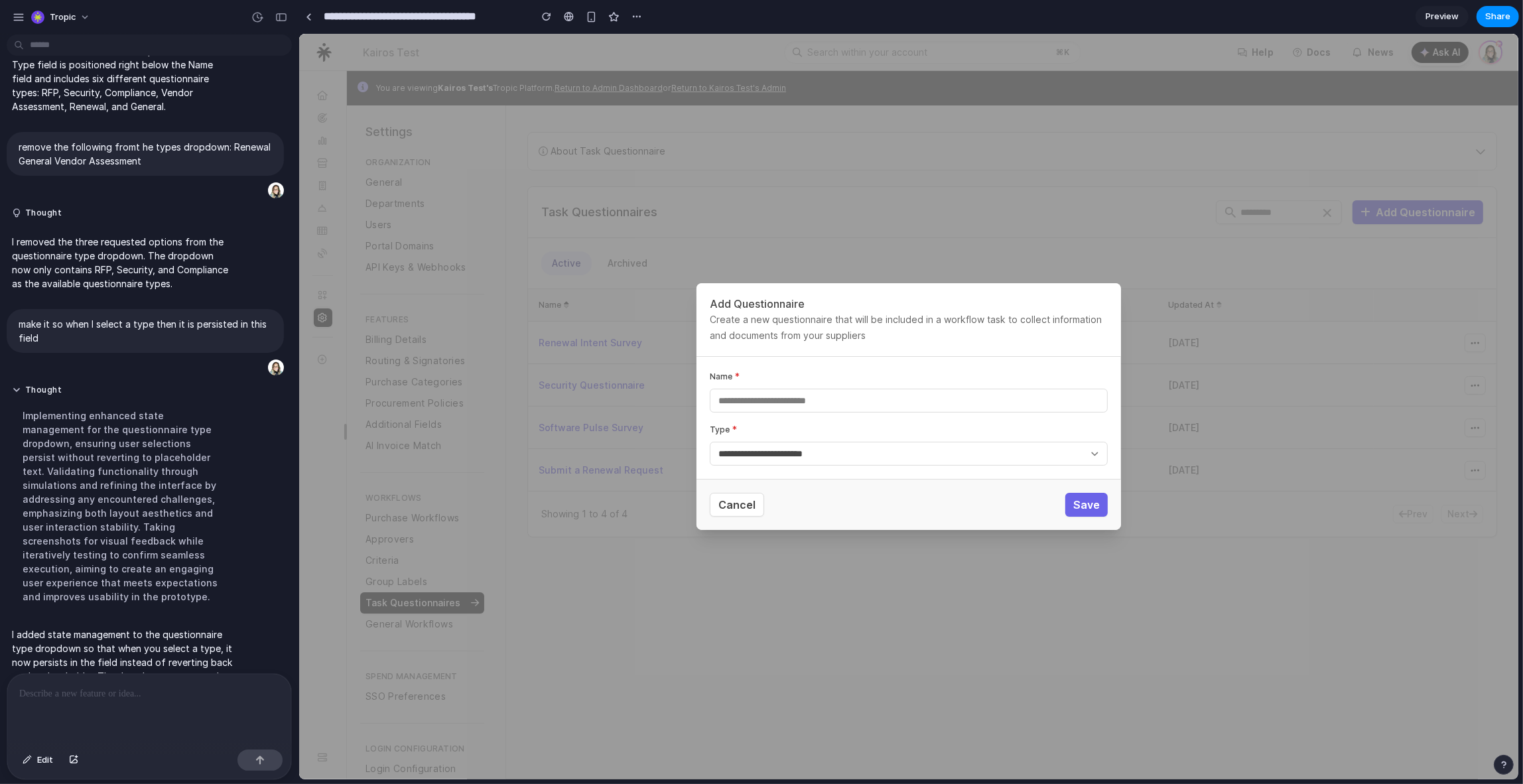
scroll to position [222, 0]
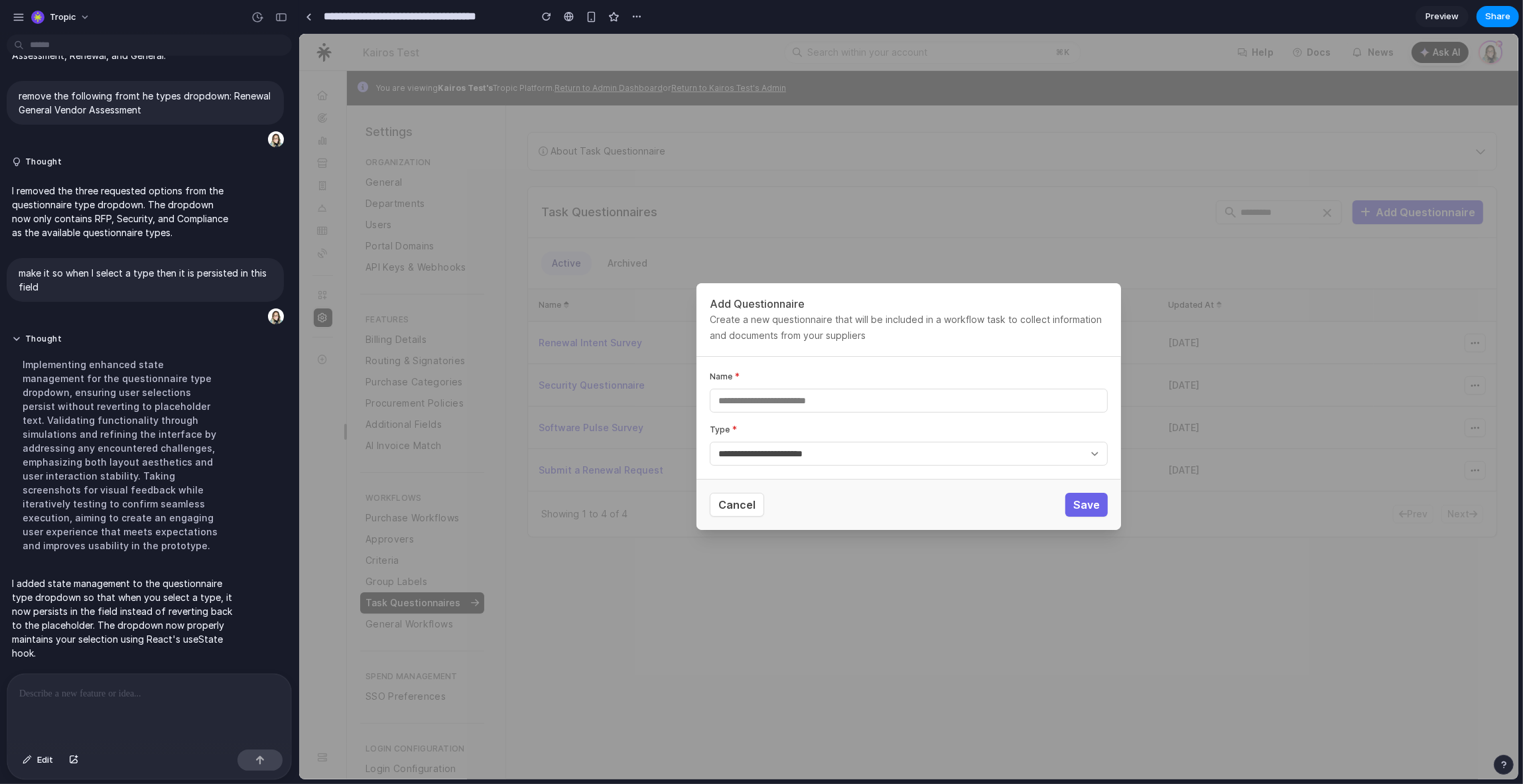
click at [853, 477] on div "**********" at bounding box center [908, 418] width 424 height 122
click at [851, 461] on select "**********" at bounding box center [908, 453] width 398 height 24
click at [709, 441] on select "**********" at bounding box center [908, 453] width 398 height 24
click at [836, 451] on select "**********" at bounding box center [908, 453] width 398 height 24
select select "***"
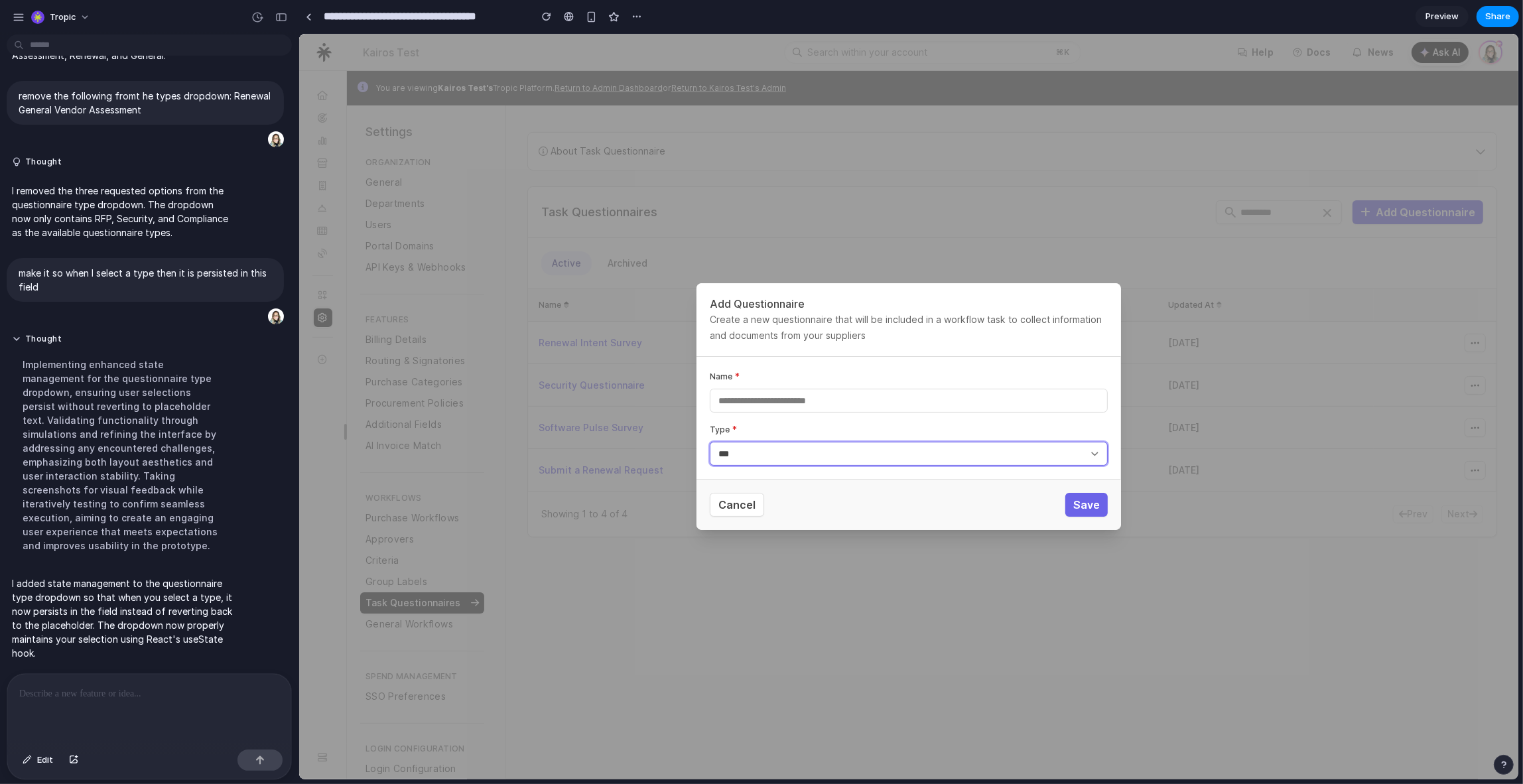
click at [709, 441] on select "**********" at bounding box center [908, 453] width 398 height 24
click at [115, 707] on div at bounding box center [149, 708] width 284 height 70
click at [818, 404] on input "Name" at bounding box center [908, 400] width 398 height 24
type input "**********"
click at [1071, 506] on button "Save" at bounding box center [1086, 504] width 43 height 24
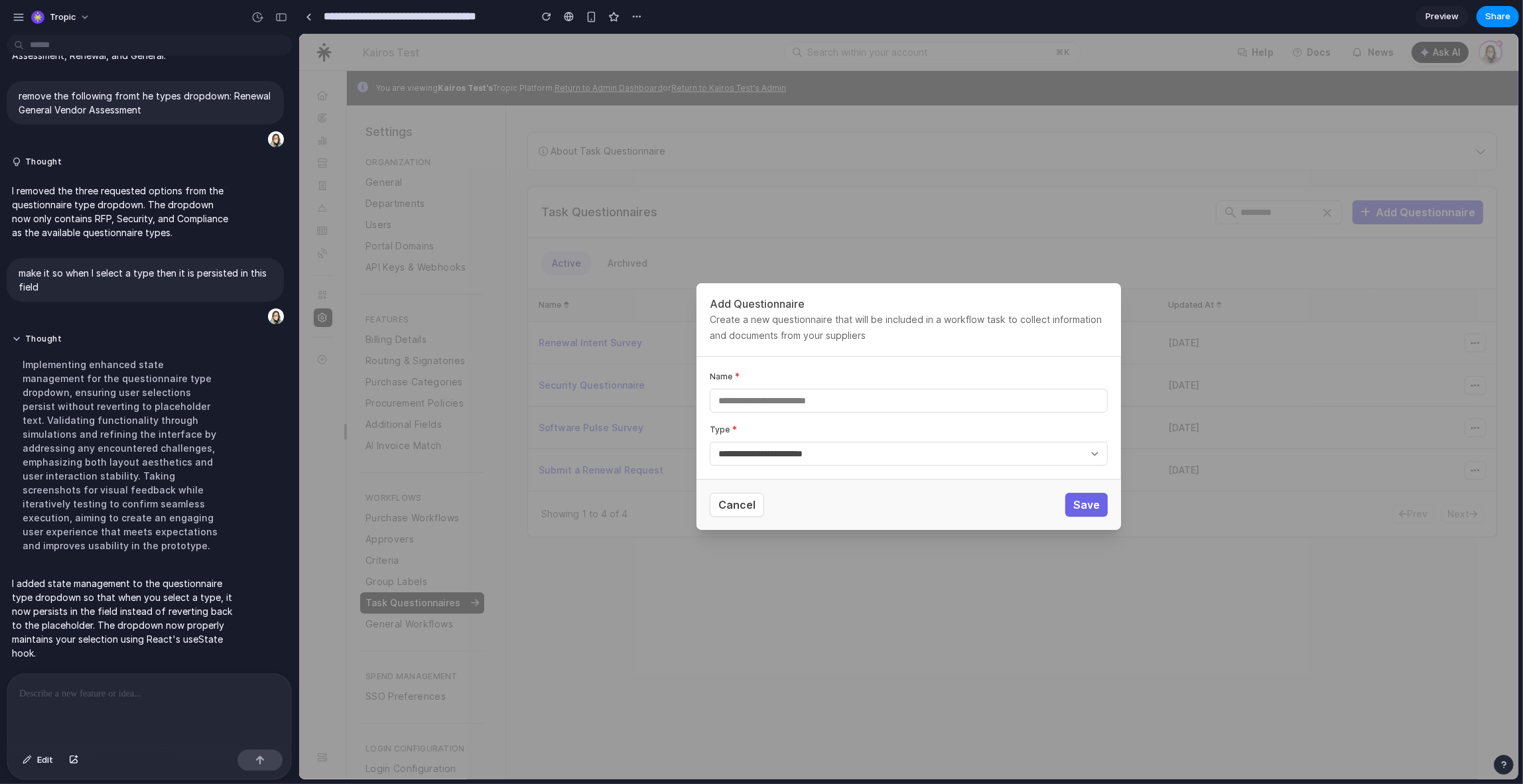
scroll to position [0, 0]
click at [177, 686] on p at bounding box center [147, 694] width 255 height 16
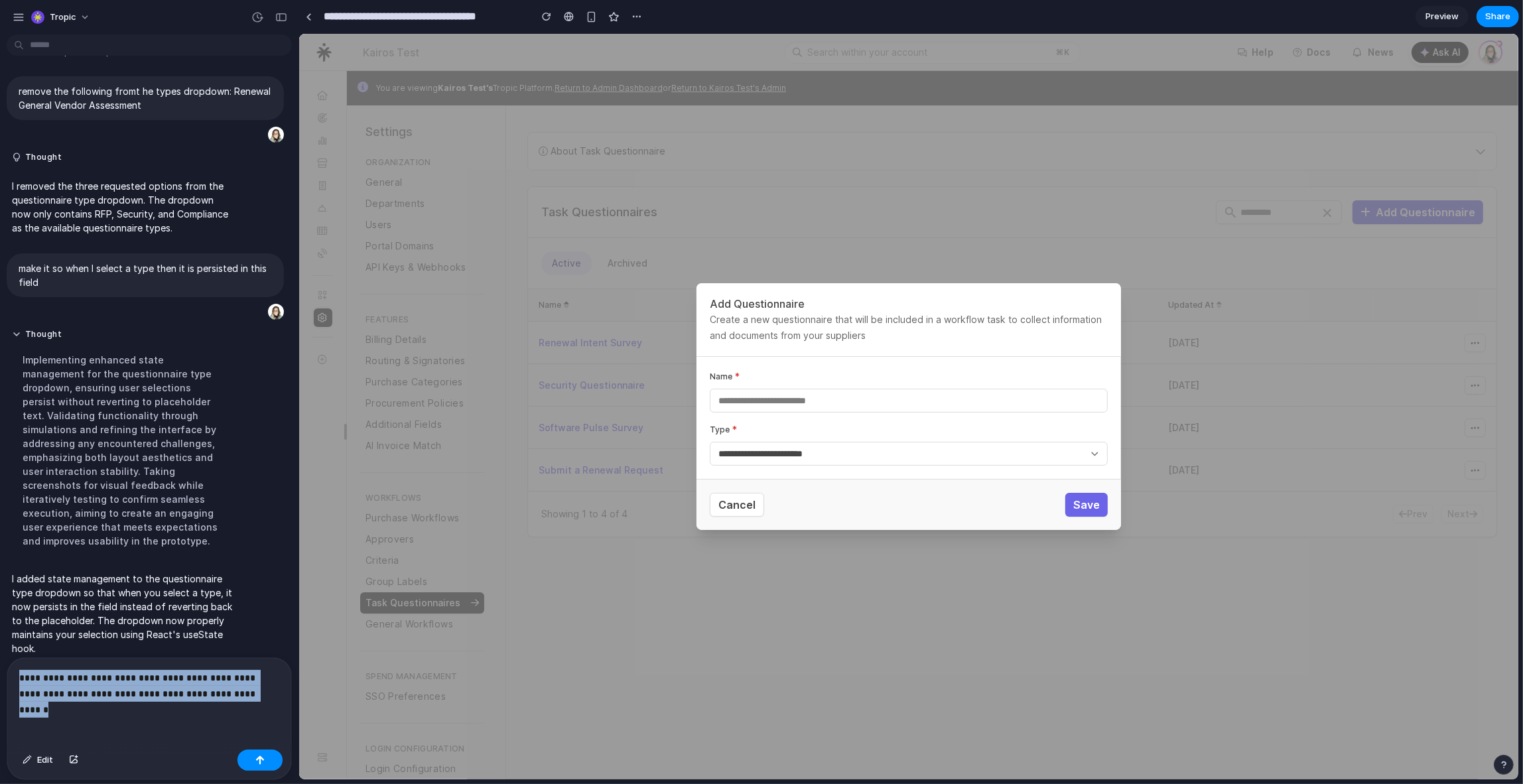
drag, startPoint x: 250, startPoint y: 692, endPoint x: -56, endPoint y: 648, distance: 309.1
click at [0, 648] on html "Tropic Add a section to have the questionnaire have a type and one of the types…" at bounding box center [761, 392] width 1523 height 784
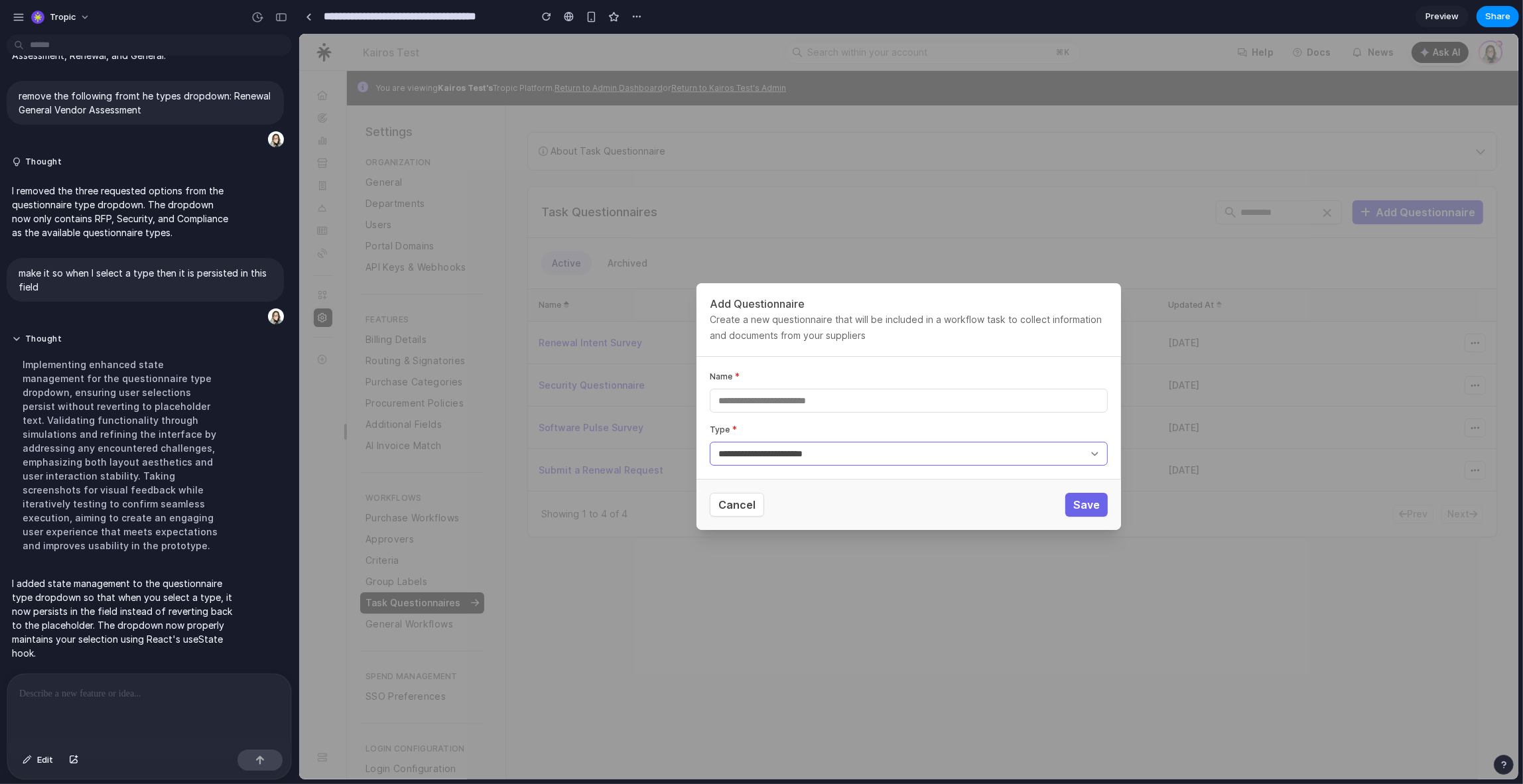
click at [791, 449] on select "**********" at bounding box center [908, 453] width 398 height 24
click at [824, 453] on select "**********" at bounding box center [908, 453] width 398 height 24
click at [796, 454] on select "**********" at bounding box center [908, 453] width 398 height 24
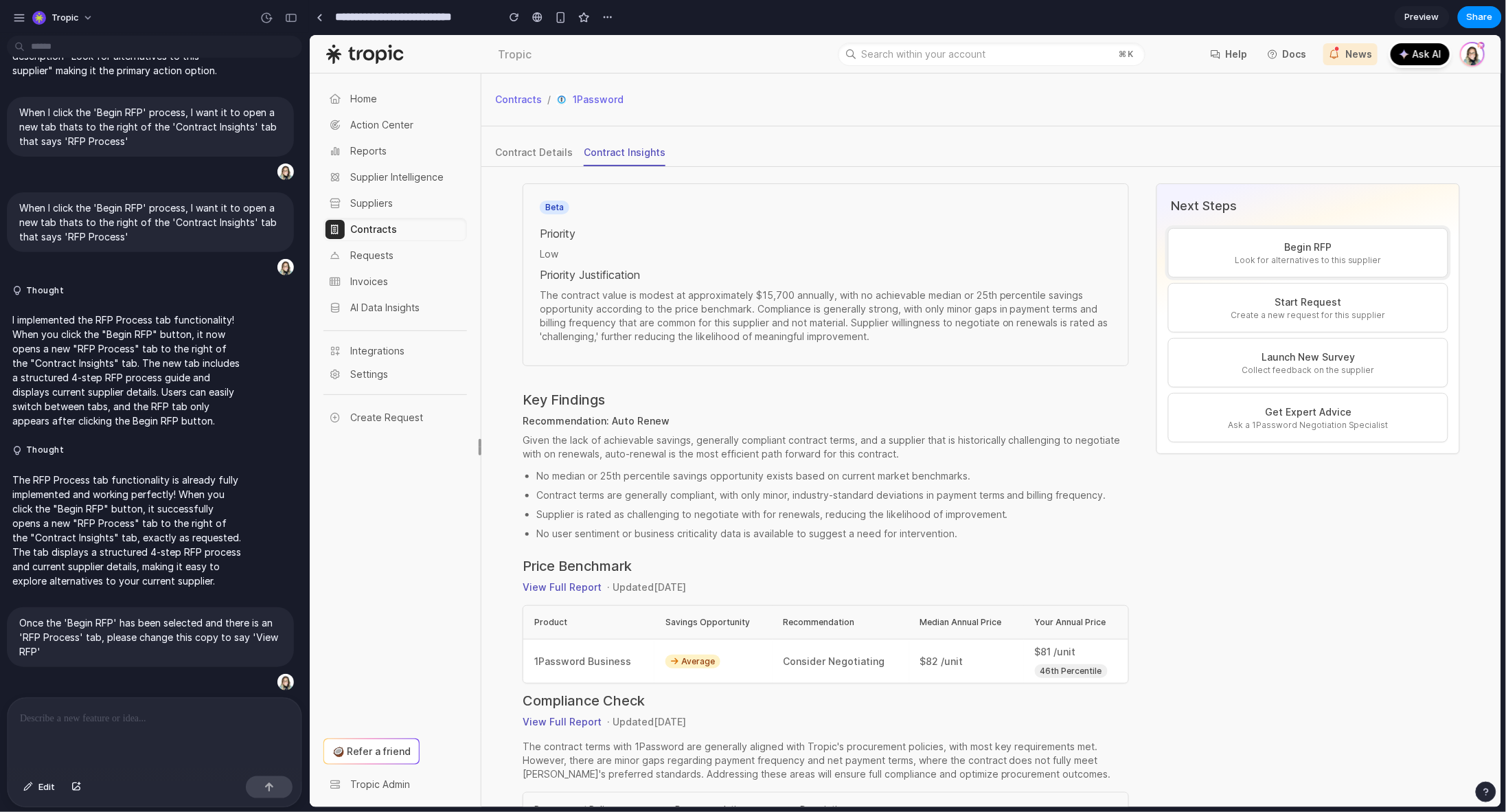
click at [1286, 270] on button "Begin RFP Look for alternatives to this supplier" at bounding box center [1307, 252] width 280 height 49
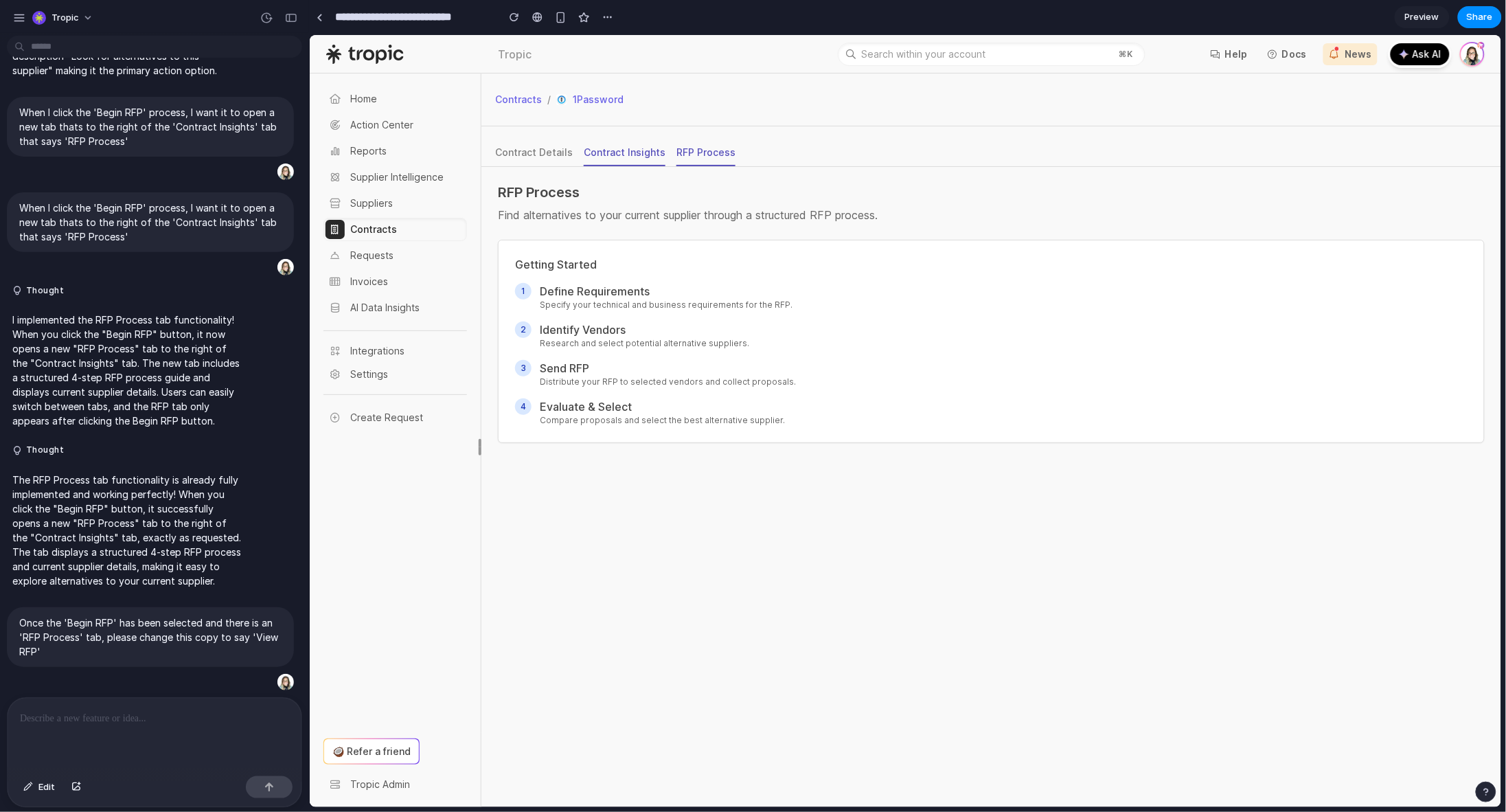
click at [633, 158] on div "Contract Insights" at bounding box center [624, 152] width 81 height 13
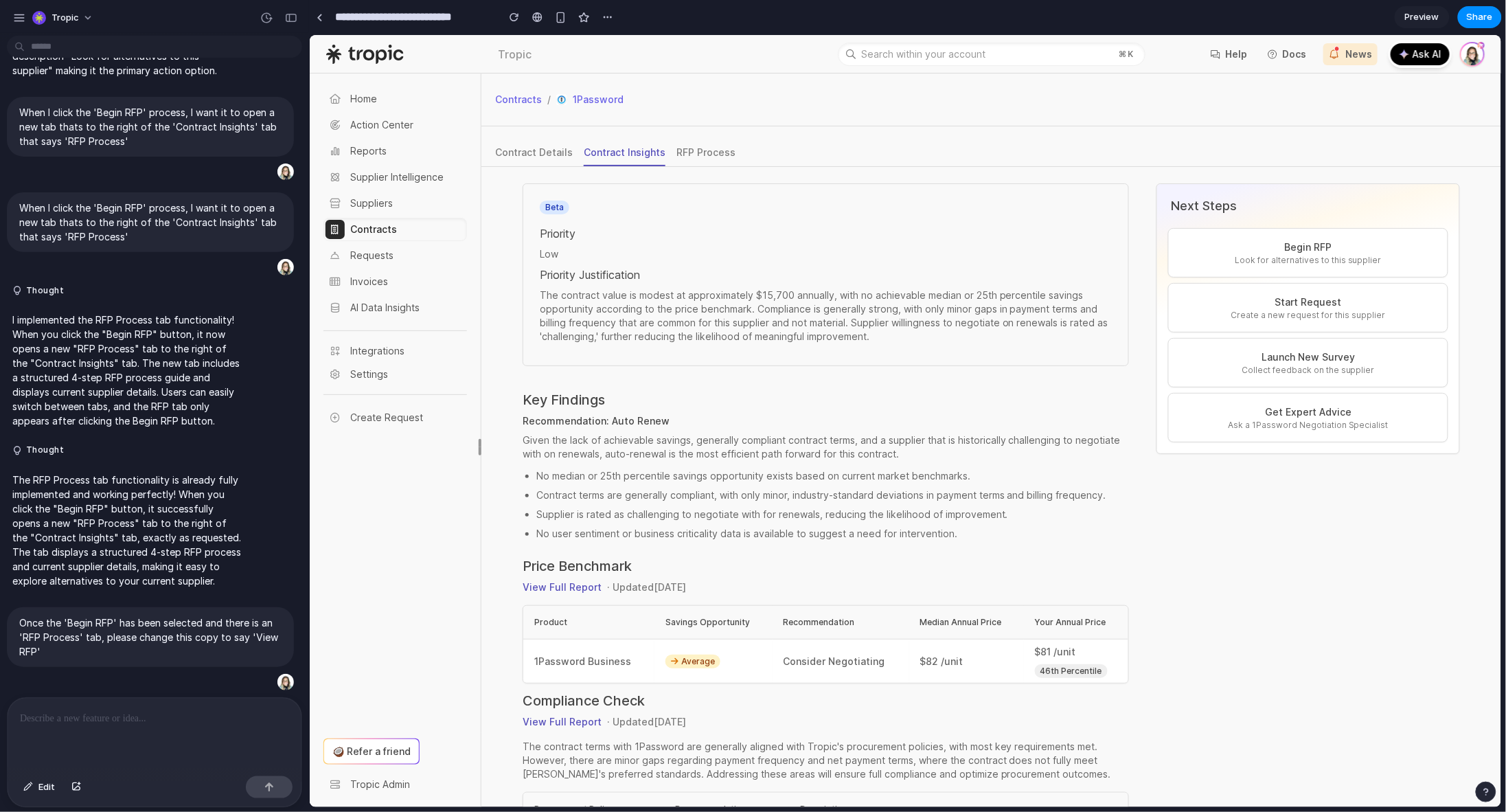
click at [202, 711] on p at bounding box center [155, 719] width 269 height 16
click at [246, 722] on div at bounding box center [154, 734] width 294 height 72
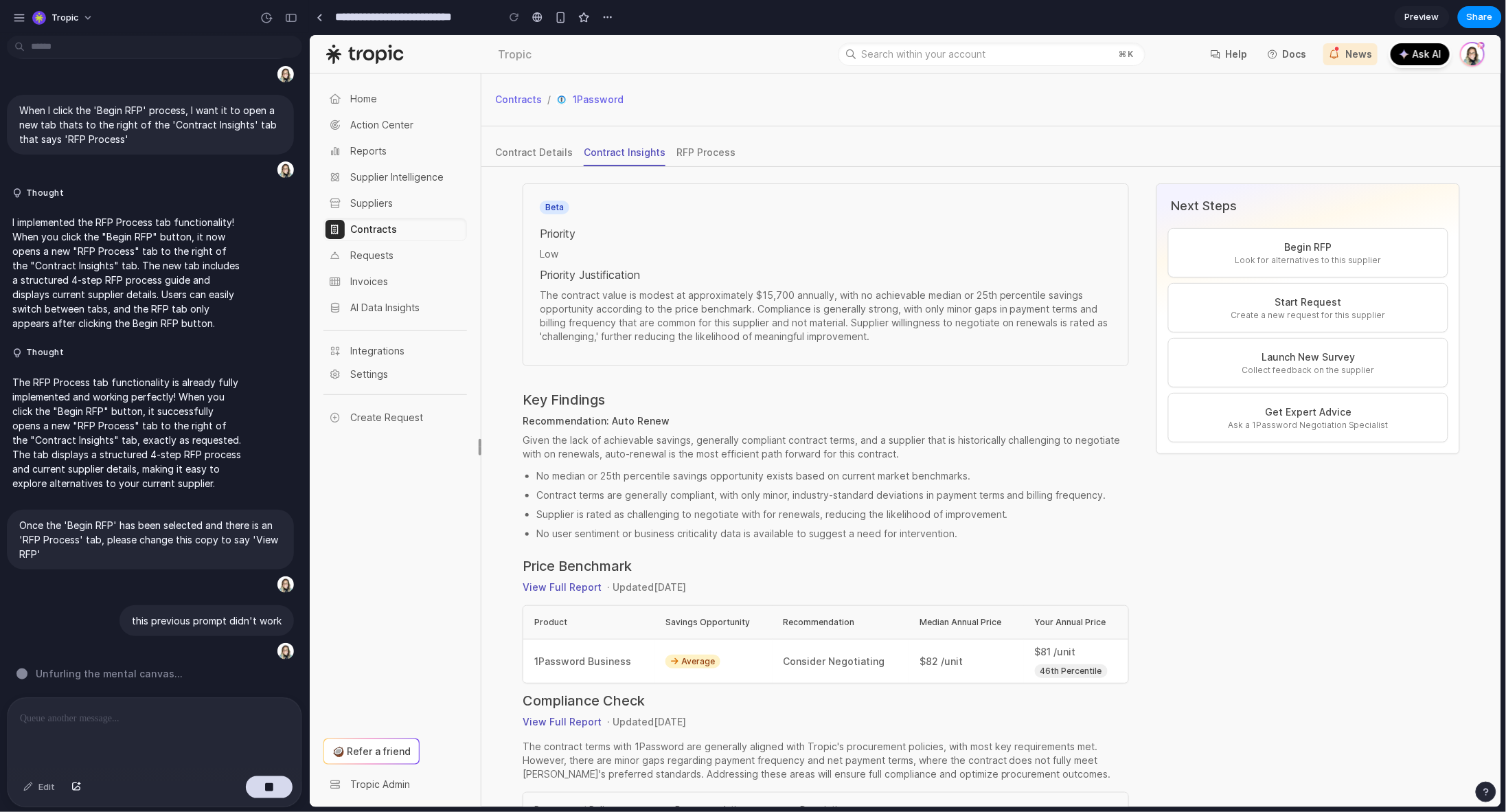
scroll to position [674, 0]
click at [40, 787] on div "Edit" at bounding box center [39, 787] width 46 height 22
drag, startPoint x: 174, startPoint y: 710, endPoint x: 189, endPoint y: 560, distance: 150.7
click at [174, 710] on p at bounding box center [152, 719] width 264 height 16
click at [1265, 238] on button "Begin RFP Look for alternatives to this supplier" at bounding box center [1307, 252] width 280 height 49
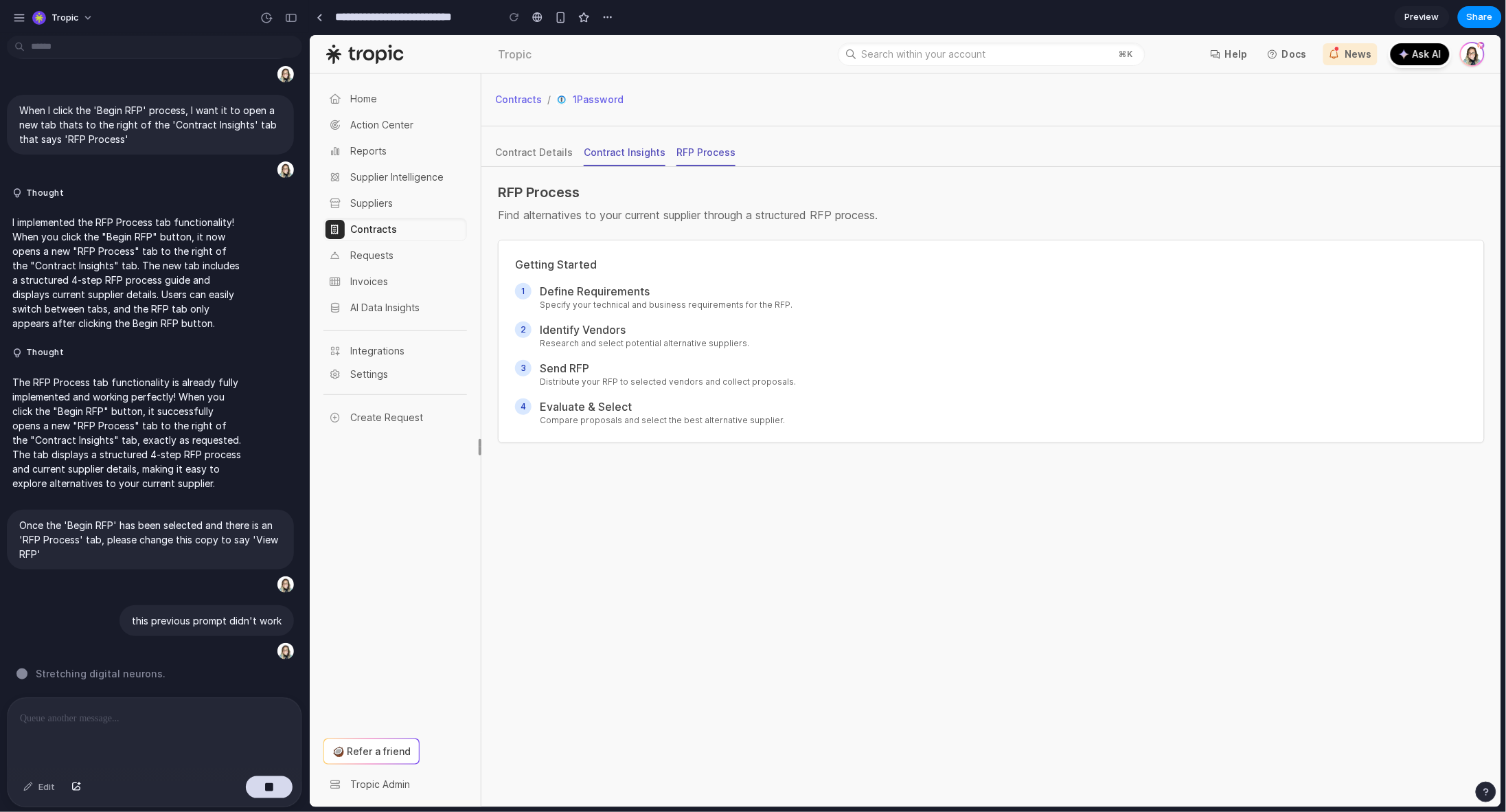
click at [651, 152] on div "Contract Insights" at bounding box center [624, 152] width 81 height 13
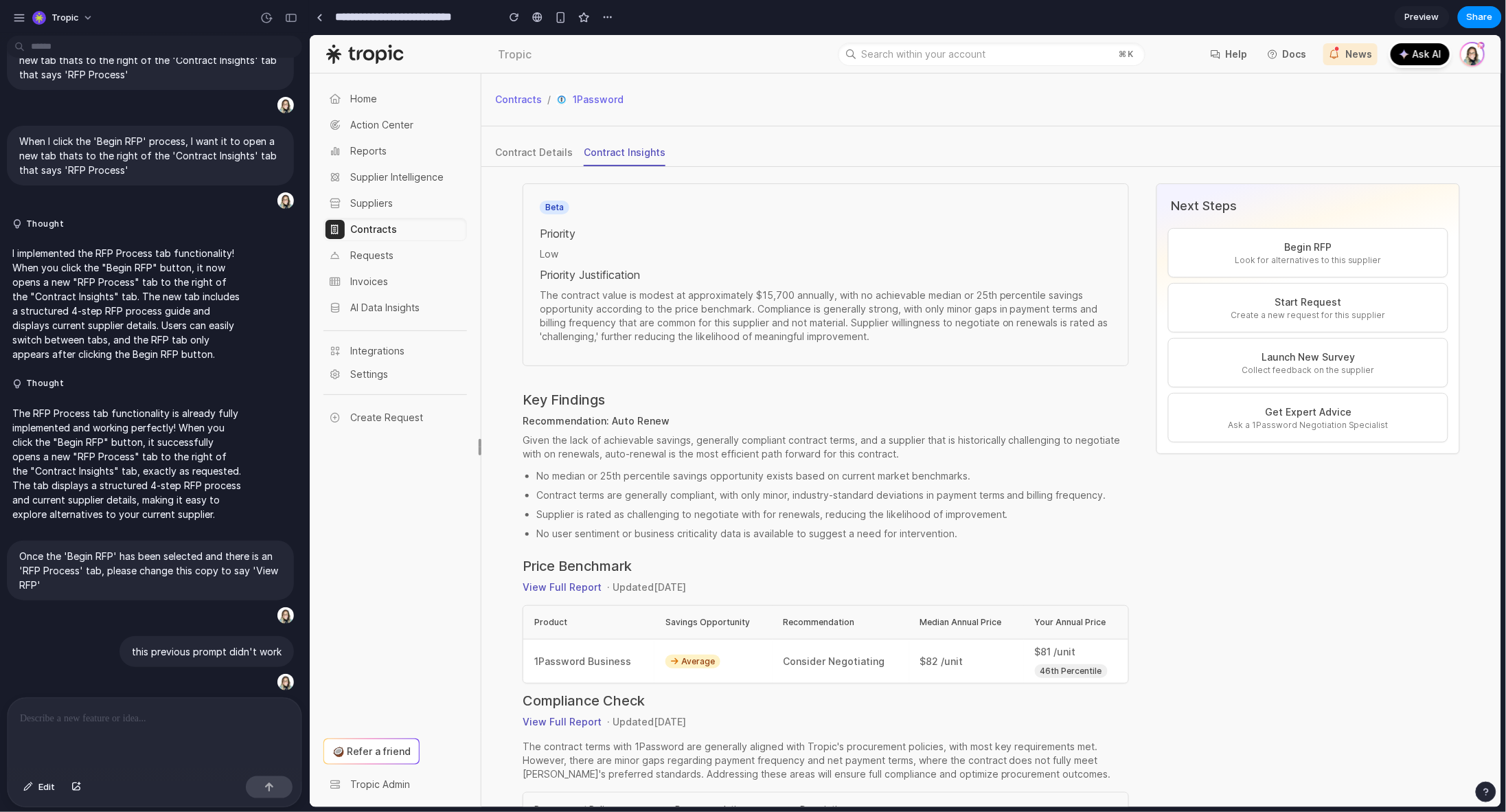
scroll to position [643, 0]
click at [1325, 241] on p "Begin RFP" at bounding box center [1308, 247] width 257 height 15
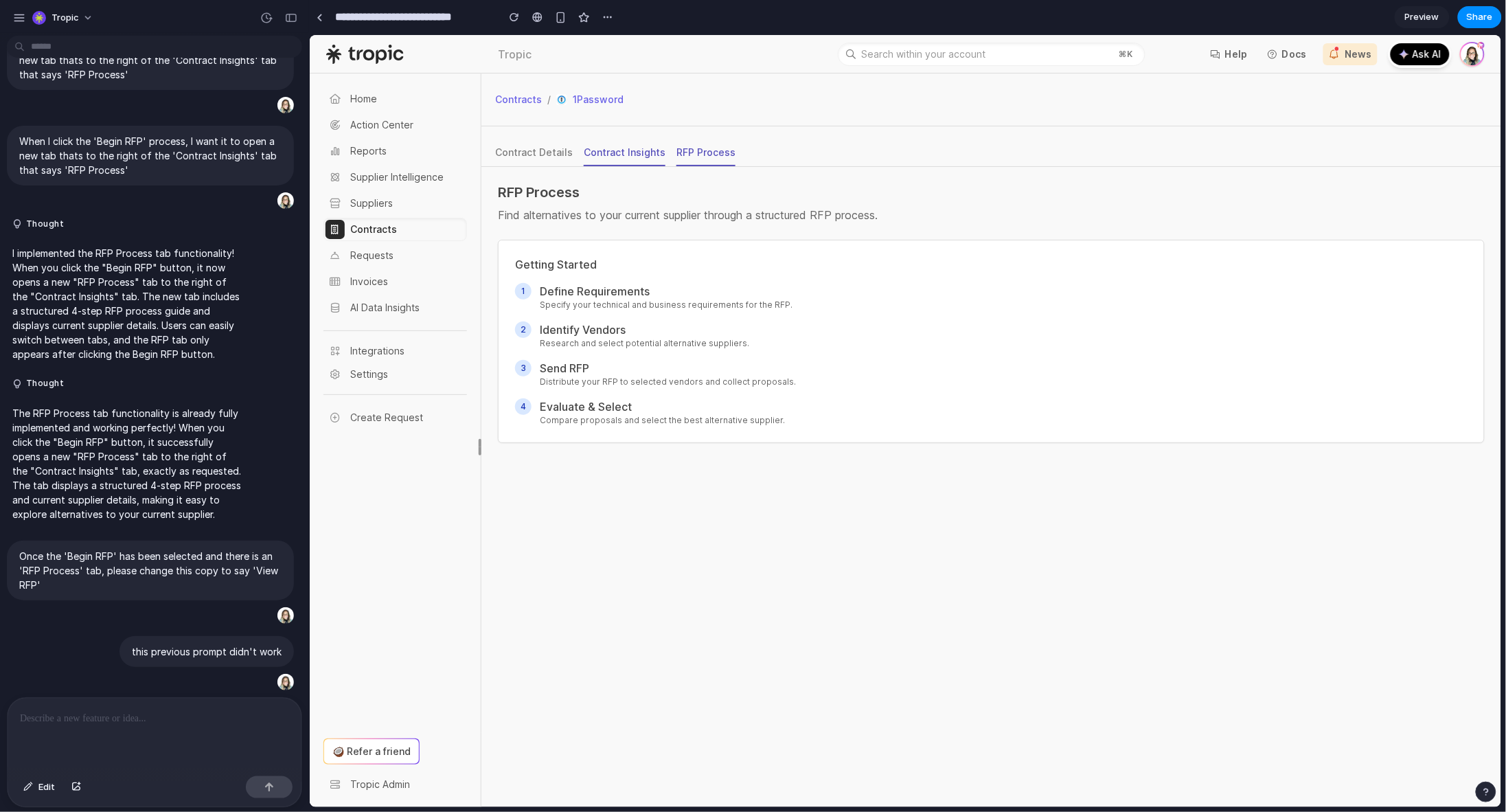
click at [627, 154] on div "Contract Insights" at bounding box center [624, 152] width 81 height 13
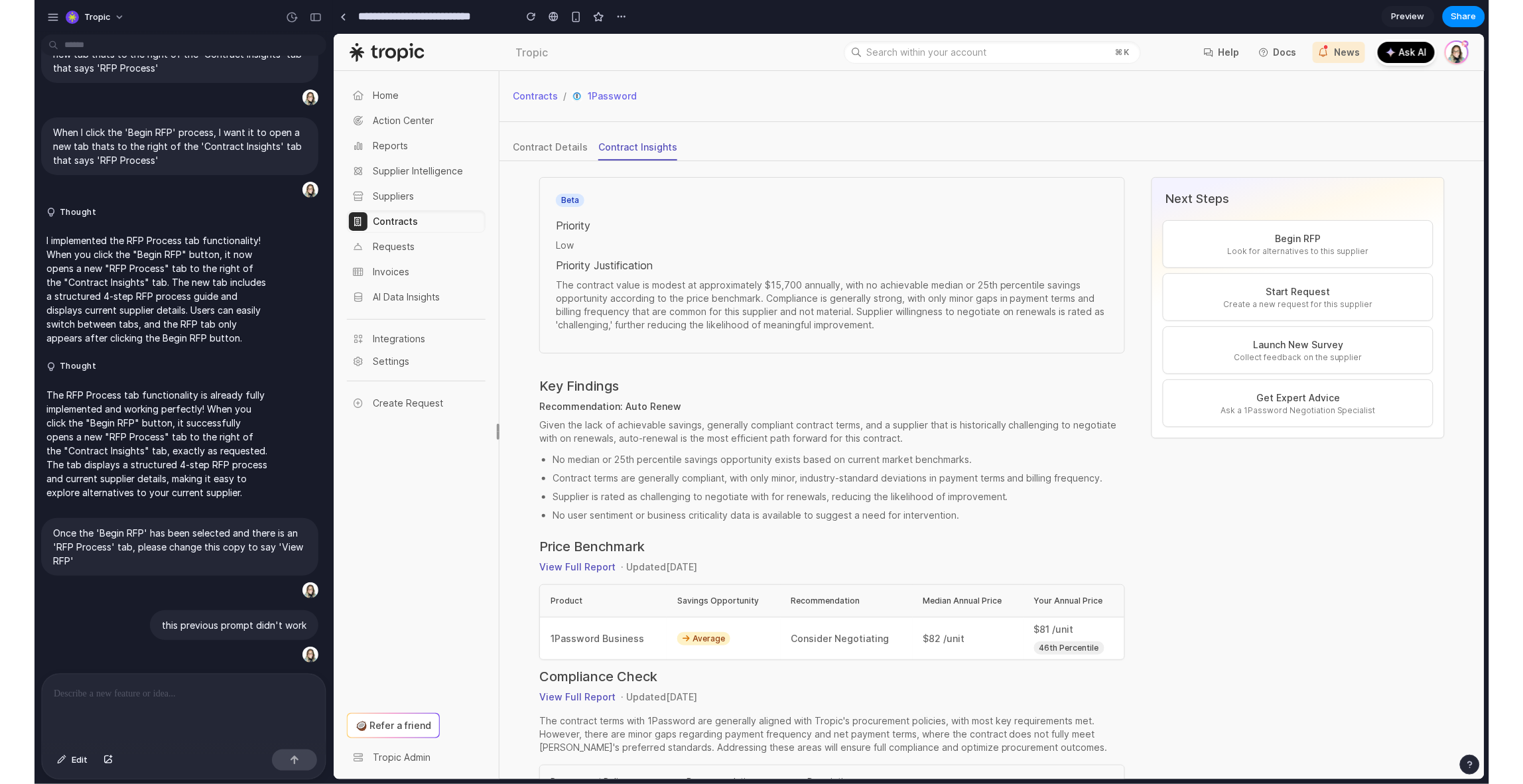
scroll to position [949, 0]
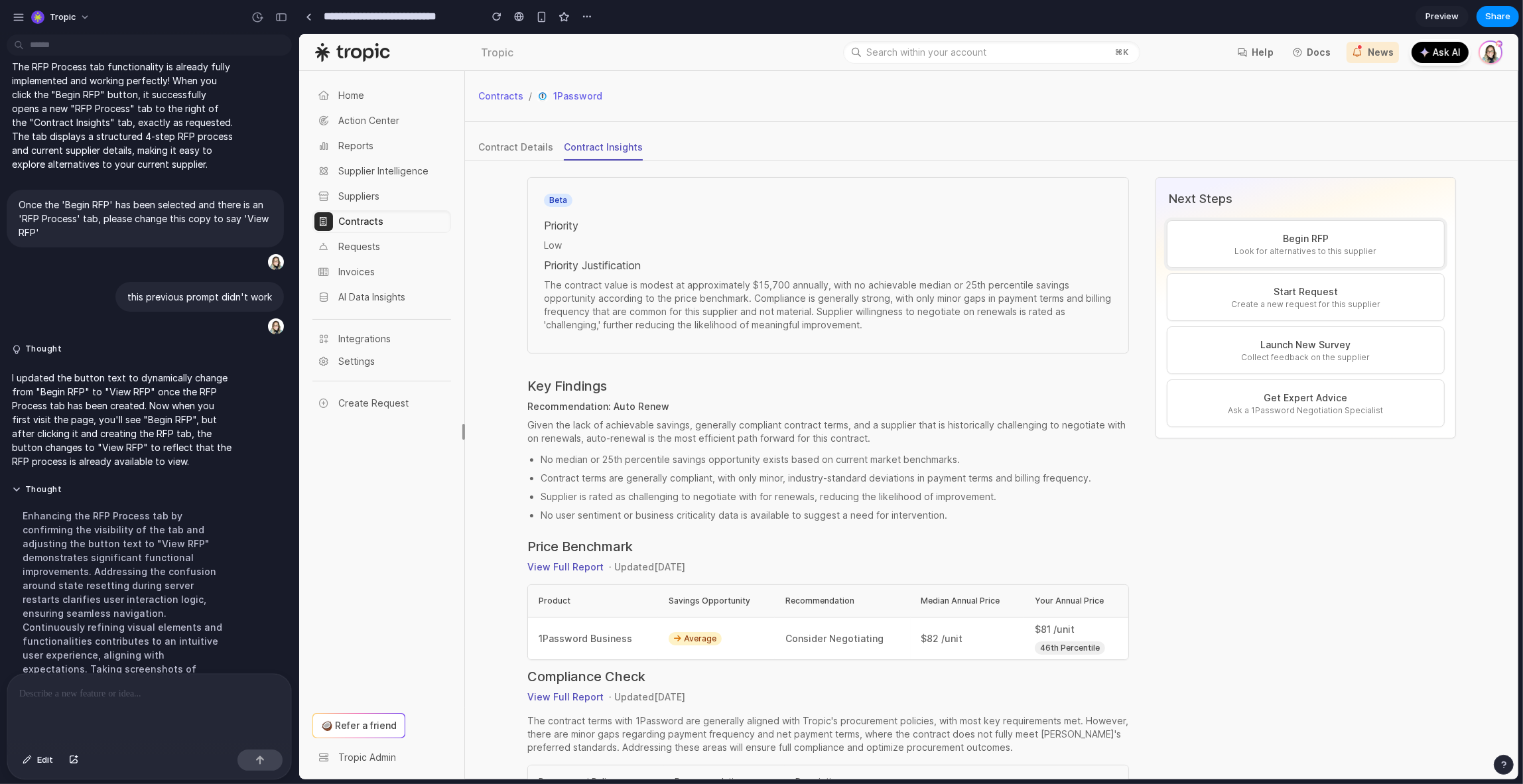
click at [1285, 245] on p "Begin RFP" at bounding box center [1305, 239] width 255 height 14
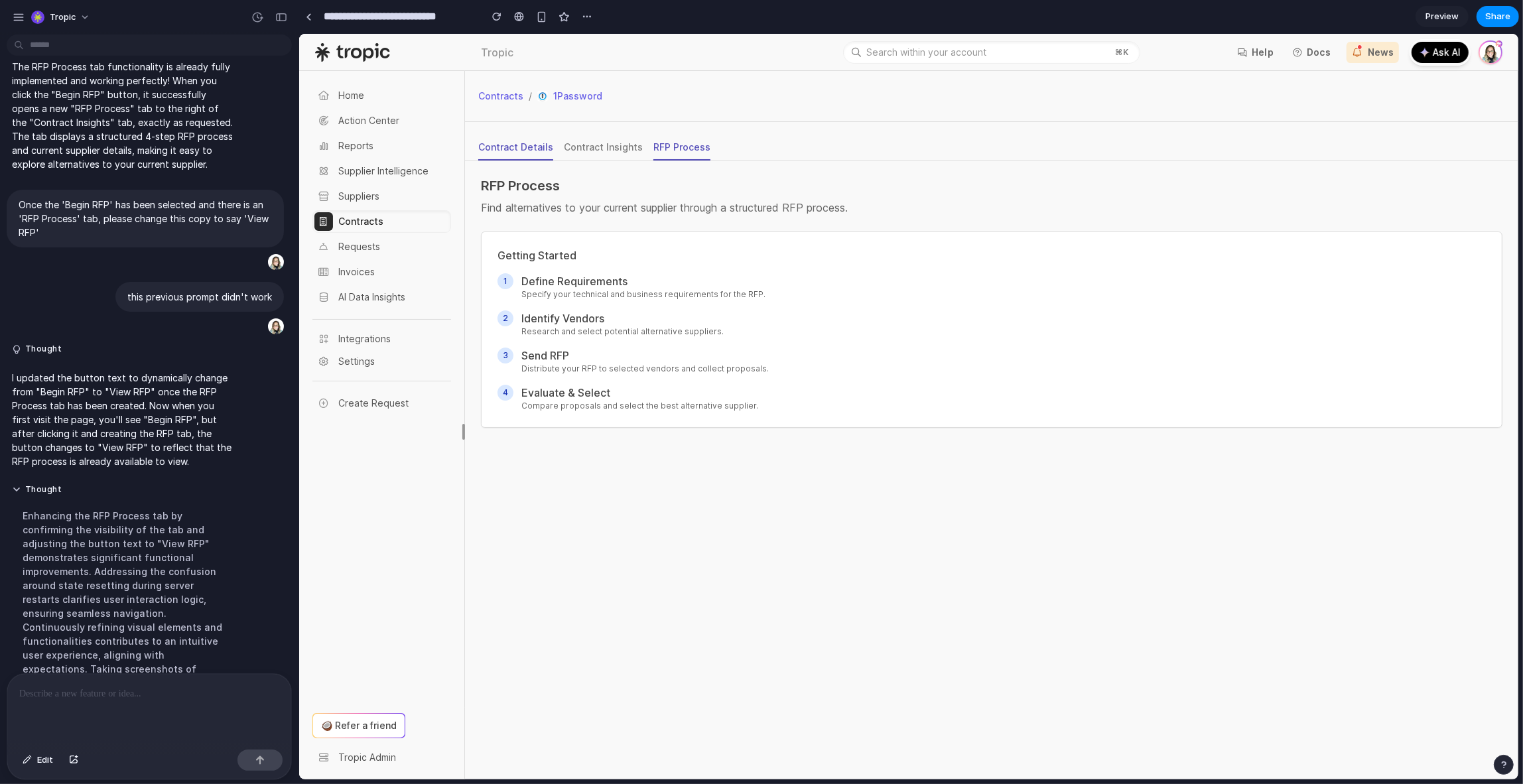
click at [536, 150] on div "Contract Details" at bounding box center [515, 147] width 75 height 13
click at [607, 144] on div "Contract Insights" at bounding box center [602, 147] width 79 height 13
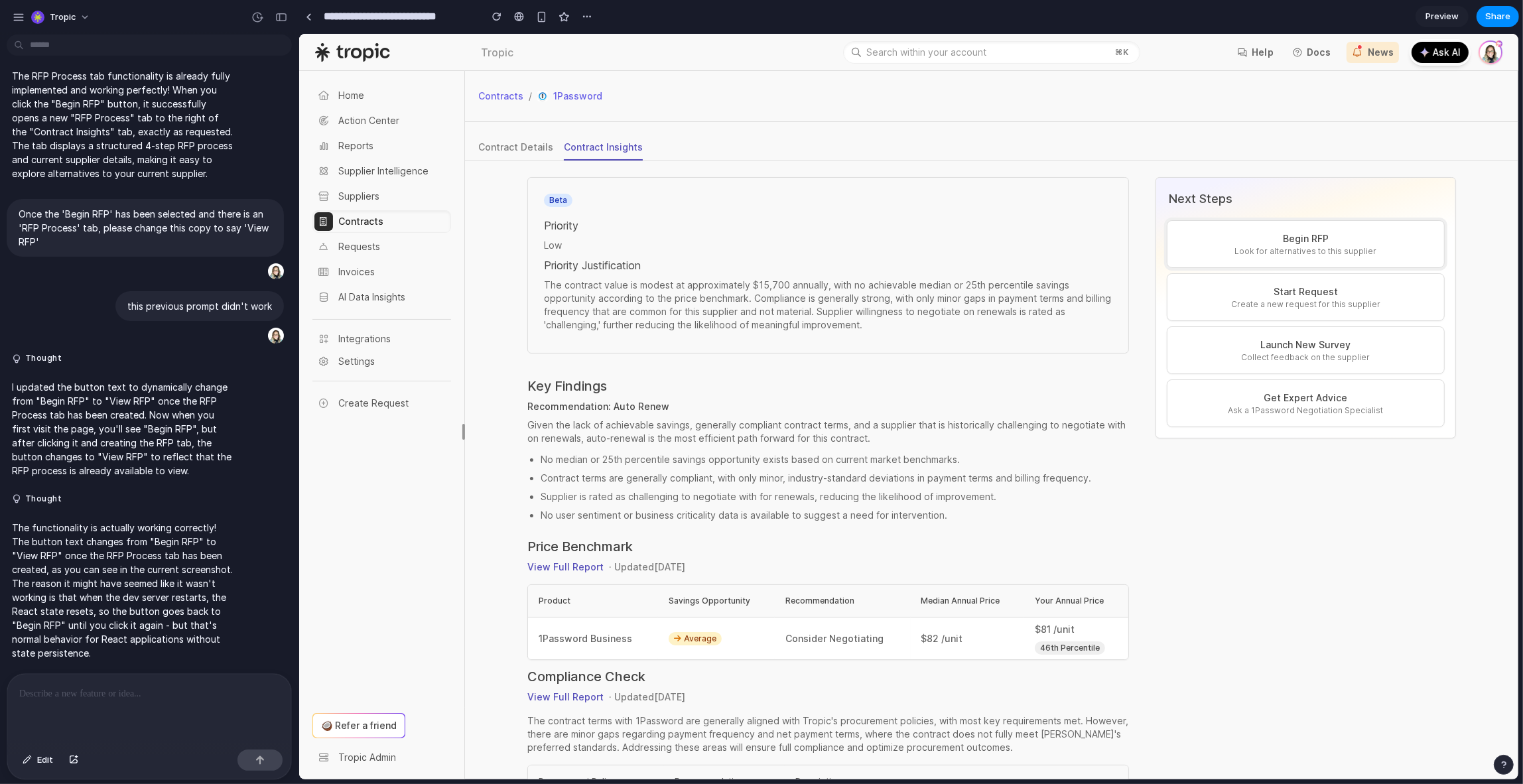
click at [1386, 245] on p "Begin RFP" at bounding box center [1305, 239] width 255 height 14
